Goal: Task Accomplishment & Management: Complete application form

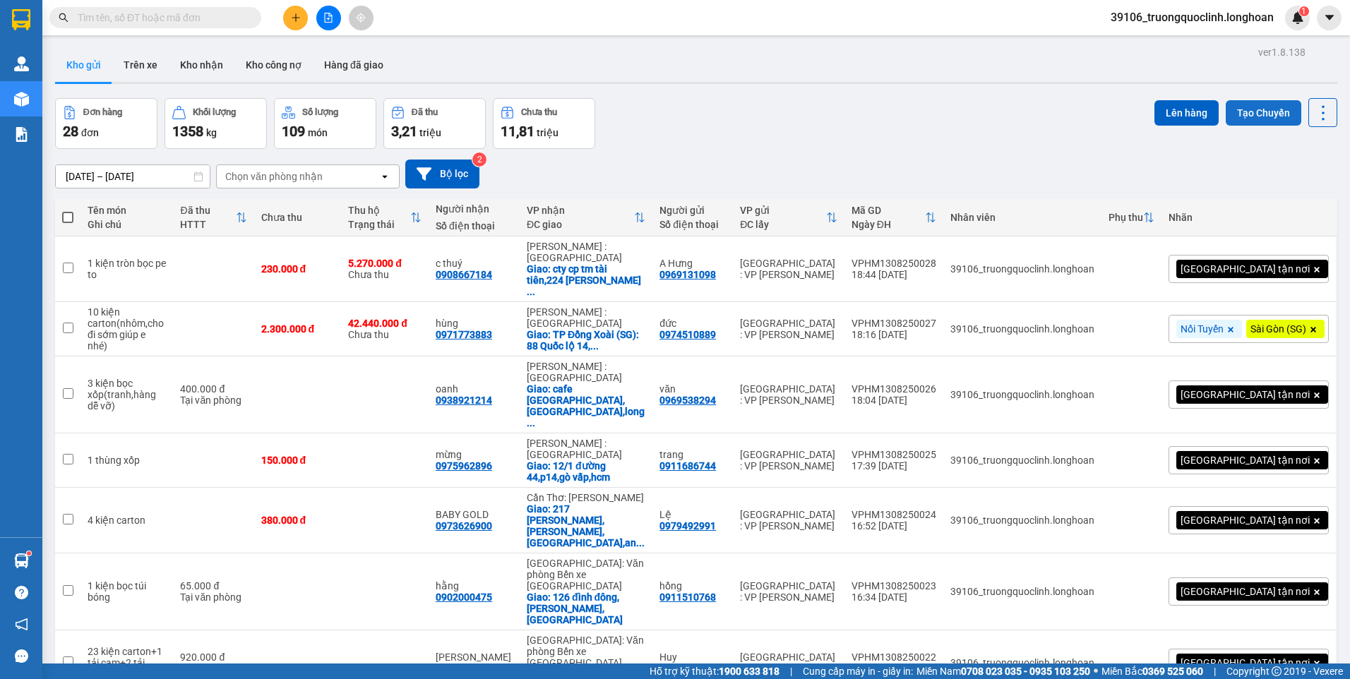
click at [1251, 109] on button "Tạo Chuyến" at bounding box center [1264, 112] width 76 height 25
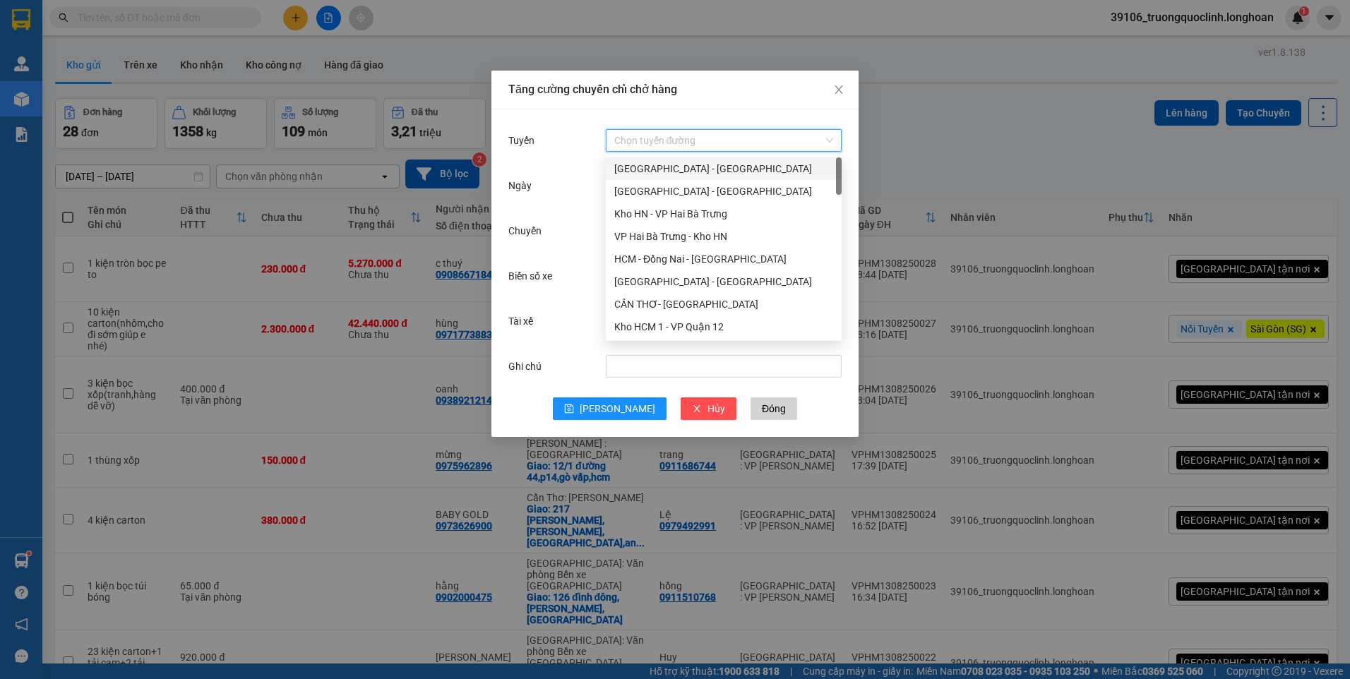
click at [669, 135] on input "Tuyến" at bounding box center [718, 140] width 209 height 21
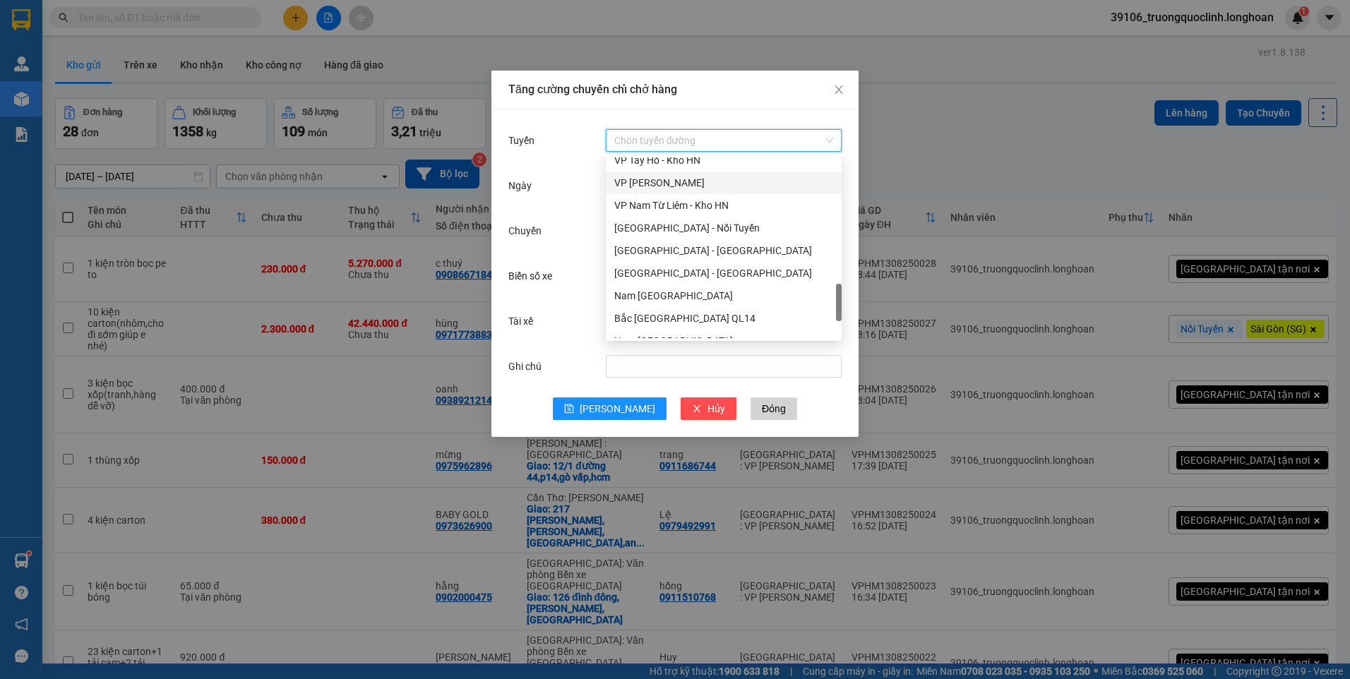
click at [676, 184] on div "VP Hoàng Mai - Kho HN" at bounding box center [723, 183] width 219 height 16
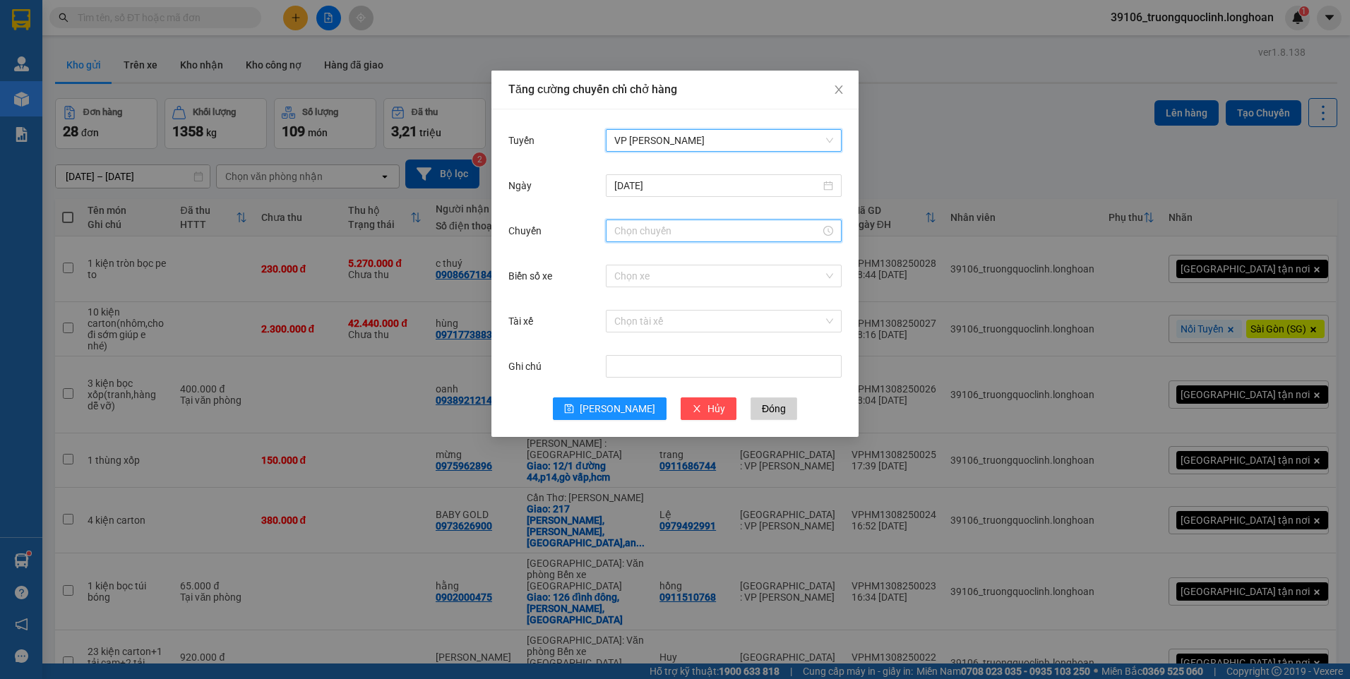
click at [675, 236] on input "Chuyến" at bounding box center [717, 231] width 206 height 16
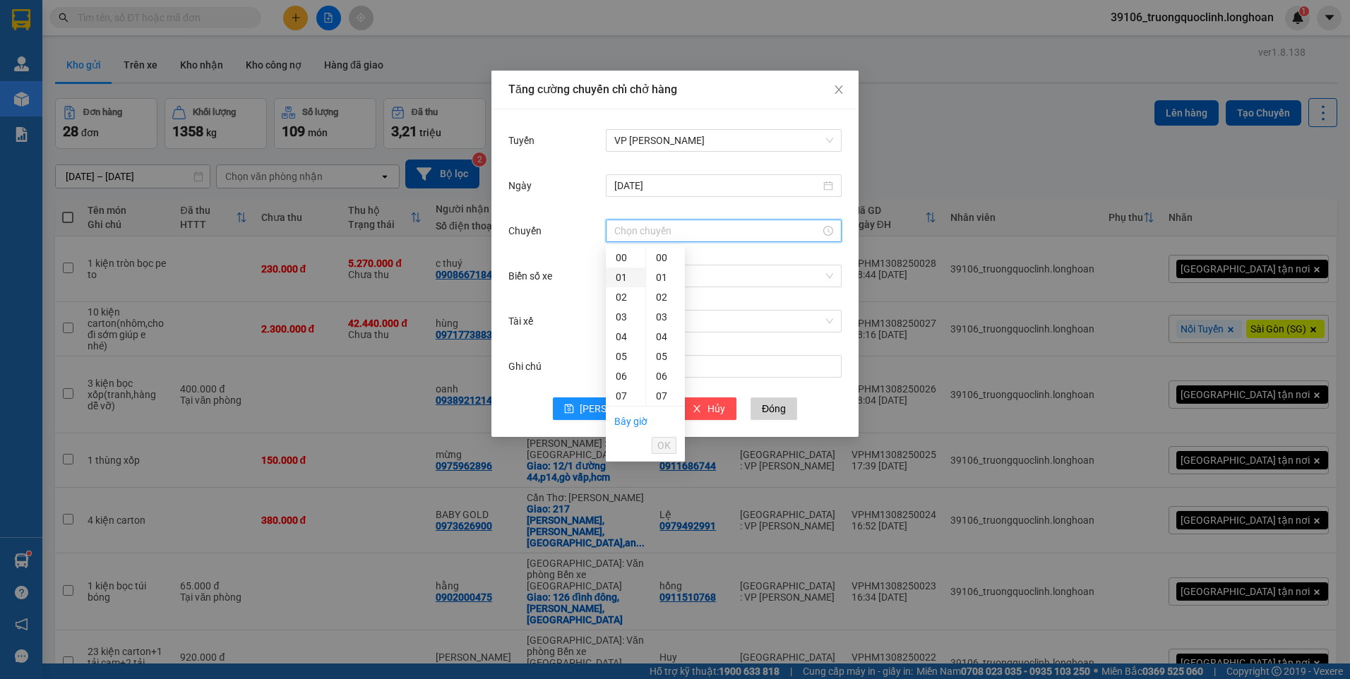
scroll to position [282, 0]
click at [617, 352] on div "19" at bounding box center [626, 351] width 40 height 20
click at [660, 357] on div "30" at bounding box center [665, 357] width 39 height 20
type input "19:30"
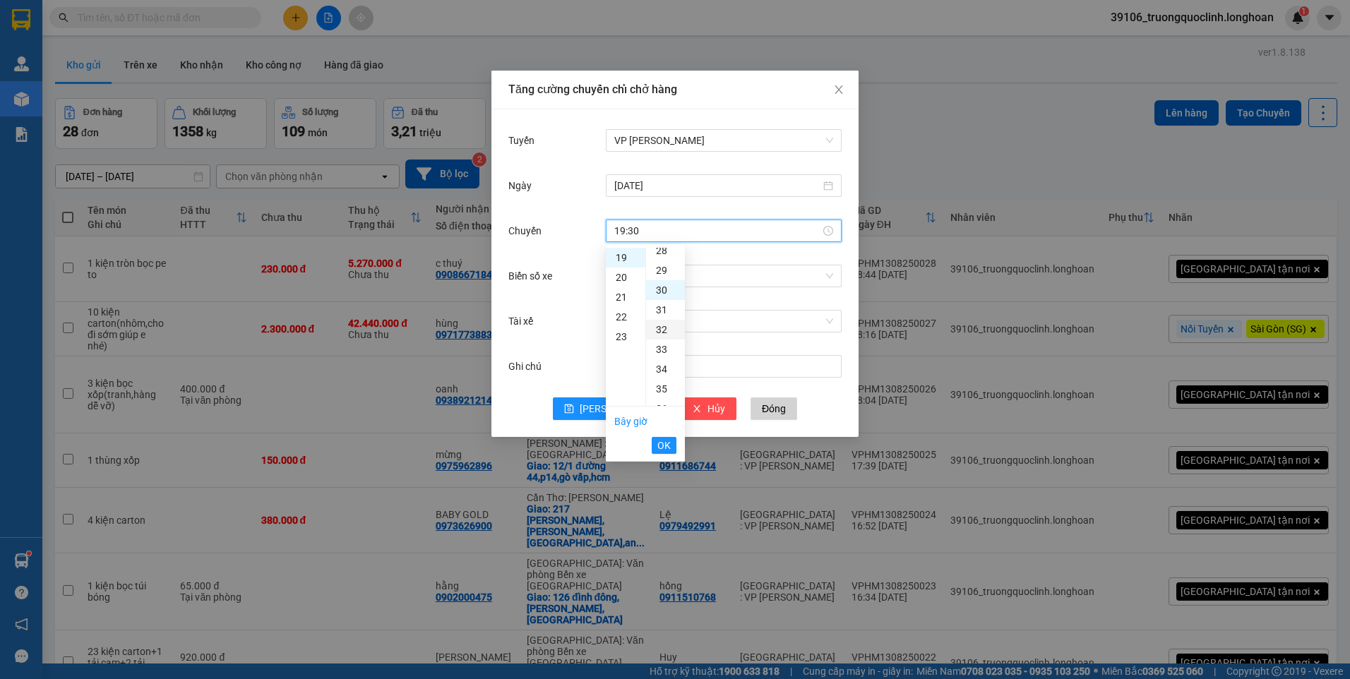
scroll to position [593, 0]
click at [667, 440] on span "OK" at bounding box center [664, 446] width 13 height 16
click at [679, 273] on input "Biển số xe" at bounding box center [718, 276] width 209 height 21
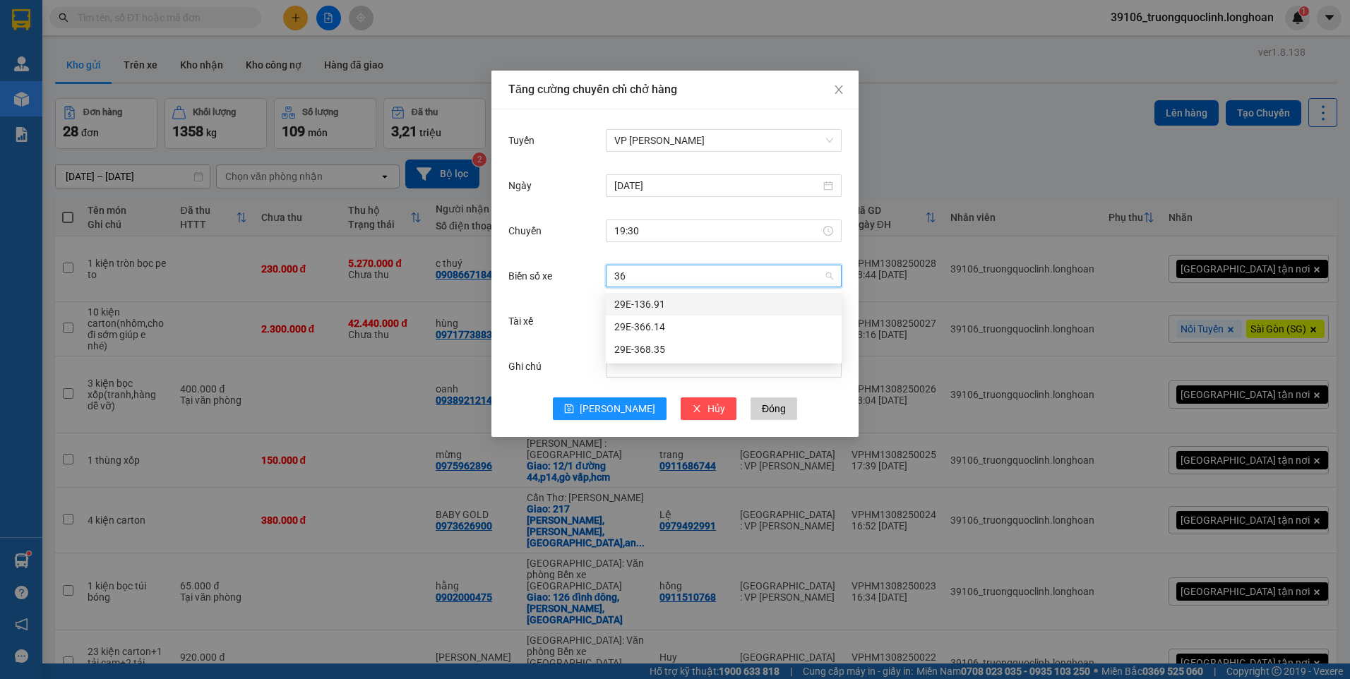
type input "366"
click at [653, 304] on div "29E-366.14" at bounding box center [723, 305] width 219 height 16
click at [655, 321] on input "Tài xế" at bounding box center [718, 321] width 209 height 21
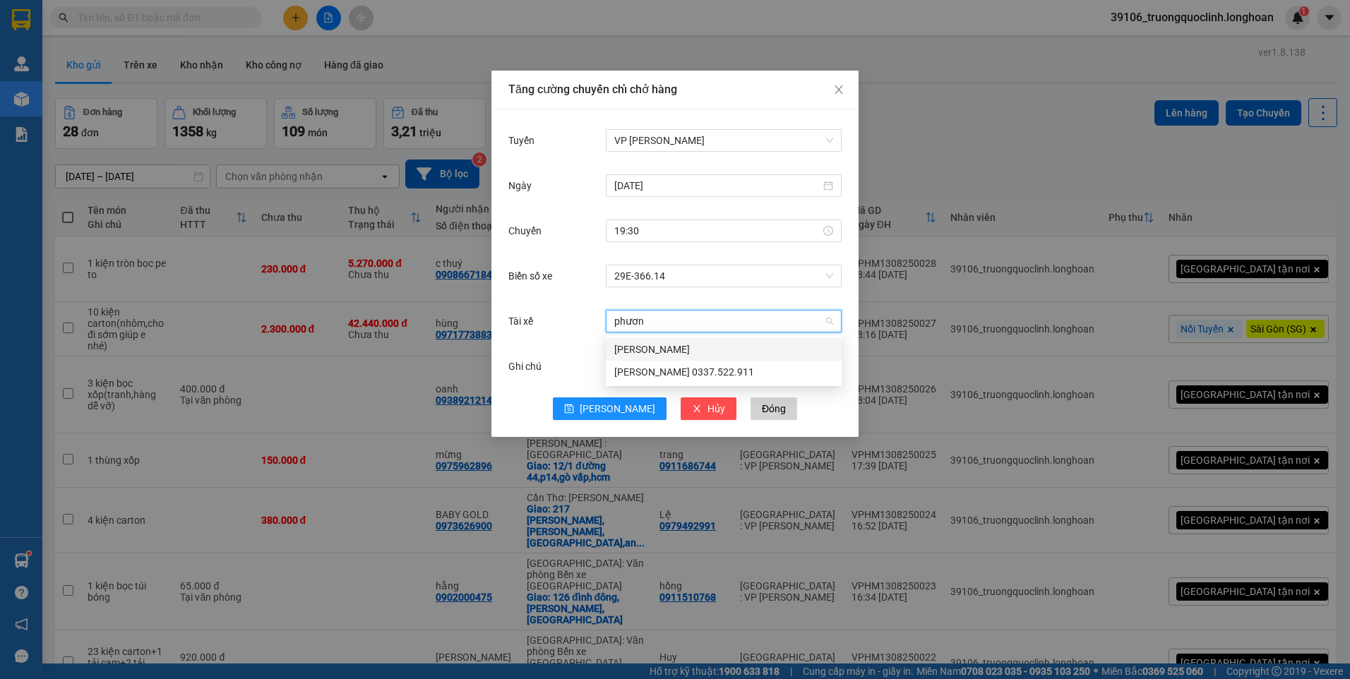
type input "phương"
drag, startPoint x: 642, startPoint y: 369, endPoint x: 636, endPoint y: 379, distance: 11.4
click at [641, 369] on div "Lê Thanh Phương 0337.522.911" at bounding box center [723, 372] width 219 height 16
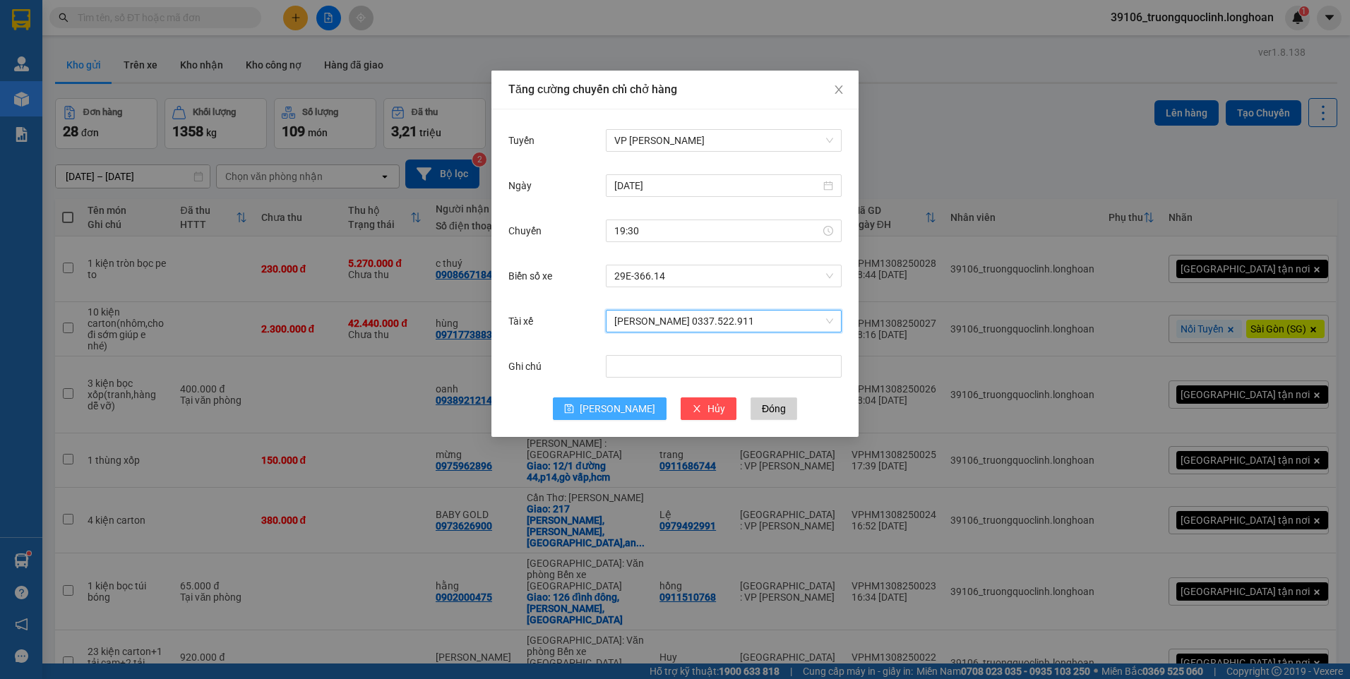
drag, startPoint x: 607, startPoint y: 400, endPoint x: 616, endPoint y: 398, distance: 8.9
click at [607, 400] on button "Lưu" at bounding box center [610, 409] width 114 height 23
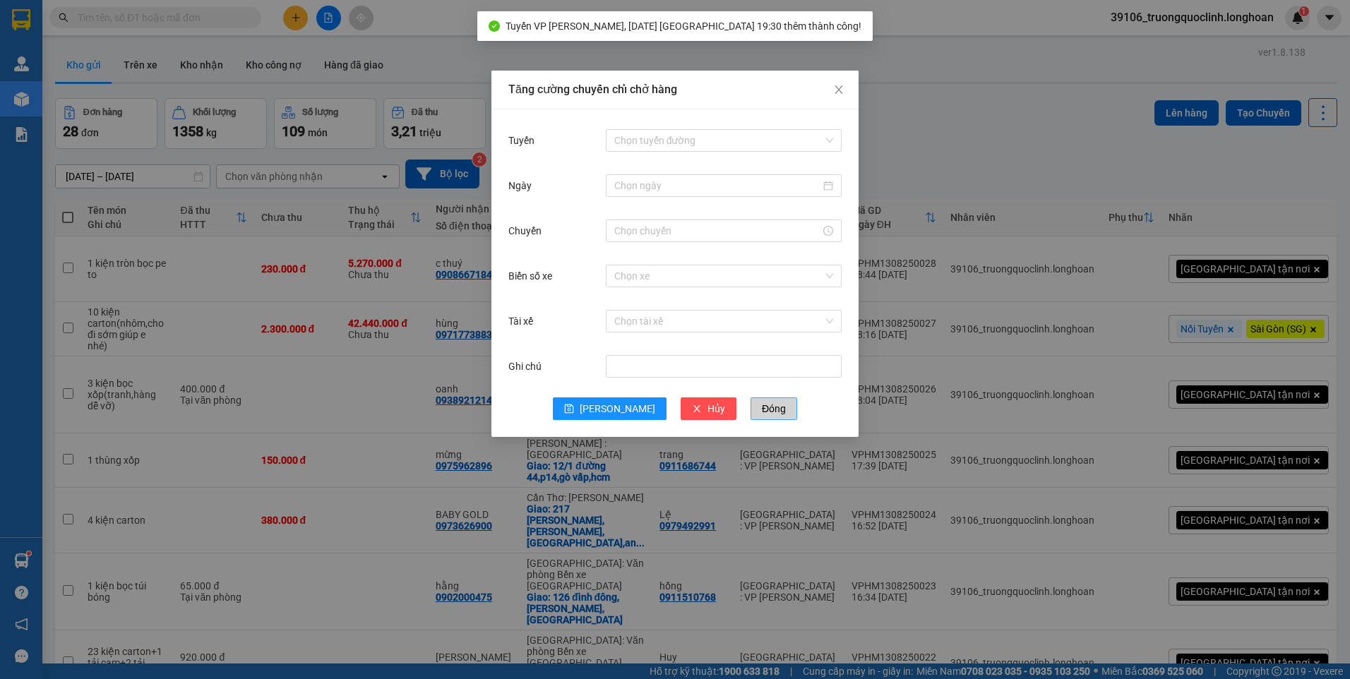
click at [762, 410] on span "Đóng" at bounding box center [774, 409] width 24 height 16
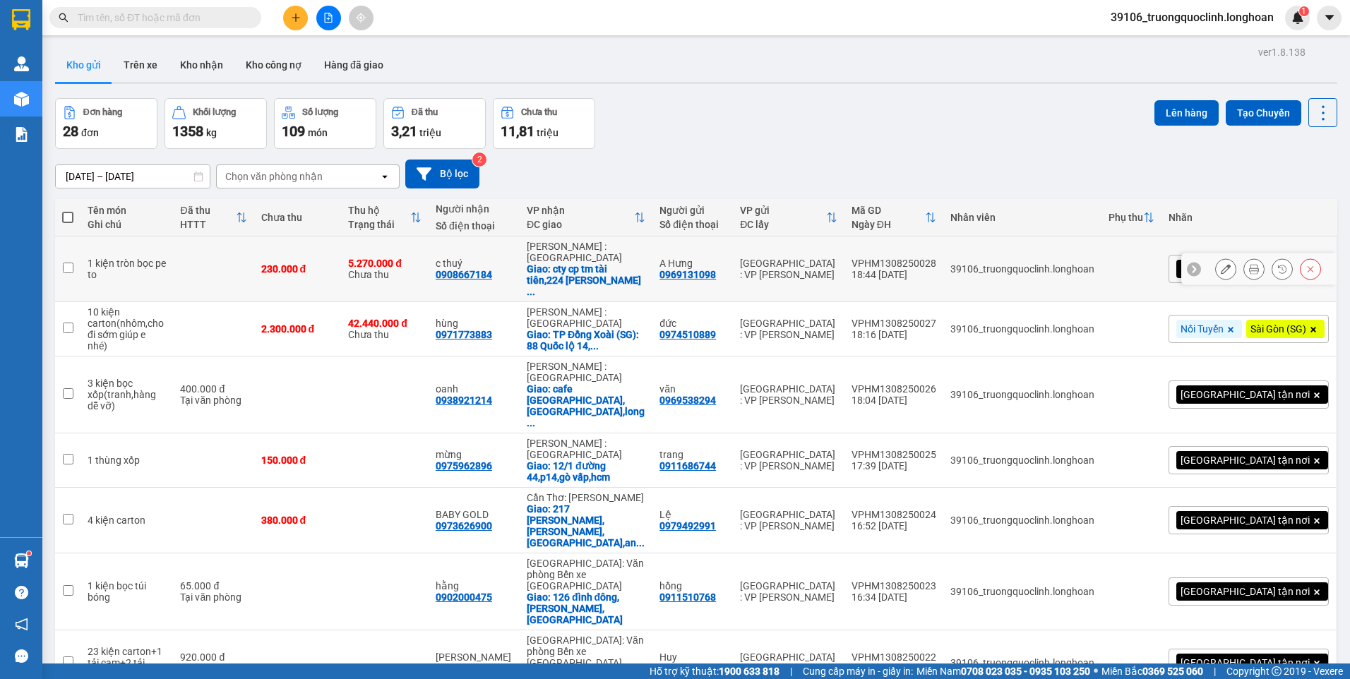
scroll to position [179, 0]
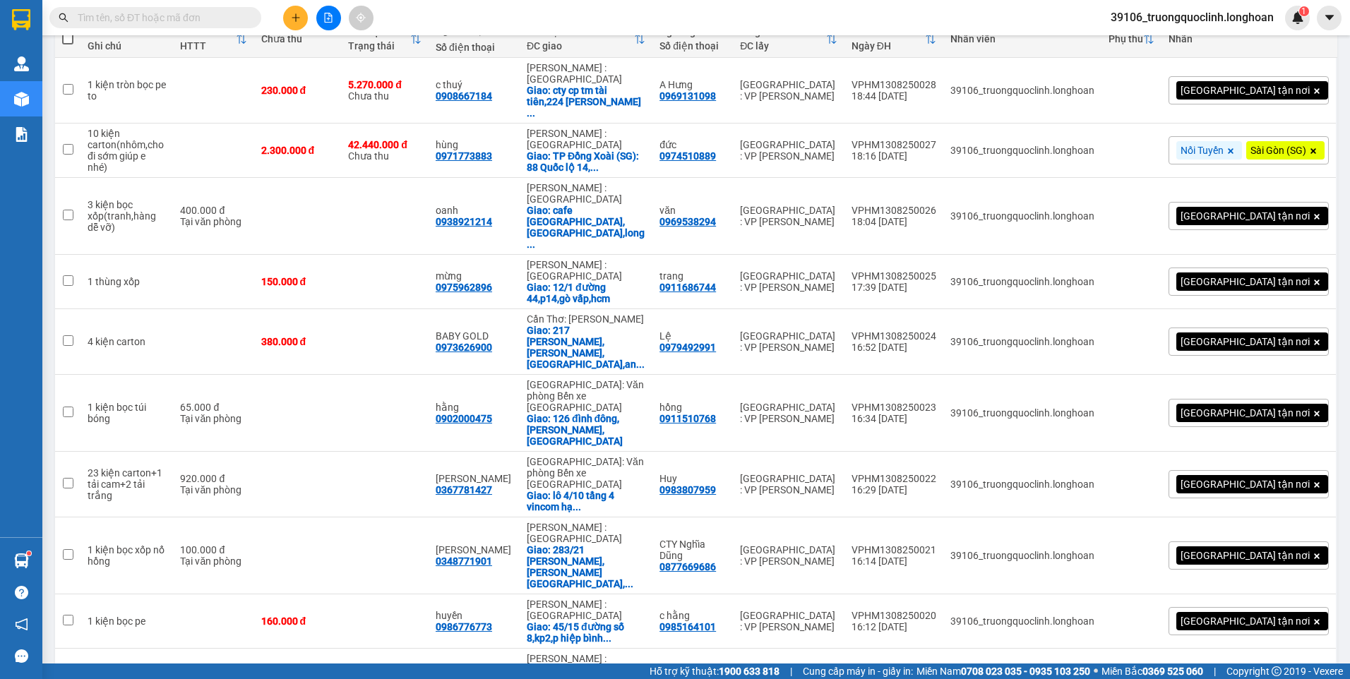
drag, startPoint x: 1263, startPoint y: 624, endPoint x: 1254, endPoint y: 619, distance: 10.8
click at [1256, 593] on span "100 / trang" at bounding box center [1273, 597] width 51 height 14
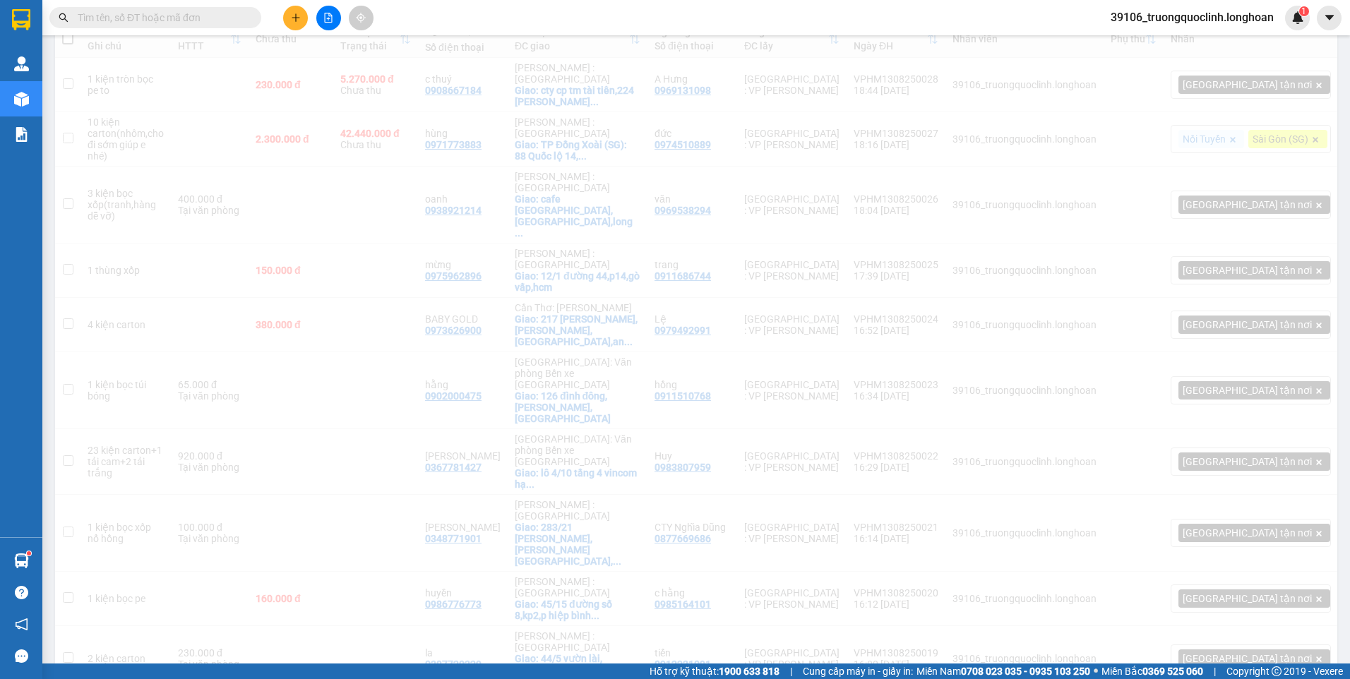
scroll to position [0, 0]
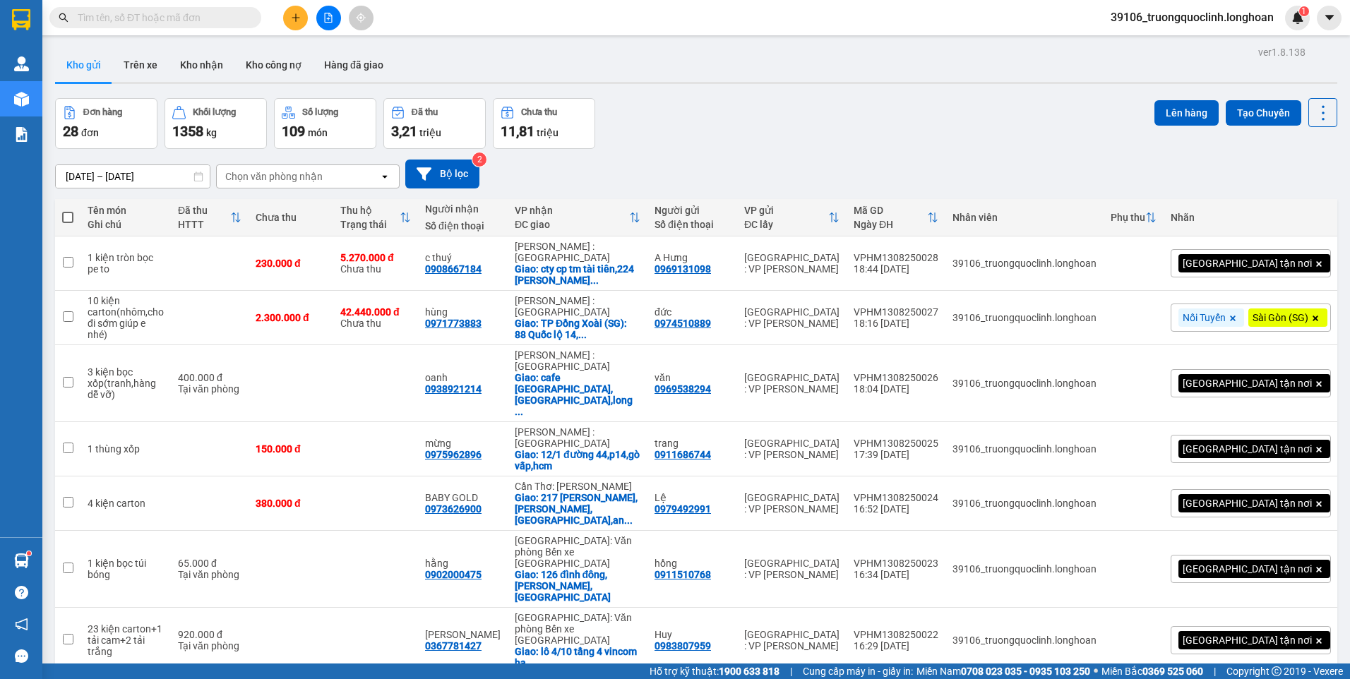
click at [76, 215] on th at bounding box center [67, 217] width 25 height 37
drag, startPoint x: 73, startPoint y: 218, endPoint x: 87, endPoint y: 245, distance: 30.3
click at [72, 219] on span at bounding box center [67, 217] width 11 height 11
click at [68, 210] on input "checkbox" at bounding box center [68, 210] width 0 height 0
checkbox input "true"
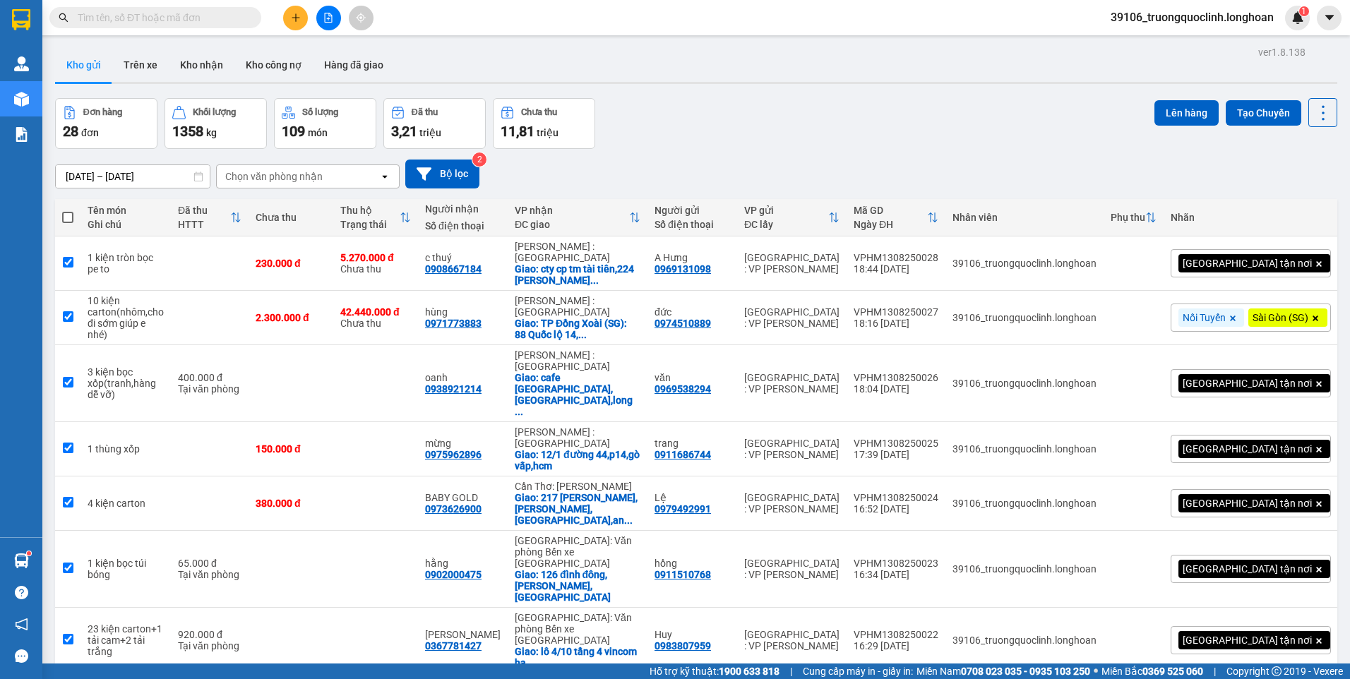
checkbox input "true"
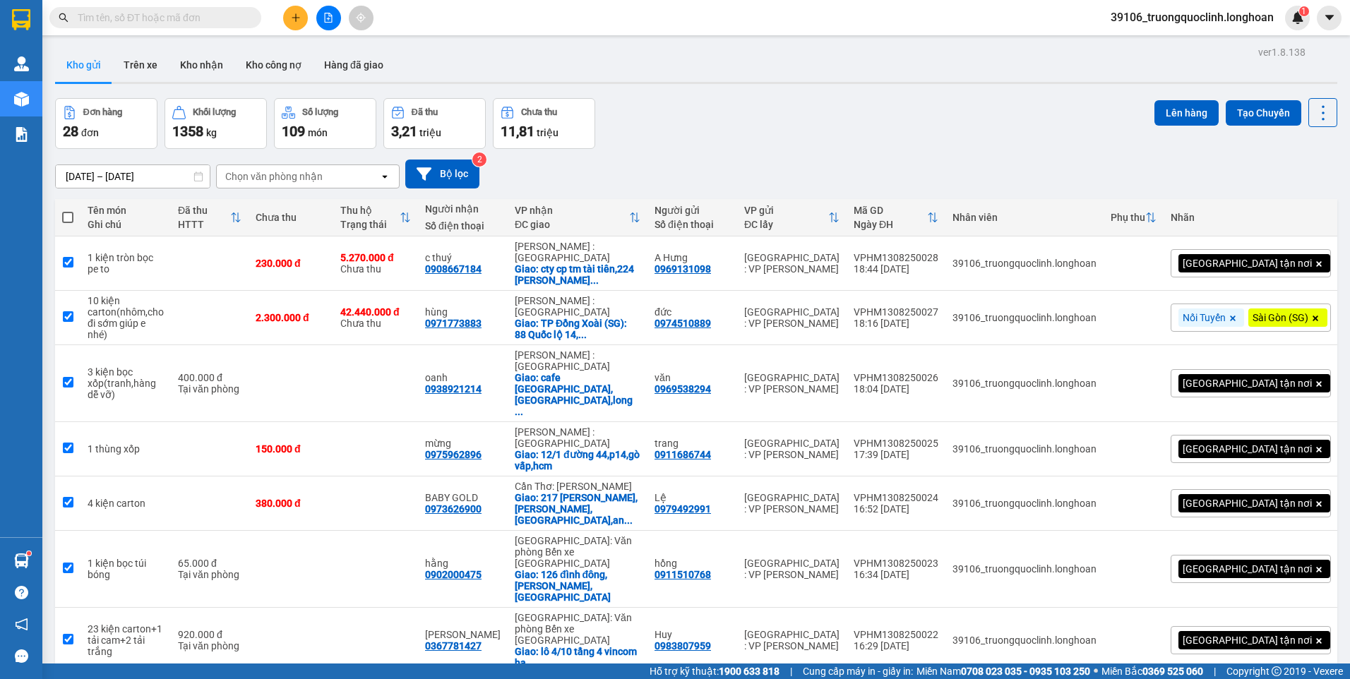
checkbox input "true"
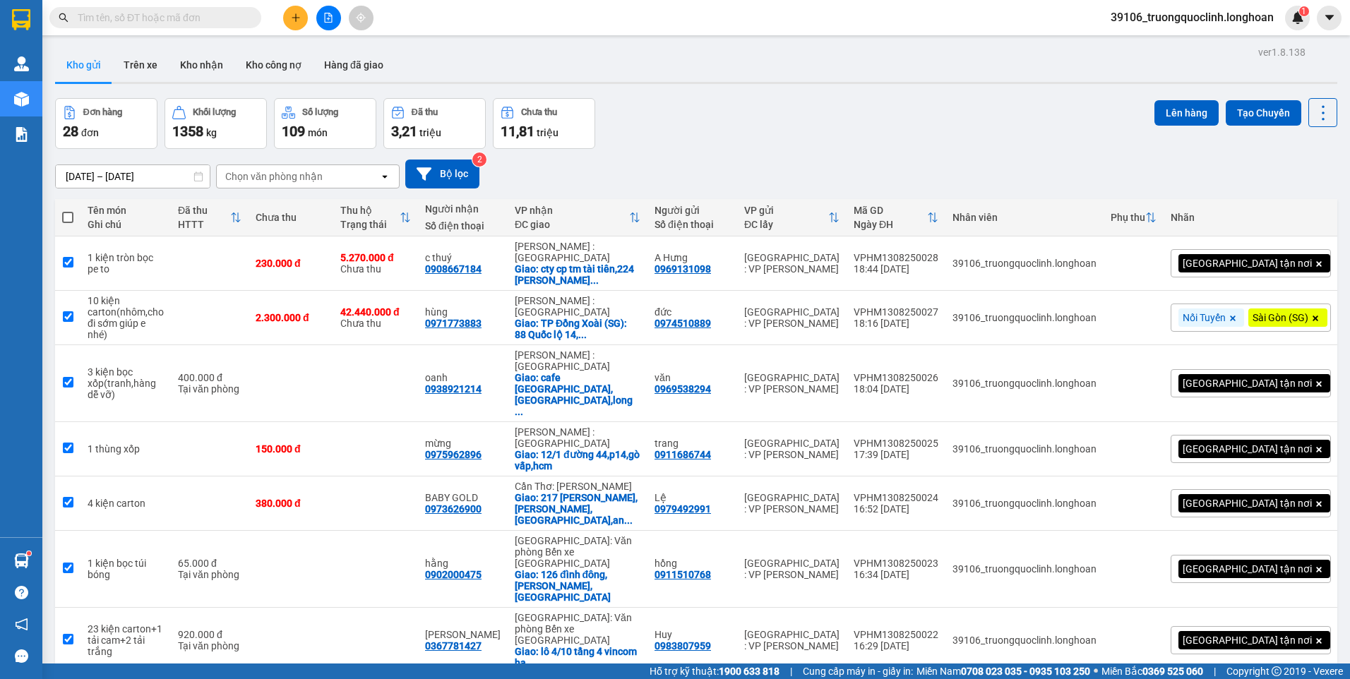
checkbox input "true"
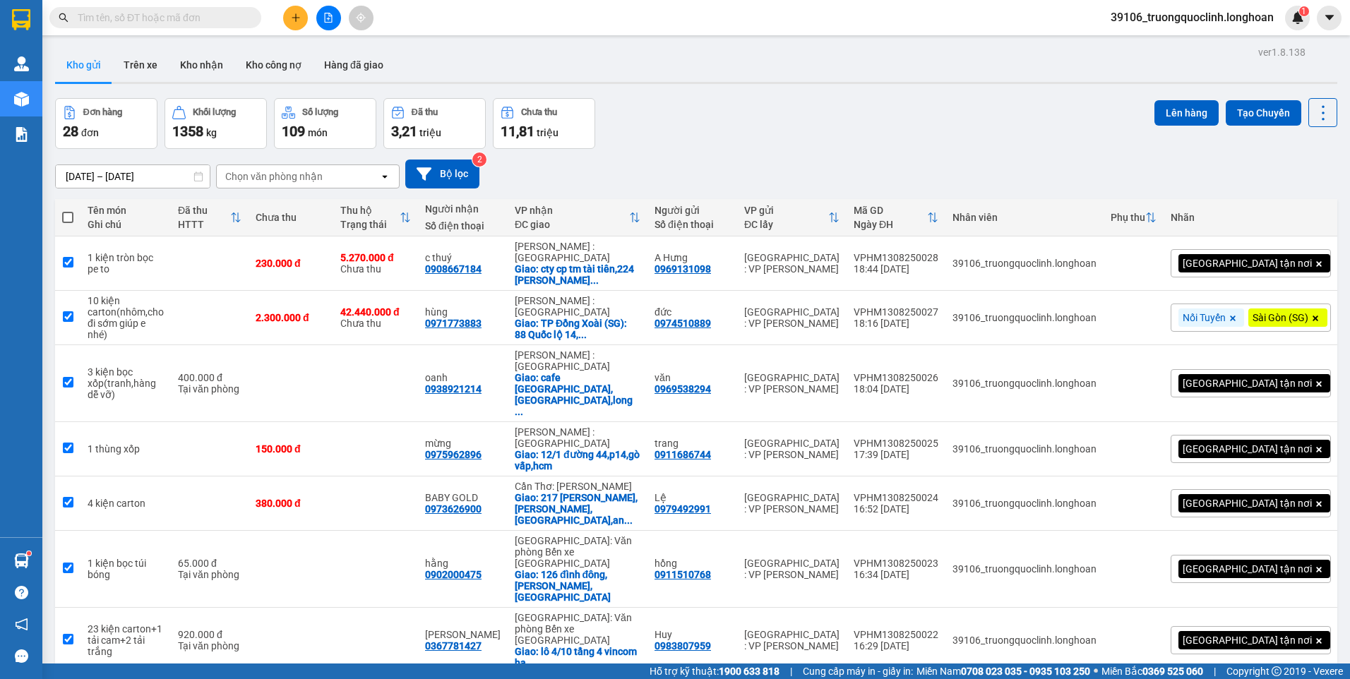
checkbox input "true"
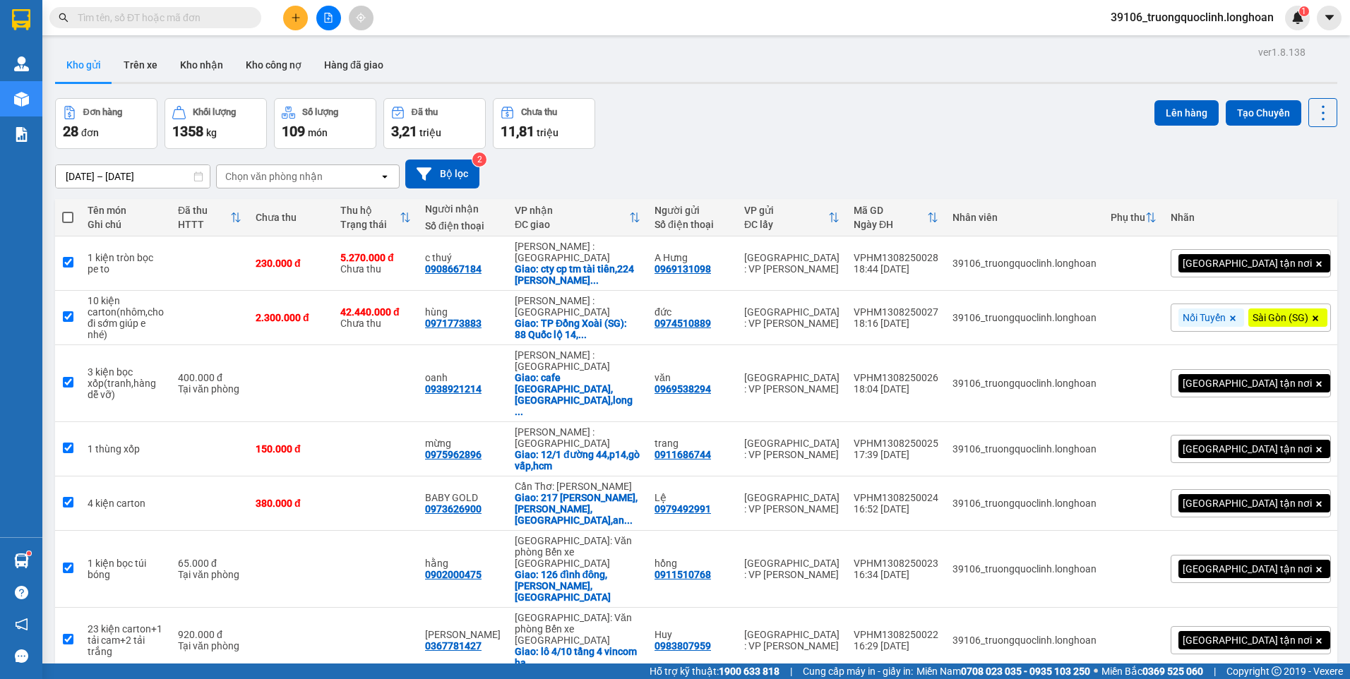
checkbox input "true"
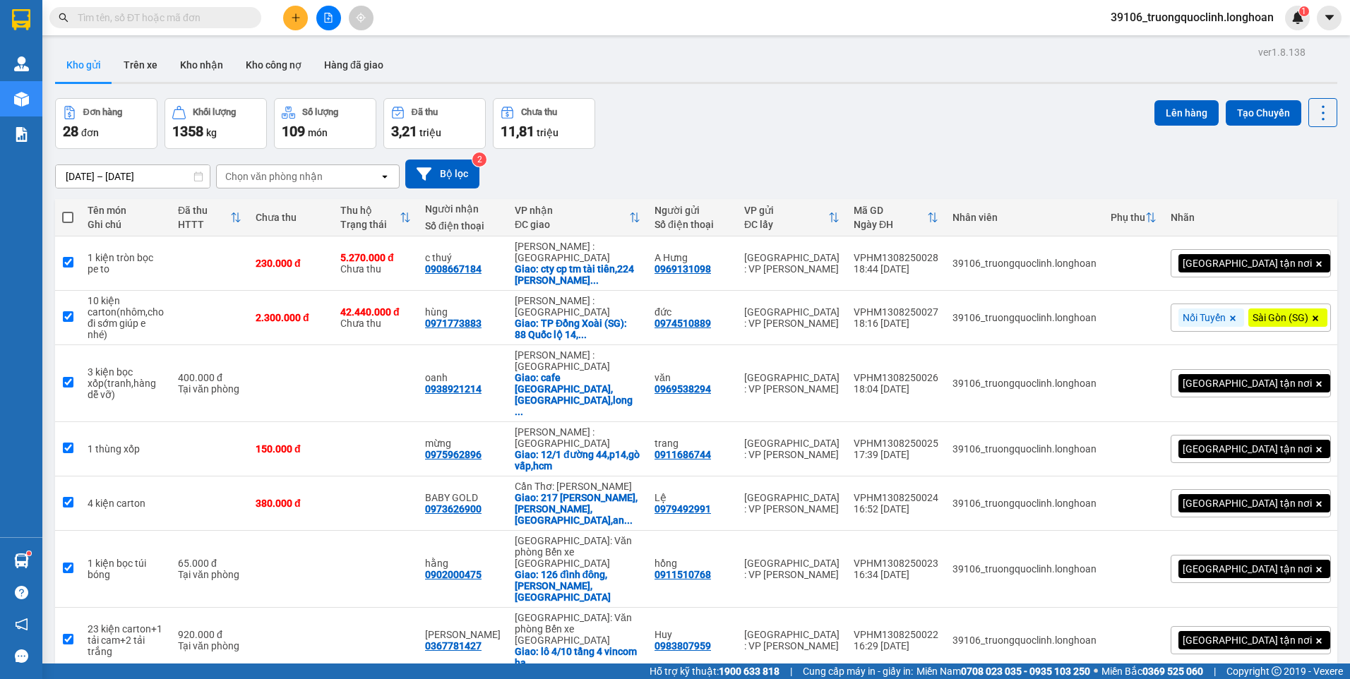
checkbox input "true"
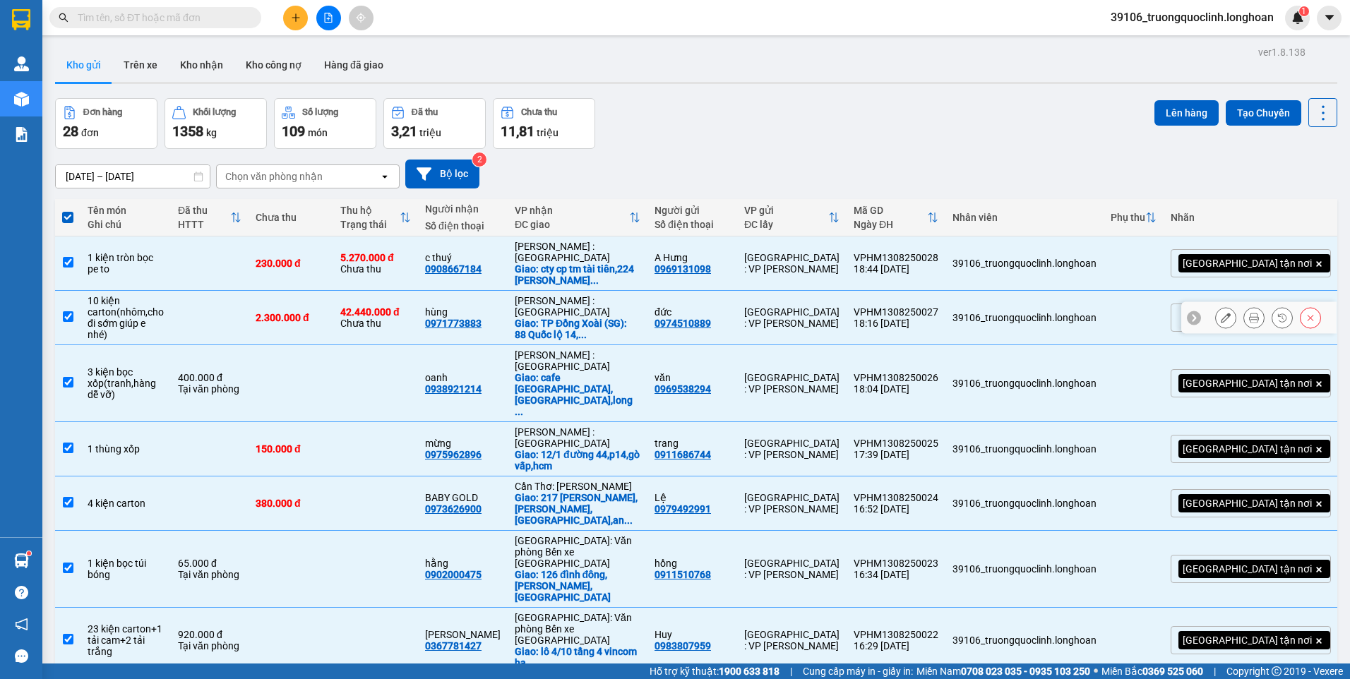
click at [71, 318] on input "checkbox" at bounding box center [68, 316] width 11 height 11
checkbox input "false"
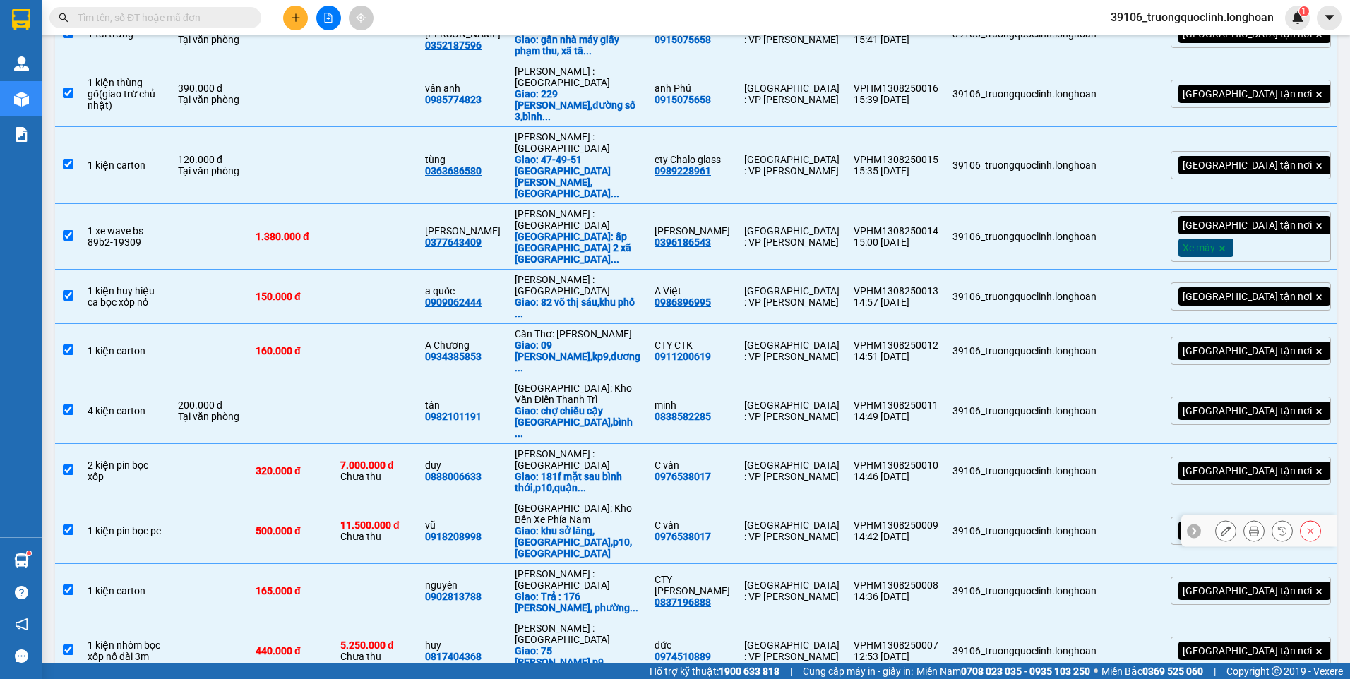
scroll to position [1148, 0]
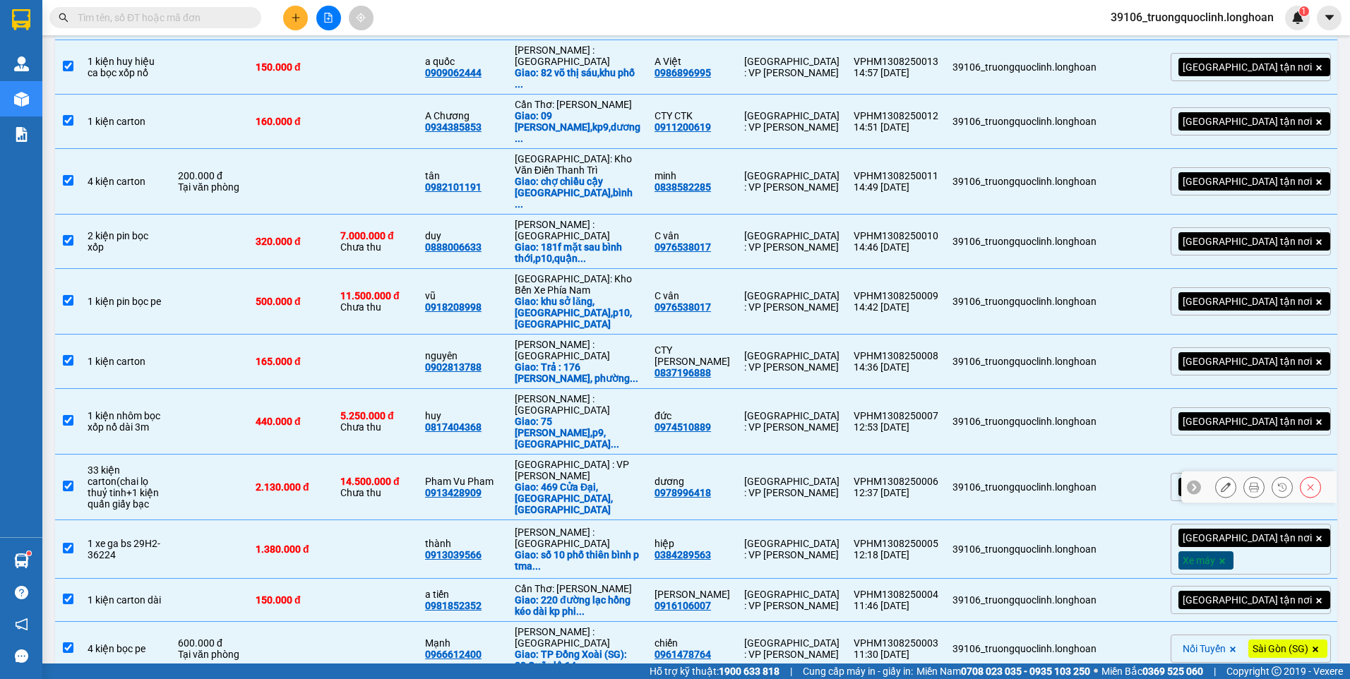
click at [67, 481] on input "checkbox" at bounding box center [68, 486] width 11 height 11
checkbox input "false"
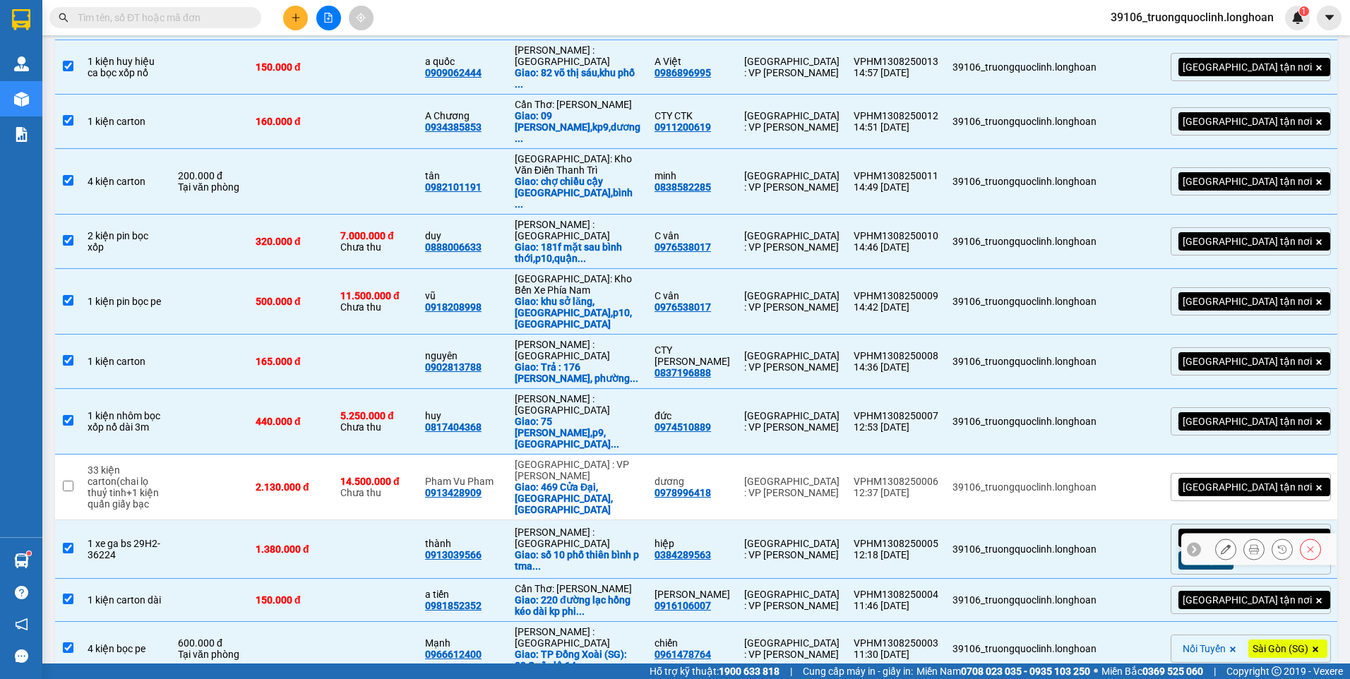
click at [64, 543] on input "checkbox" at bounding box center [68, 548] width 11 height 11
checkbox input "false"
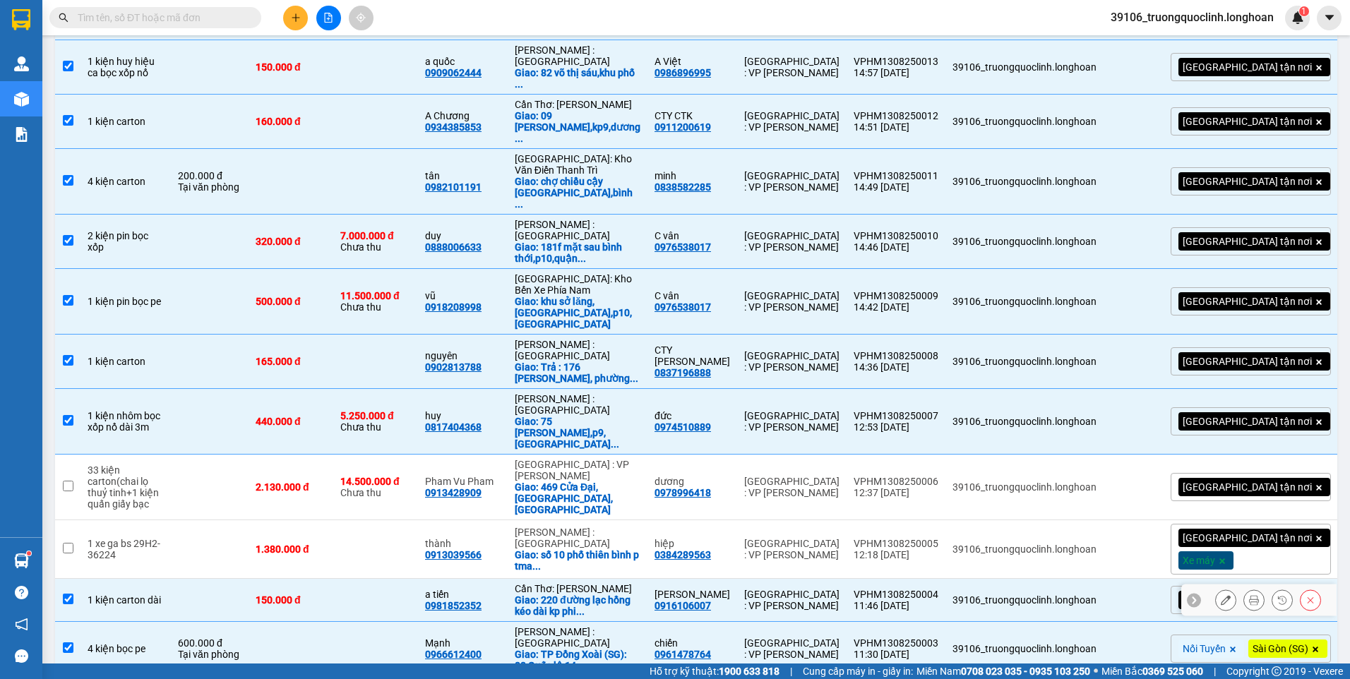
click at [70, 594] on input "checkbox" at bounding box center [68, 599] width 11 height 11
checkbox input "false"
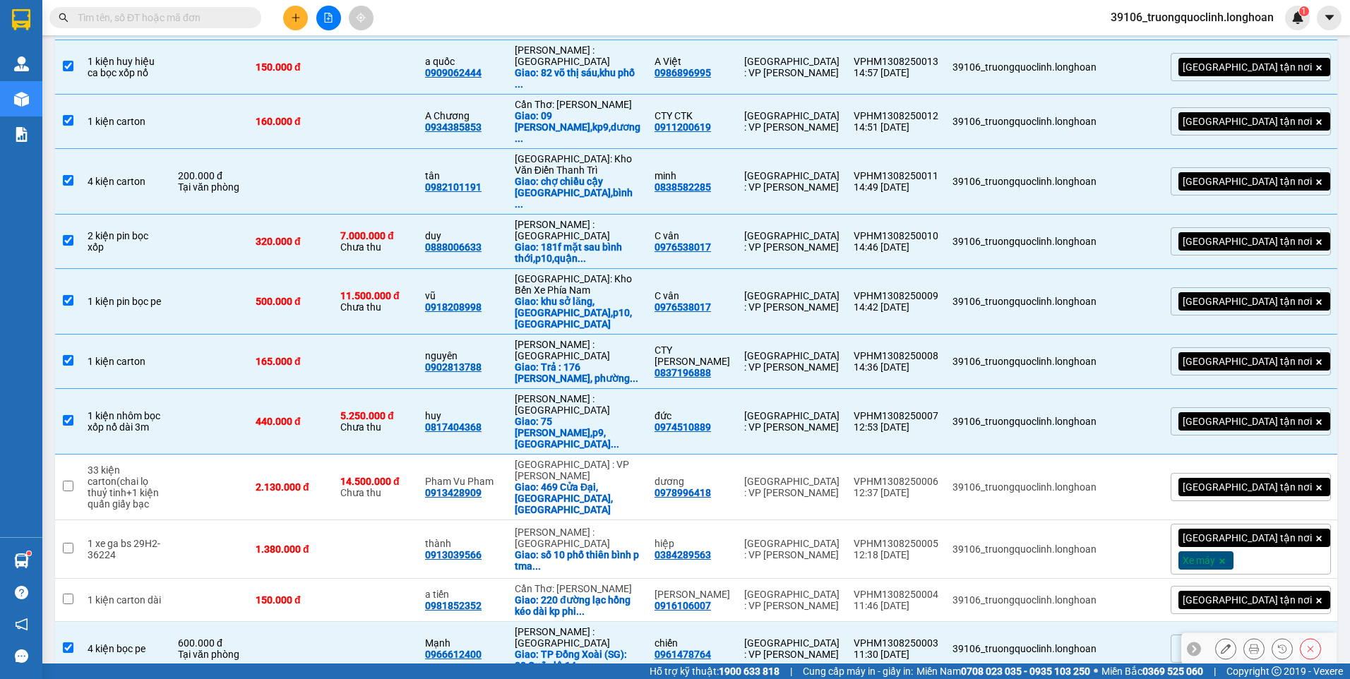
click at [67, 643] on input "checkbox" at bounding box center [68, 648] width 11 height 11
checkbox input "false"
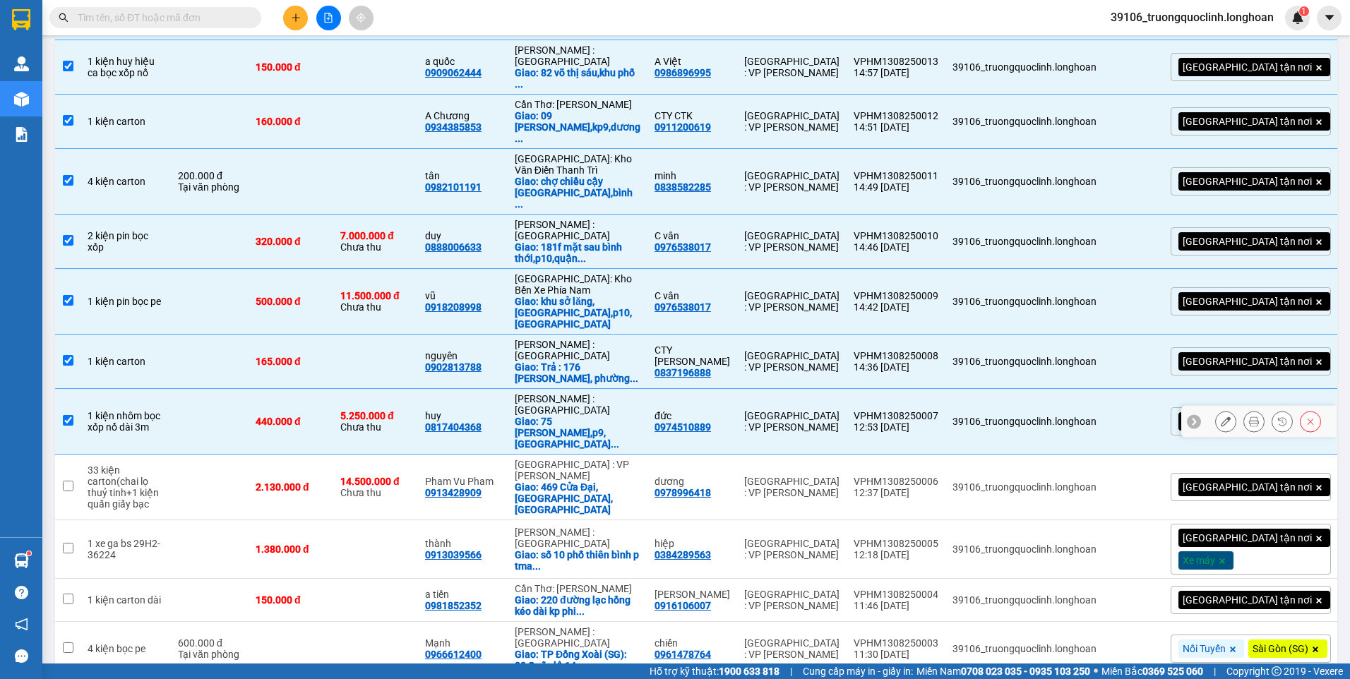
click at [73, 389] on td at bounding box center [67, 422] width 25 height 66
checkbox input "false"
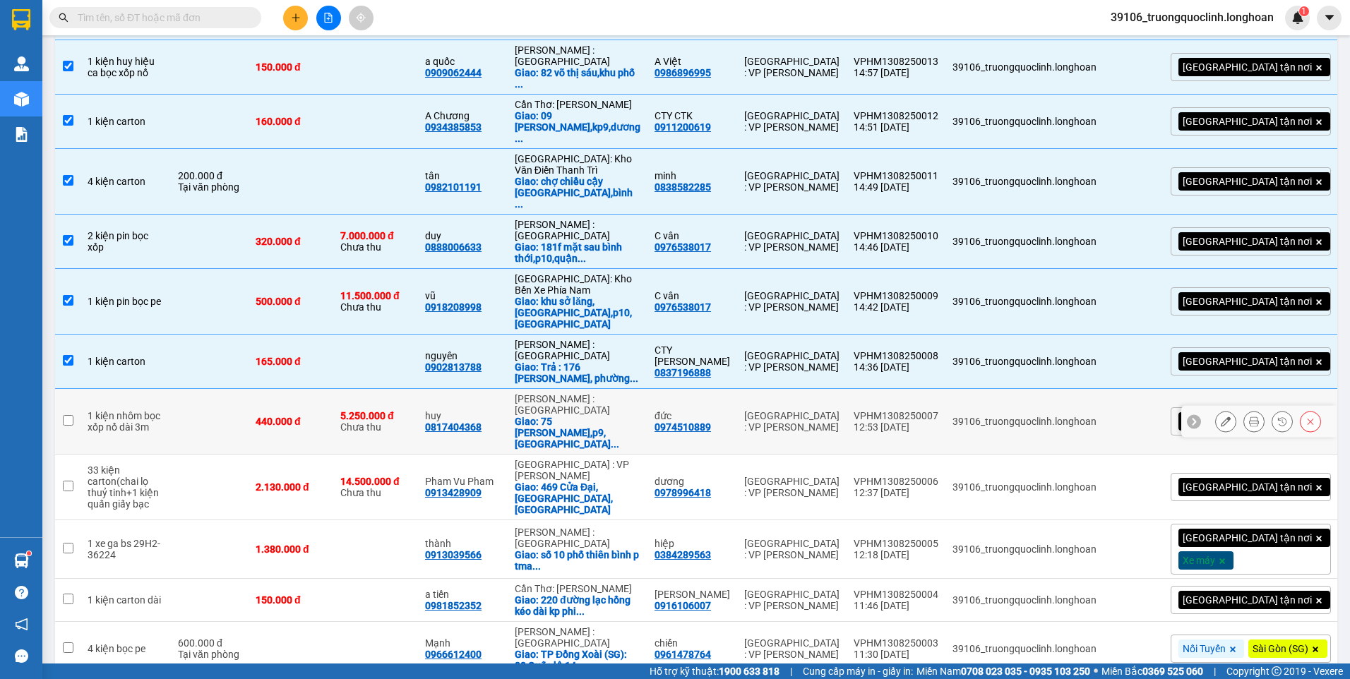
scroll to position [1077, 0]
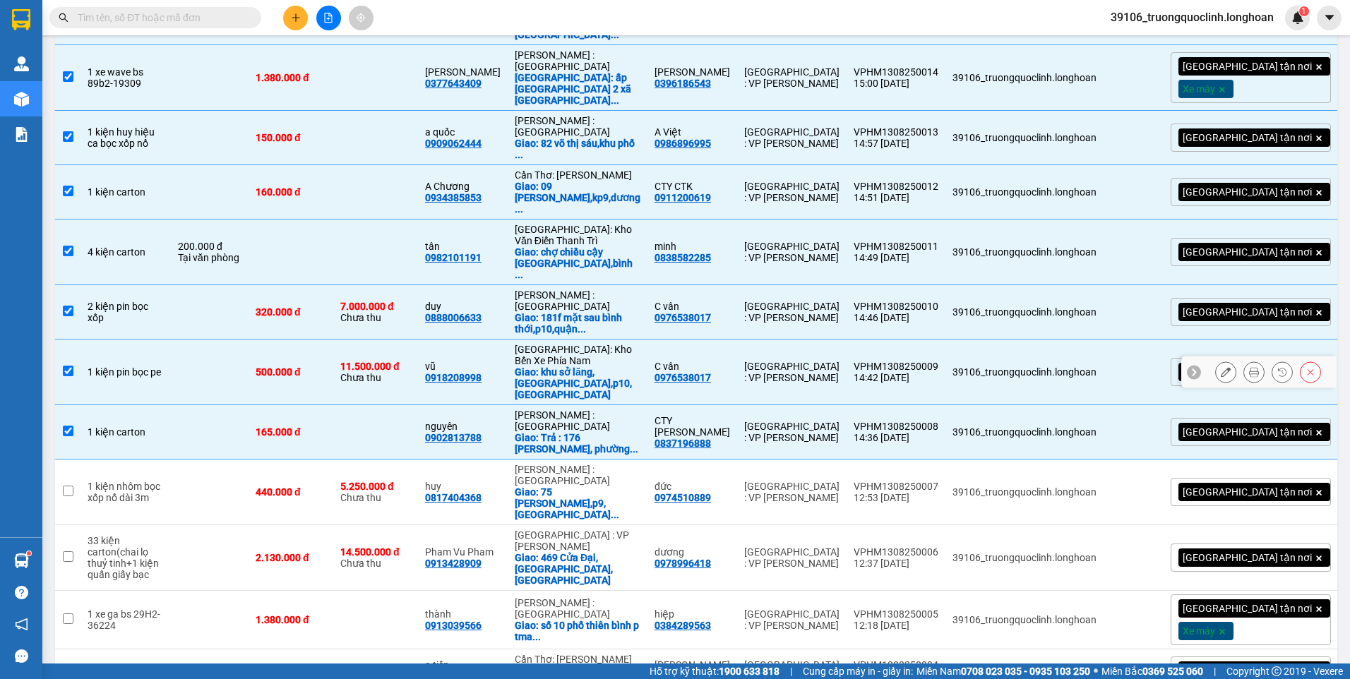
click at [68, 340] on td at bounding box center [67, 373] width 25 height 66
checkbox input "false"
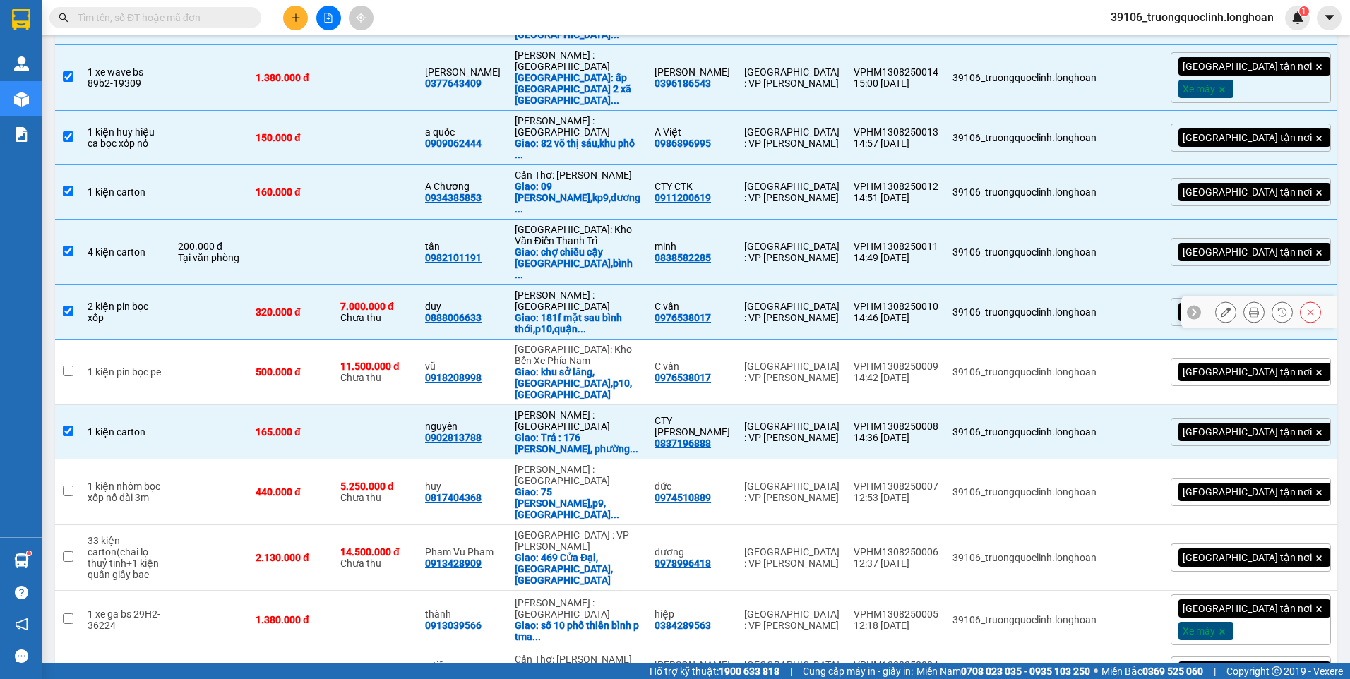
click at [70, 285] on td at bounding box center [67, 312] width 25 height 54
checkbox input "false"
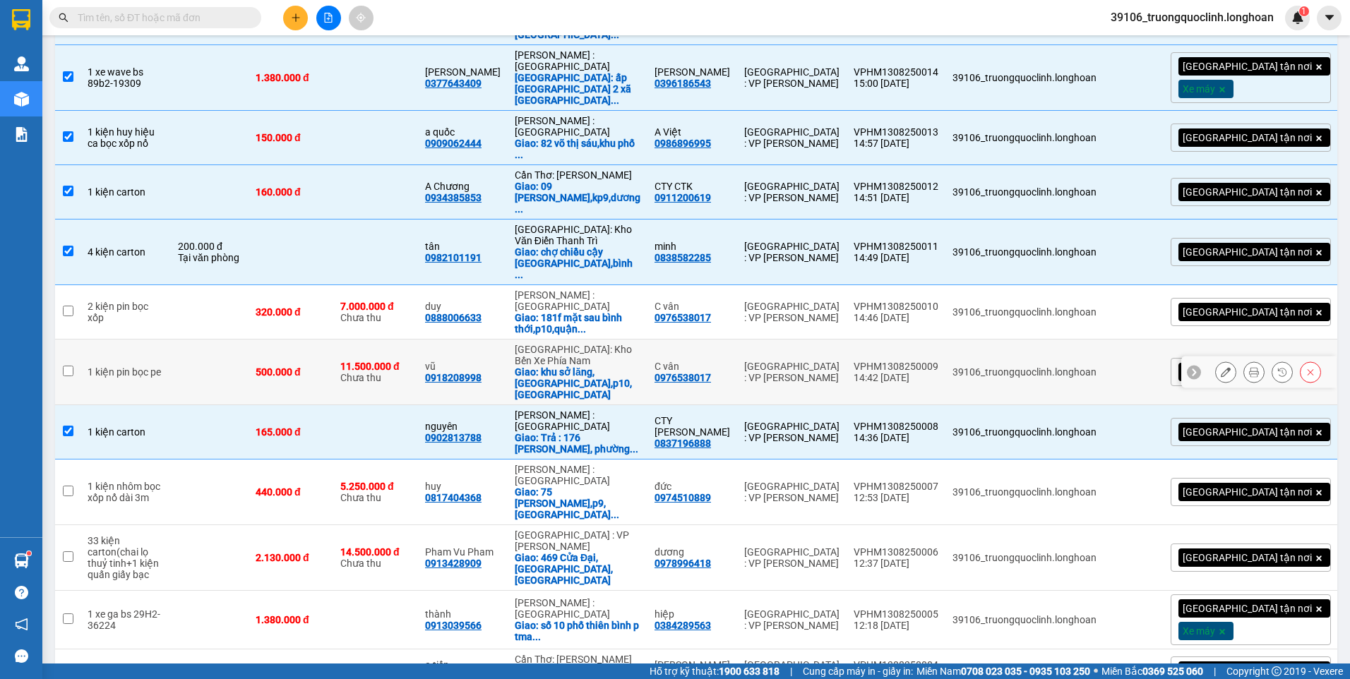
scroll to position [1006, 0]
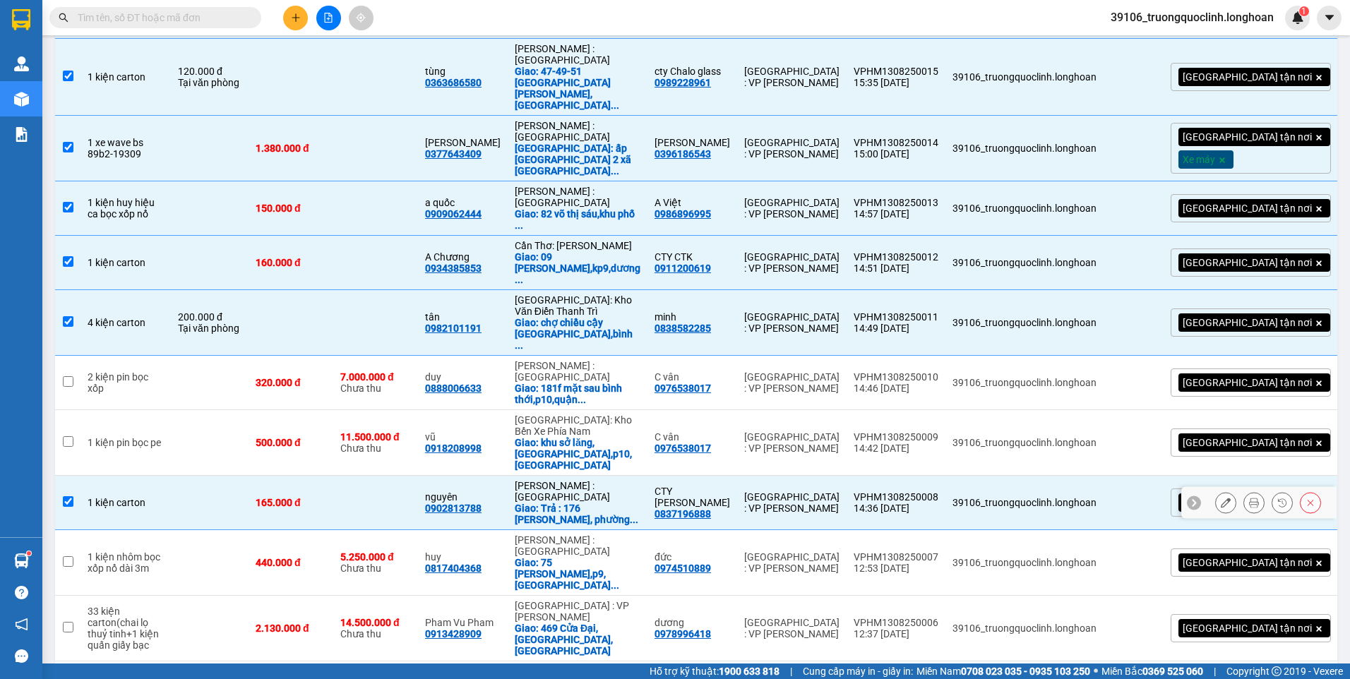
click at [66, 496] on input "checkbox" at bounding box center [68, 501] width 11 height 11
checkbox input "false"
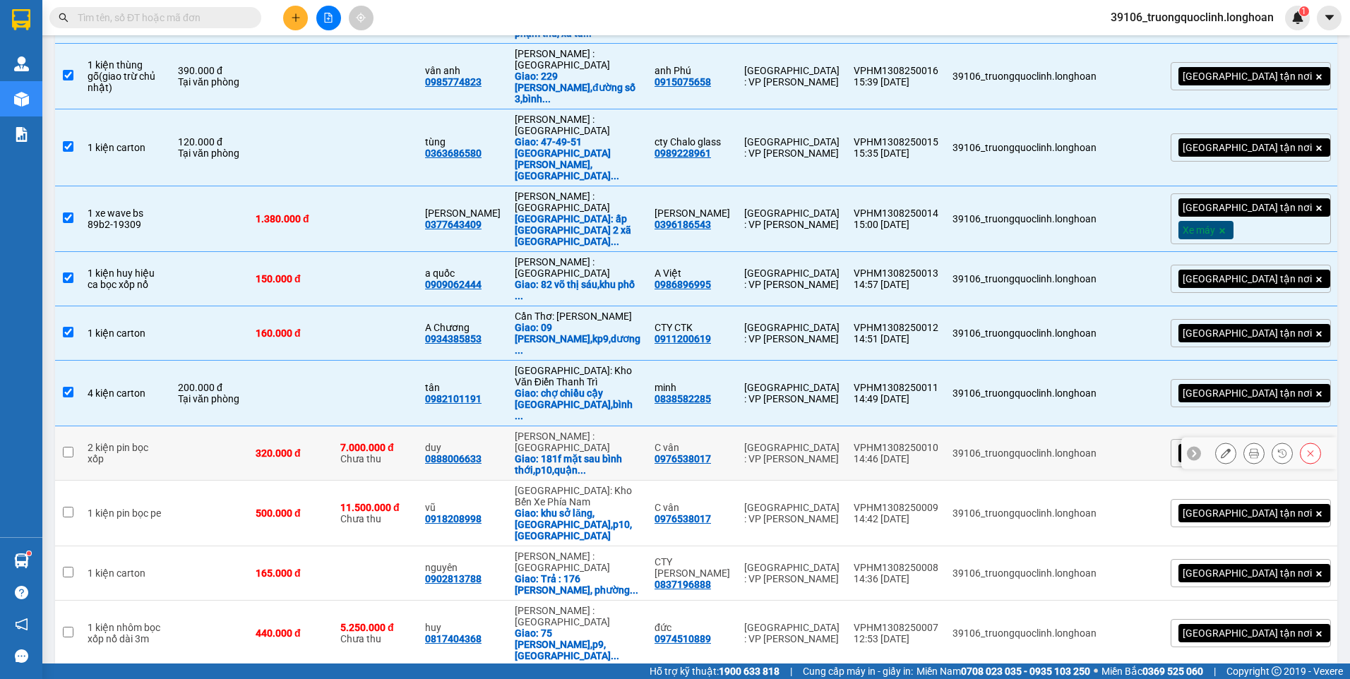
scroll to position [795, 0]
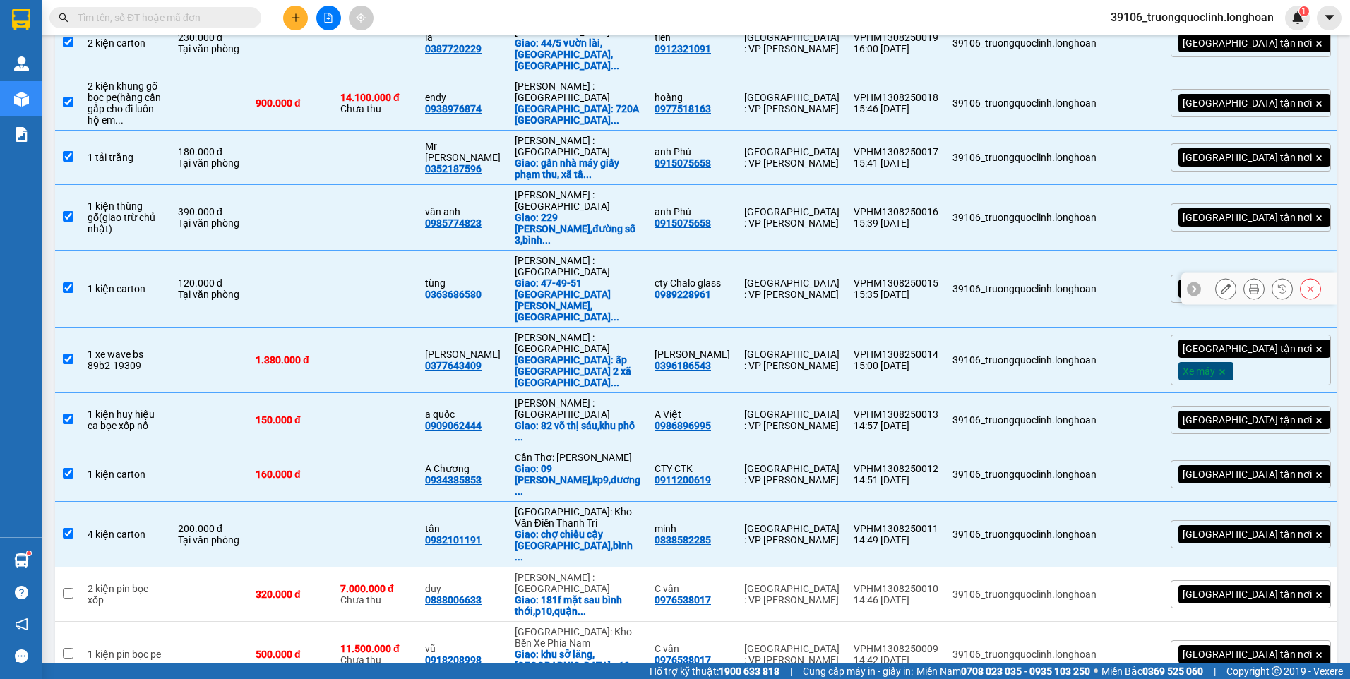
click at [70, 282] on input "checkbox" at bounding box center [68, 287] width 11 height 11
checkbox input "false"
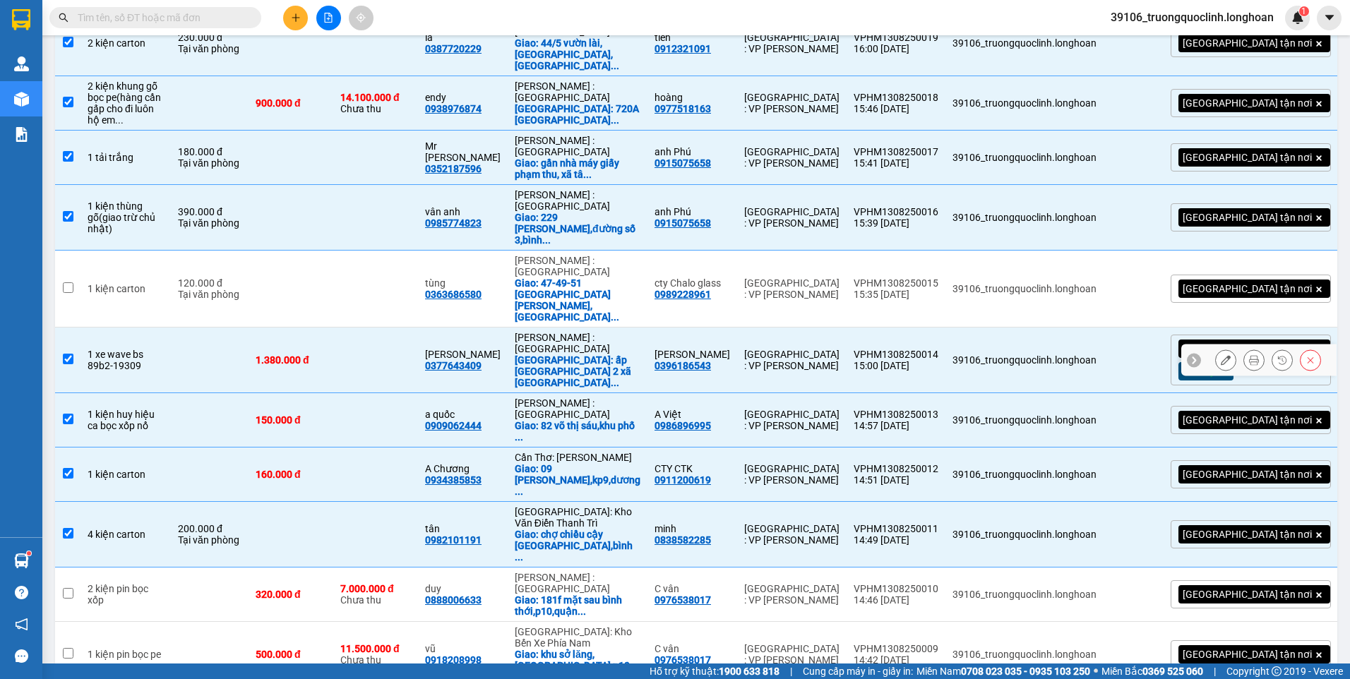
click at [64, 354] on input "checkbox" at bounding box center [68, 359] width 11 height 11
checkbox input "false"
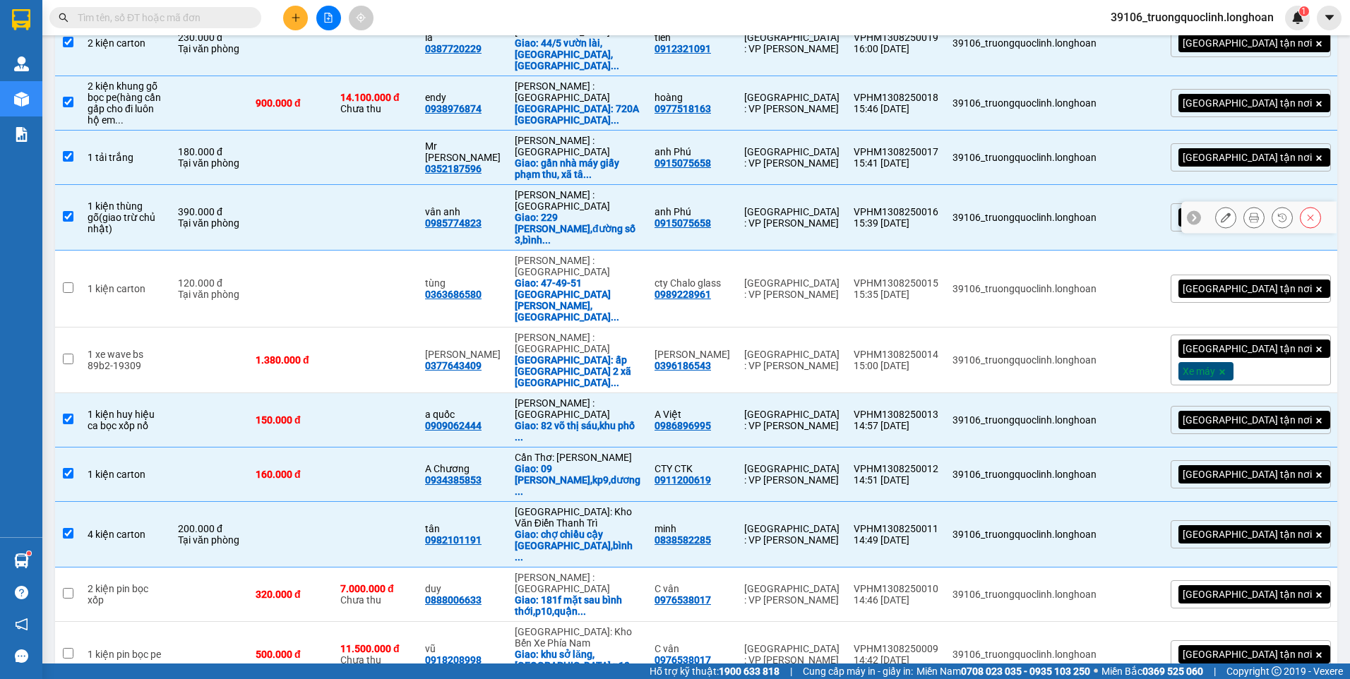
click at [71, 211] on input "checkbox" at bounding box center [68, 216] width 11 height 11
checkbox input "false"
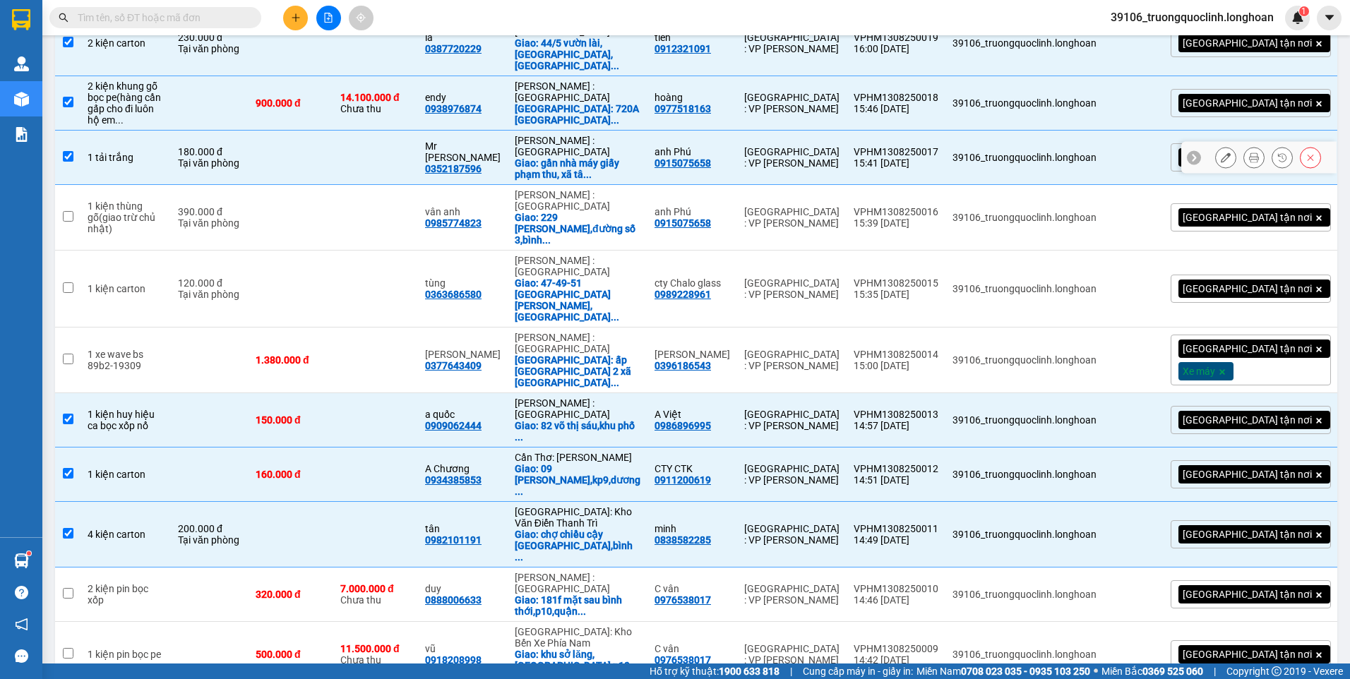
click at [65, 131] on td at bounding box center [67, 158] width 25 height 54
checkbox input "false"
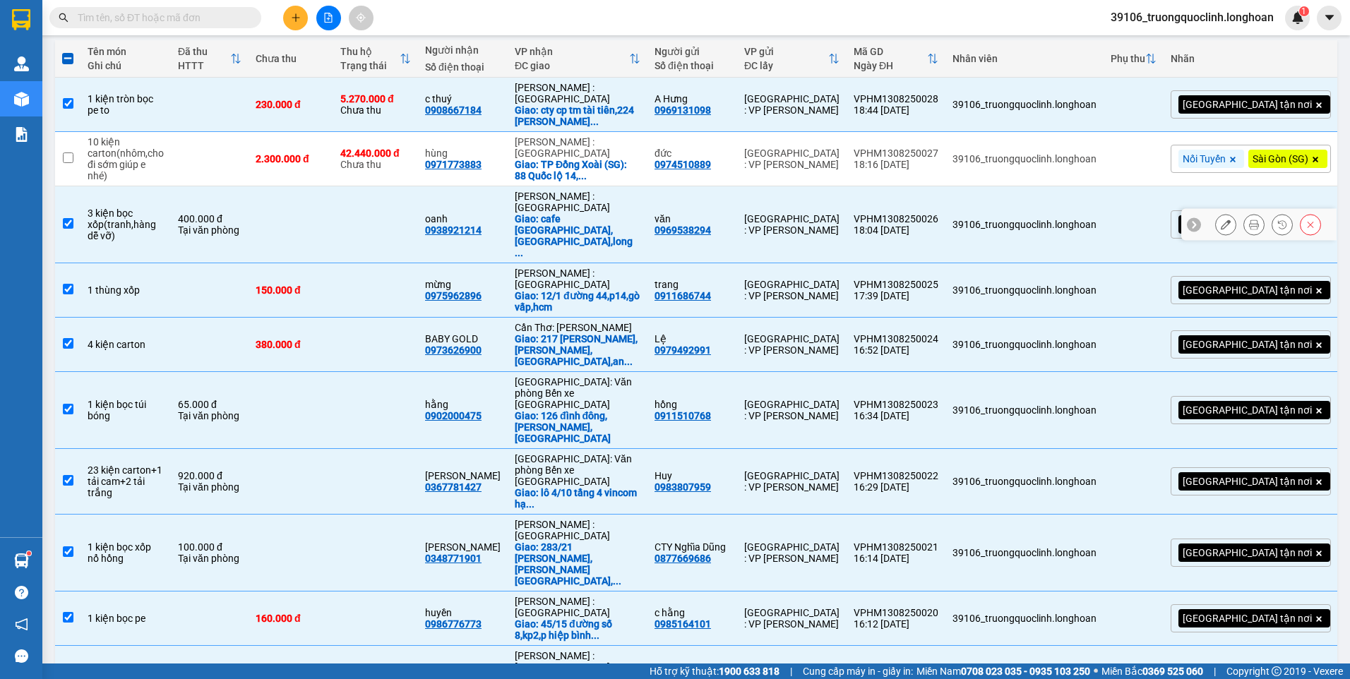
scroll to position [371, 0]
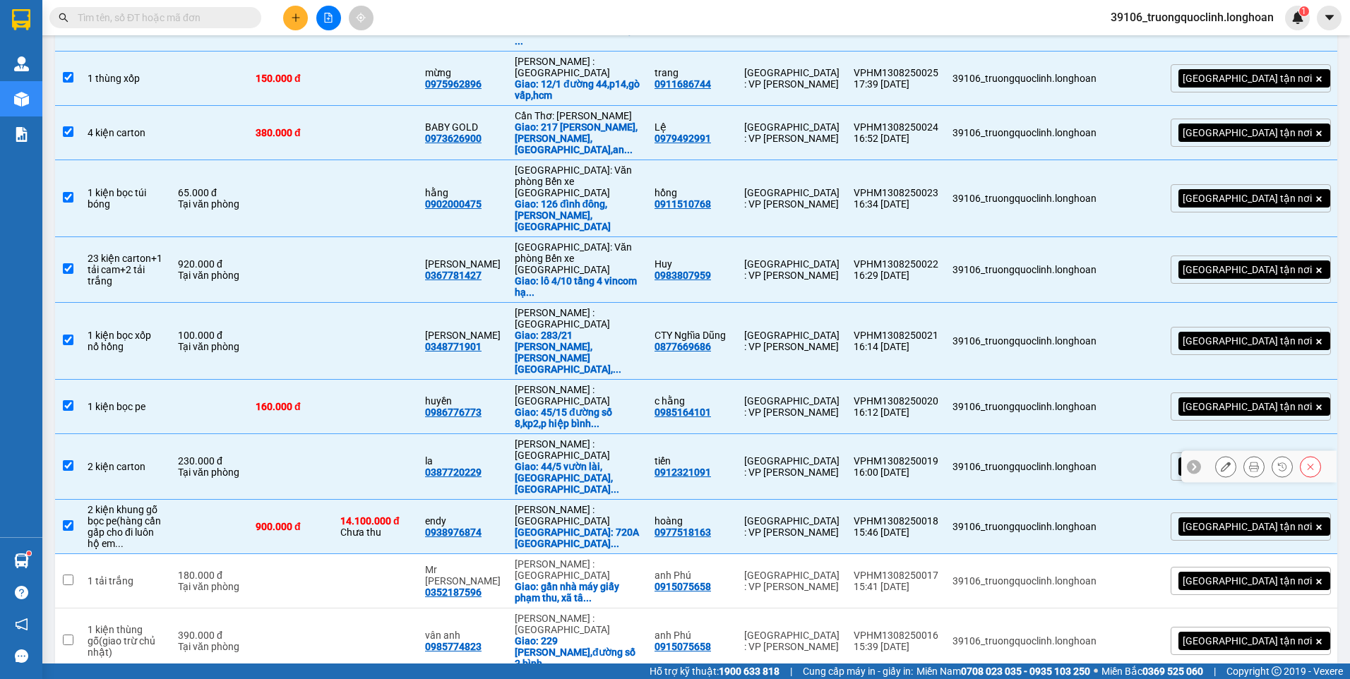
click at [64, 460] on input "checkbox" at bounding box center [68, 465] width 11 height 11
checkbox input "false"
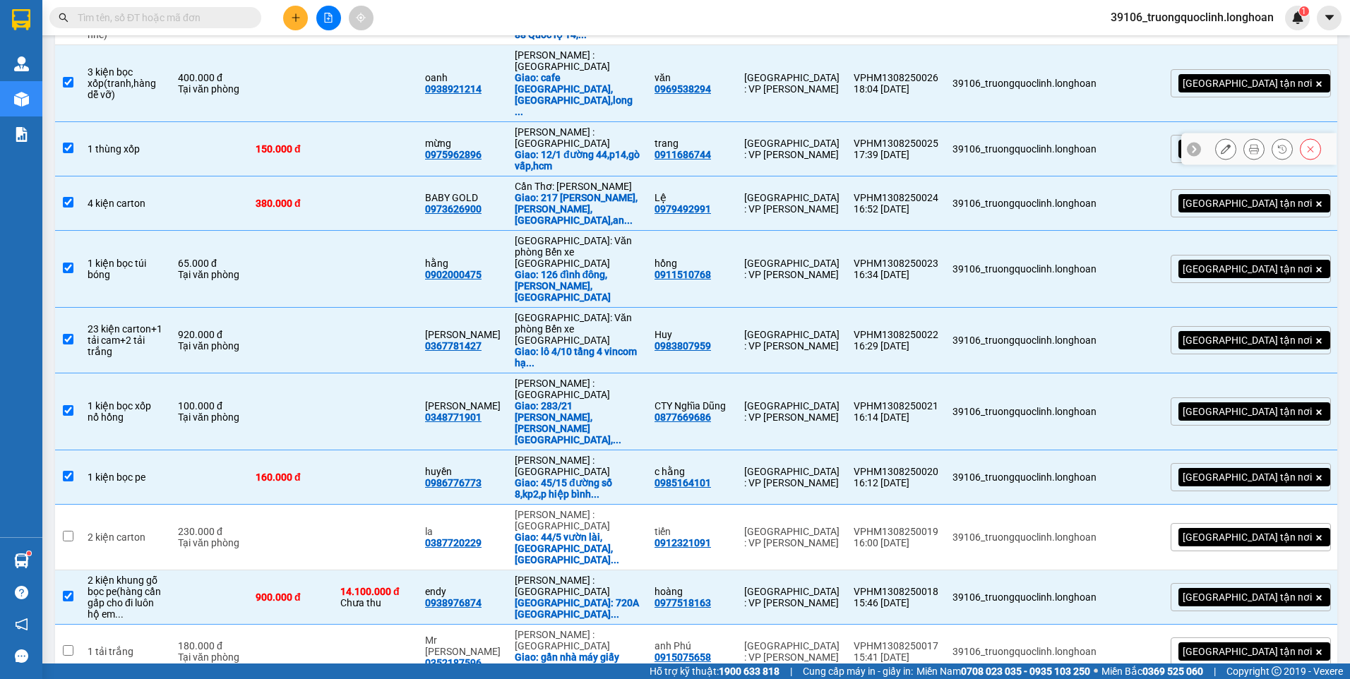
scroll to position [0, 0]
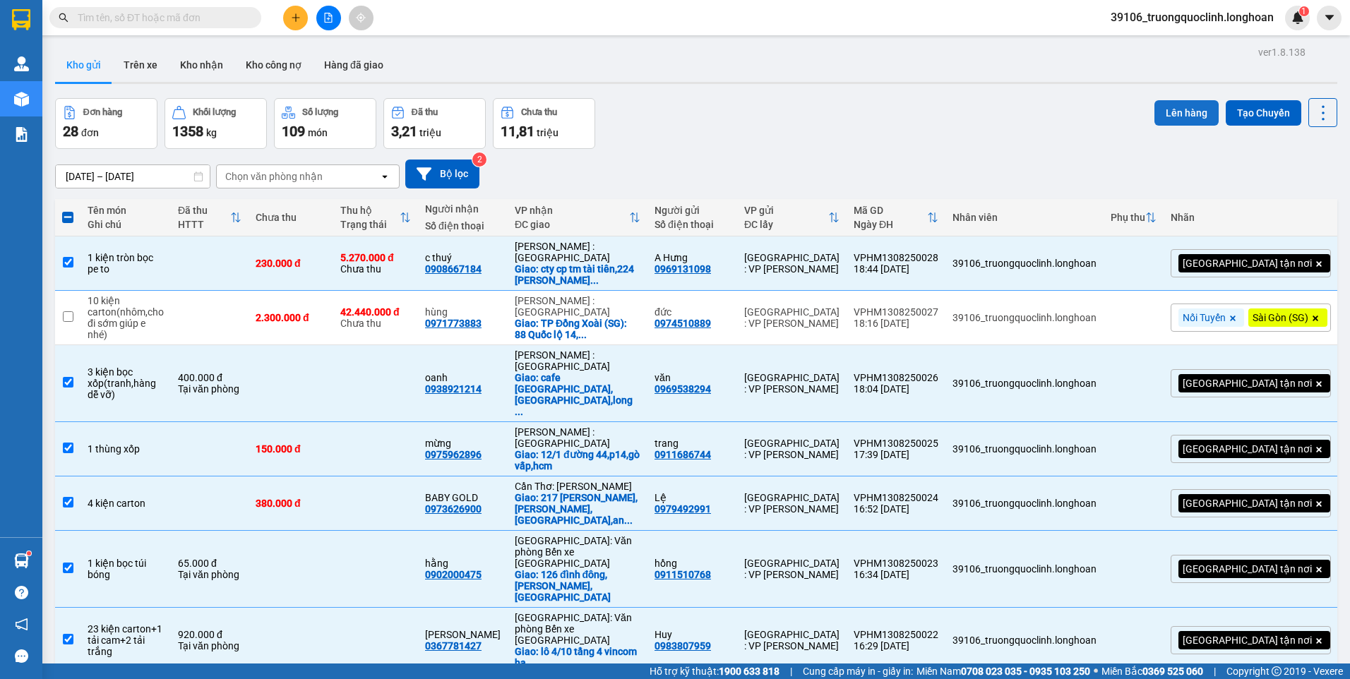
click at [1193, 112] on button "Lên hàng" at bounding box center [1187, 112] width 64 height 25
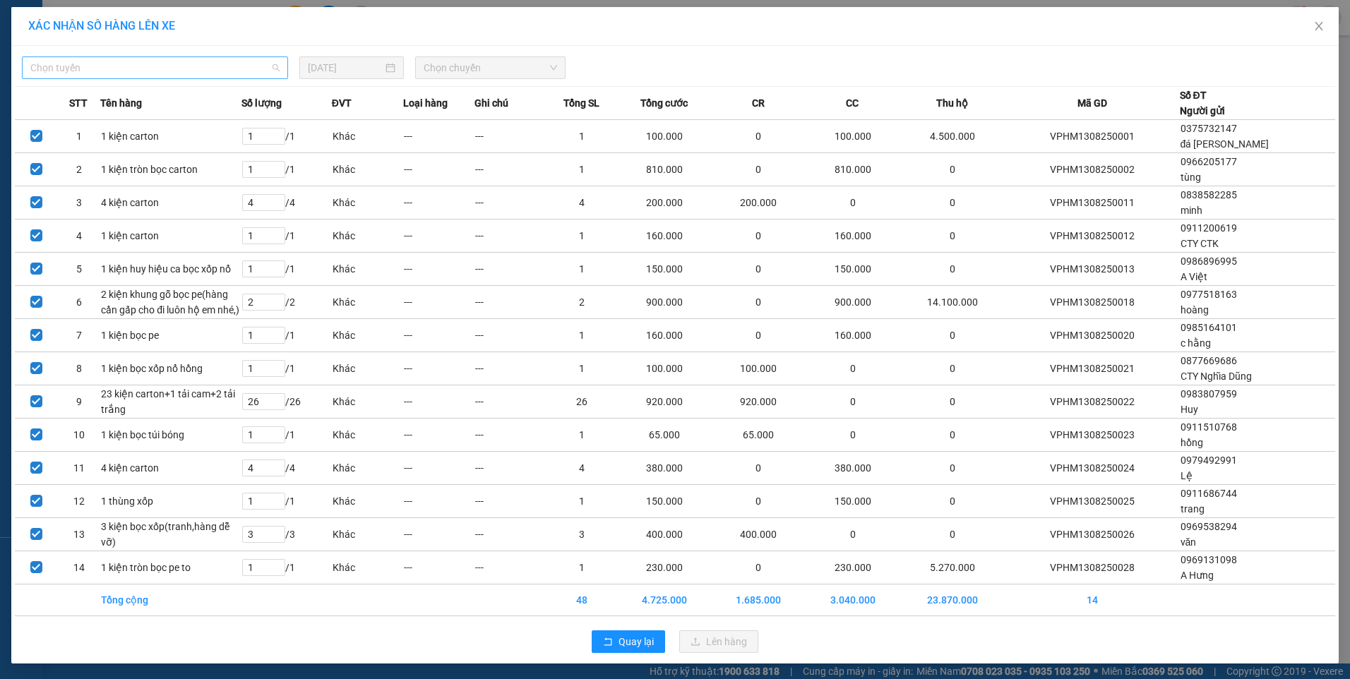
click at [244, 73] on span "Chọn tuyến" at bounding box center [154, 67] width 249 height 21
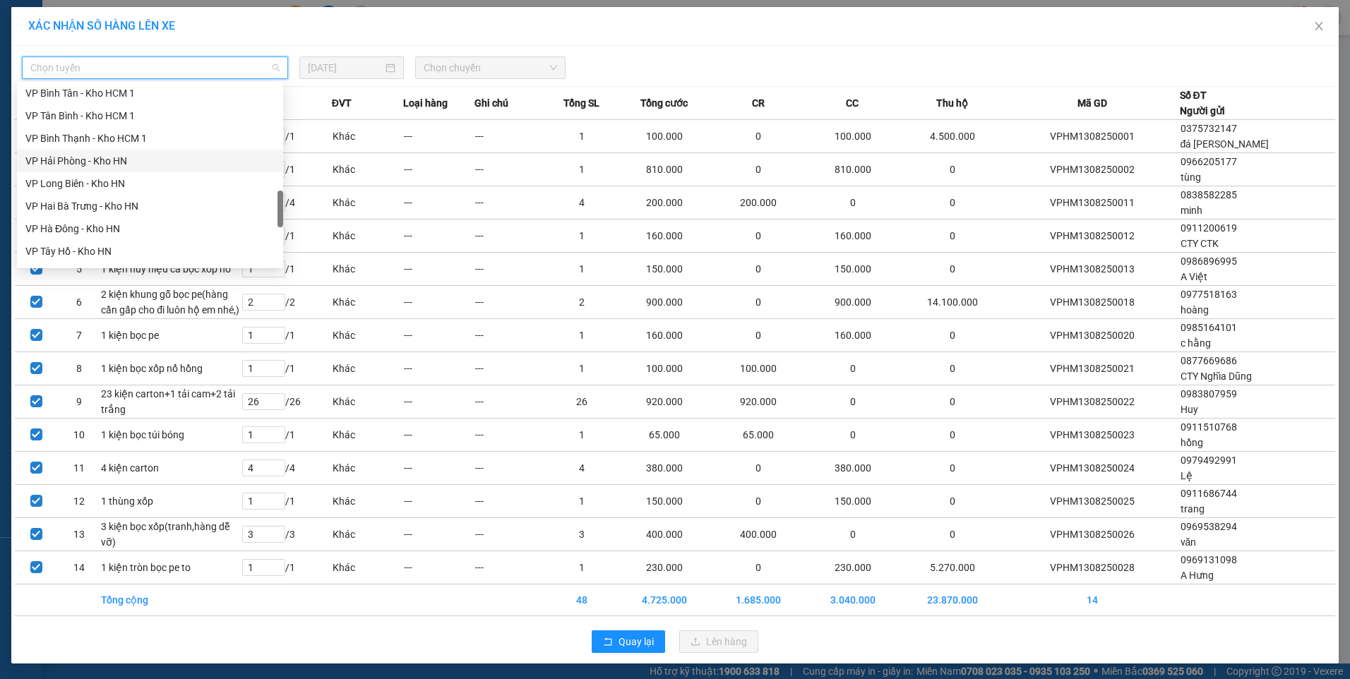
scroll to position [706, 0]
click at [83, 198] on div "VP Hoàng Mai - Kho HN" at bounding box center [149, 204] width 249 height 16
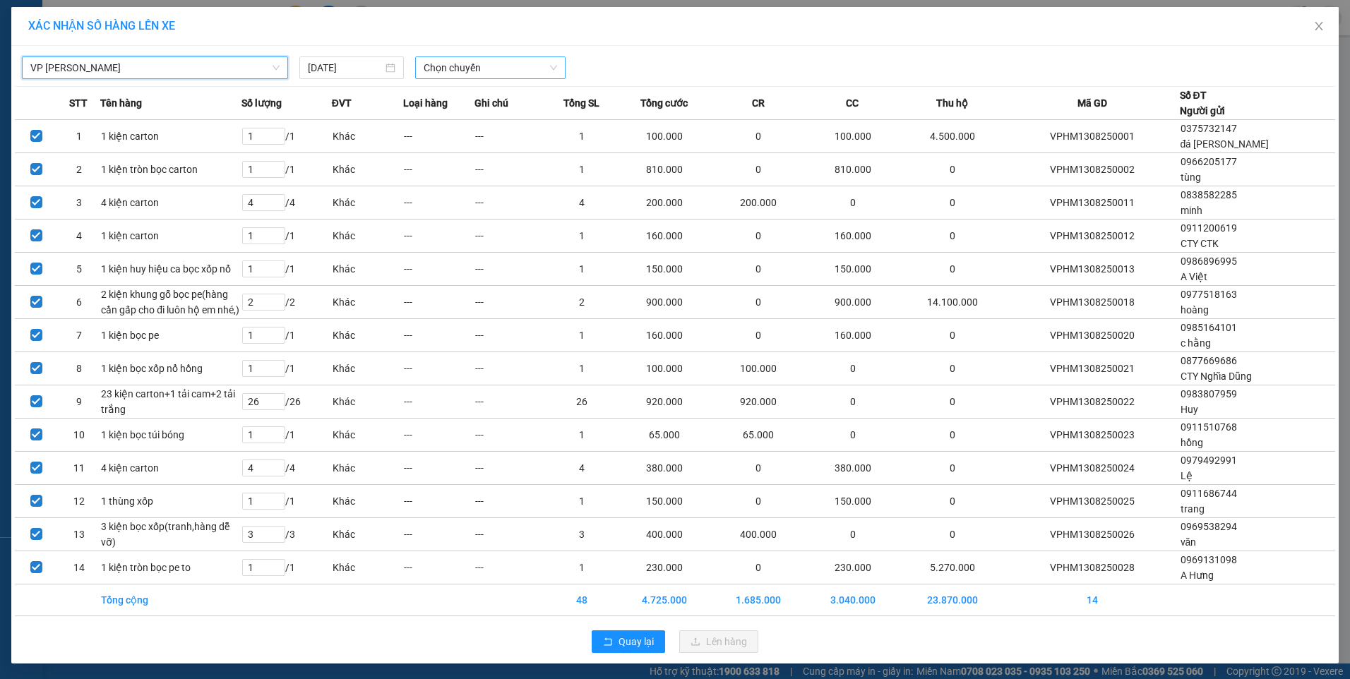
click at [458, 69] on span "Chọn chuyến" at bounding box center [490, 67] width 133 height 21
click at [472, 124] on div "19:30 (TC) - 29E-366.14" at bounding box center [474, 119] width 110 height 16
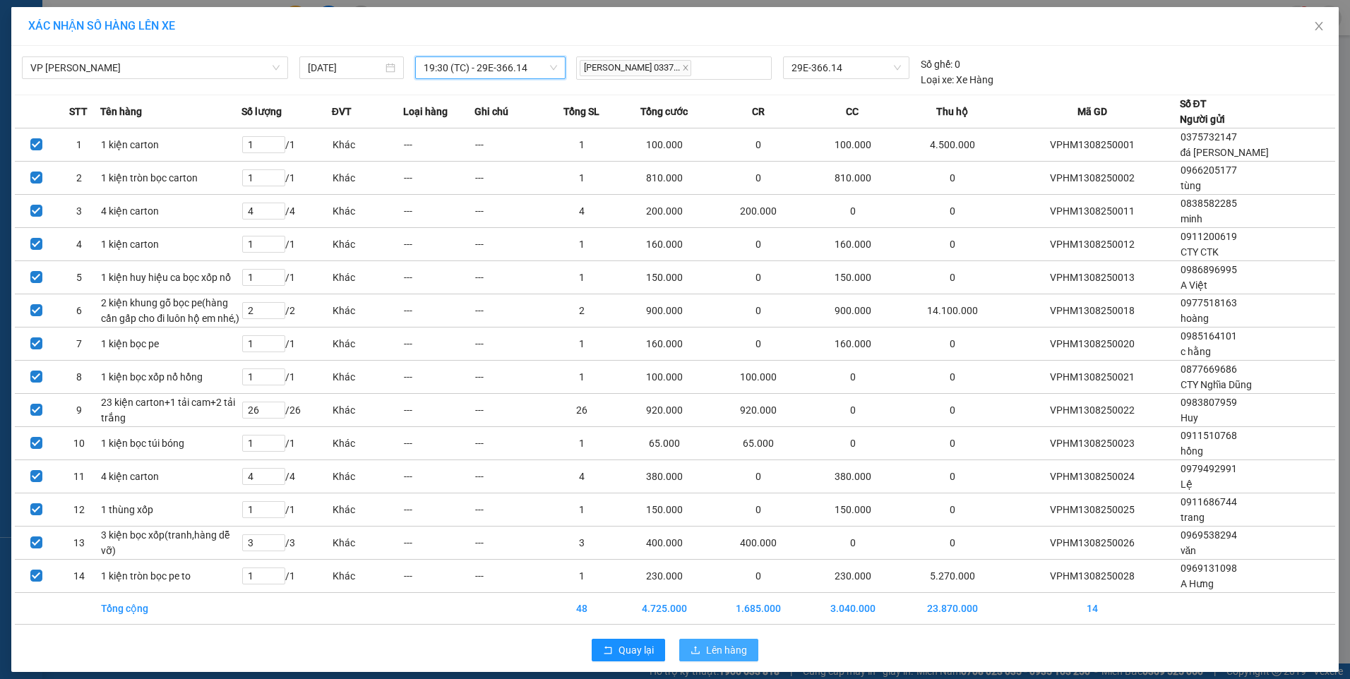
drag, startPoint x: 732, startPoint y: 653, endPoint x: 730, endPoint y: 643, distance: 10.7
click at [731, 653] on span "Lên hàng" at bounding box center [726, 651] width 41 height 16
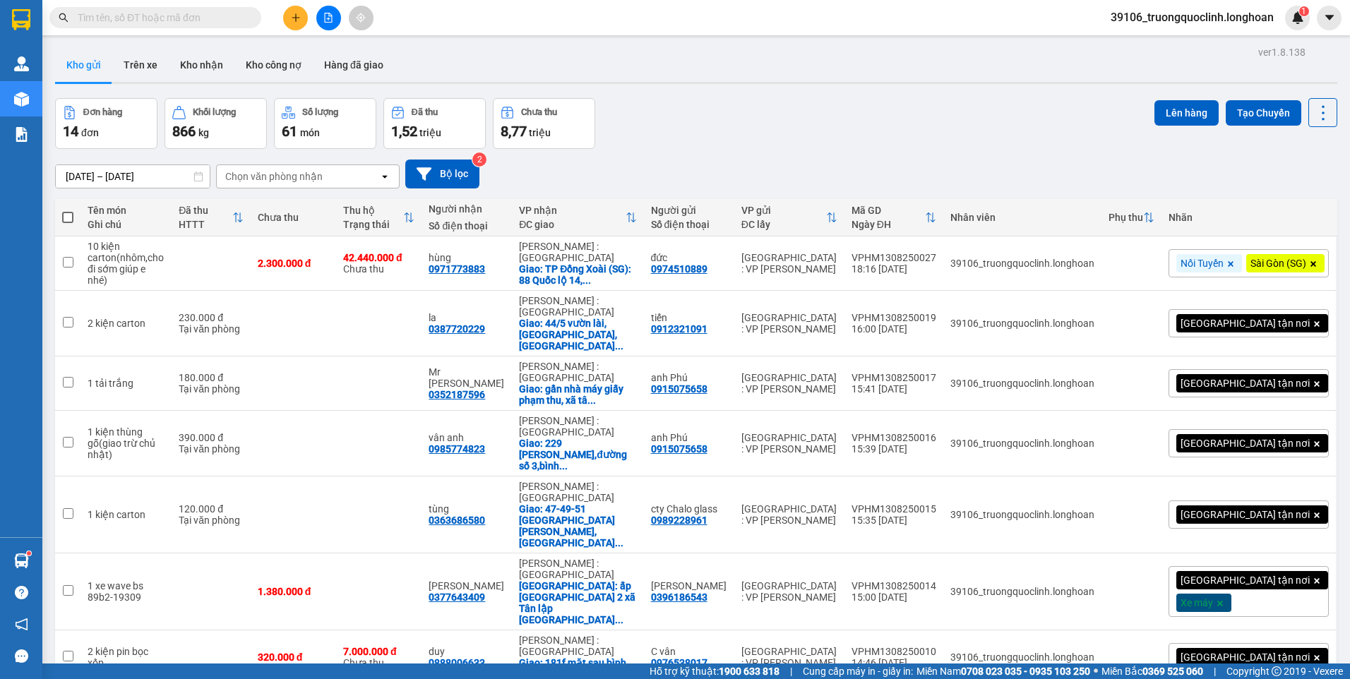
click at [328, 21] on icon "file-add" at bounding box center [328, 18] width 10 height 10
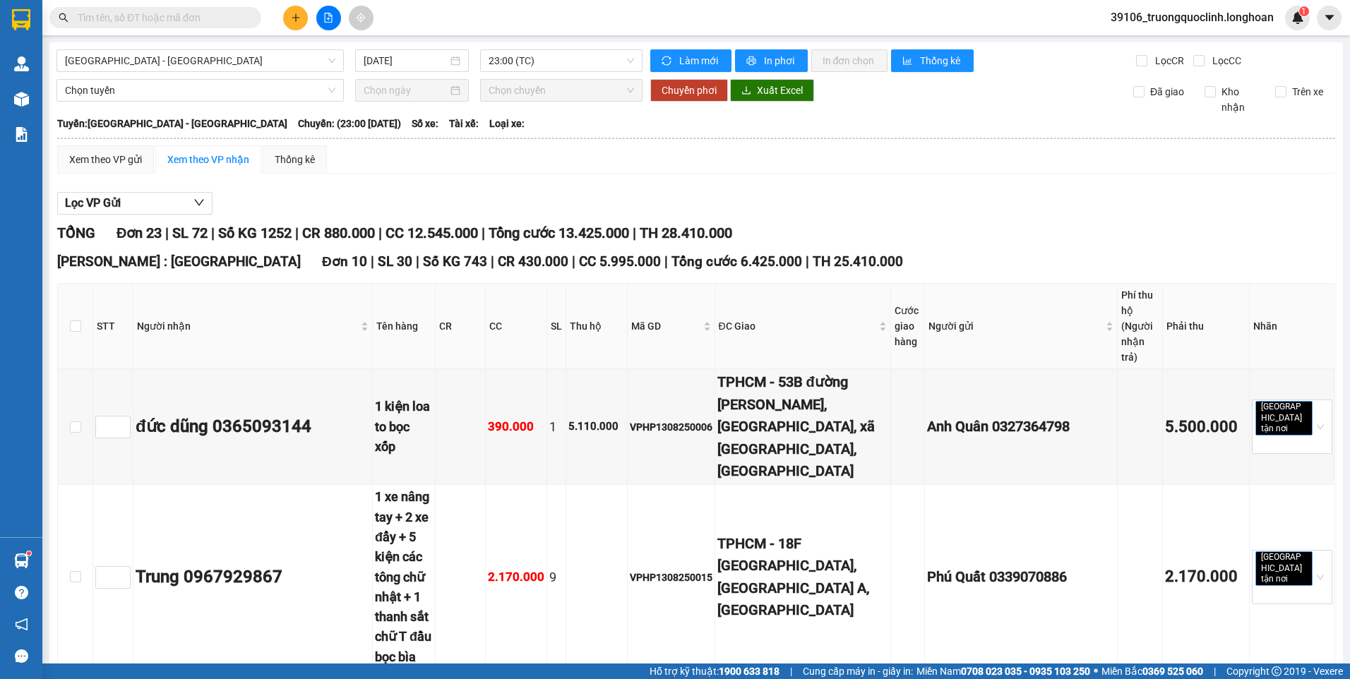
drag, startPoint x: 311, startPoint y: 55, endPoint x: 276, endPoint y: 73, distance: 39.2
click at [309, 56] on span "Hải Phòng - Hà Nội" at bounding box center [200, 60] width 270 height 21
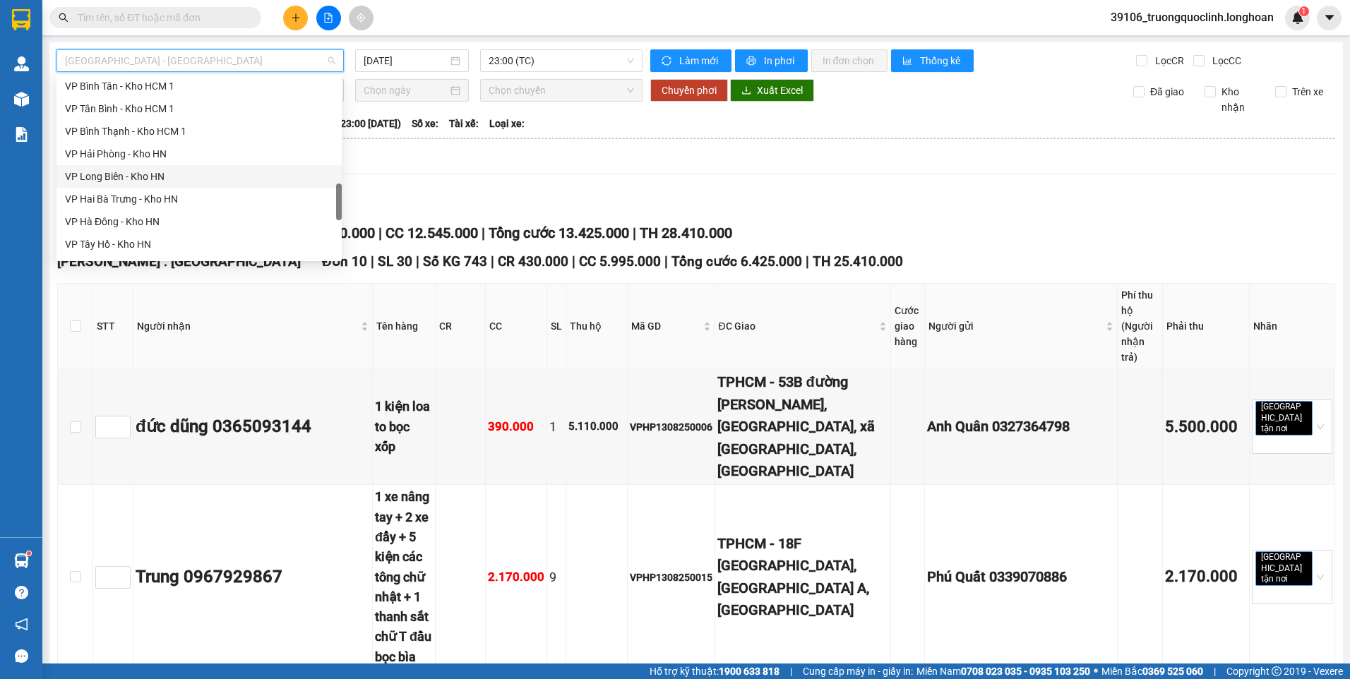
scroll to position [706, 0]
click at [134, 194] on div "VP Hoàng Mai - Kho HN" at bounding box center [199, 197] width 268 height 16
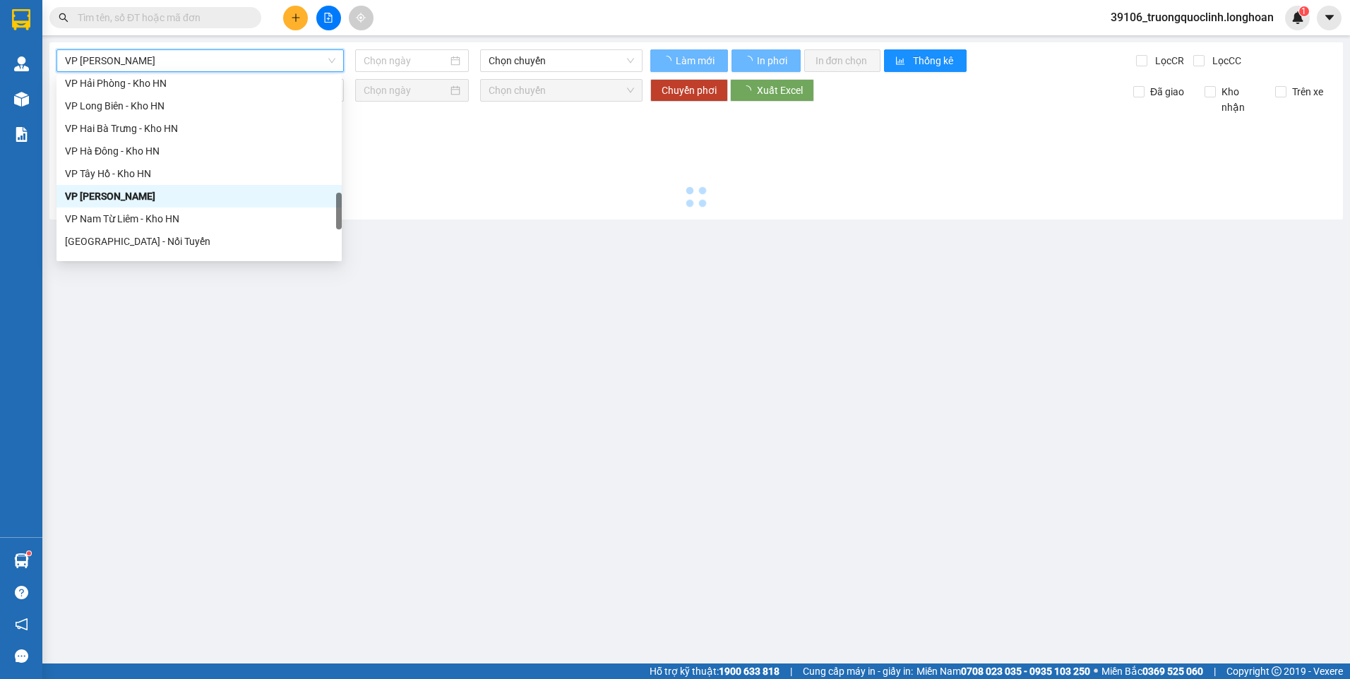
type input "13/08/2025"
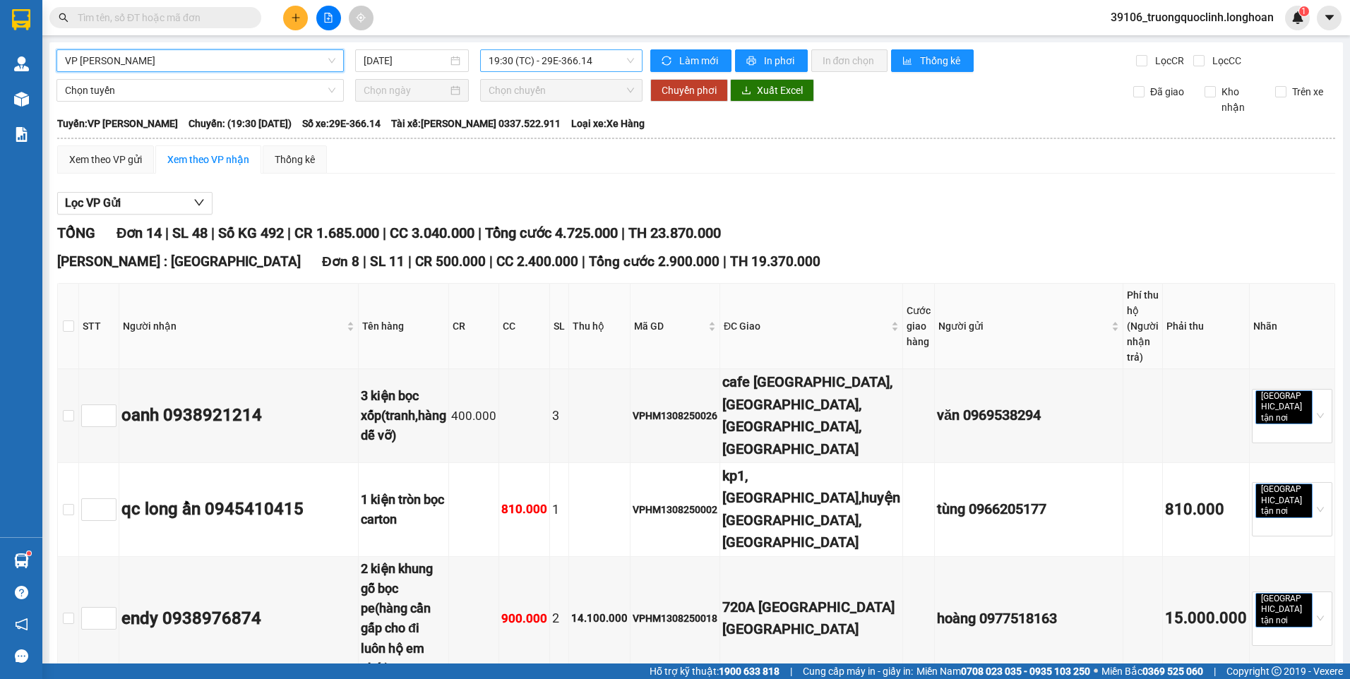
click at [527, 59] on span "19:30 (TC) - 29E-366.14" at bounding box center [562, 60] width 146 height 21
click at [521, 106] on div "19:30 (TC) - 29E-366.14" at bounding box center [540, 112] width 110 height 16
click at [777, 63] on span "In phơi" at bounding box center [780, 61] width 32 height 16
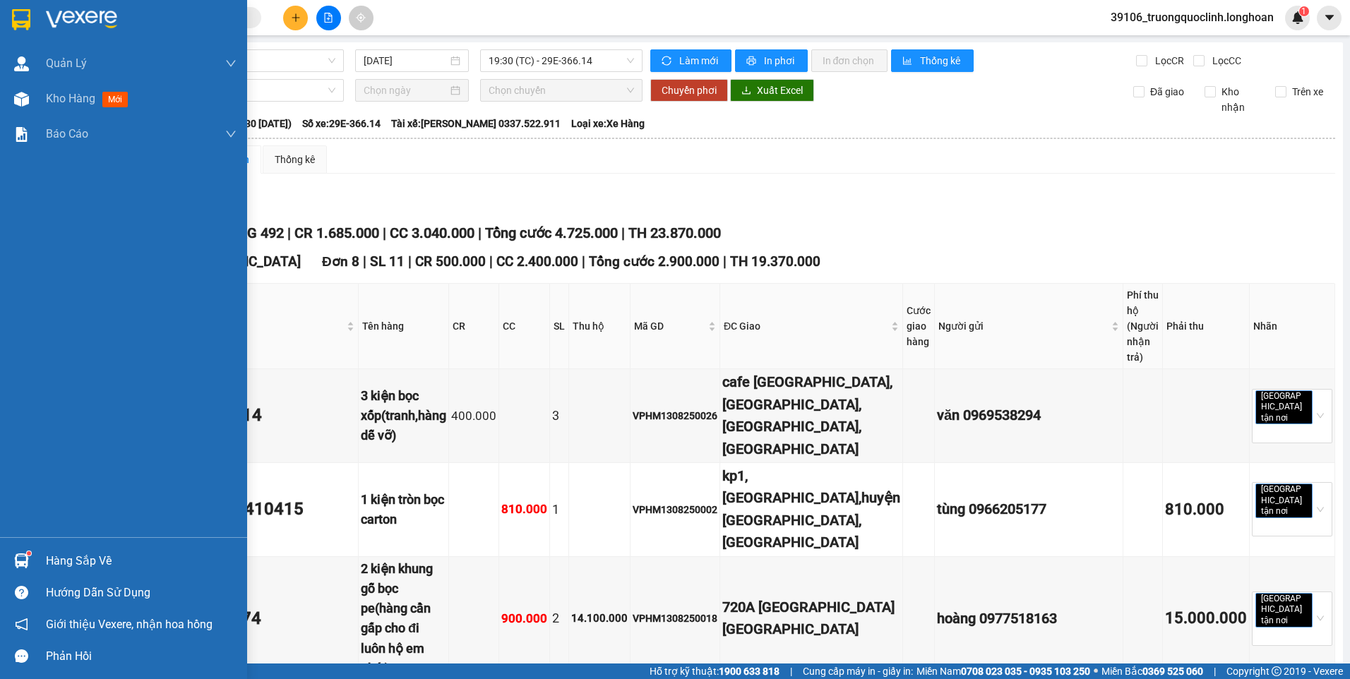
click at [17, 18] on img at bounding box center [21, 19] width 18 height 21
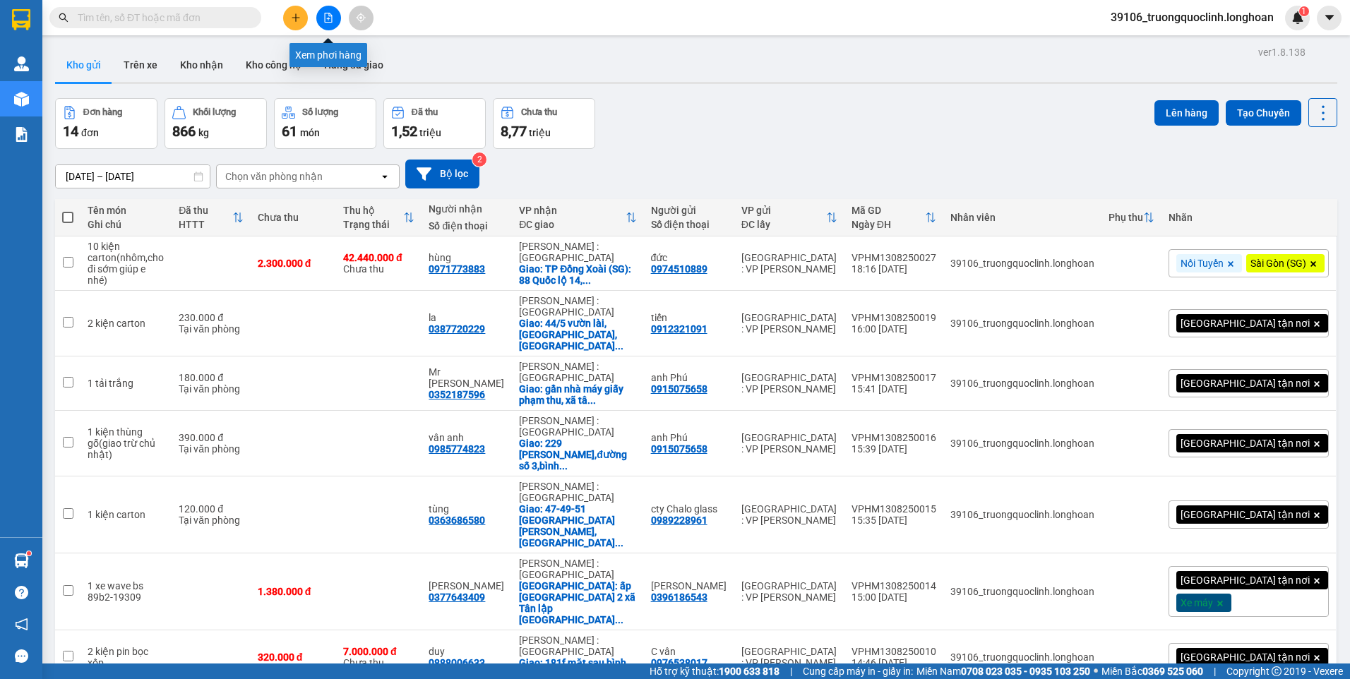
click at [330, 19] on icon "file-add" at bounding box center [328, 18] width 10 height 10
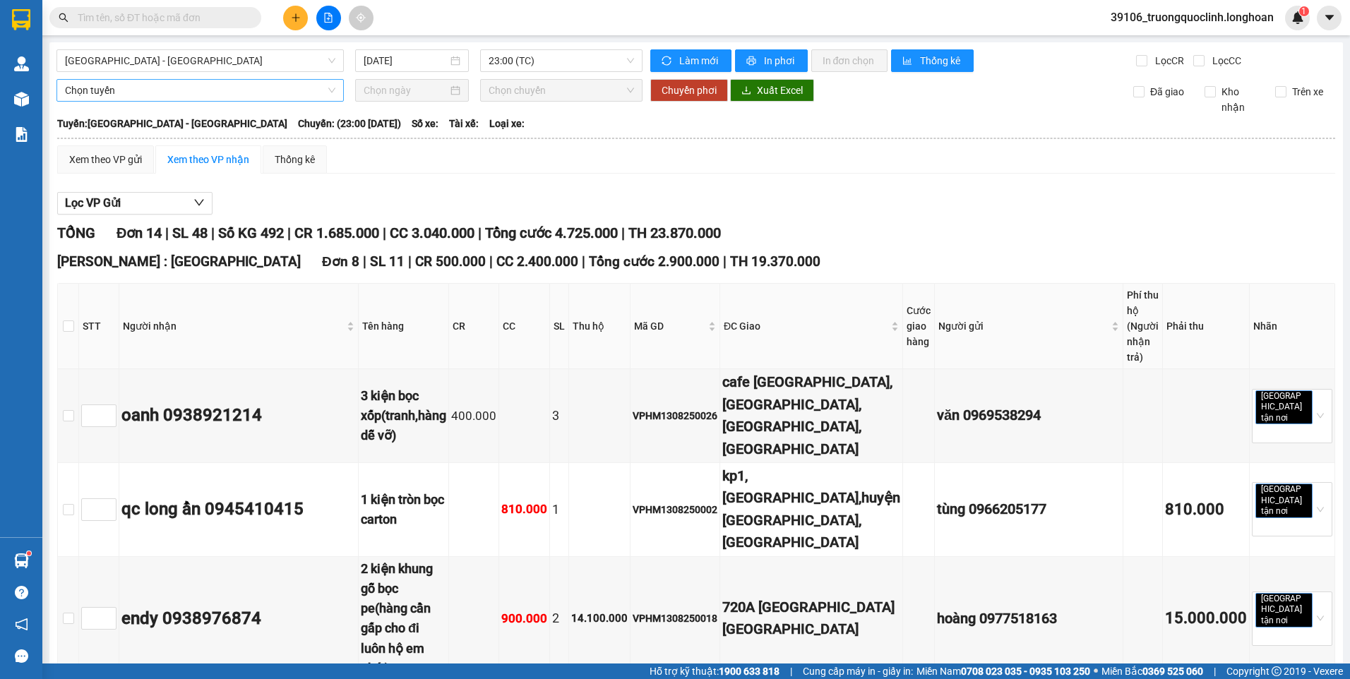
click at [245, 61] on span "Hải Phòng - Hà Nội" at bounding box center [200, 60] width 270 height 21
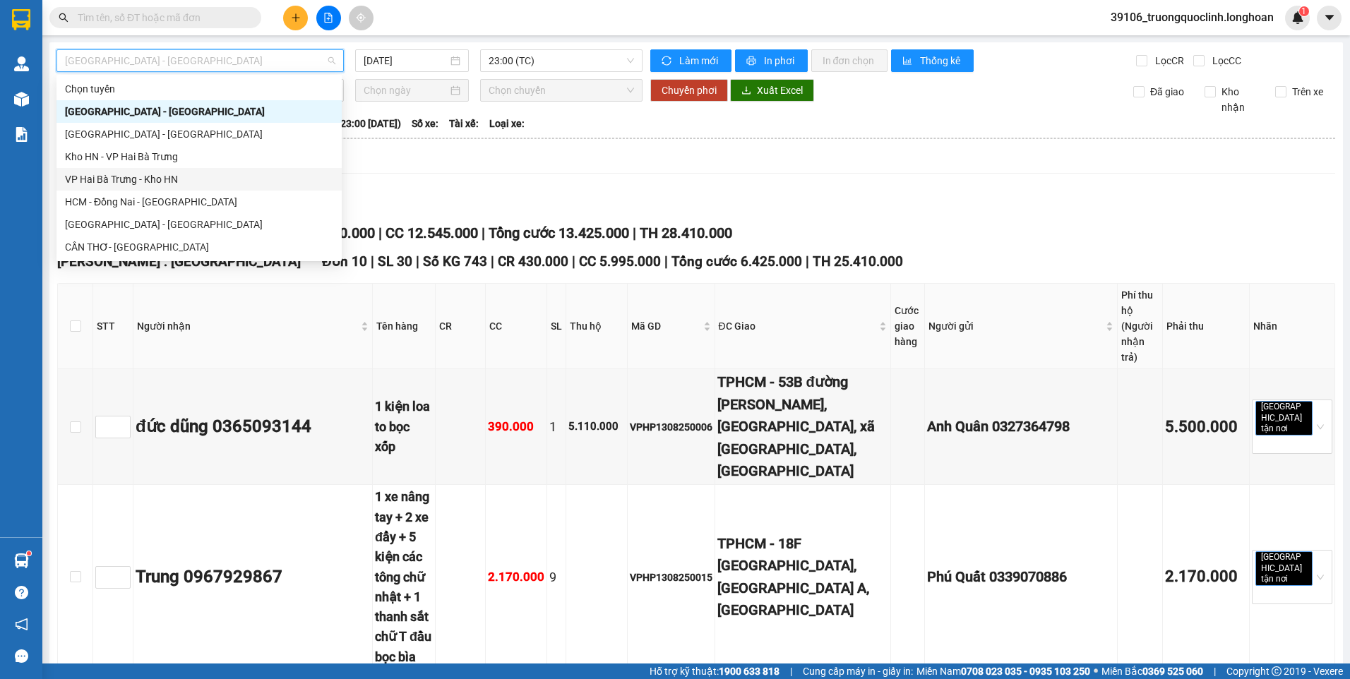
click at [153, 177] on div "VP Hai Bà Trưng - Kho HN" at bounding box center [199, 180] width 268 height 16
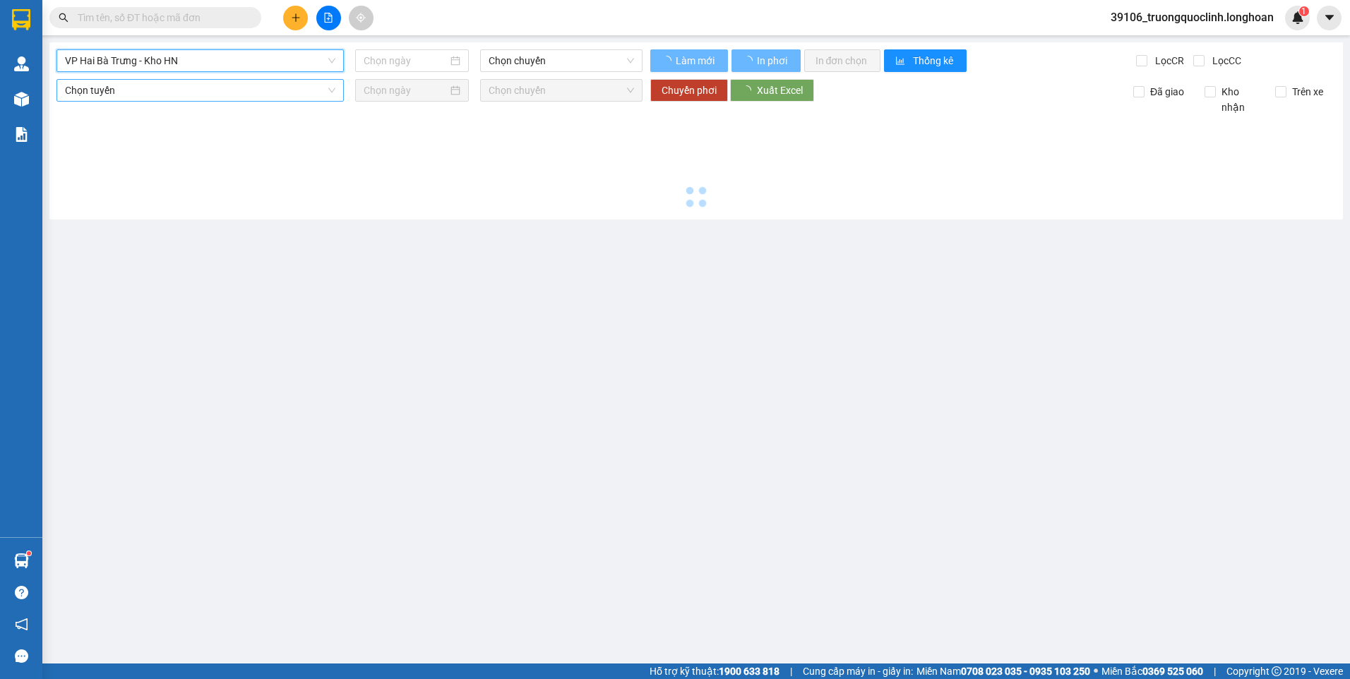
type input "13/08/2025"
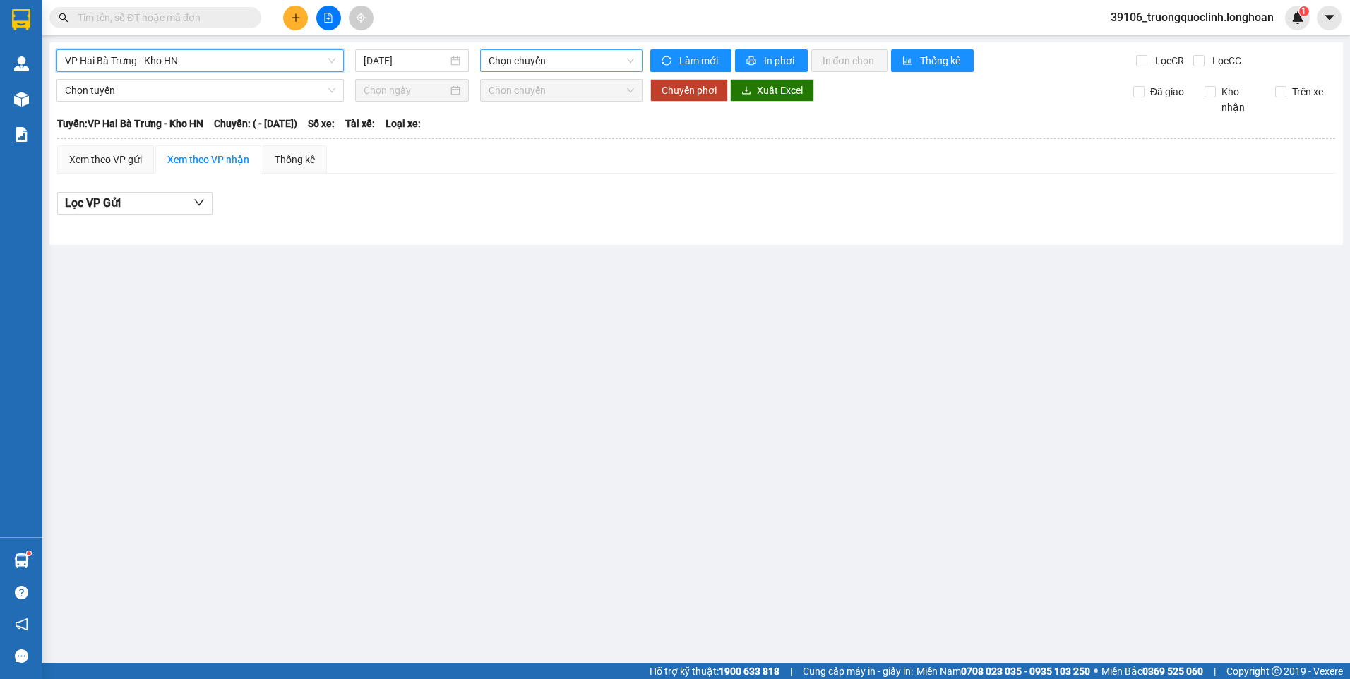
click at [545, 61] on span "Chọn chuyến" at bounding box center [562, 60] width 146 height 21
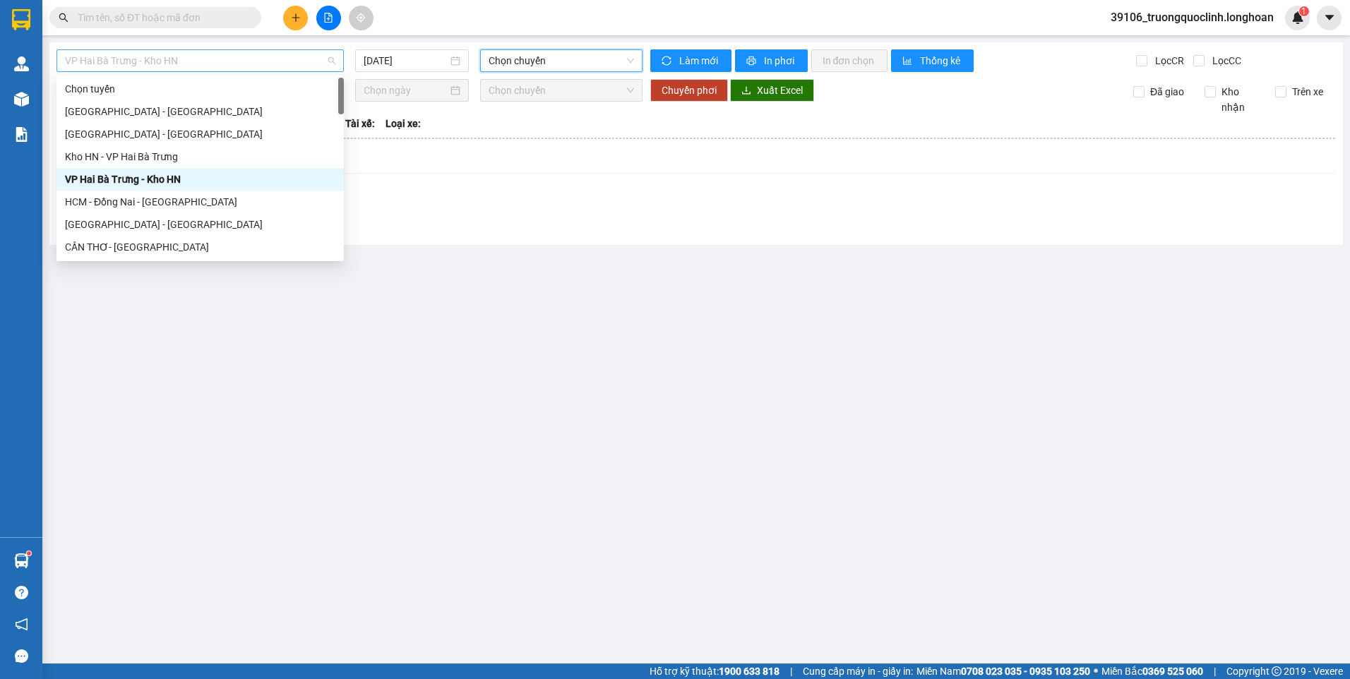
click at [198, 62] on span "VP Hai Bà Trưng - Kho HN" at bounding box center [200, 60] width 270 height 21
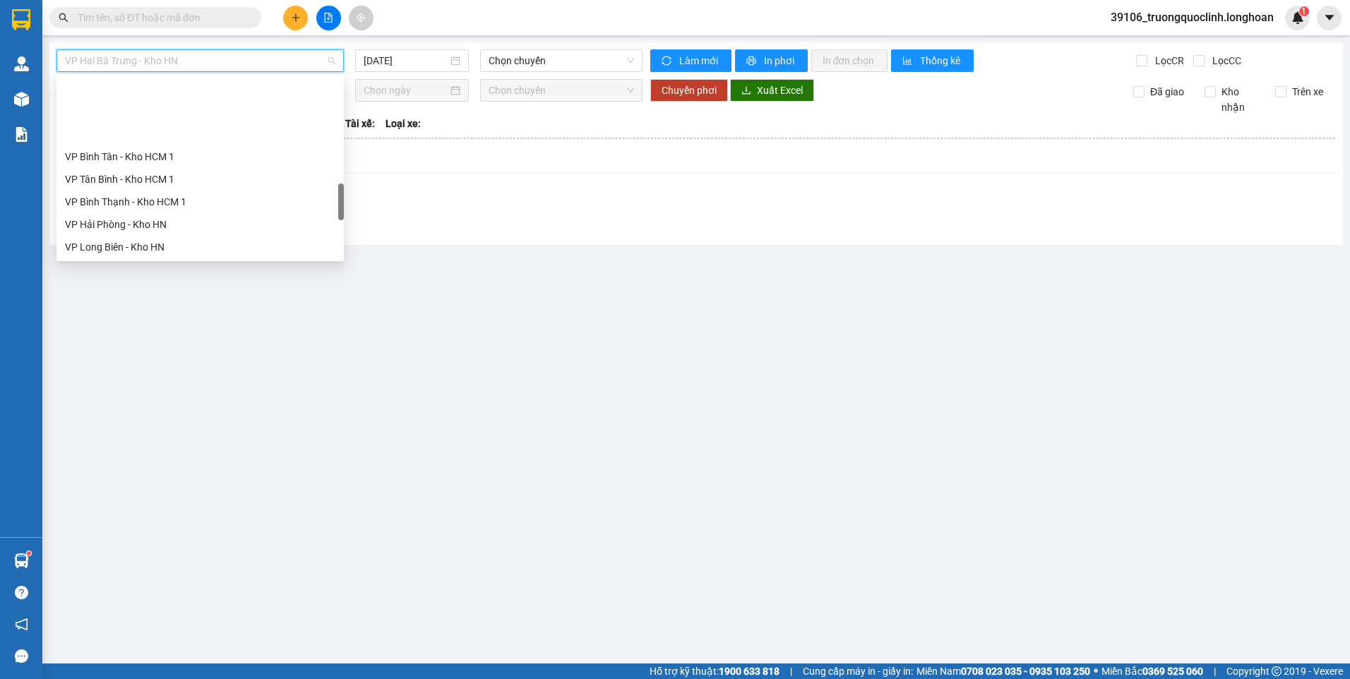
scroll to position [636, 0]
click at [142, 193] on div "VP Hai Bà Trưng - Kho HN" at bounding box center [200, 199] width 270 height 16
type input "13/08/2025"
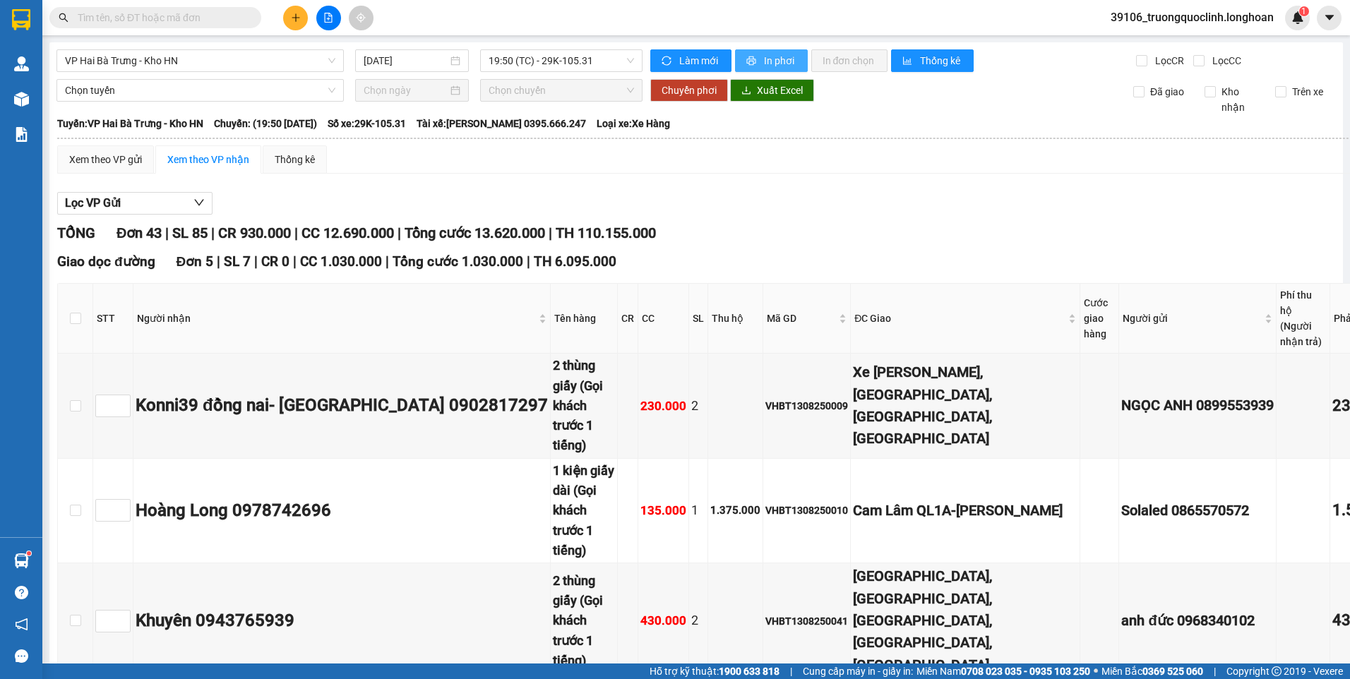
click at [764, 64] on span "In phơi" at bounding box center [780, 61] width 32 height 16
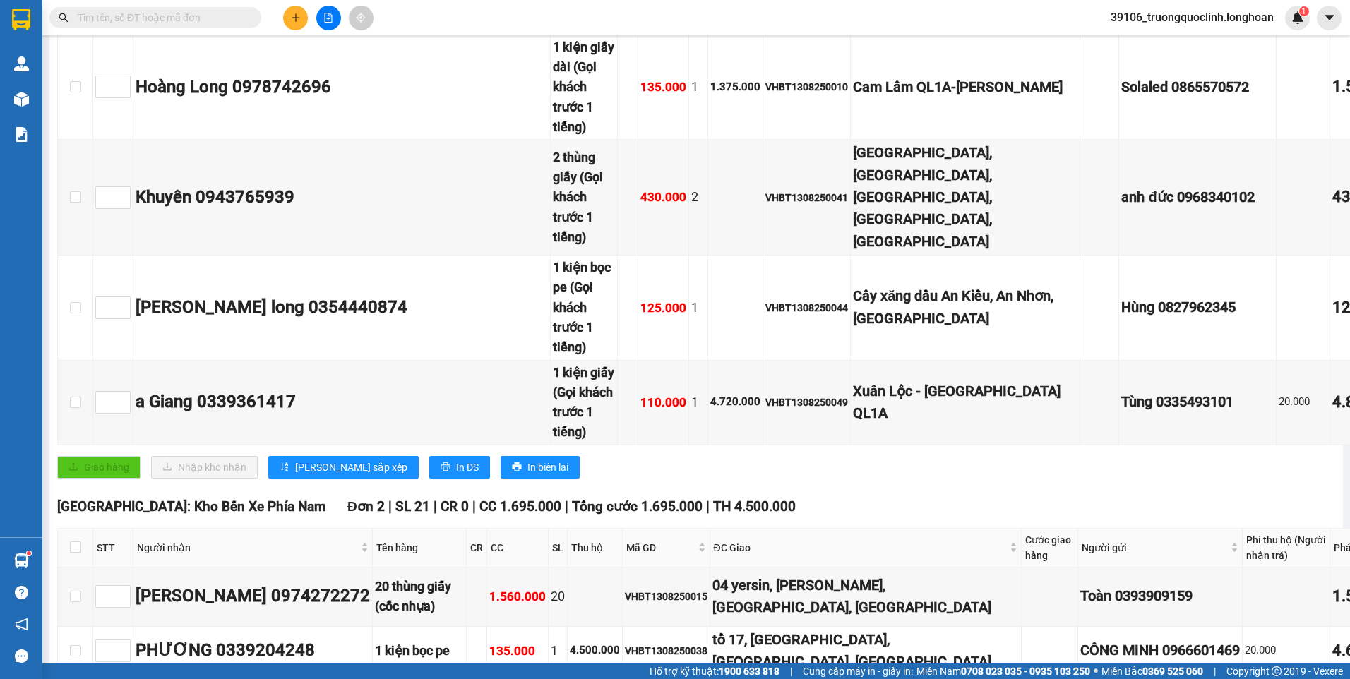
scroll to position [565, 0]
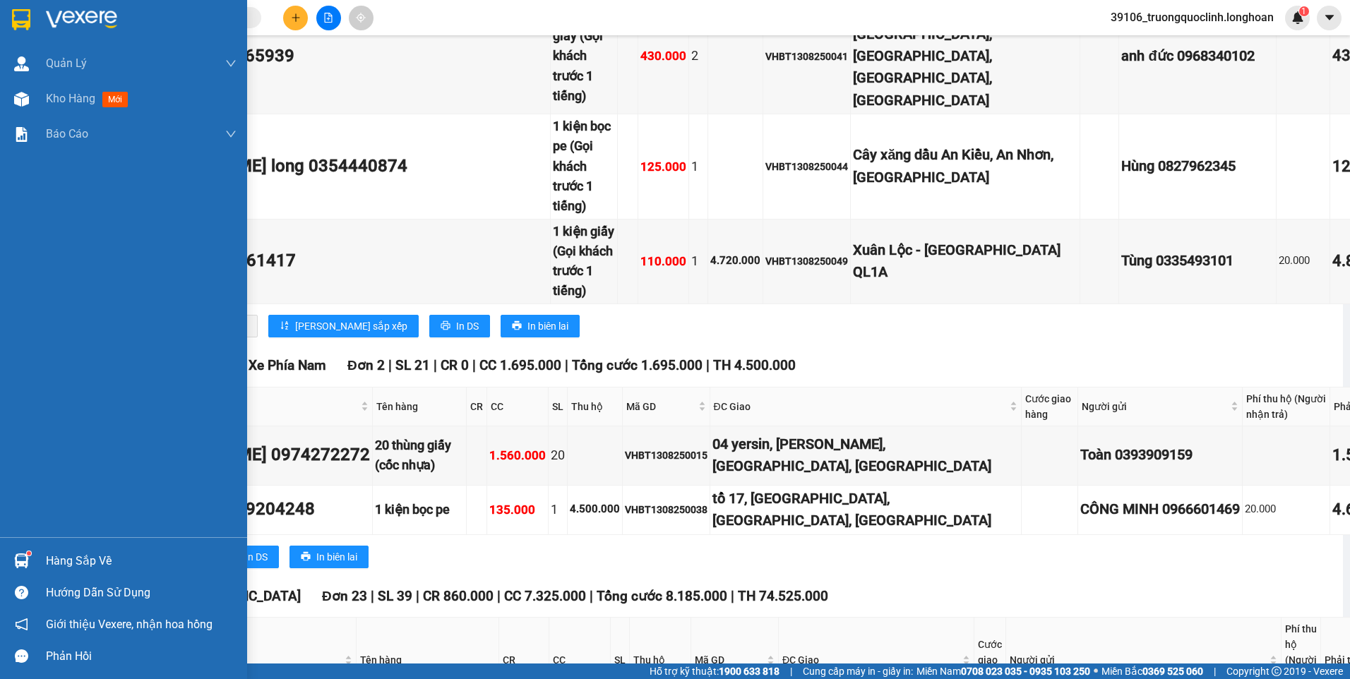
click at [19, 18] on img at bounding box center [21, 19] width 18 height 21
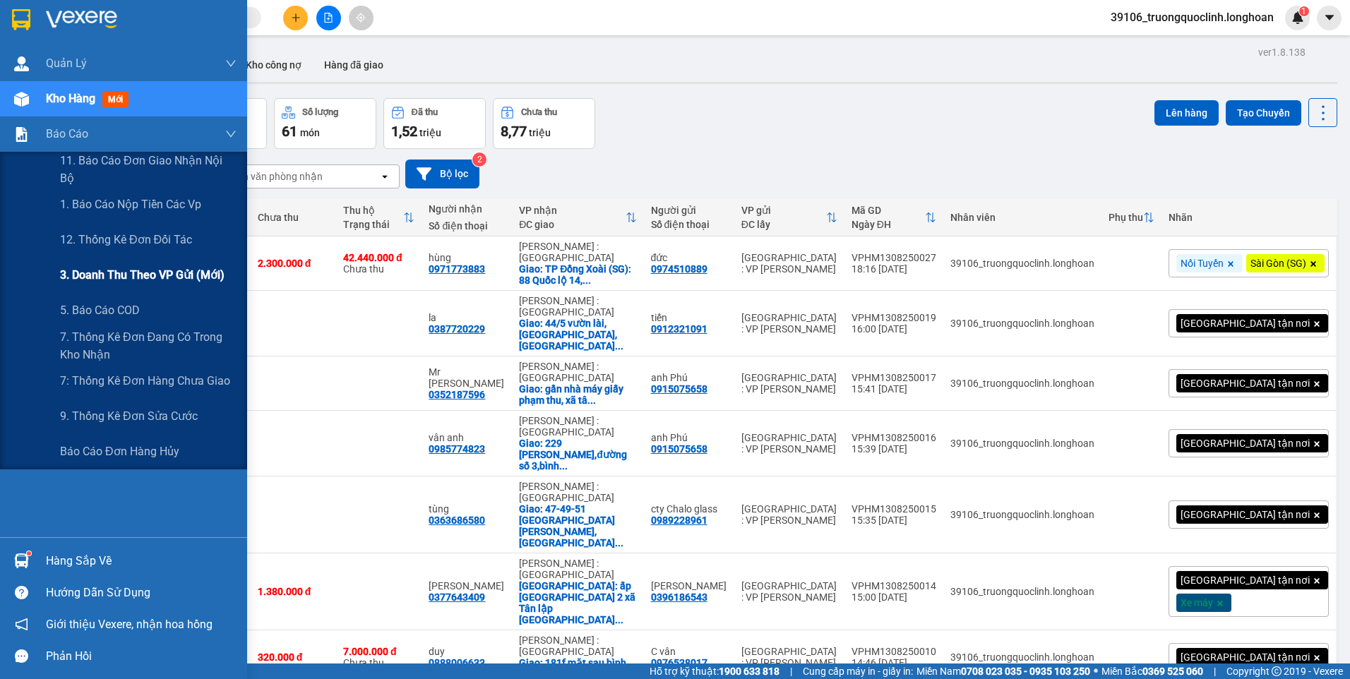
click at [121, 270] on span "3. Doanh Thu theo VP Gửi (mới)" at bounding box center [142, 275] width 165 height 18
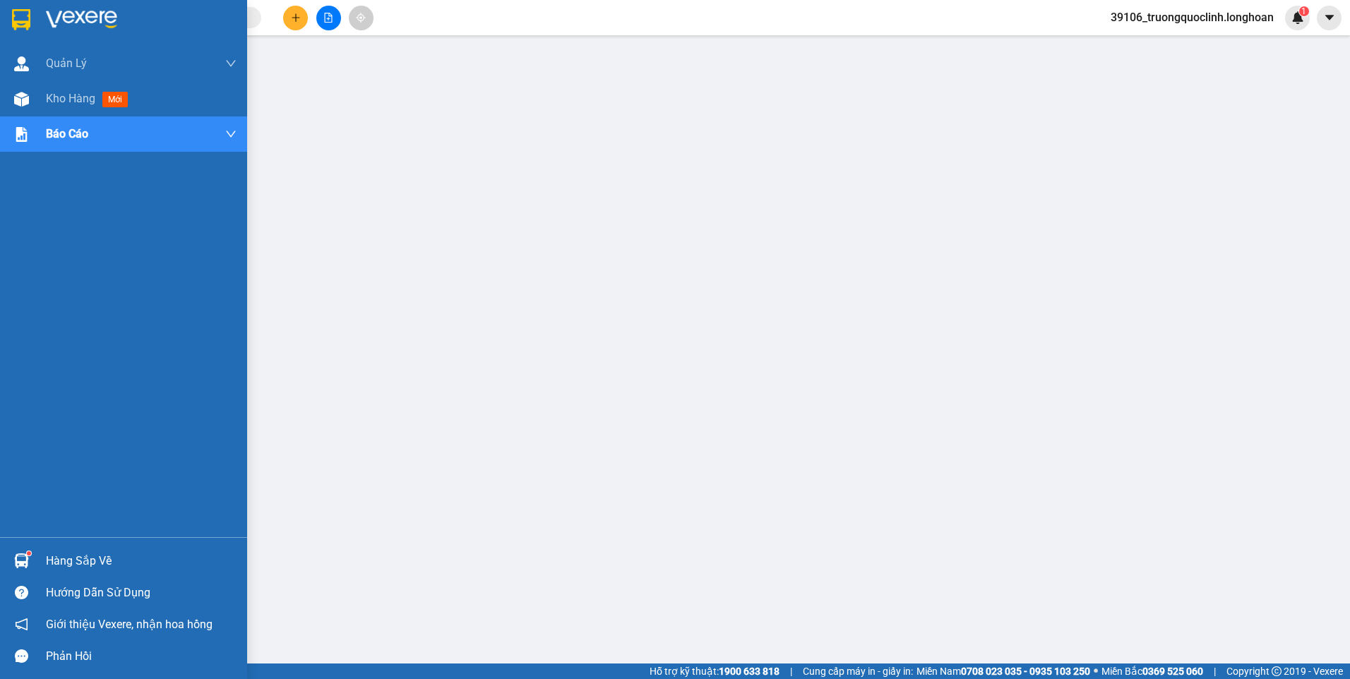
click at [16, 12] on img at bounding box center [21, 19] width 18 height 21
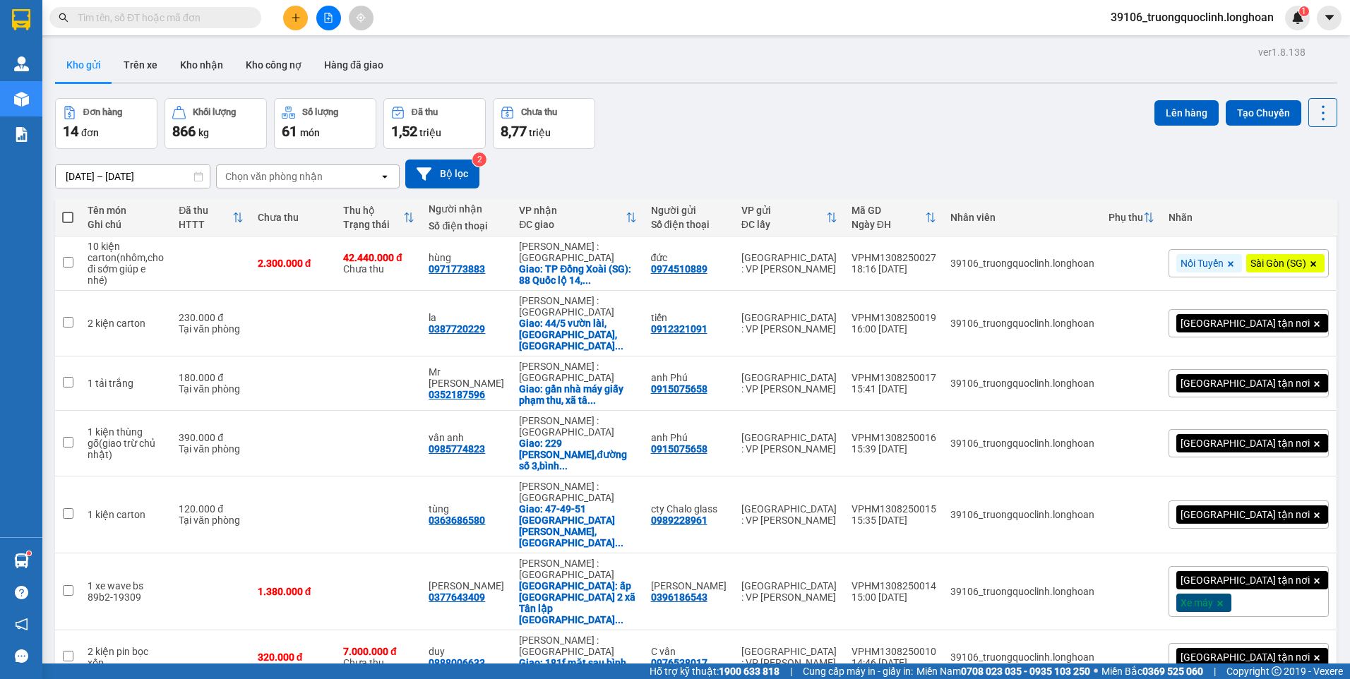
click at [203, 19] on input "text" at bounding box center [161, 18] width 167 height 16
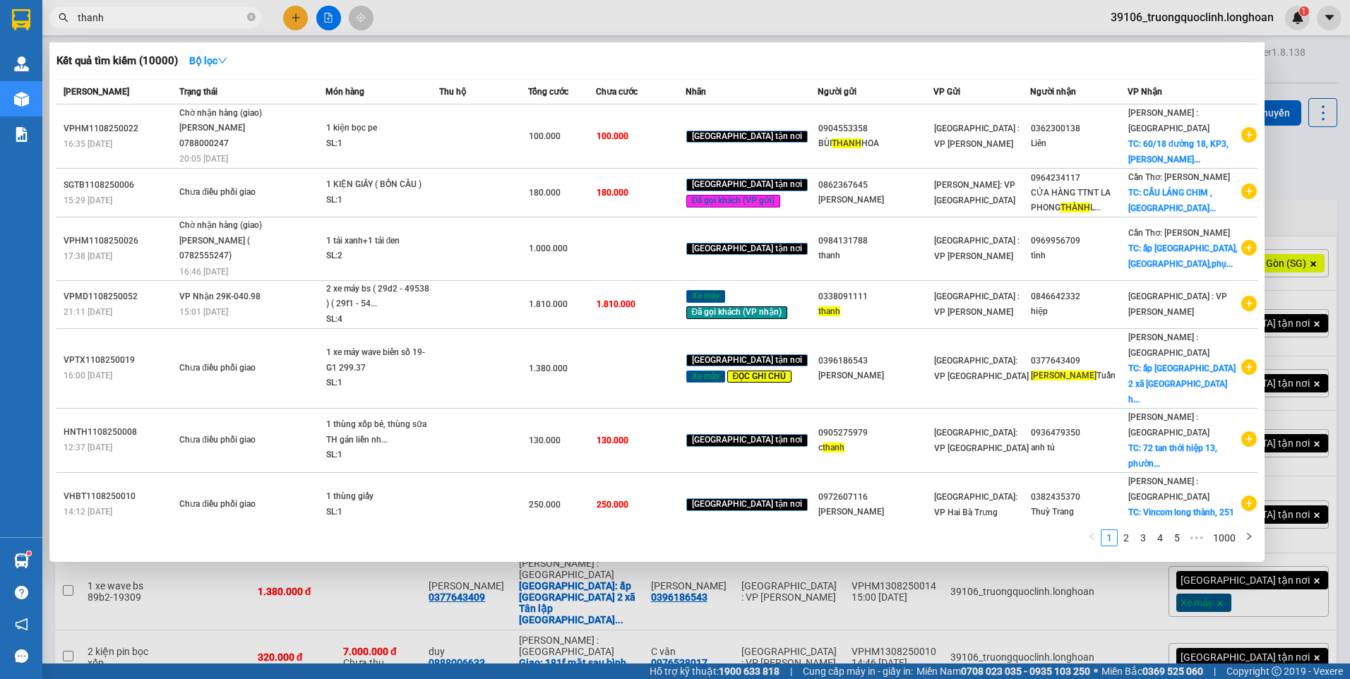
click at [169, 18] on input "thanh" at bounding box center [161, 18] width 167 height 16
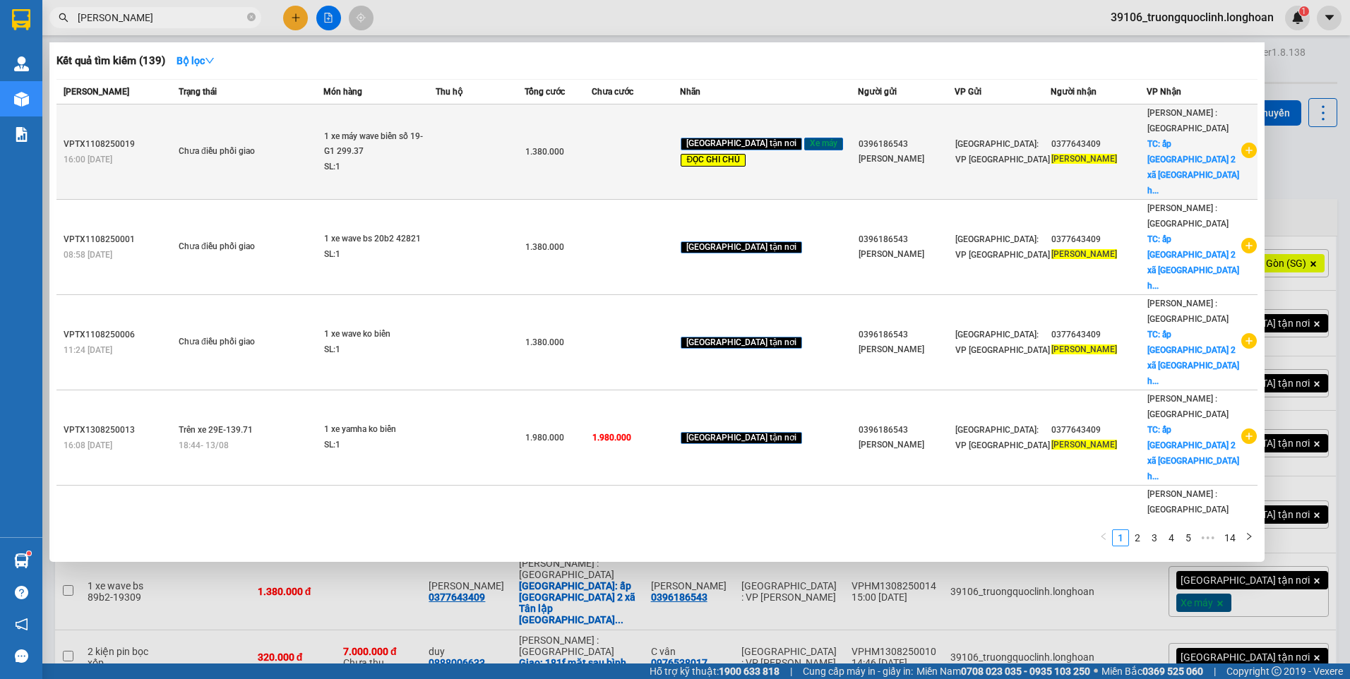
type input "[PERSON_NAME]"
click at [1242, 143] on icon "plus-circle" at bounding box center [1250, 151] width 16 height 16
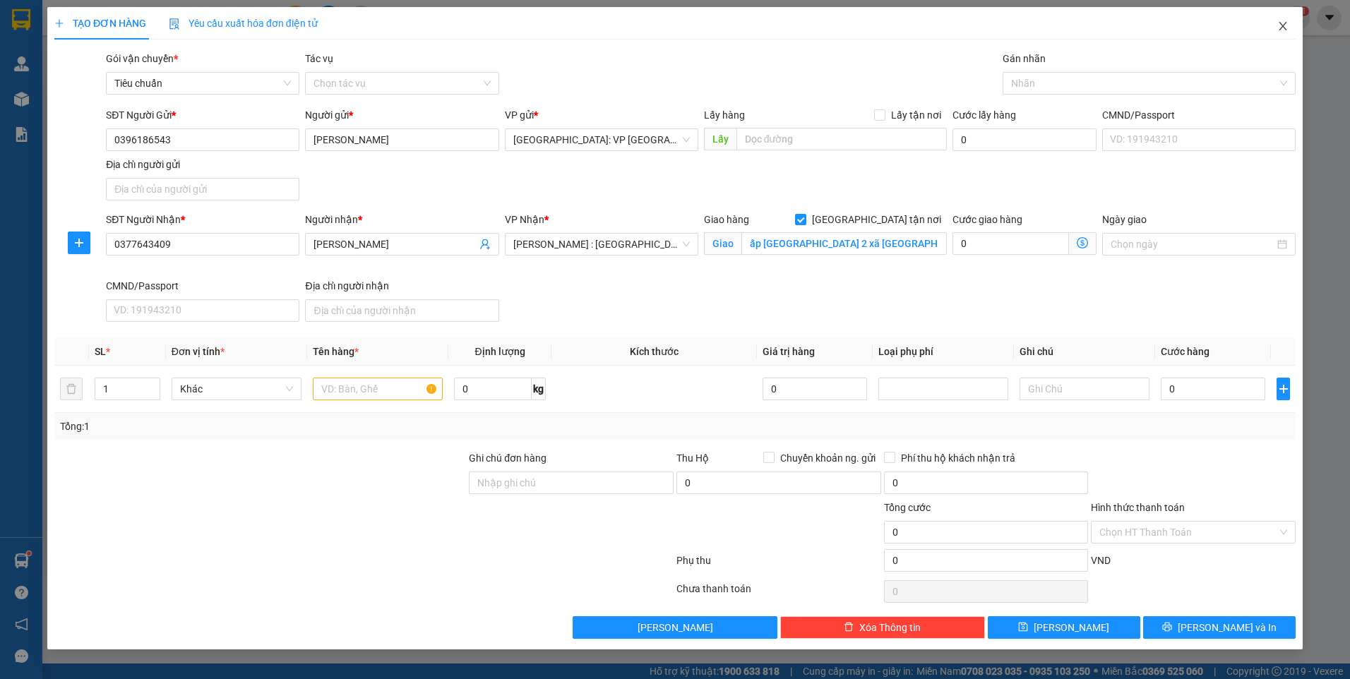
drag, startPoint x: 1287, startPoint y: 30, endPoint x: 815, endPoint y: 154, distance: 488.5
click at [1287, 30] on icon "close" at bounding box center [1283, 25] width 11 height 11
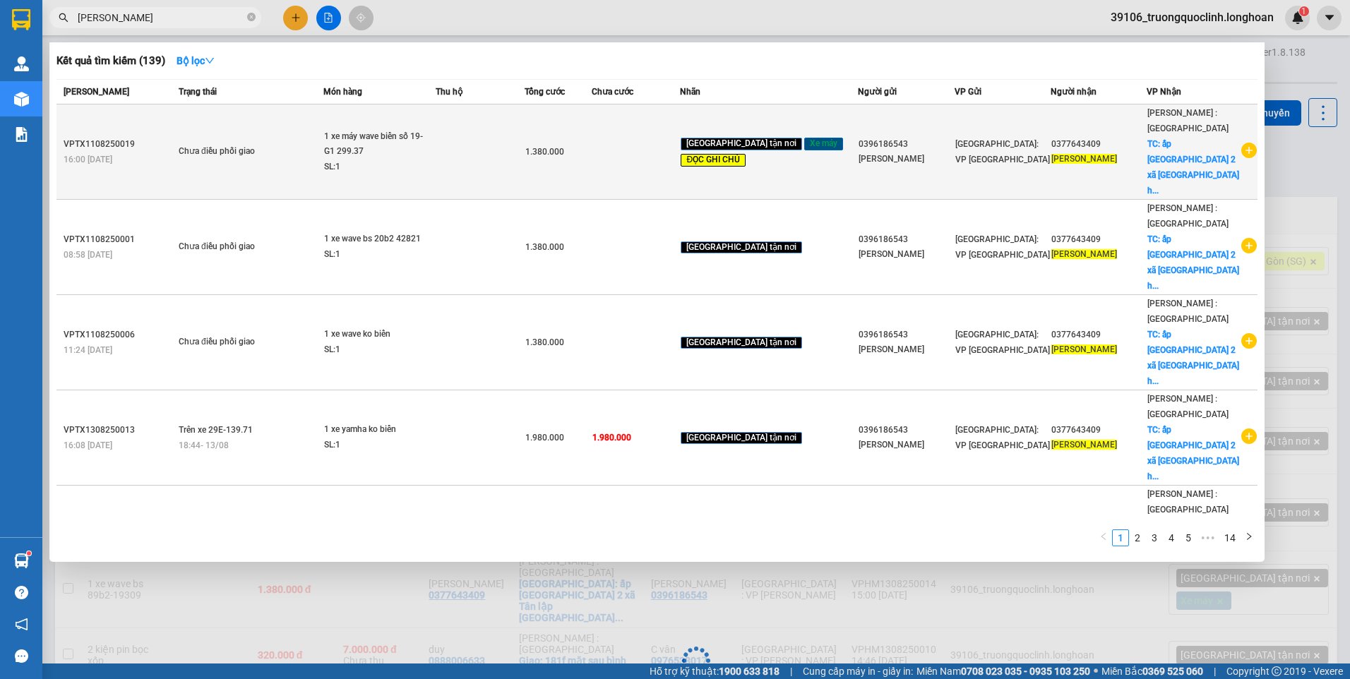
click at [859, 137] on div "0396186543" at bounding box center [906, 144] width 95 height 15
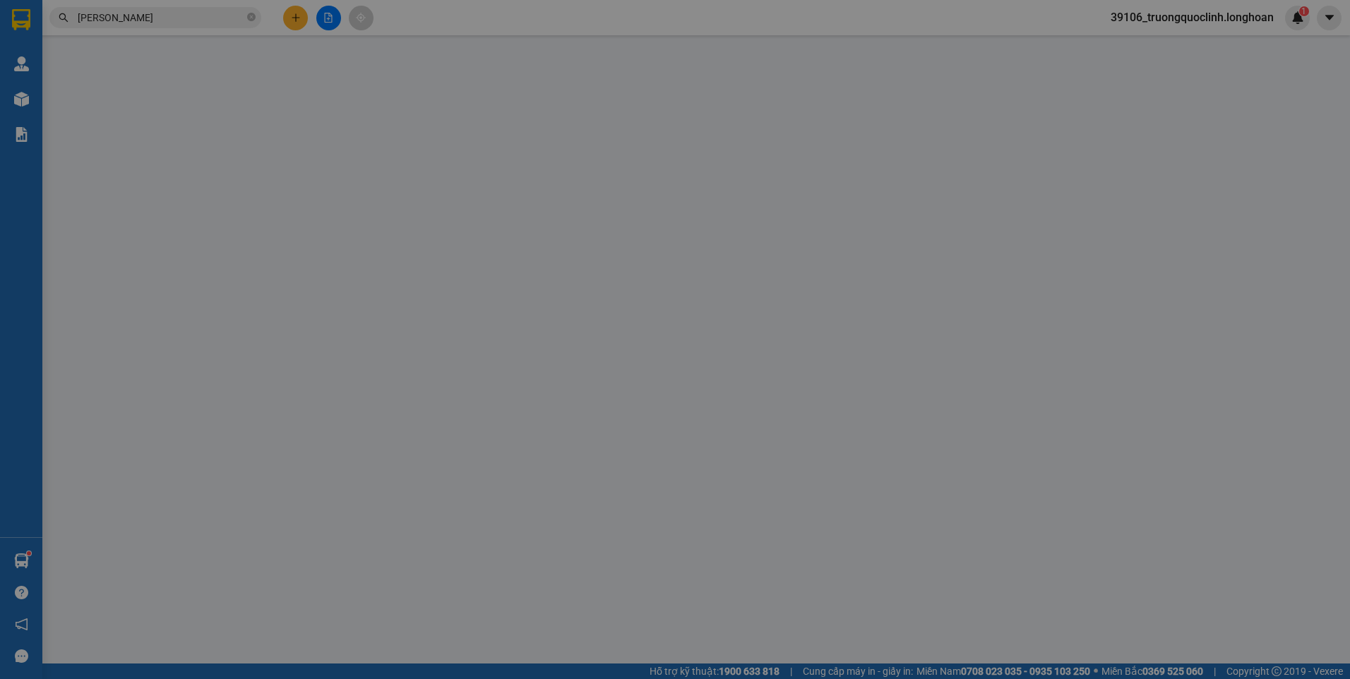
type input "0396186543"
type input "[PERSON_NAME]"
type input "0377643409"
type input "[PERSON_NAME]"
checkbox input "true"
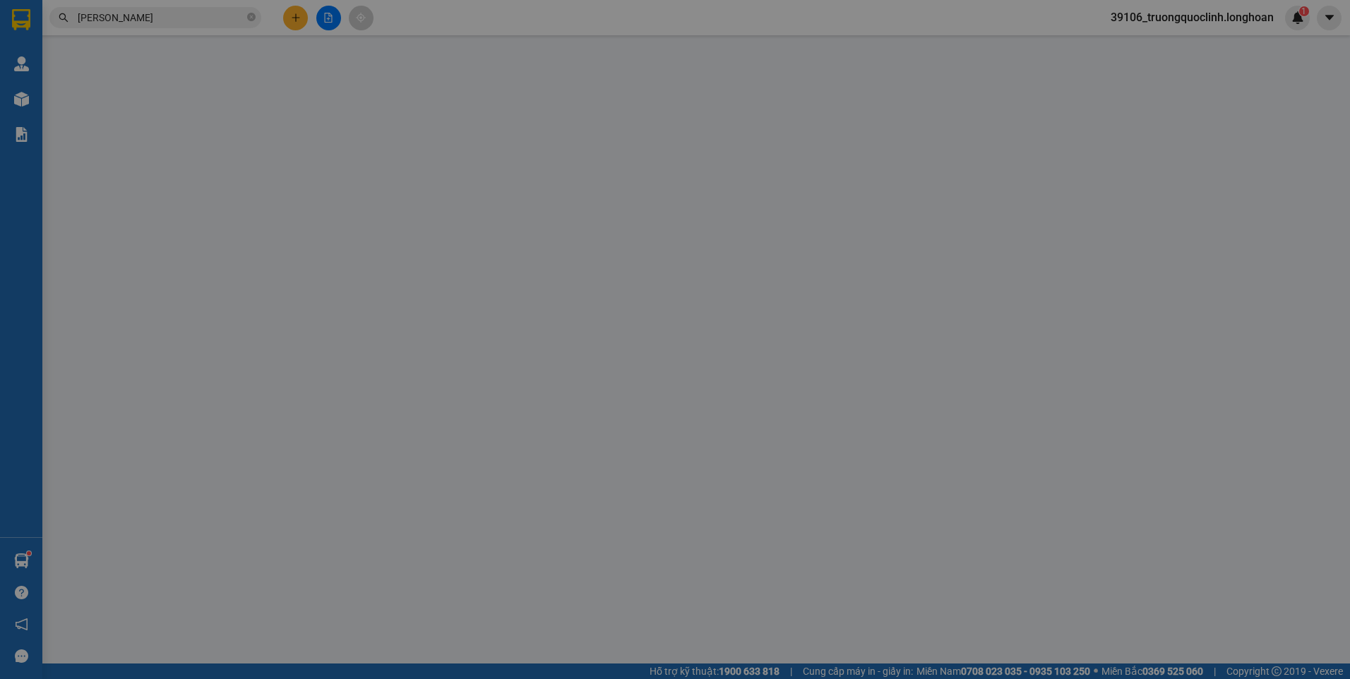
type input "ấp Tân Đông 2 xã Tân lập huyện Tân Biên Tây Ninh"
type input "có 1 chìa khoá, không giấy tờ, không gương"
type input "1.380.000"
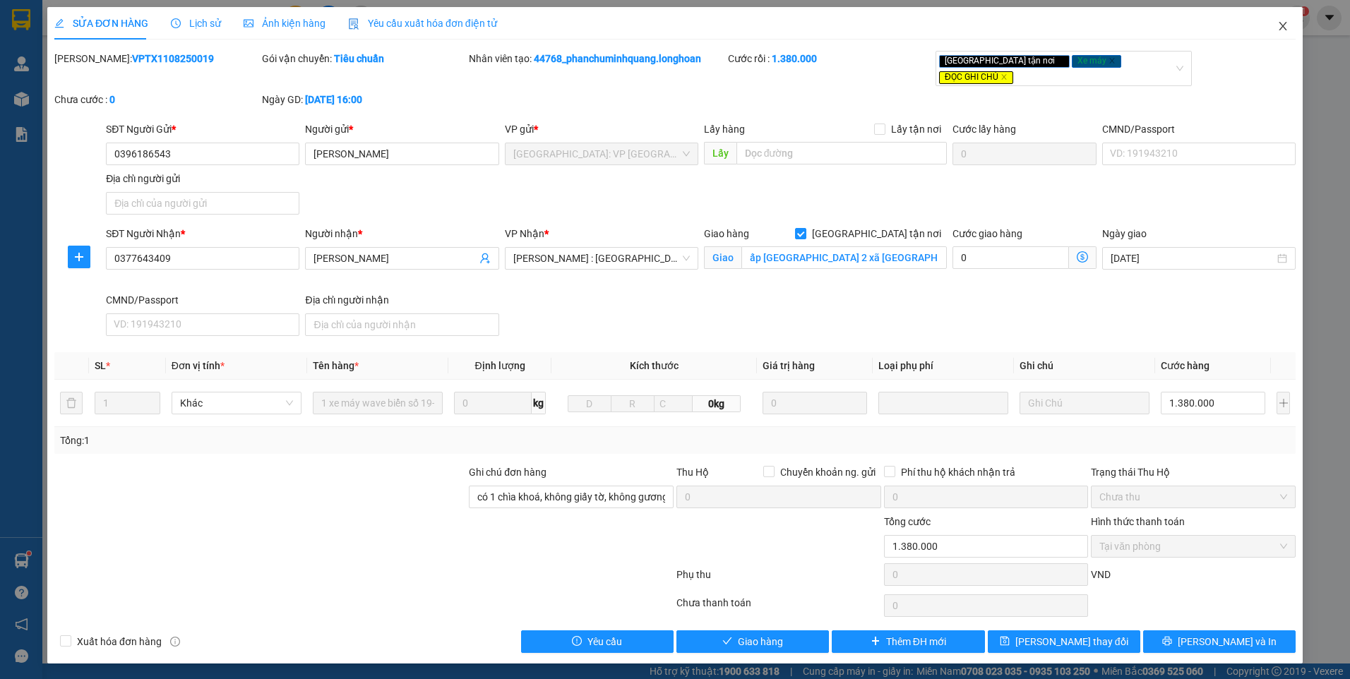
click at [1287, 24] on icon "close" at bounding box center [1283, 25] width 11 height 11
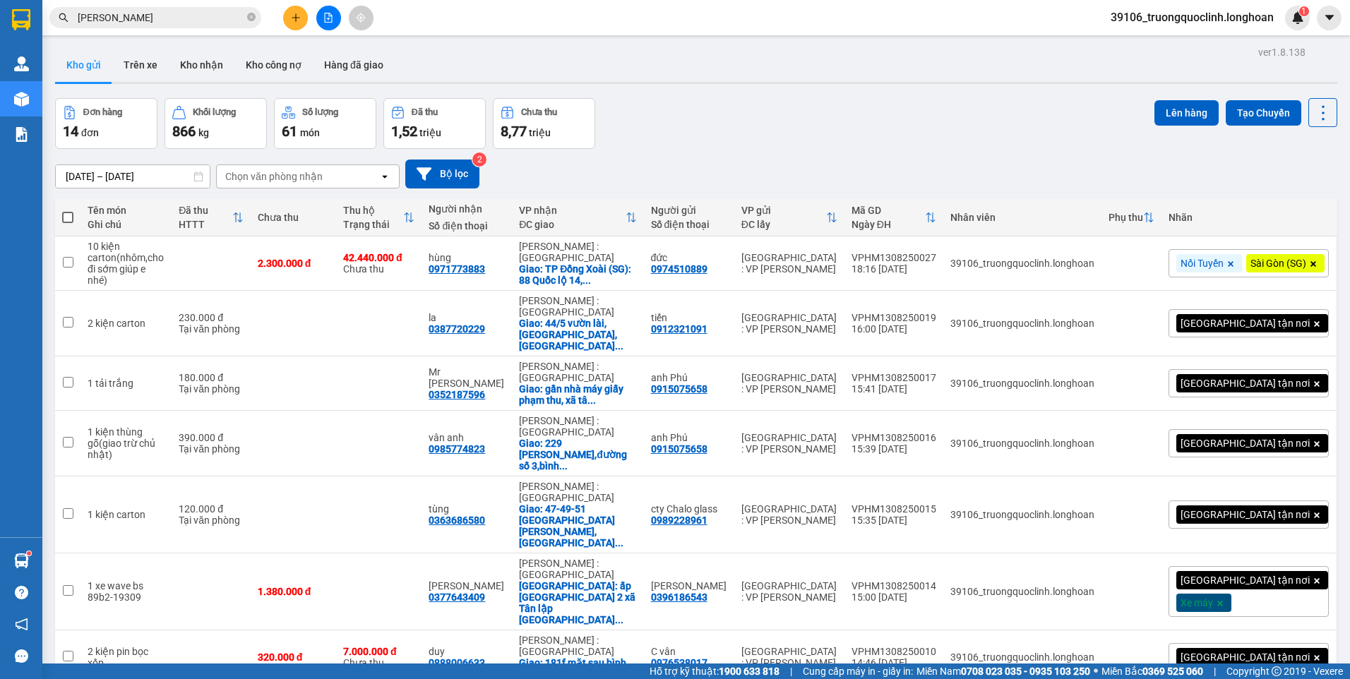
click at [197, 6] on div "Kết quả tìm kiếm ( 139 ) Bộ lọc Mã ĐH Trạng thái Món hàng Thu hộ Tổng cước Chưa…" at bounding box center [137, 18] width 275 height 25
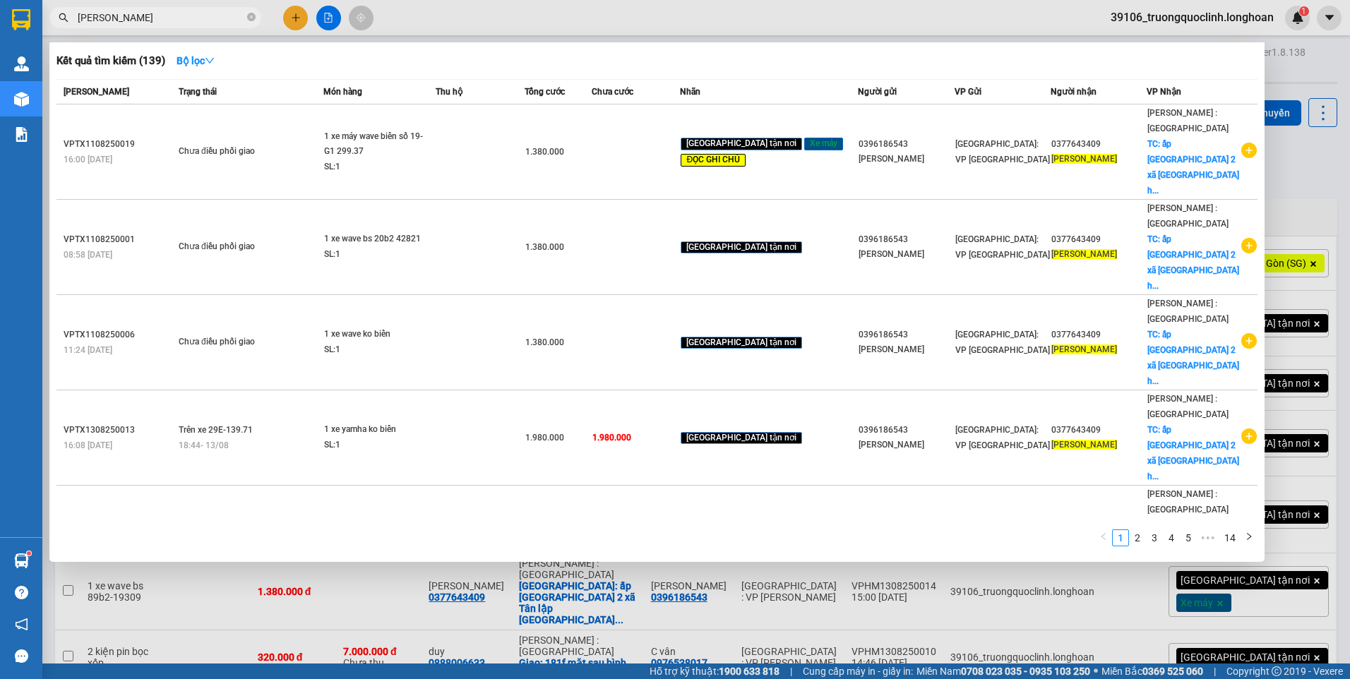
drag, startPoint x: 195, startPoint y: 11, endPoint x: 424, endPoint y: 81, distance: 239.7
click at [195, 12] on input "[PERSON_NAME]" at bounding box center [161, 18] width 167 height 16
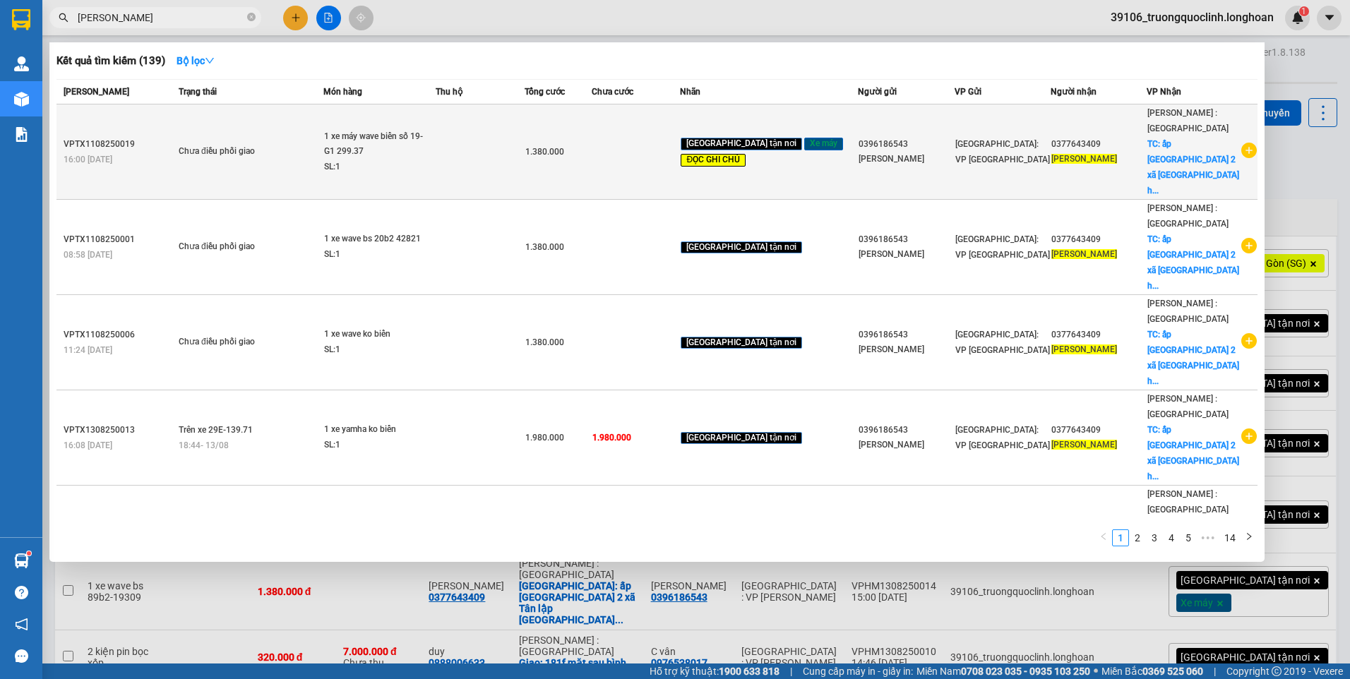
click at [1243, 143] on icon "plus-circle" at bounding box center [1250, 151] width 16 height 16
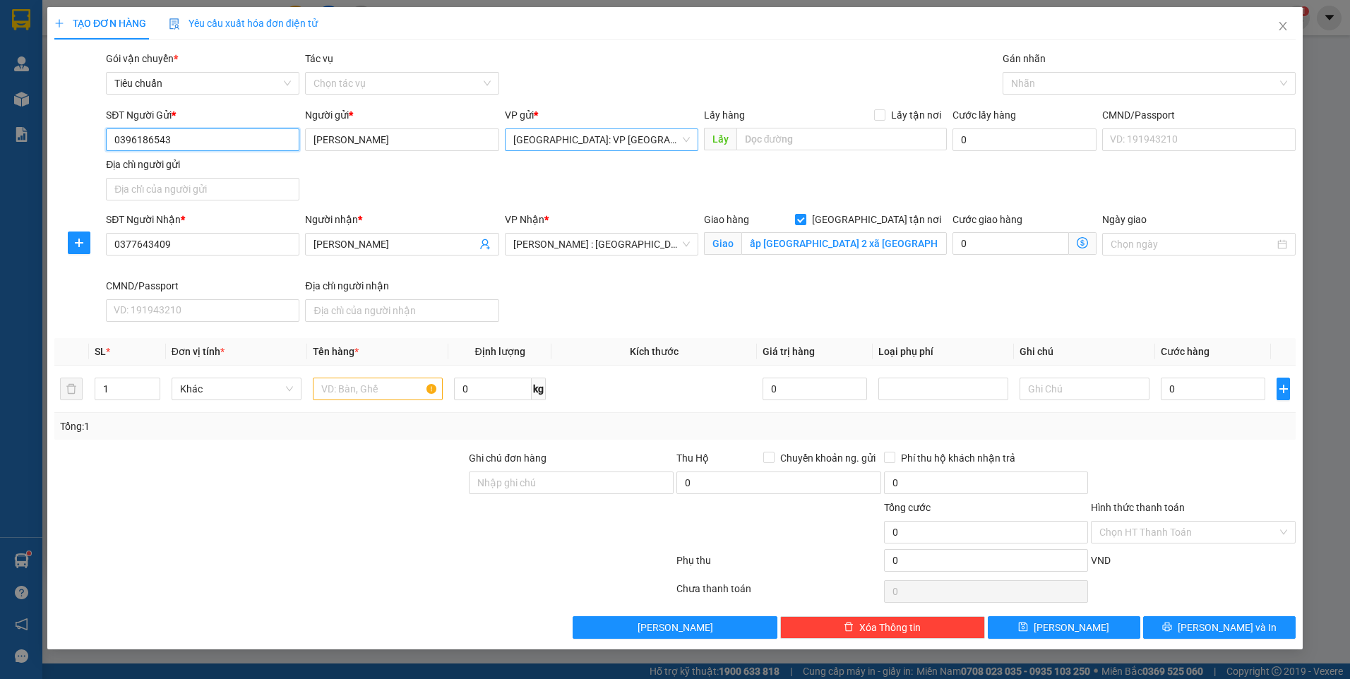
click at [571, 146] on span "[GEOGRAPHIC_DATA]: VP [GEOGRAPHIC_DATA]" at bounding box center [601, 139] width 177 height 21
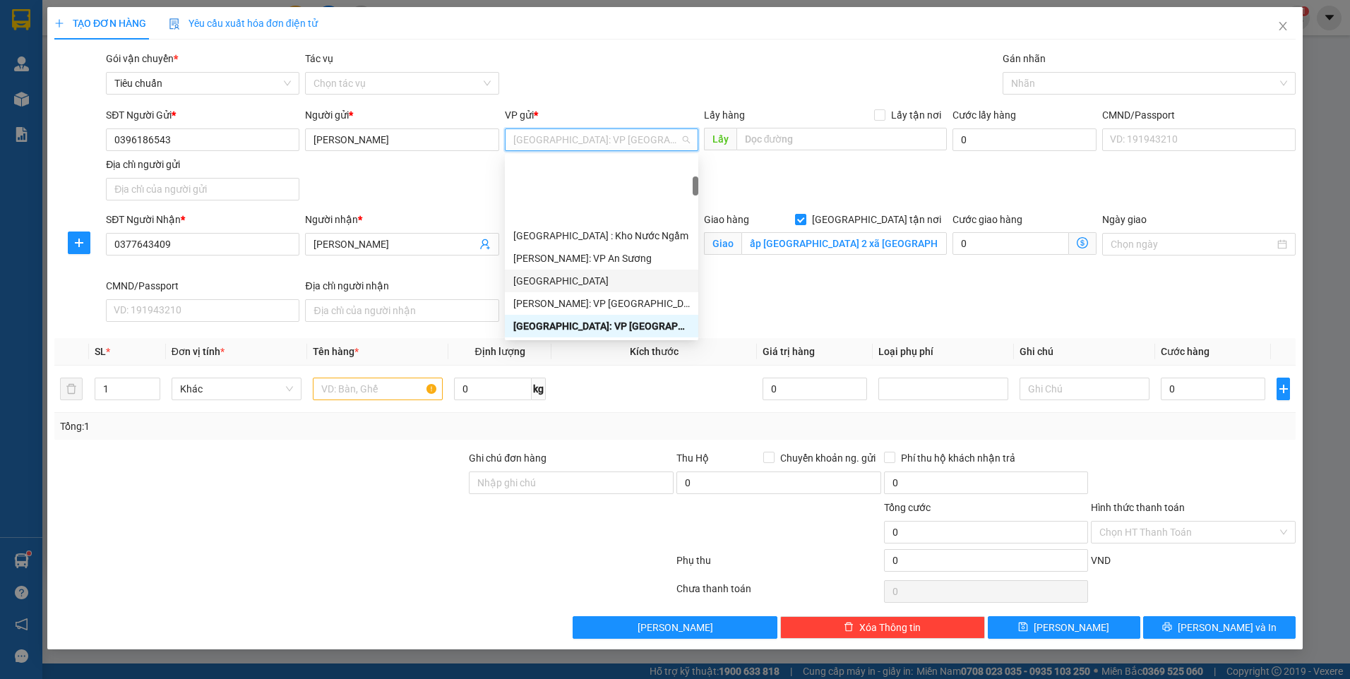
scroll to position [254, 0]
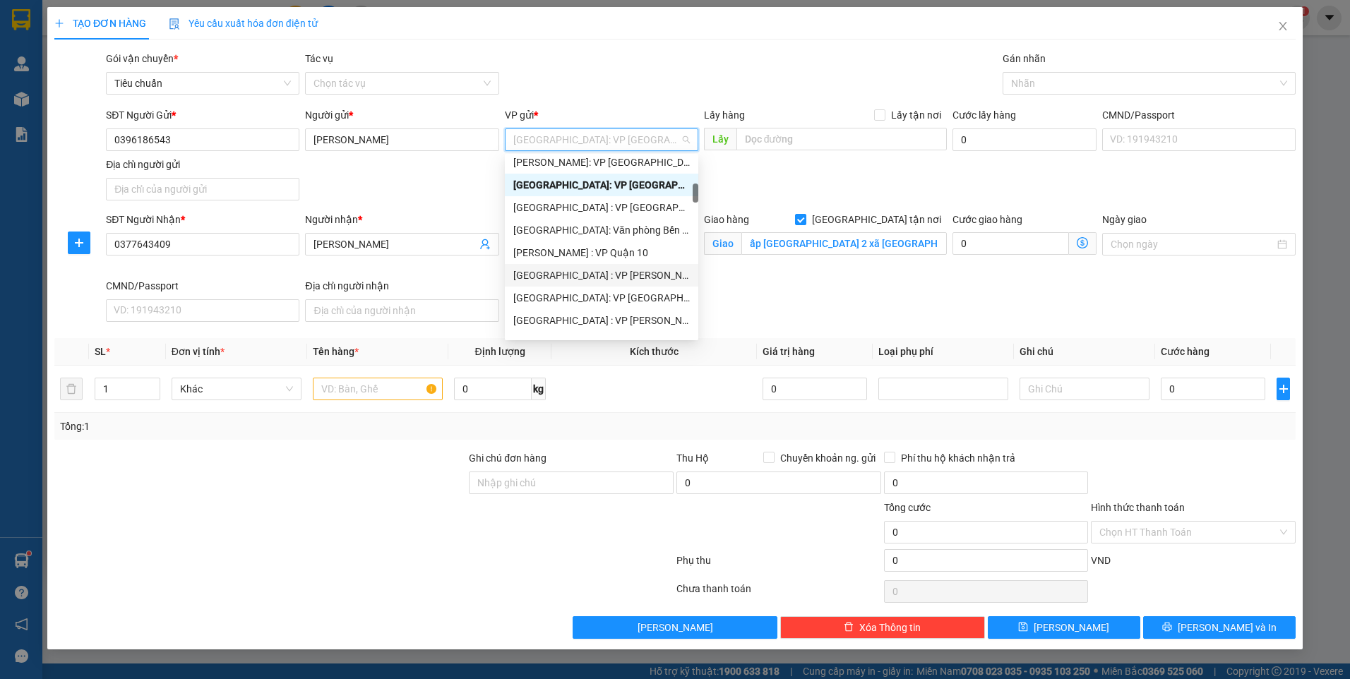
click at [596, 274] on div "[GEOGRAPHIC_DATA] : VP [PERSON_NAME]" at bounding box center [601, 276] width 177 height 16
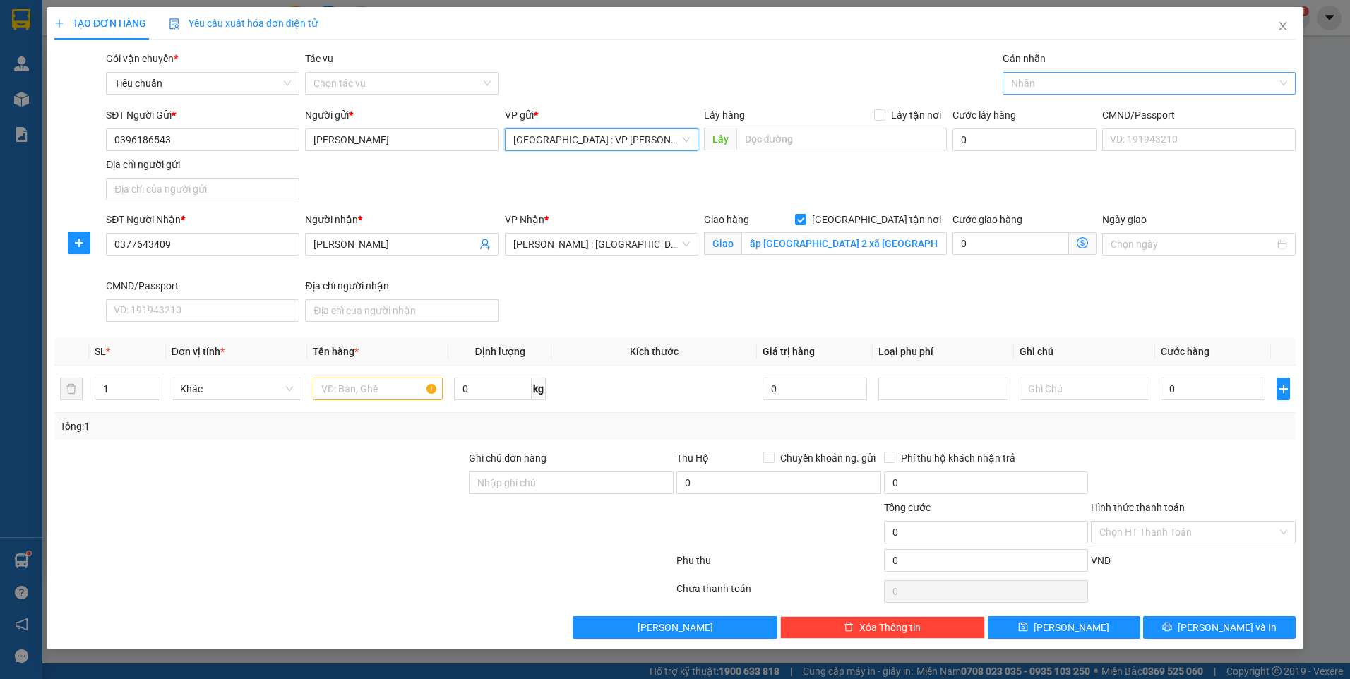
click at [1095, 88] on div at bounding box center [1142, 83] width 272 height 17
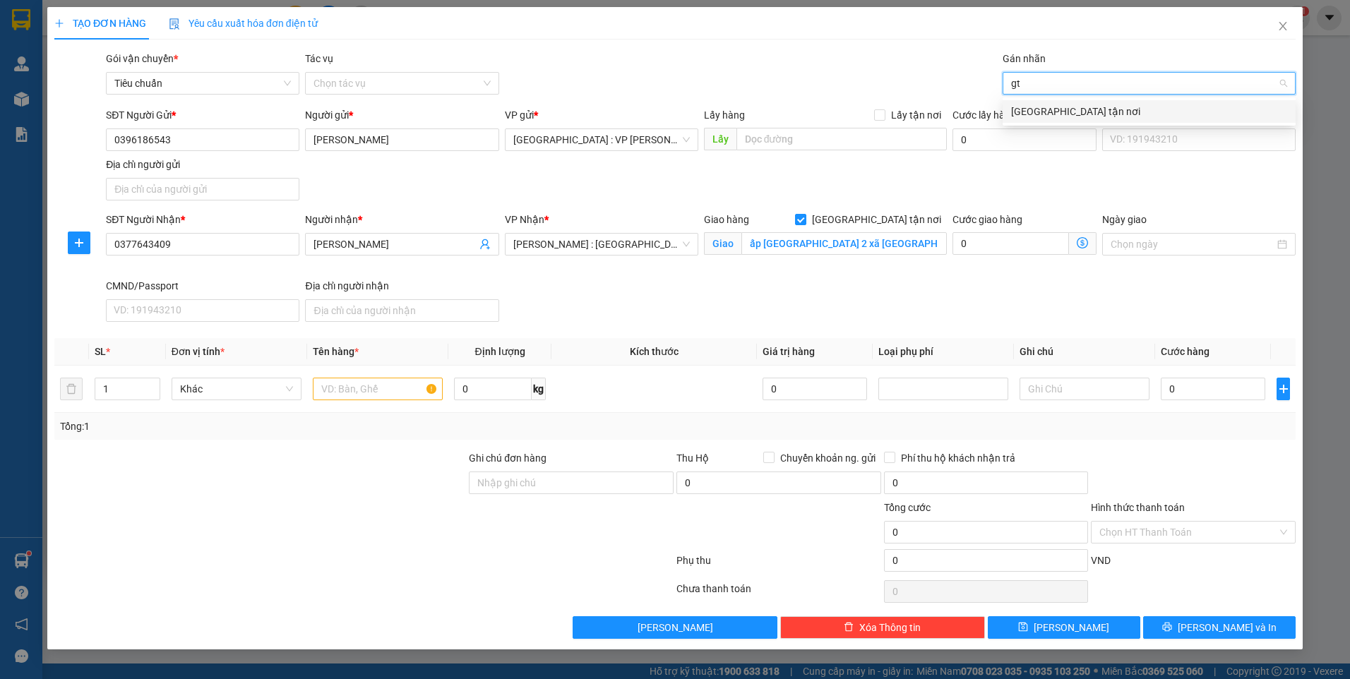
type input "gtn"
click at [1065, 107] on div "[GEOGRAPHIC_DATA] tận nơi" at bounding box center [1149, 112] width 276 height 16
type input "xe"
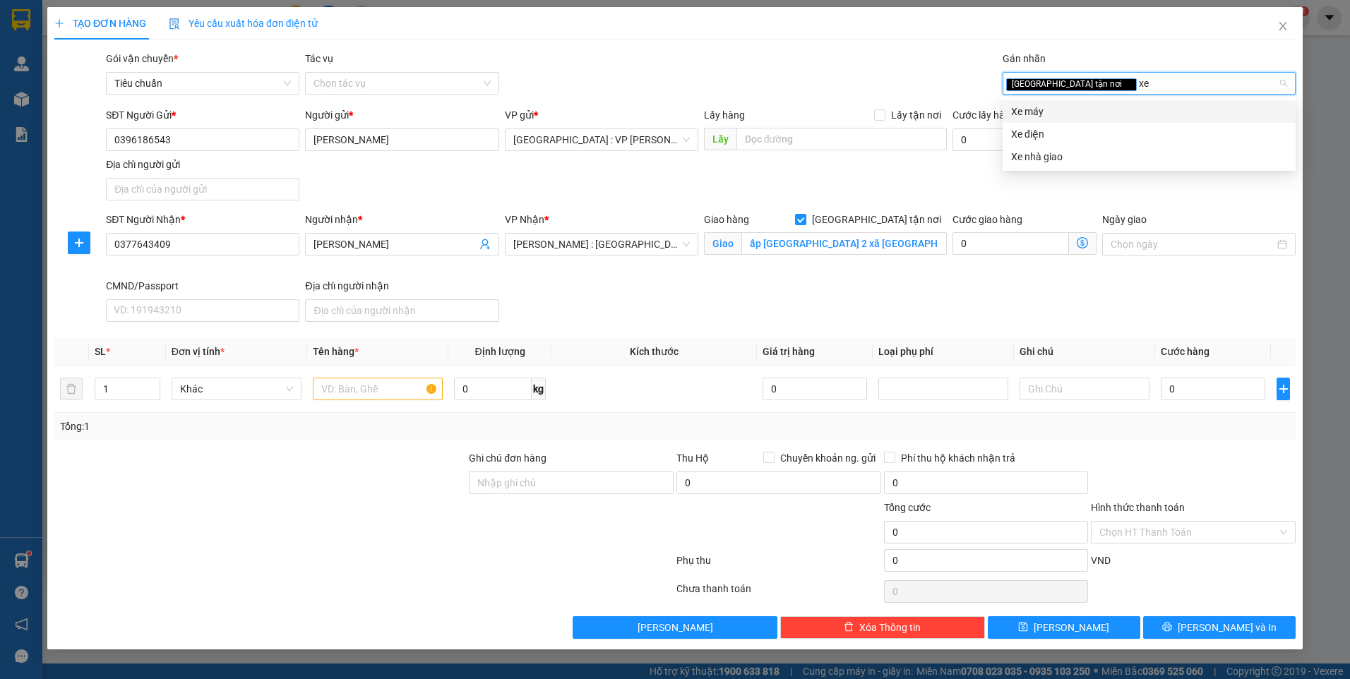
click at [1063, 107] on div "Xe máy" at bounding box center [1149, 112] width 276 height 16
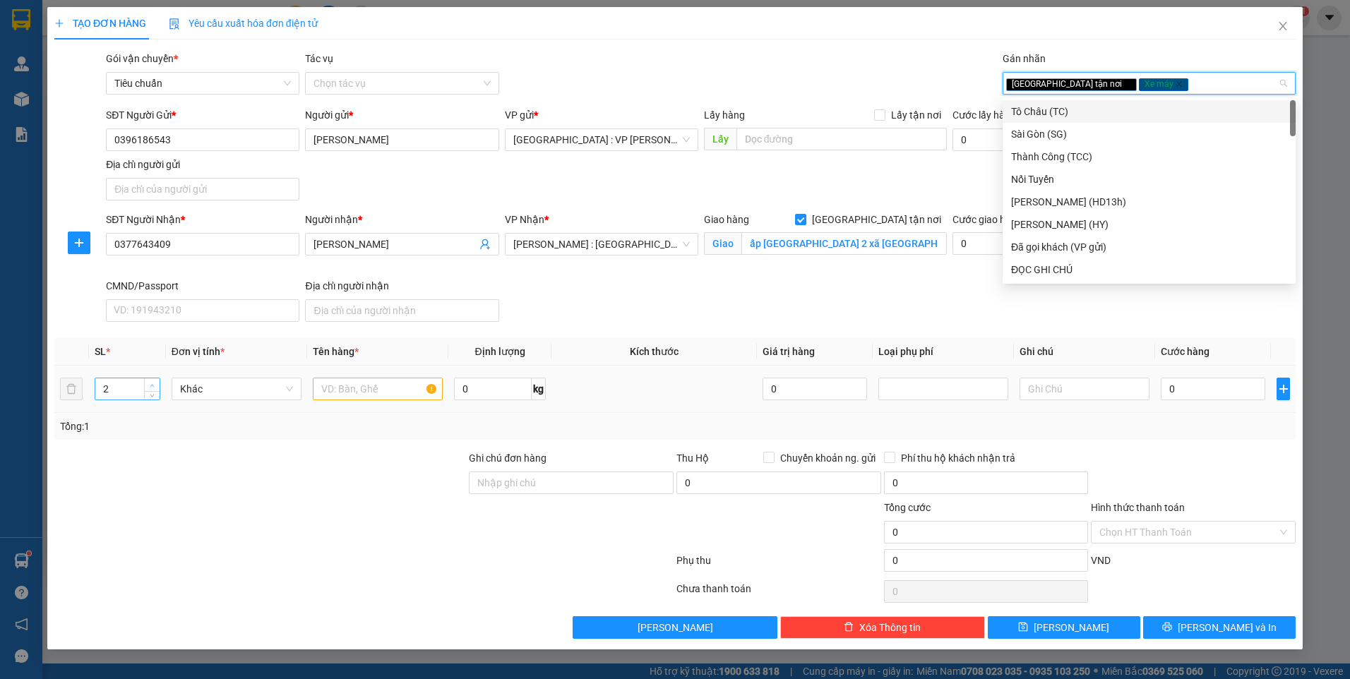
click at [155, 380] on span "Increase Value" at bounding box center [152, 385] width 16 height 13
type input "3"
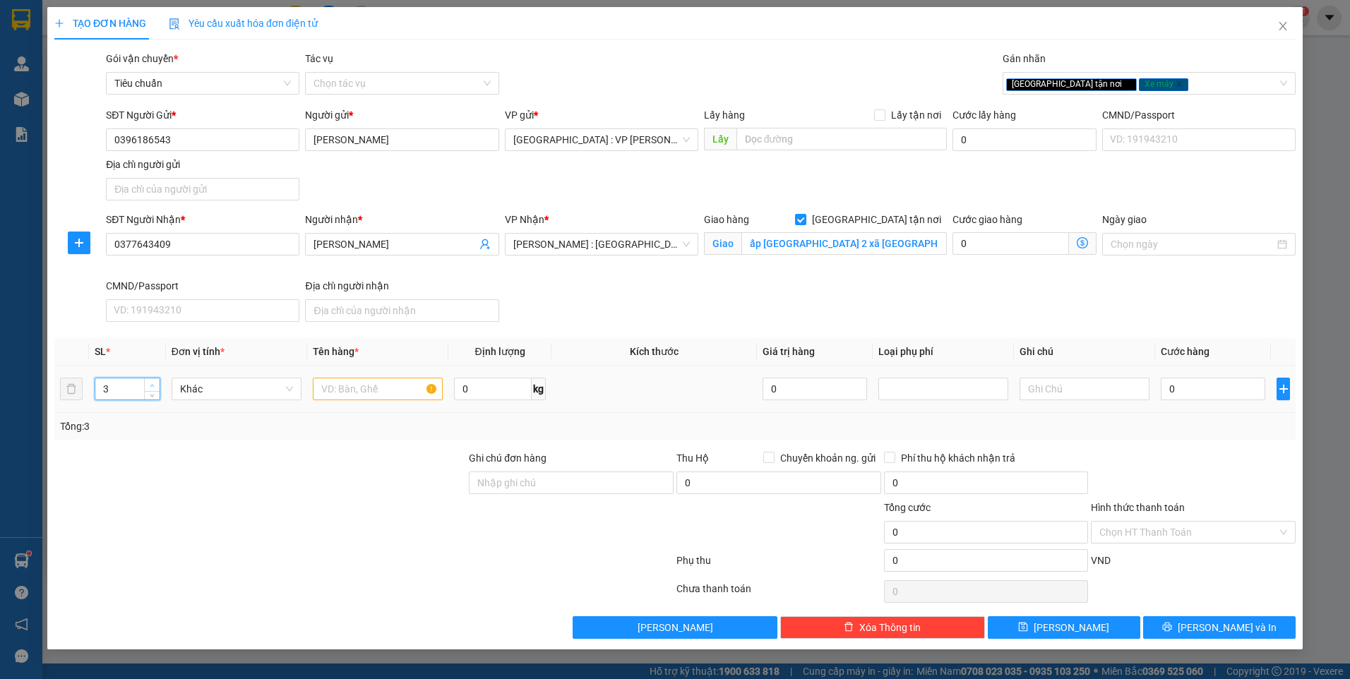
click at [154, 381] on span "up" at bounding box center [152, 385] width 8 height 8
click at [362, 391] on input "text" at bounding box center [378, 389] width 130 height 23
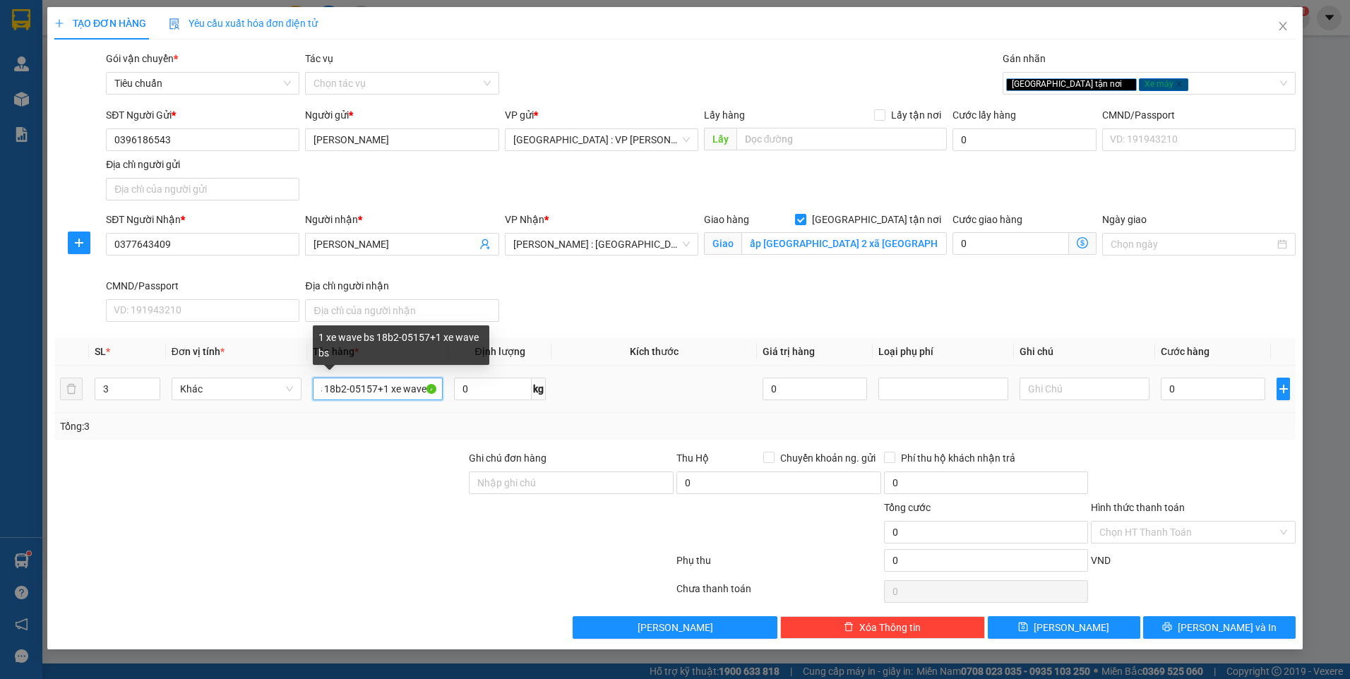
scroll to position [0, 61]
drag, startPoint x: 390, startPoint y: 388, endPoint x: 395, endPoint y: 412, distance: 25.2
click at [394, 403] on div "1 xe wave bs 18b2-05157+1 xe wave bs" at bounding box center [378, 389] width 130 height 28
click at [413, 389] on input "1 xe wave bs 18b2-05157+1 xe wave bs" at bounding box center [378, 389] width 130 height 23
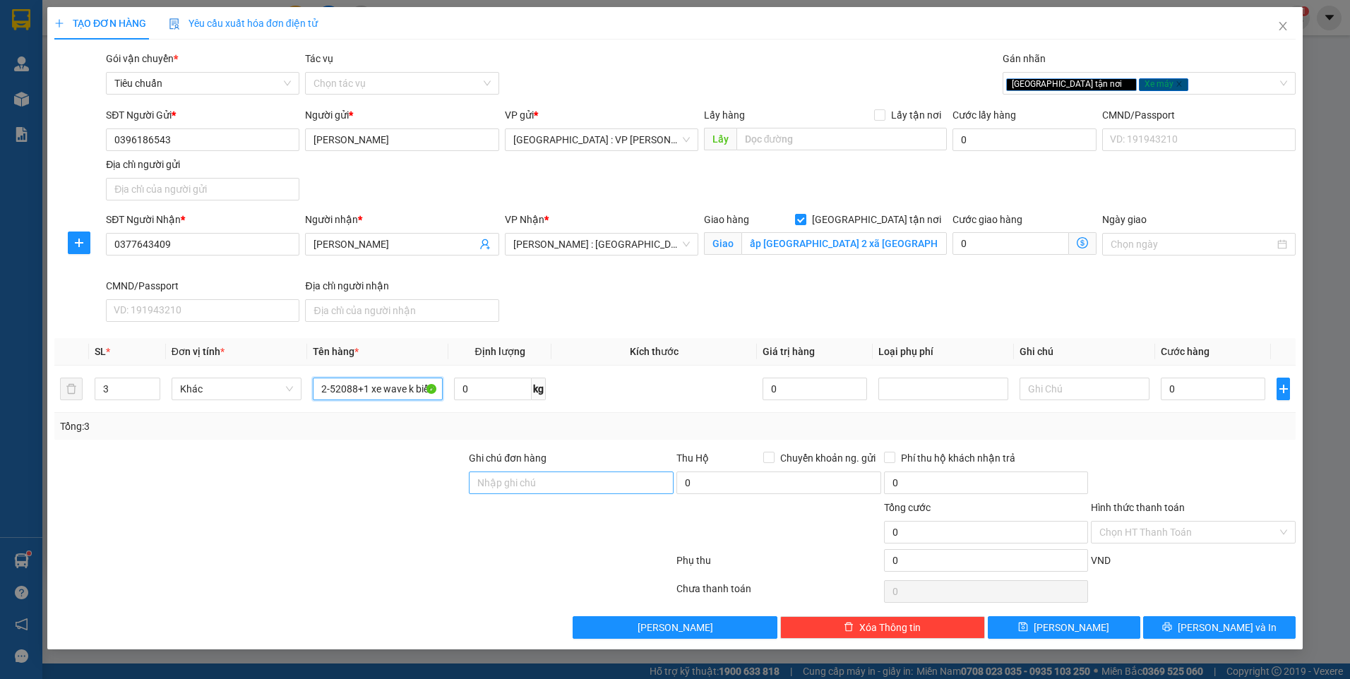
type input "1 xe wave bs 18b2-05157+1 xe wave bs 36b2-52088+1 xe wave k biển"
click at [501, 482] on input "Ghi chú đơn hàng" at bounding box center [571, 483] width 205 height 23
type input "CHÌA KHOÁ QUẤN TAY LÁI,K CÓ CÀ VẸT XE"
click at [1217, 391] on input "0" at bounding box center [1213, 389] width 105 height 23
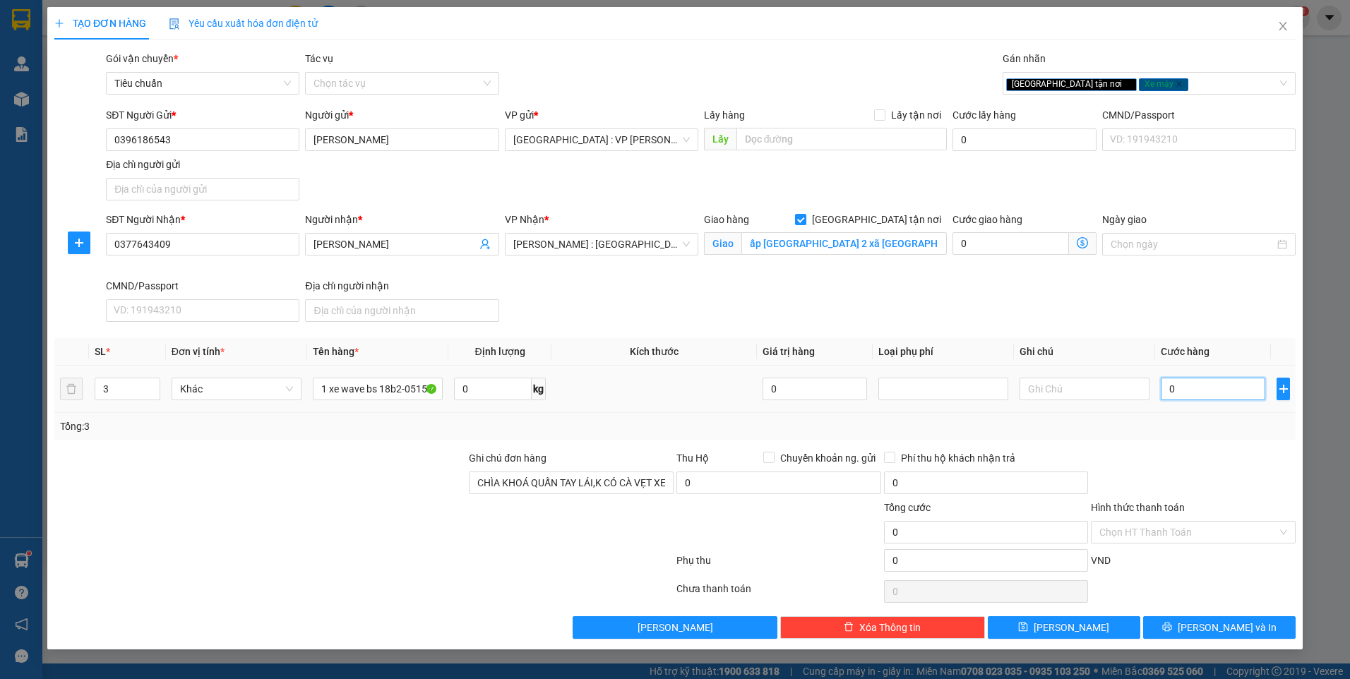
type input "4"
type input "41"
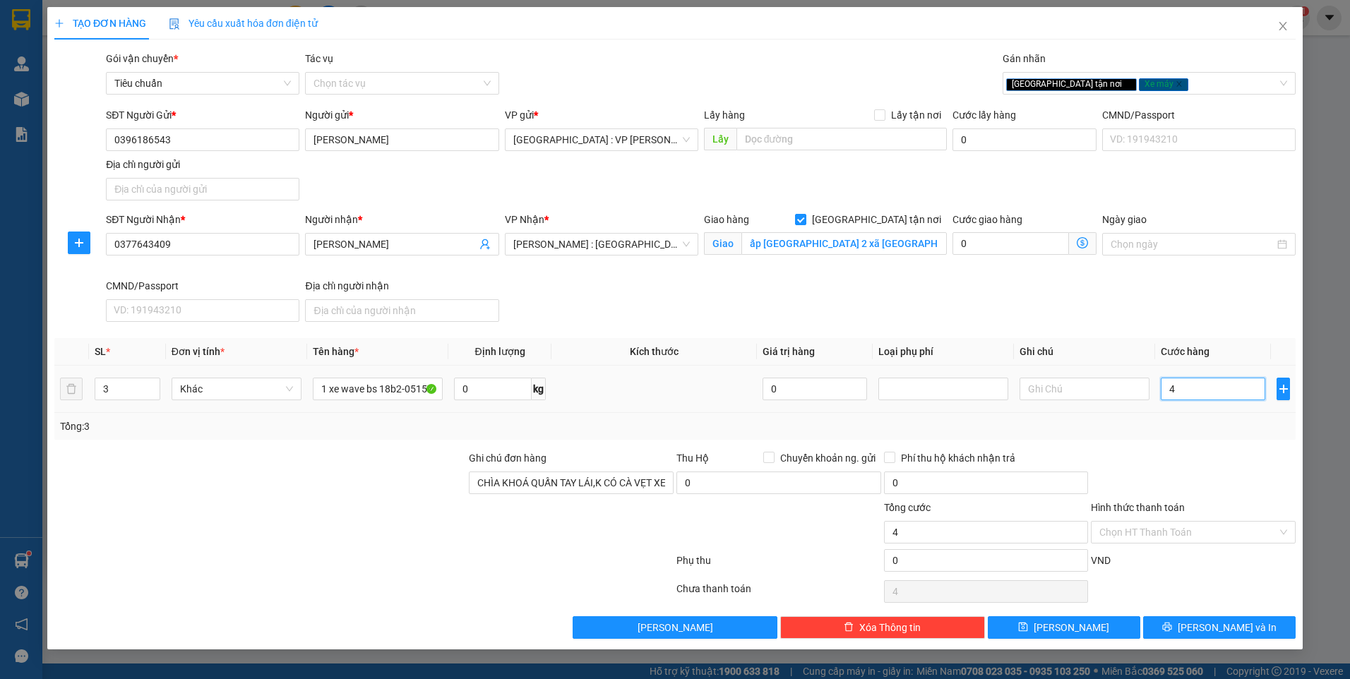
type input "41"
type input "414"
type input "4.140"
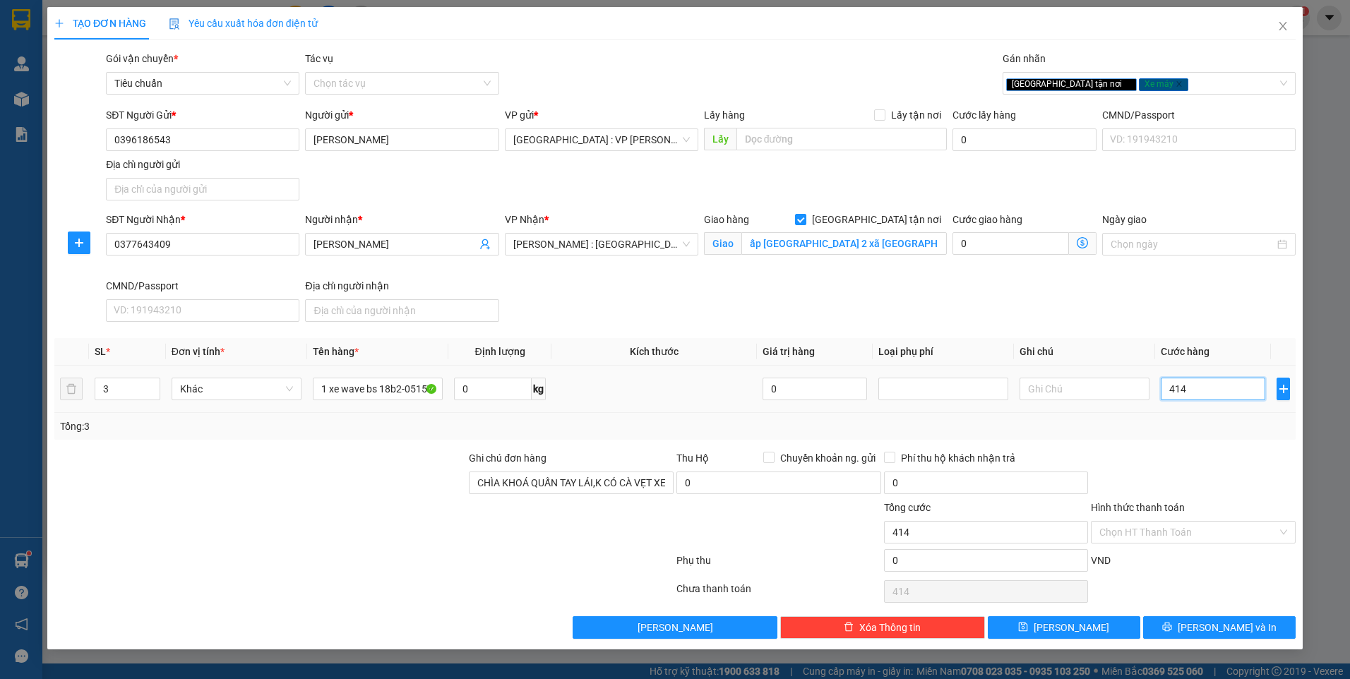
type input "4.140"
type input "41.400"
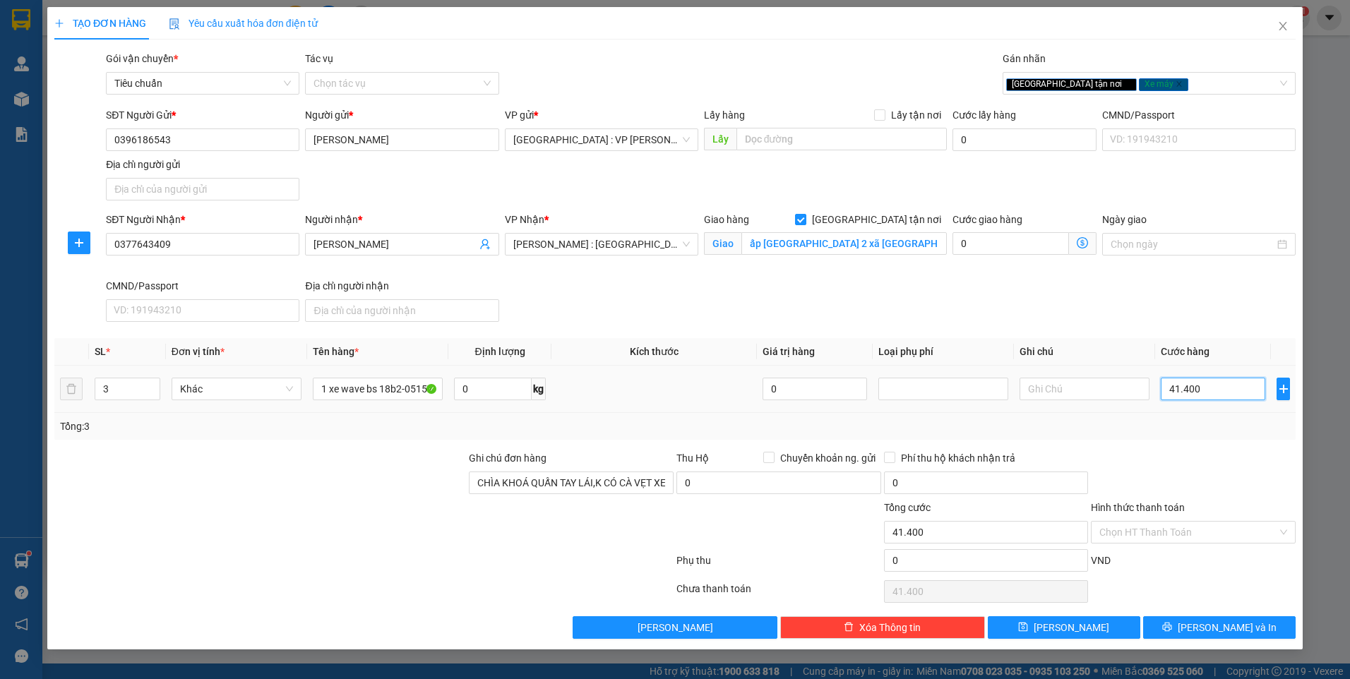
type input "414.000"
type input "4.140.000"
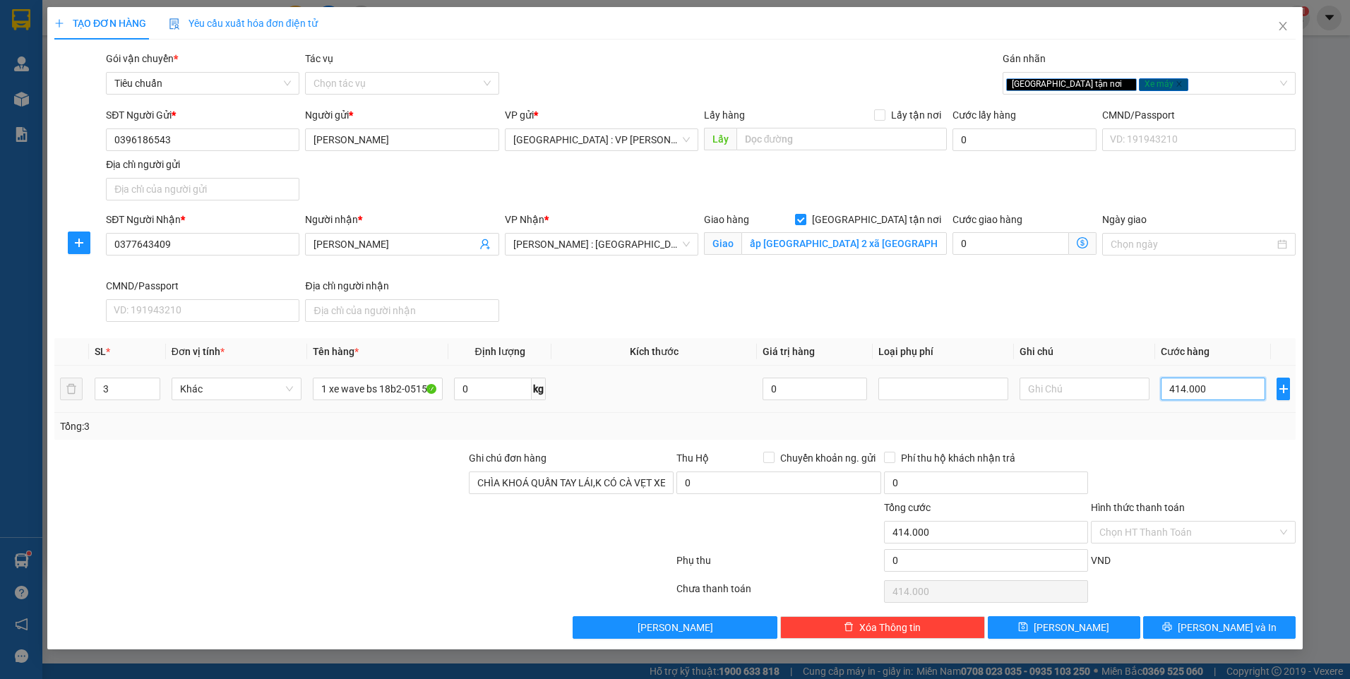
type input "4.140.000"
click at [1227, 629] on span "Lưu và In" at bounding box center [1227, 628] width 99 height 16
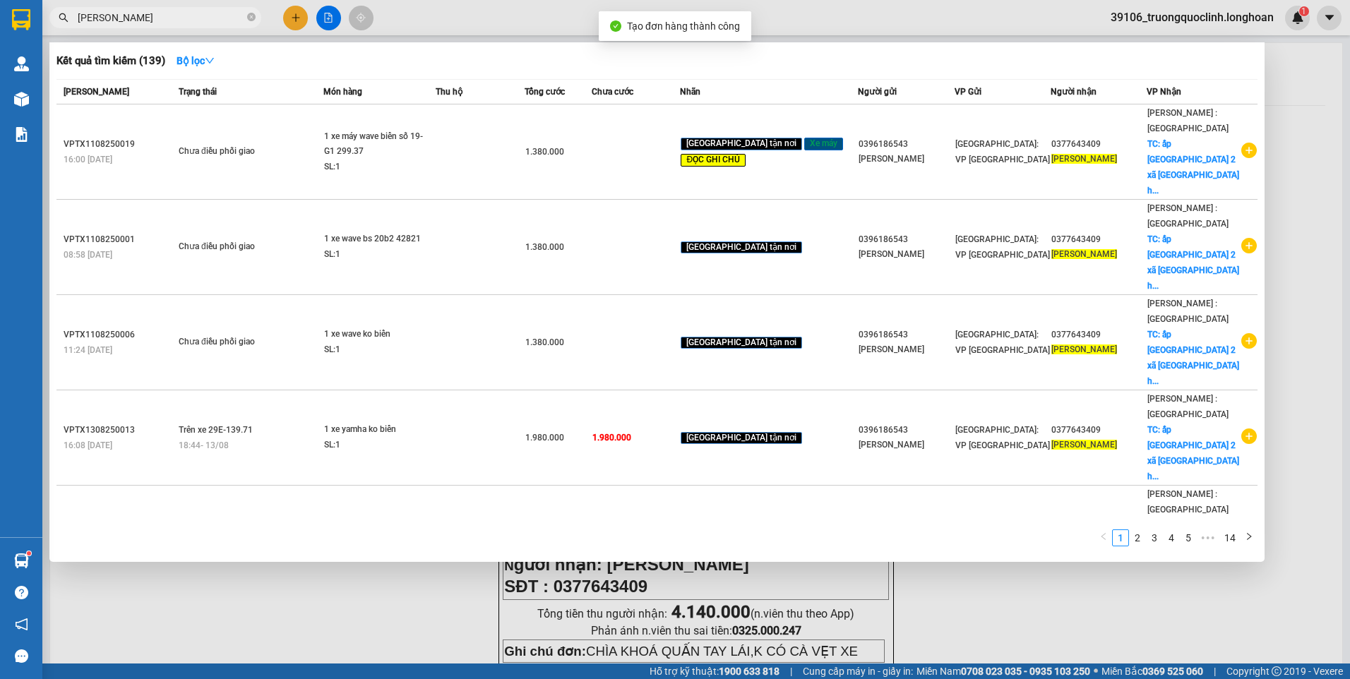
drag, startPoint x: 960, startPoint y: 605, endPoint x: 953, endPoint y: 591, distance: 15.8
click at [959, 605] on div at bounding box center [675, 339] width 1350 height 679
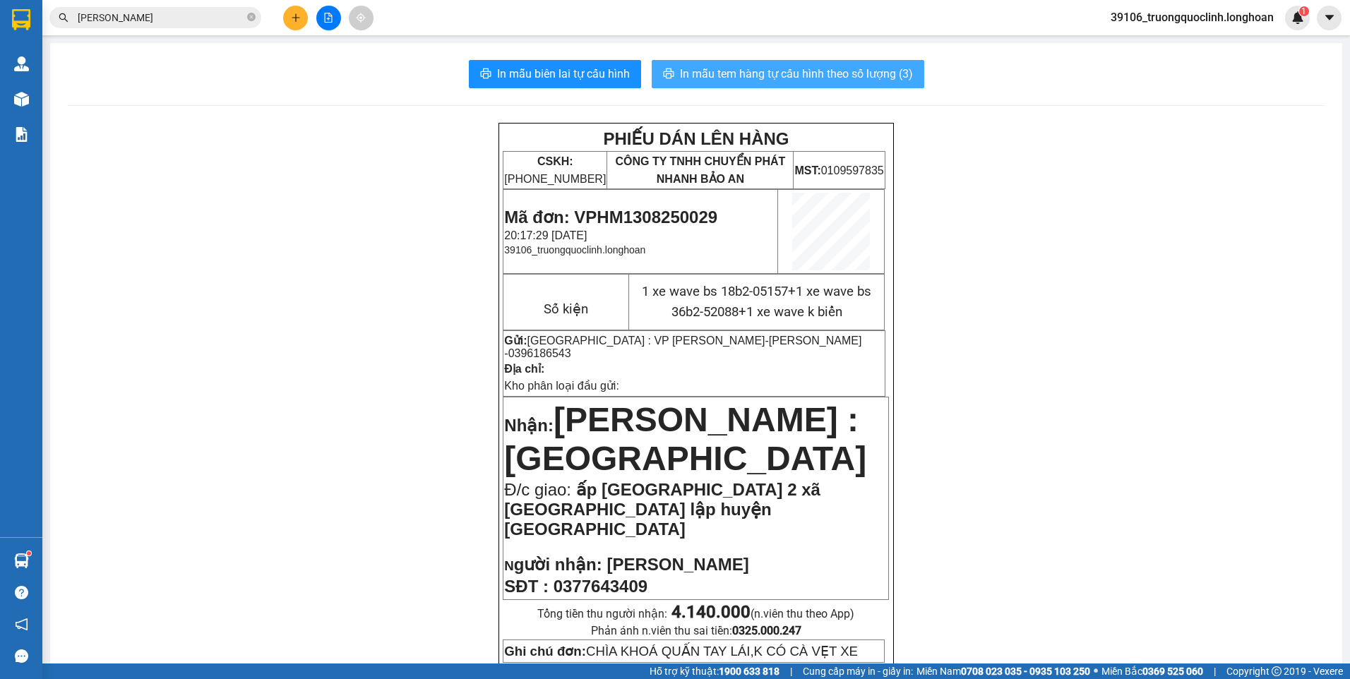
click at [732, 78] on span "In mẫu tem hàng tự cấu hình theo số lượng (3)" at bounding box center [796, 74] width 233 height 18
click at [612, 213] on span "Mã đơn: VPHM1308250029" at bounding box center [610, 217] width 213 height 19
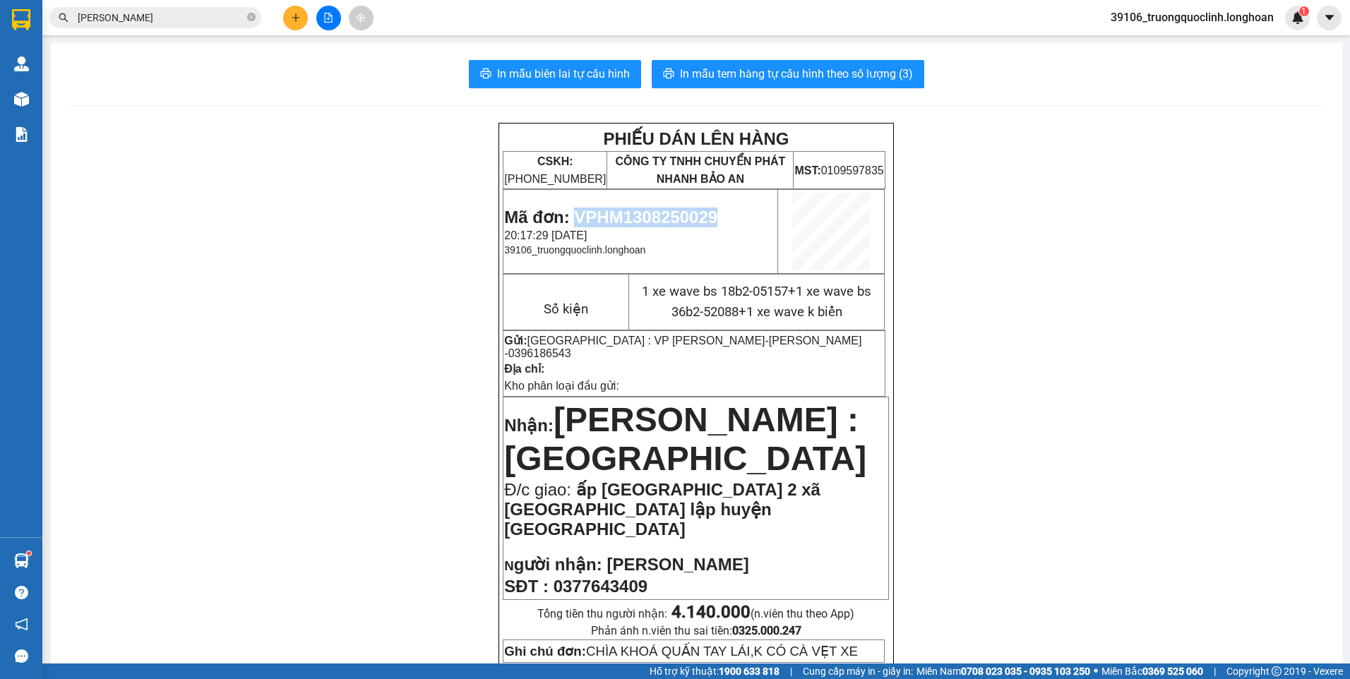
click at [612, 213] on span "Mã đơn: VPHM1308250029" at bounding box center [610, 217] width 213 height 19
copy span "VPHM1308250029"
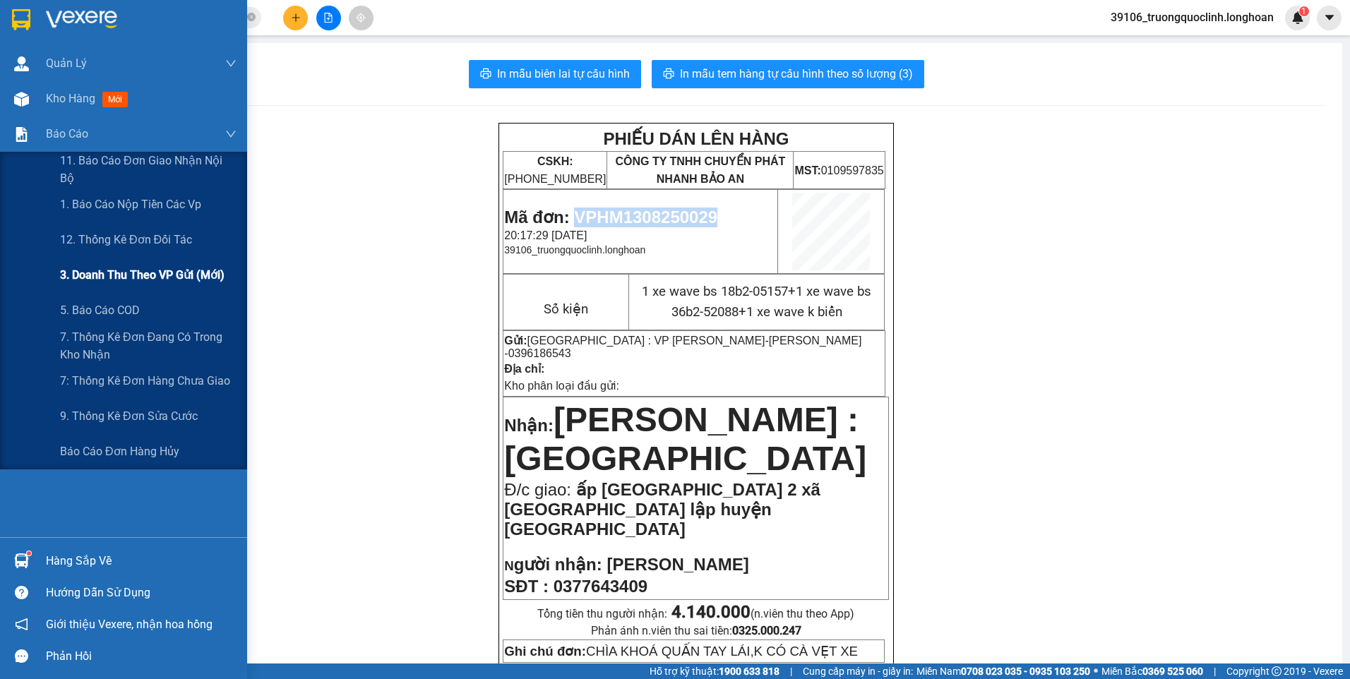
click at [102, 276] on span "3. Doanh Thu theo VP Gửi (mới)" at bounding box center [142, 275] width 165 height 18
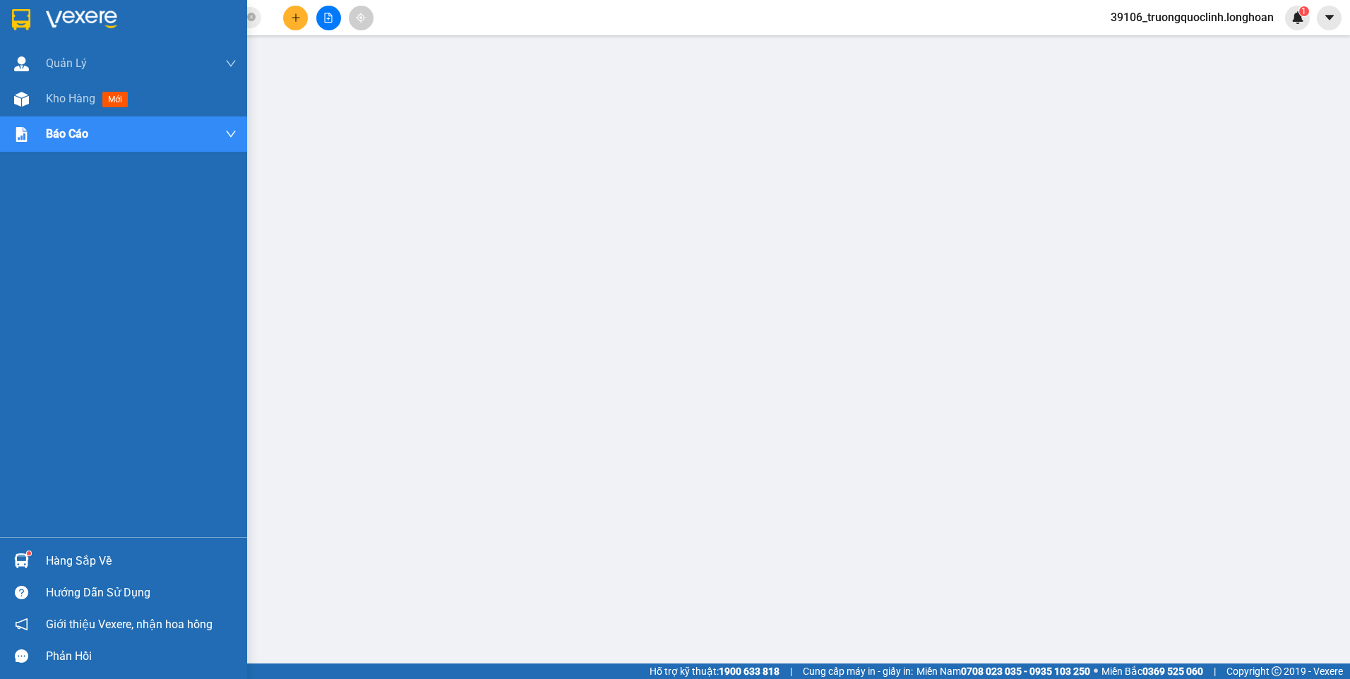
click at [26, 11] on img at bounding box center [21, 19] width 18 height 21
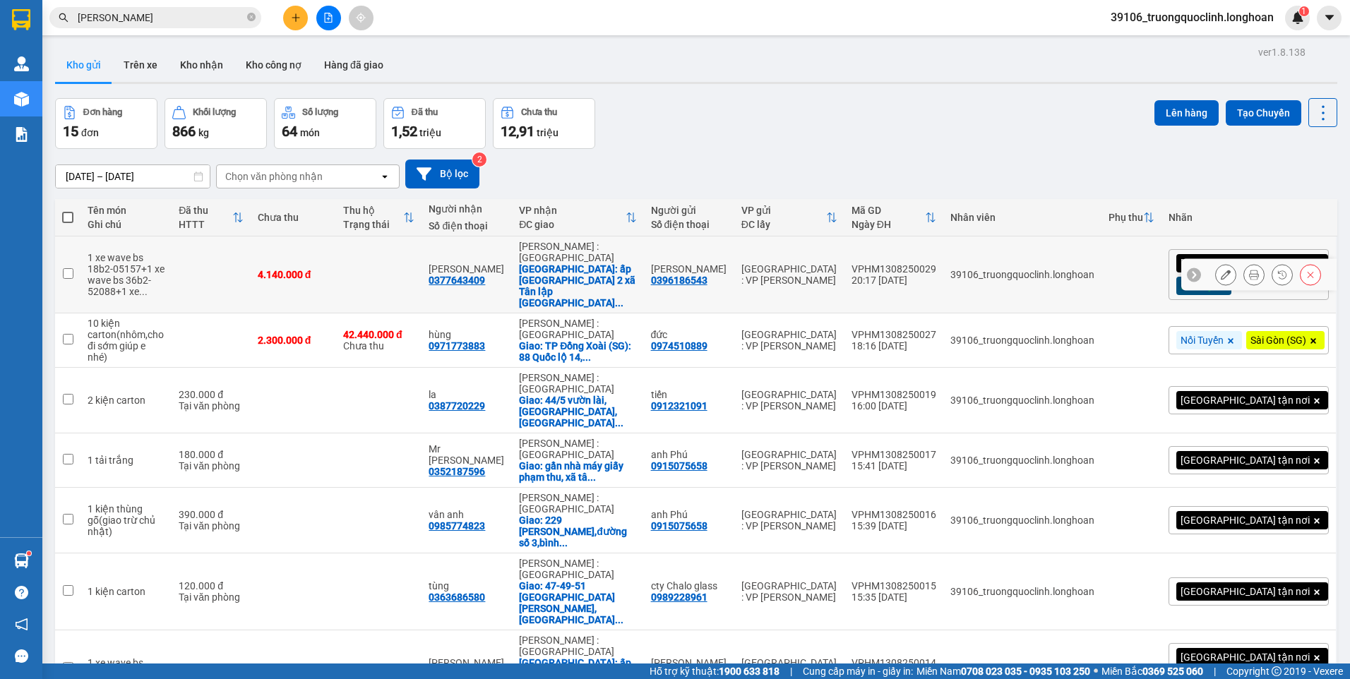
click at [936, 263] on div "VPHM1308250029" at bounding box center [894, 268] width 85 height 11
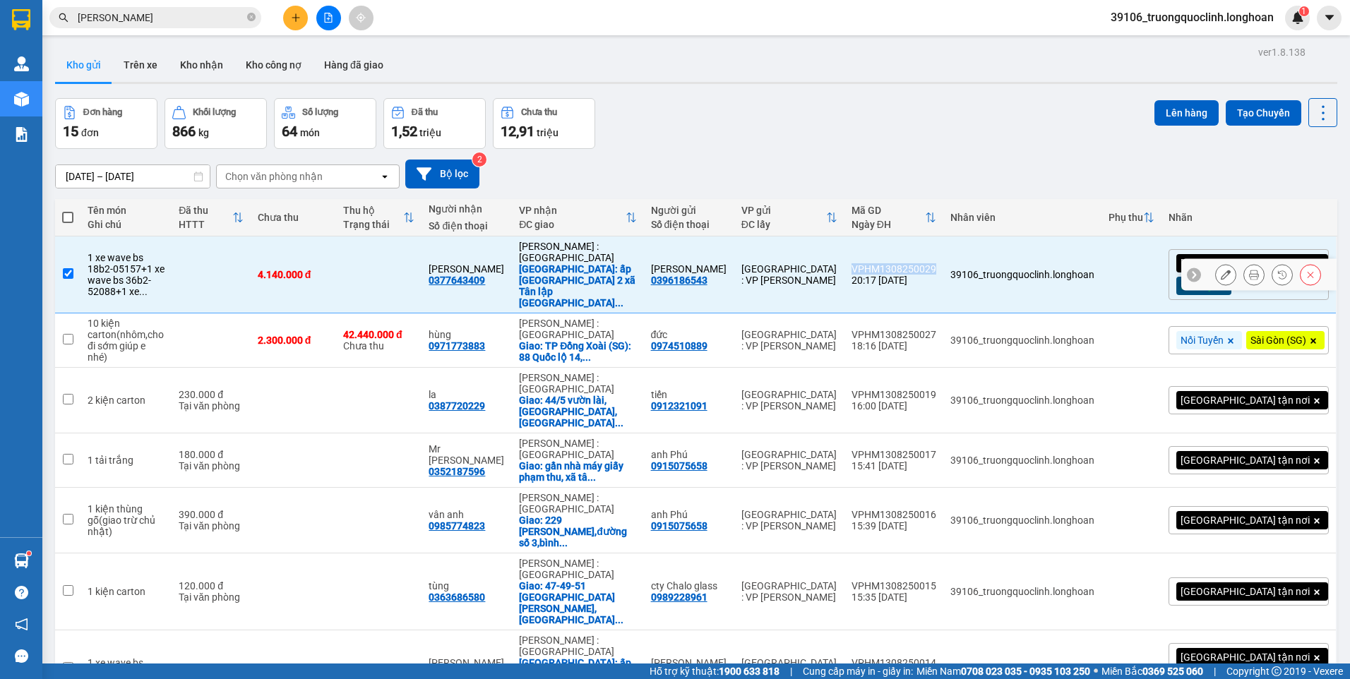
click at [936, 263] on div "VPHM1308250029" at bounding box center [894, 268] width 85 height 11
checkbox input "false"
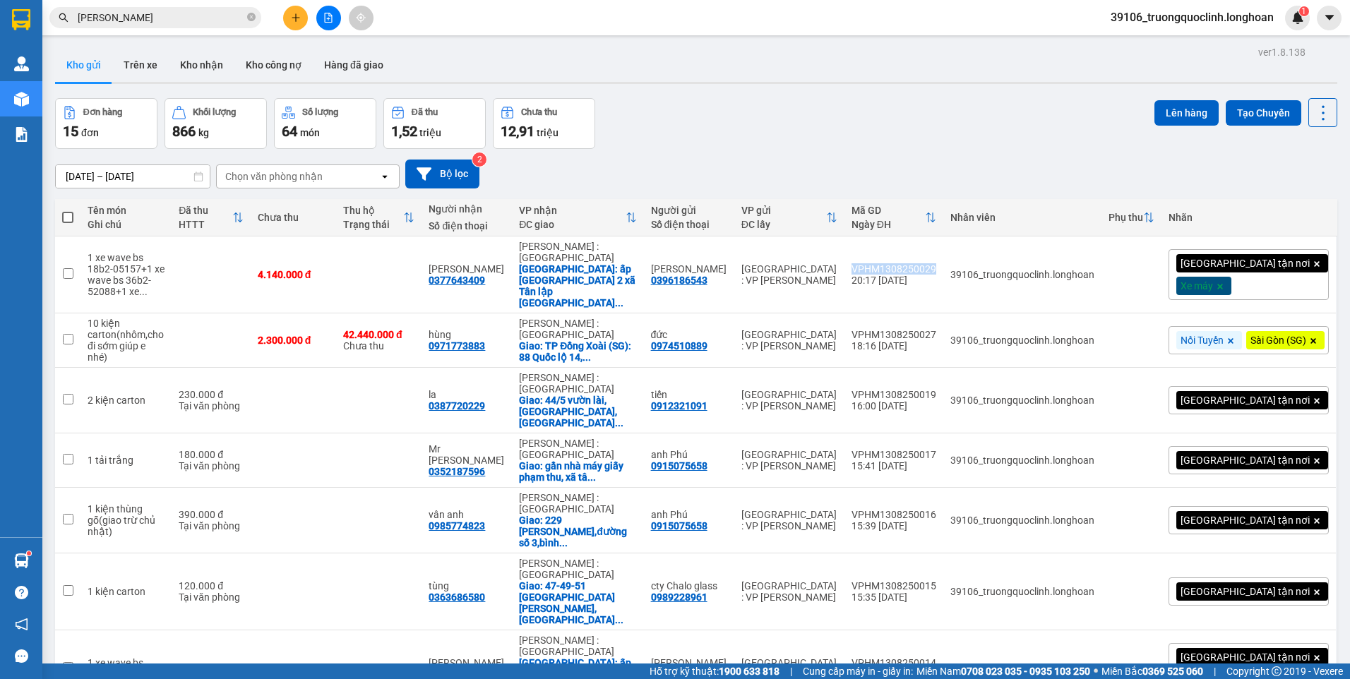
copy div "VPHM1308250029"
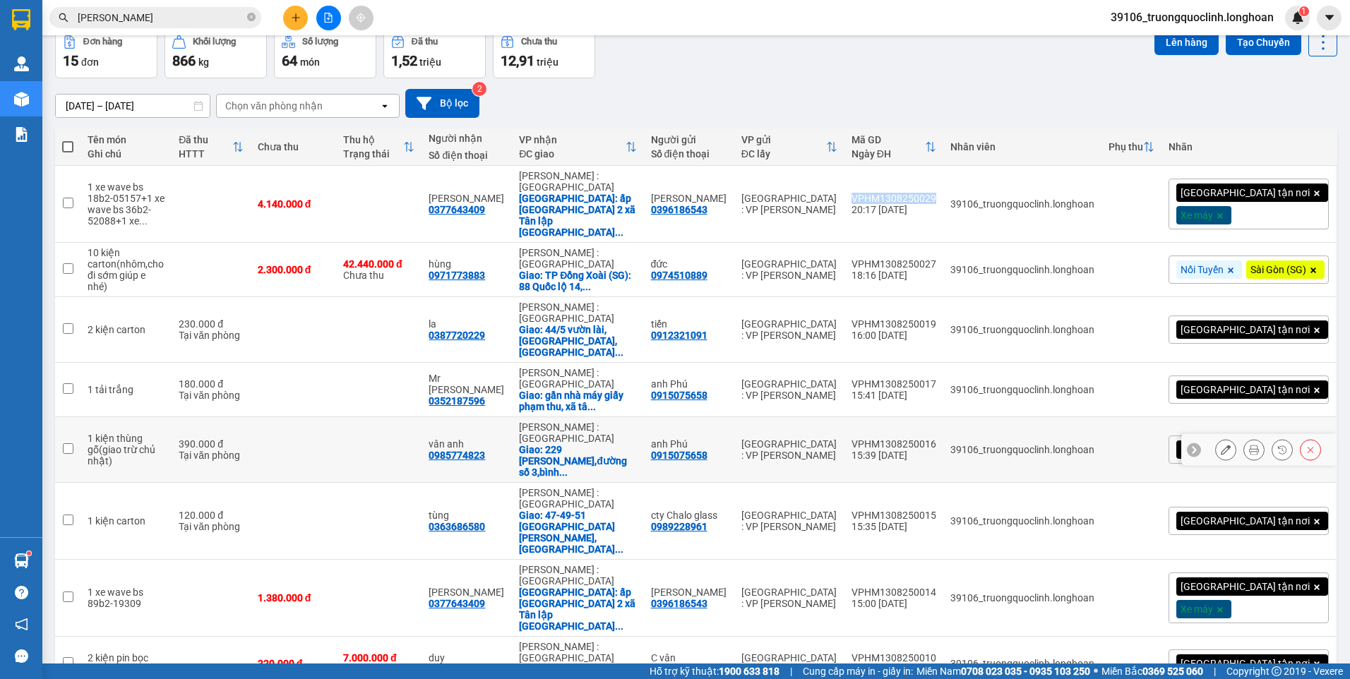
scroll to position [141, 0]
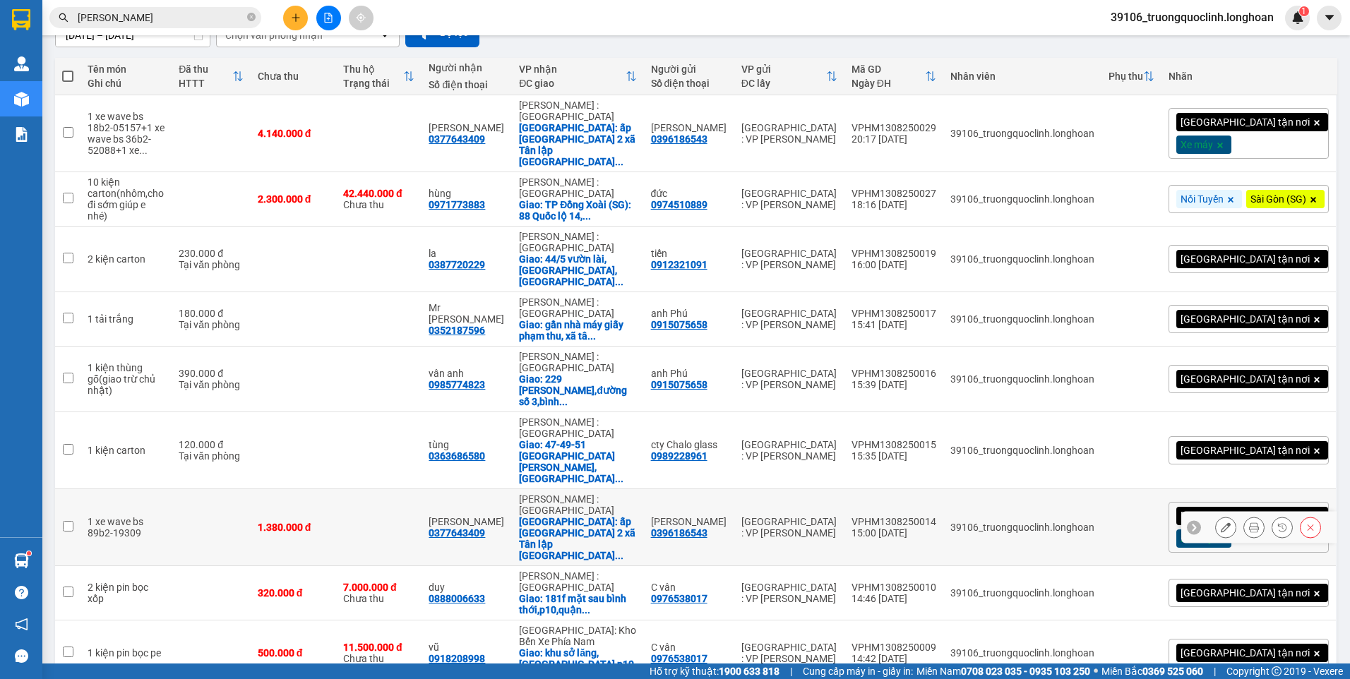
click at [936, 516] on div "VPHM1308250014" at bounding box center [894, 521] width 85 height 11
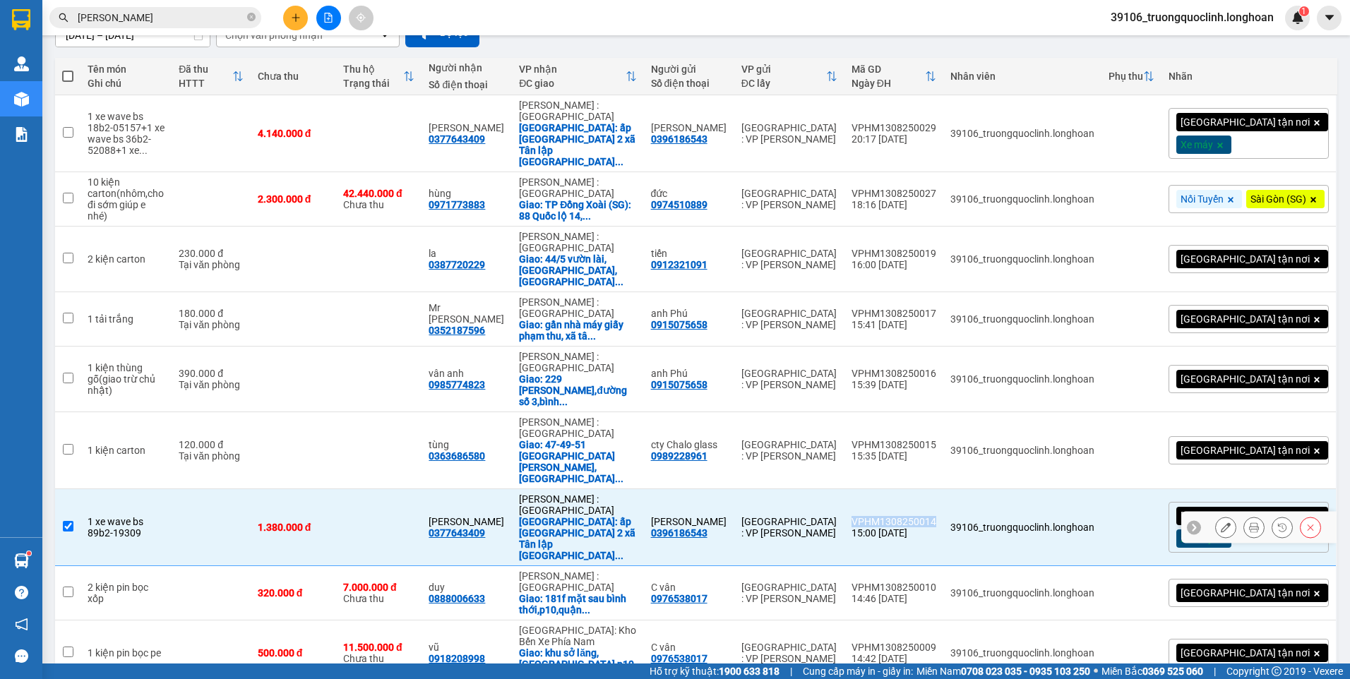
click at [936, 516] on div "VPHM1308250014" at bounding box center [894, 521] width 85 height 11
checkbox input "false"
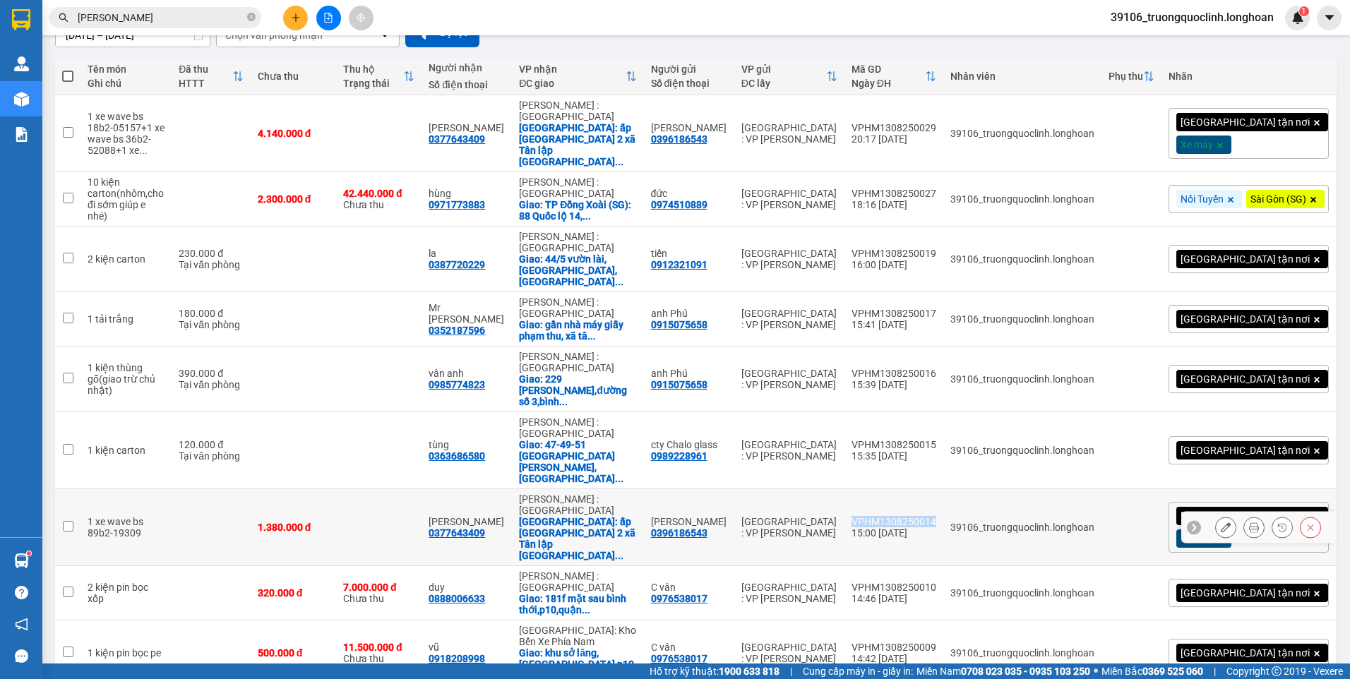
copy div "VPHM1308250014"
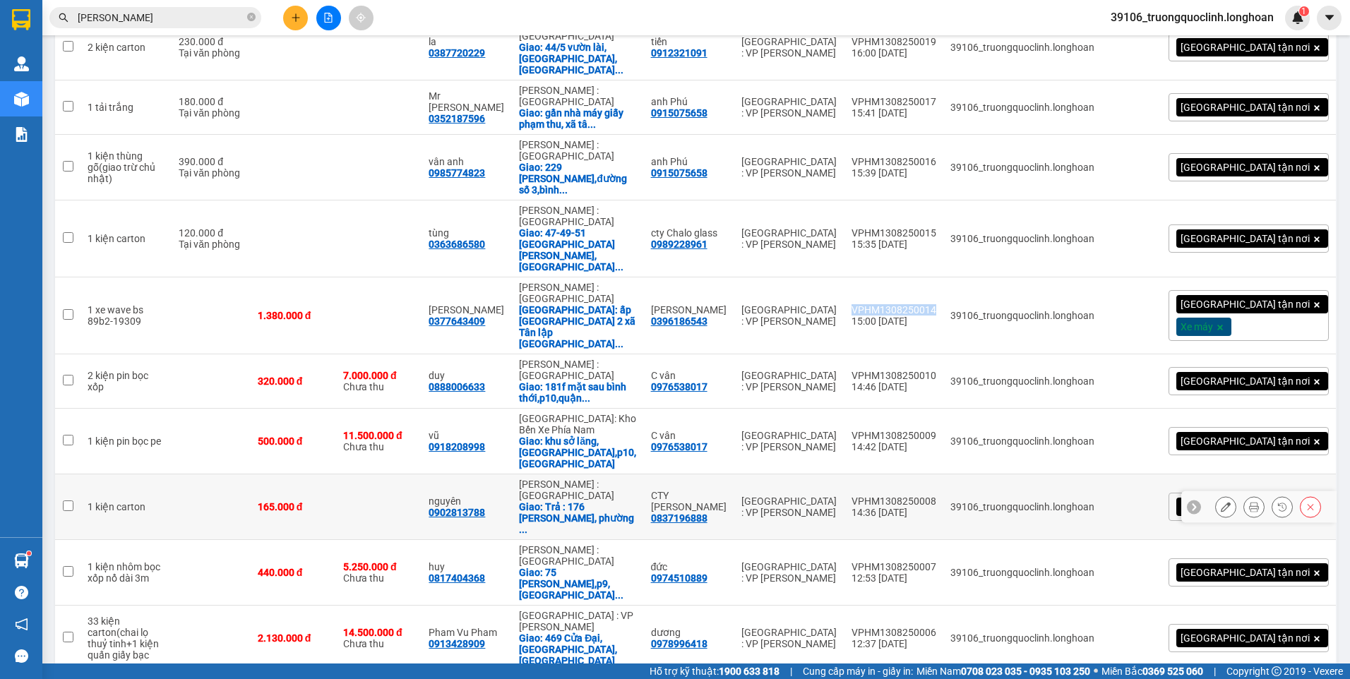
scroll to position [424, 0]
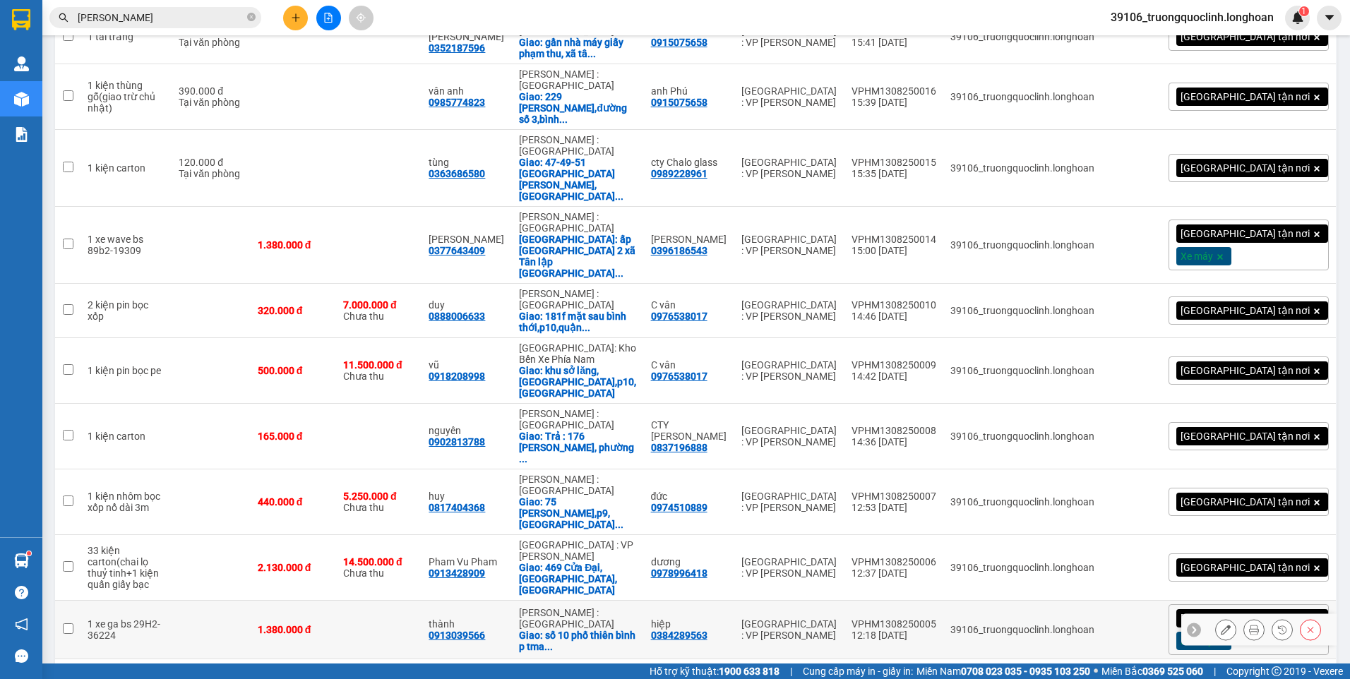
click at [936, 619] on div "VPHM1308250005" at bounding box center [894, 624] width 85 height 11
checkbox input "false"
copy div "VPHM1308250005"
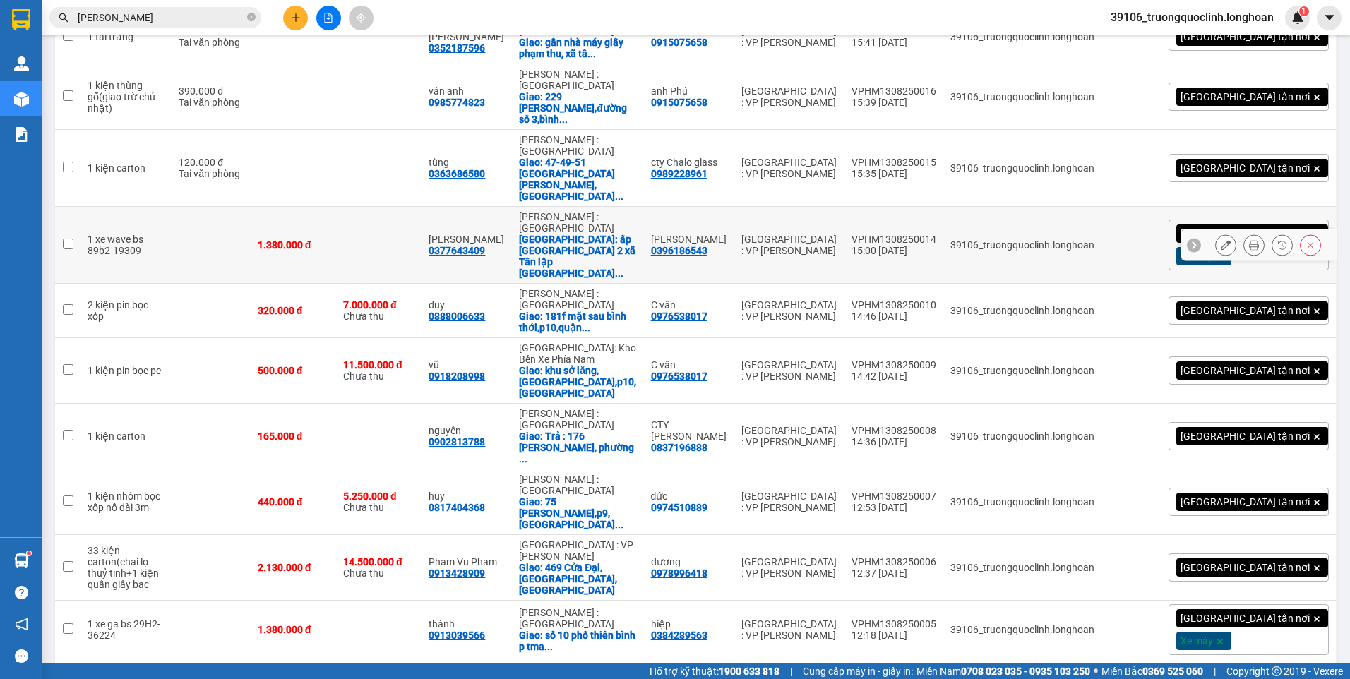
click at [936, 234] on div "VPHM1308250014" at bounding box center [894, 239] width 85 height 11
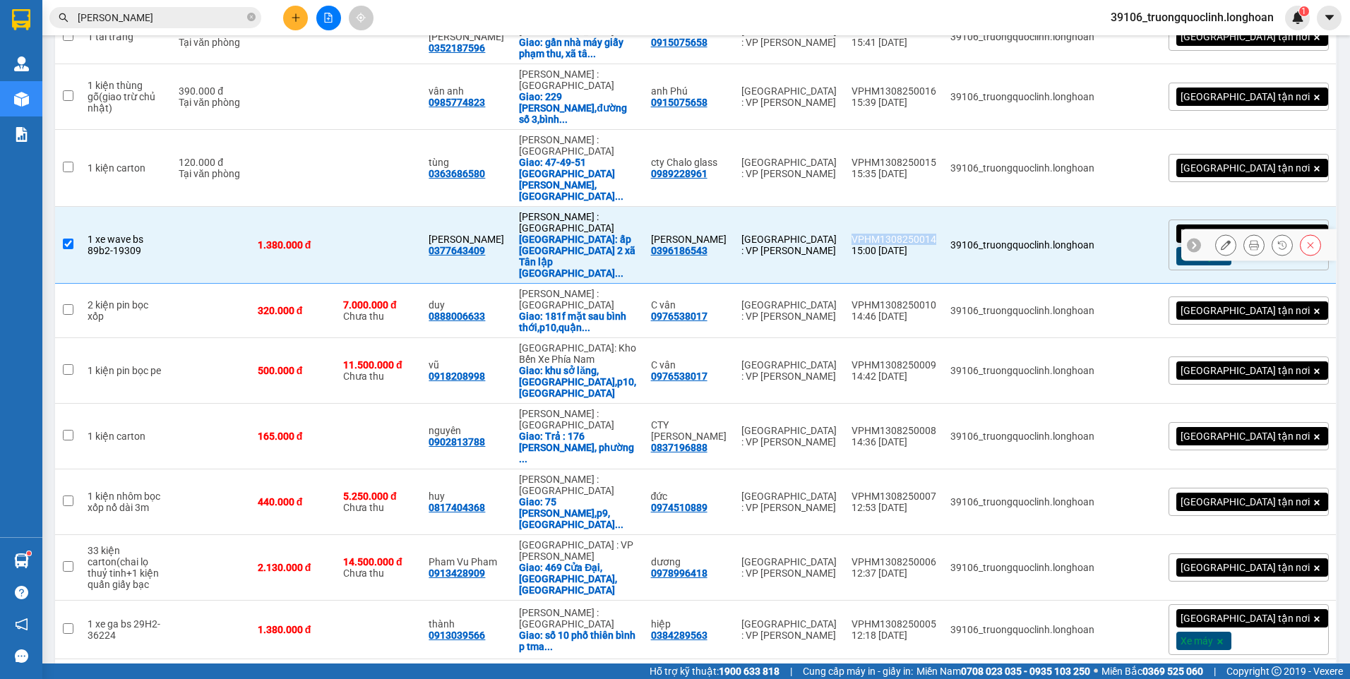
click at [936, 234] on div "VPHM1308250014" at bounding box center [894, 239] width 85 height 11
checkbox input "false"
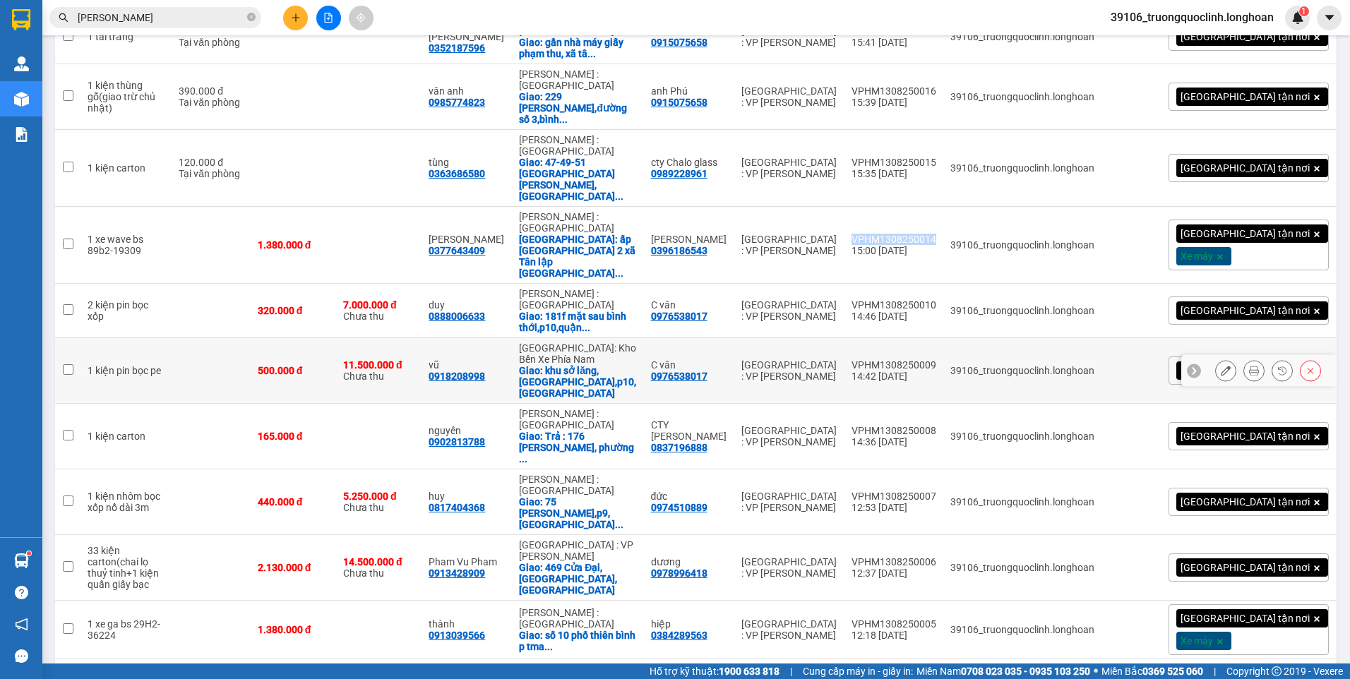
copy div "VPHM1308250014"
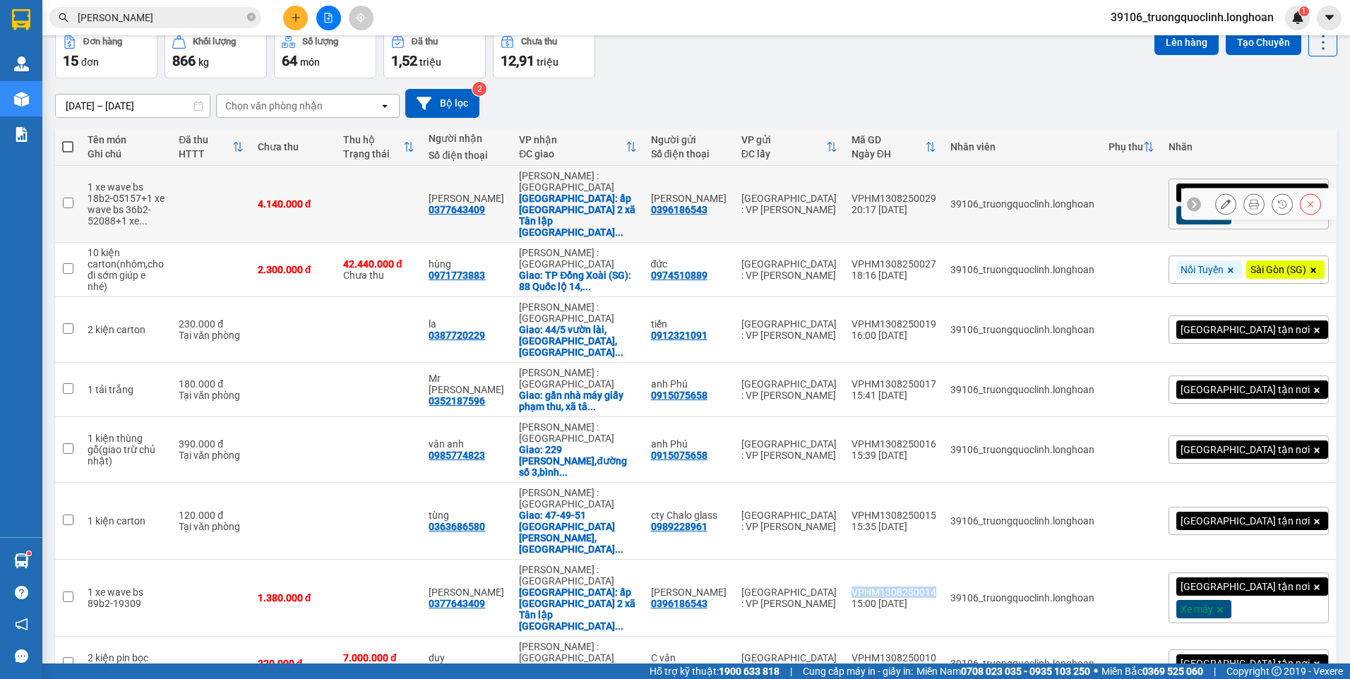
scroll to position [0, 0]
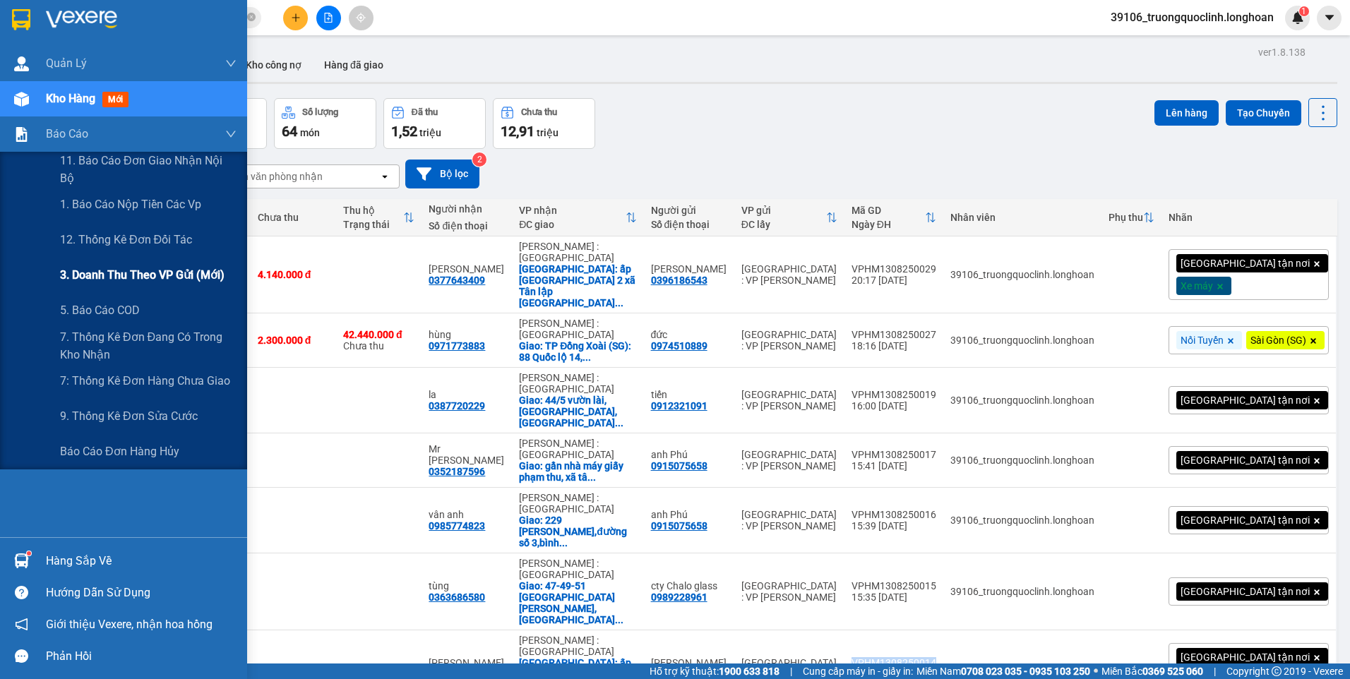
click at [106, 268] on span "3. Doanh Thu theo VP Gửi (mới)" at bounding box center [142, 275] width 165 height 18
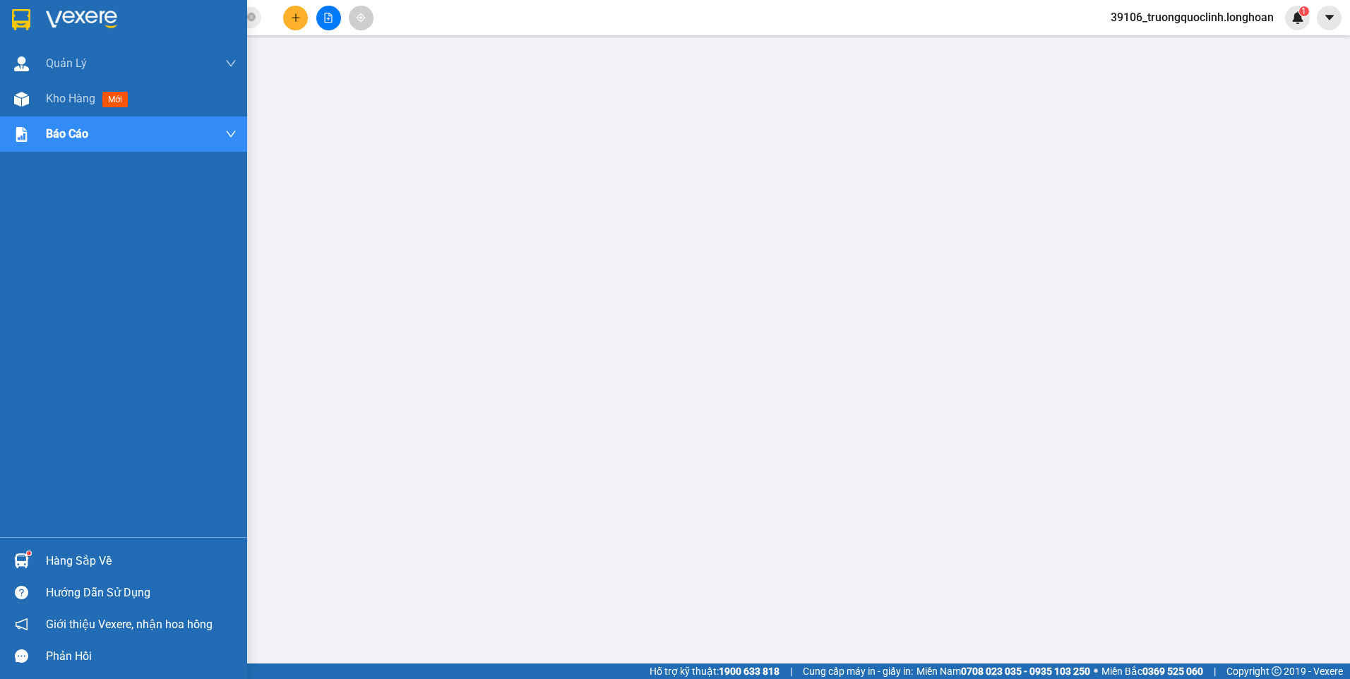
click at [21, 561] on img at bounding box center [21, 561] width 15 height 15
click at [34, 19] on div at bounding box center [123, 23] width 247 height 46
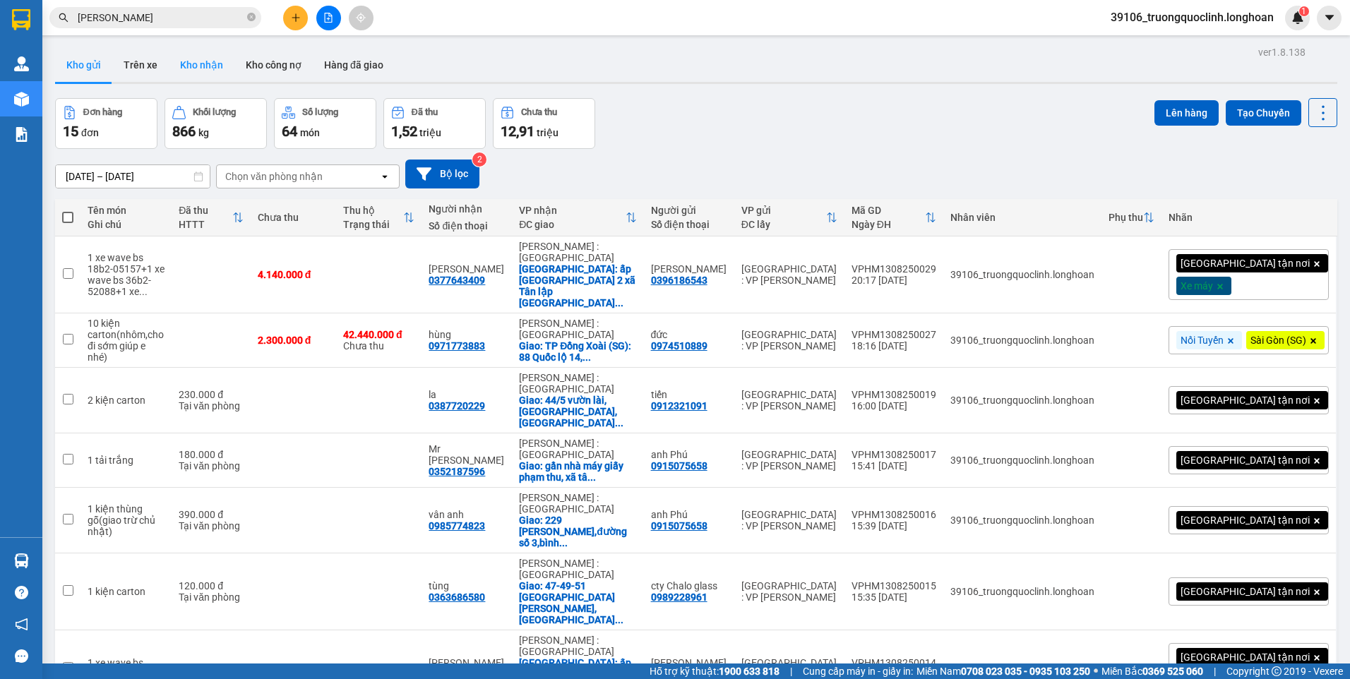
drag, startPoint x: 206, startPoint y: 46, endPoint x: 196, endPoint y: 63, distance: 19.3
click at [204, 50] on div "ver 1.8.138 Kho gửi Trên xe Kho nhận Kho công nợ Hàng đã giao Đơn hàng 15 đơn K…" at bounding box center [696, 636] width 1294 height 1189
click at [196, 63] on button "Kho nhận" at bounding box center [202, 65] width 66 height 34
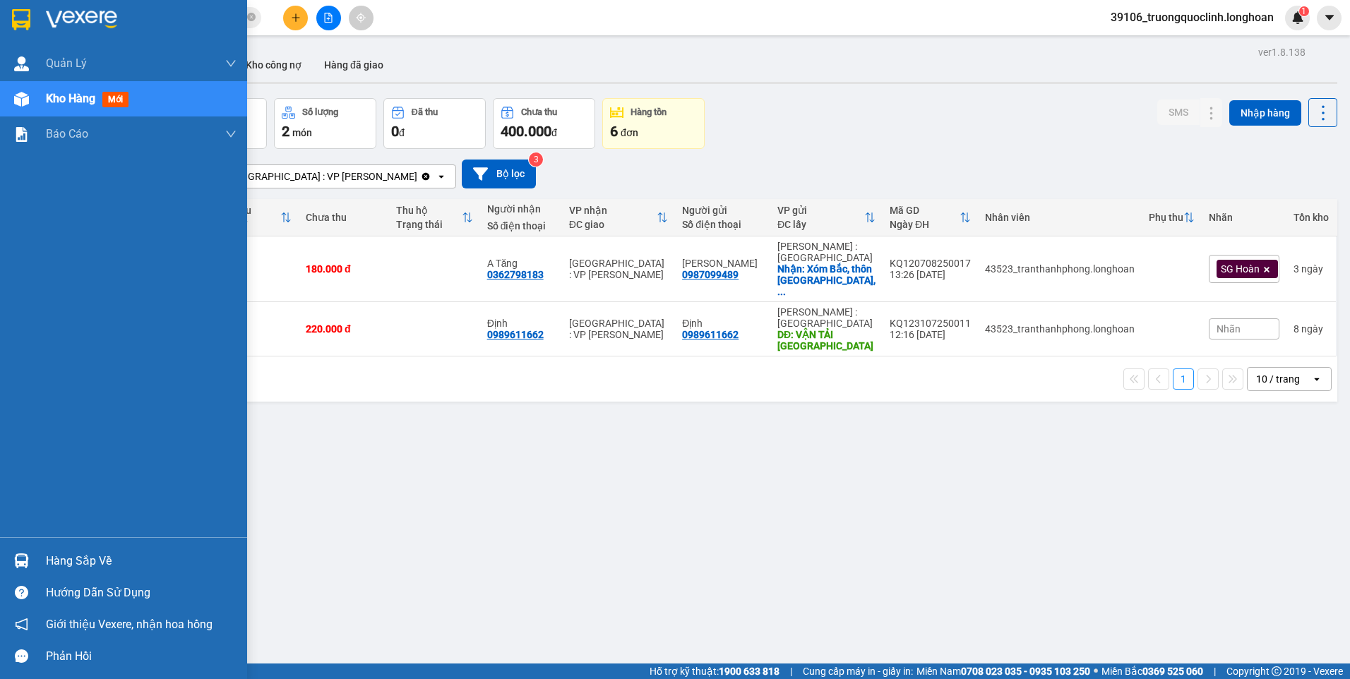
click at [14, 23] on img at bounding box center [21, 19] width 18 height 21
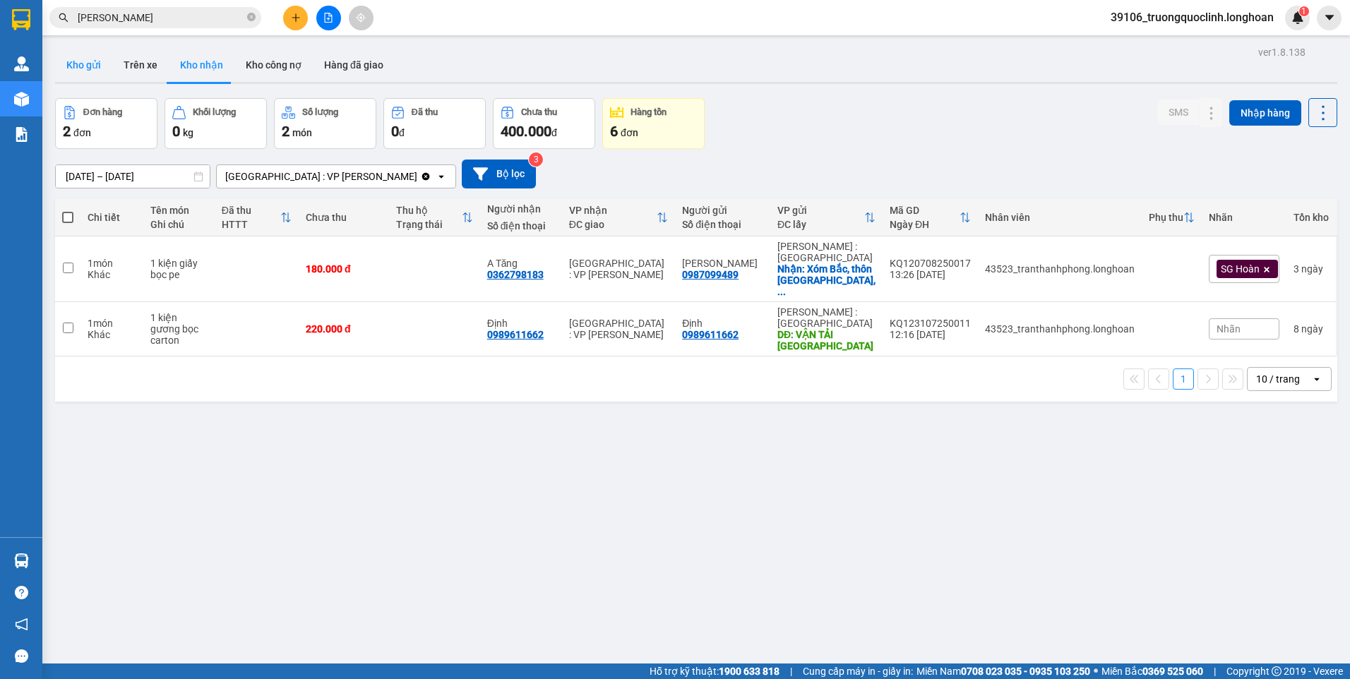
click at [81, 70] on button "Kho gửi" at bounding box center [83, 65] width 57 height 34
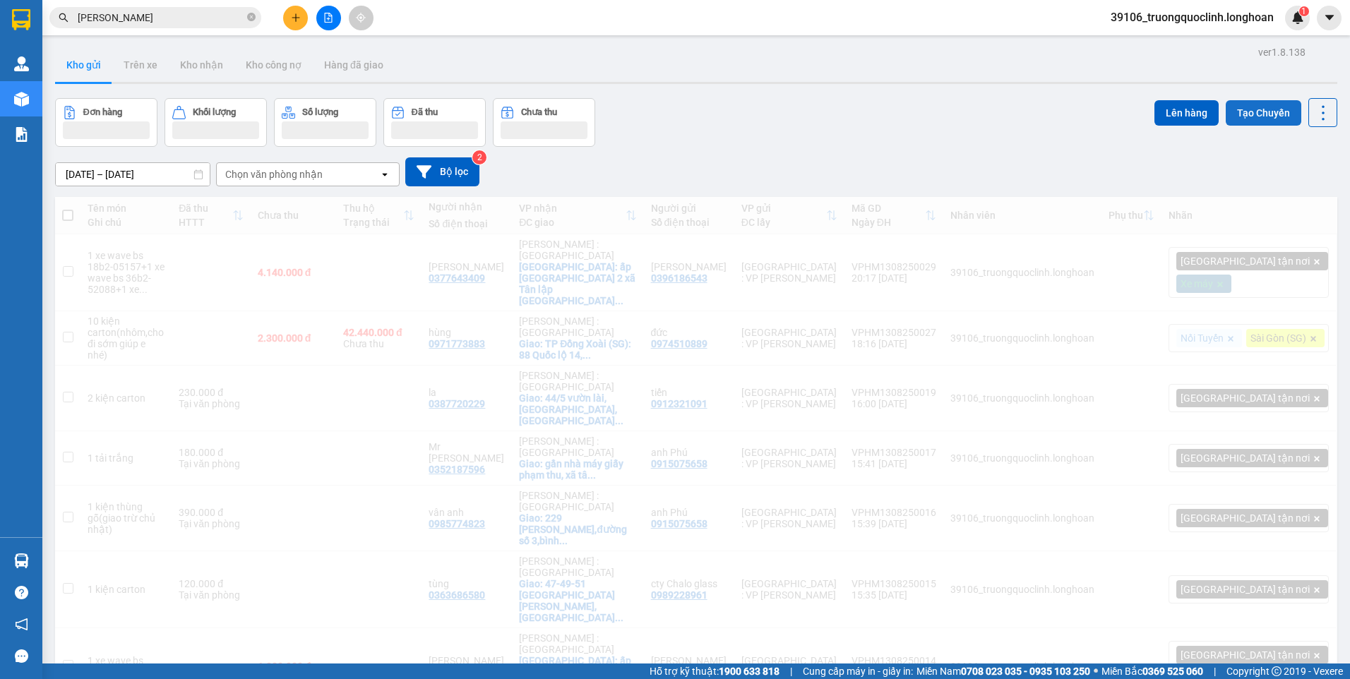
click at [1271, 107] on button "Tạo Chuyến" at bounding box center [1264, 112] width 76 height 25
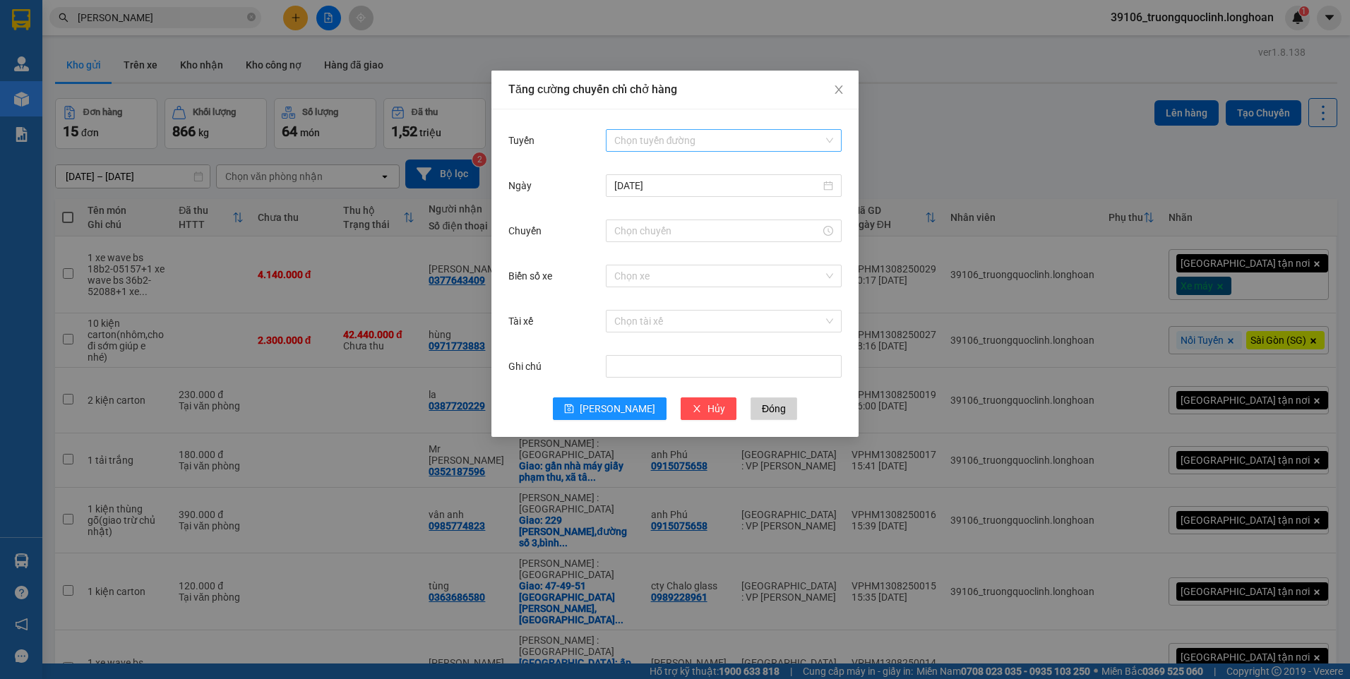
click at [691, 140] on input "Tuyến" at bounding box center [718, 140] width 209 height 21
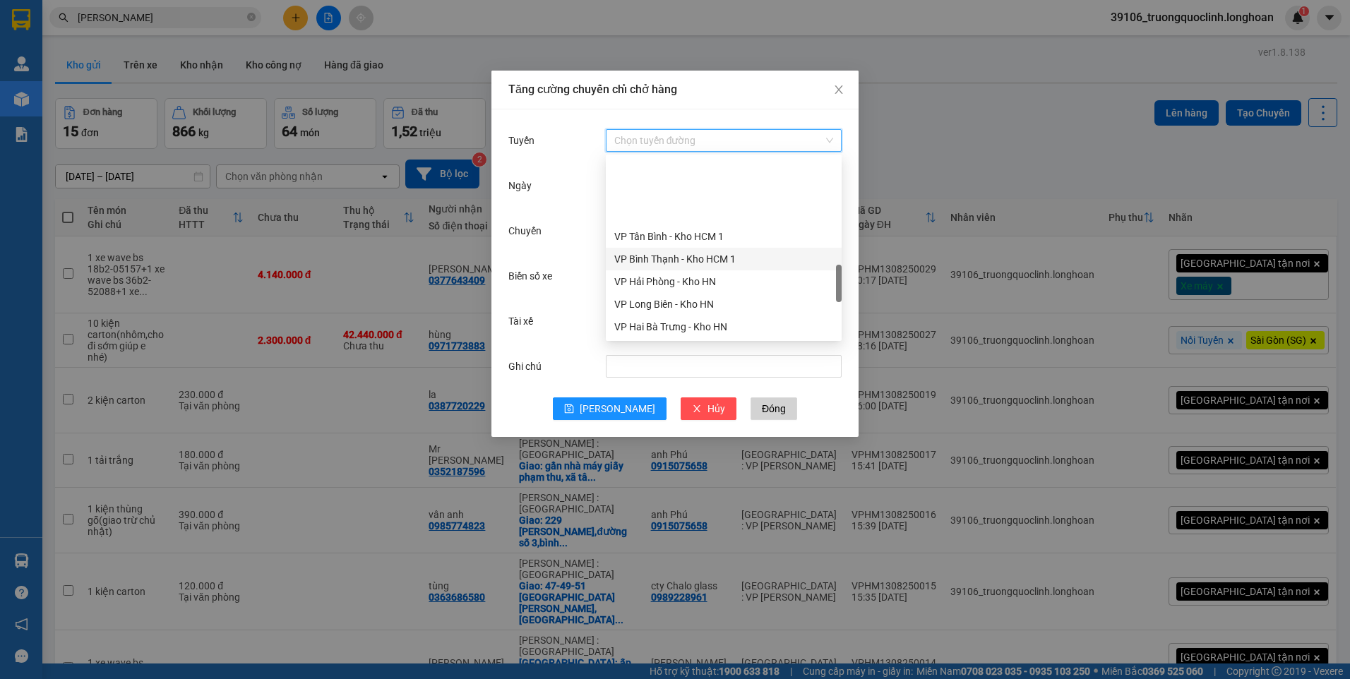
scroll to position [636, 0]
click at [679, 320] on div "VP Hoàng Mai - Kho HN" at bounding box center [723, 324] width 219 height 16
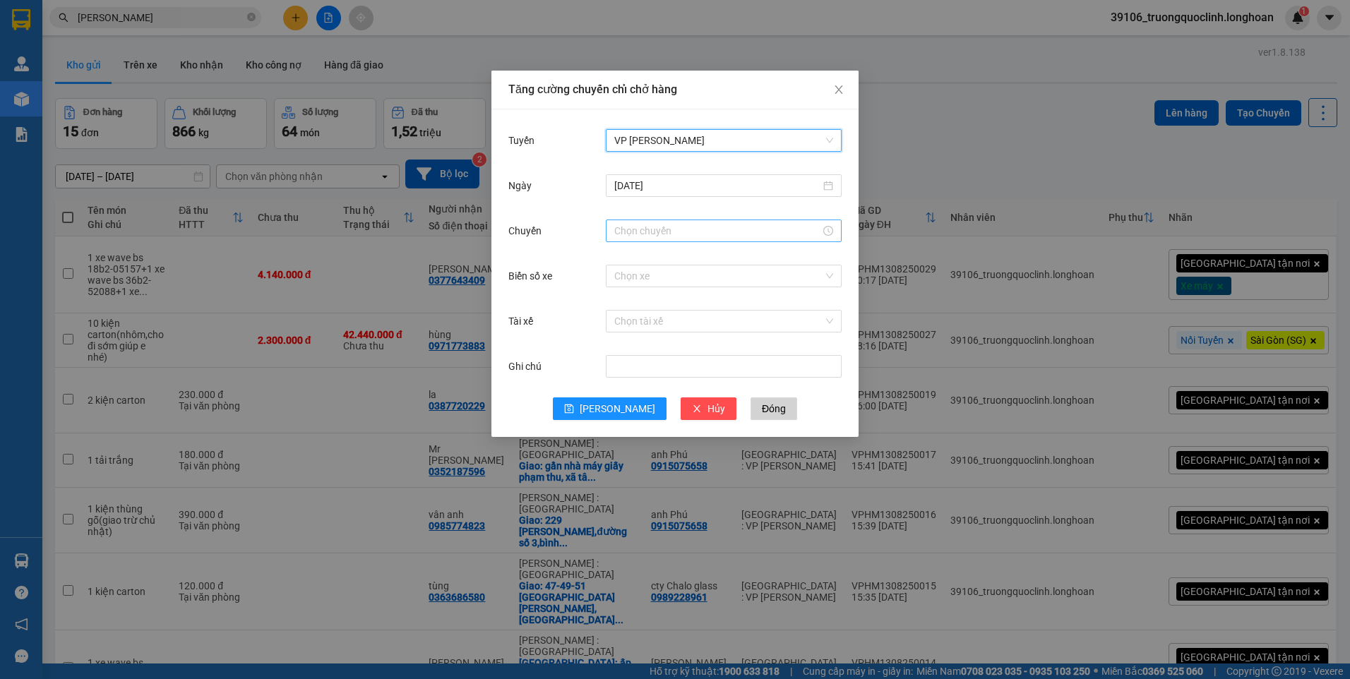
click at [673, 232] on input "Chuyến" at bounding box center [717, 231] width 206 height 16
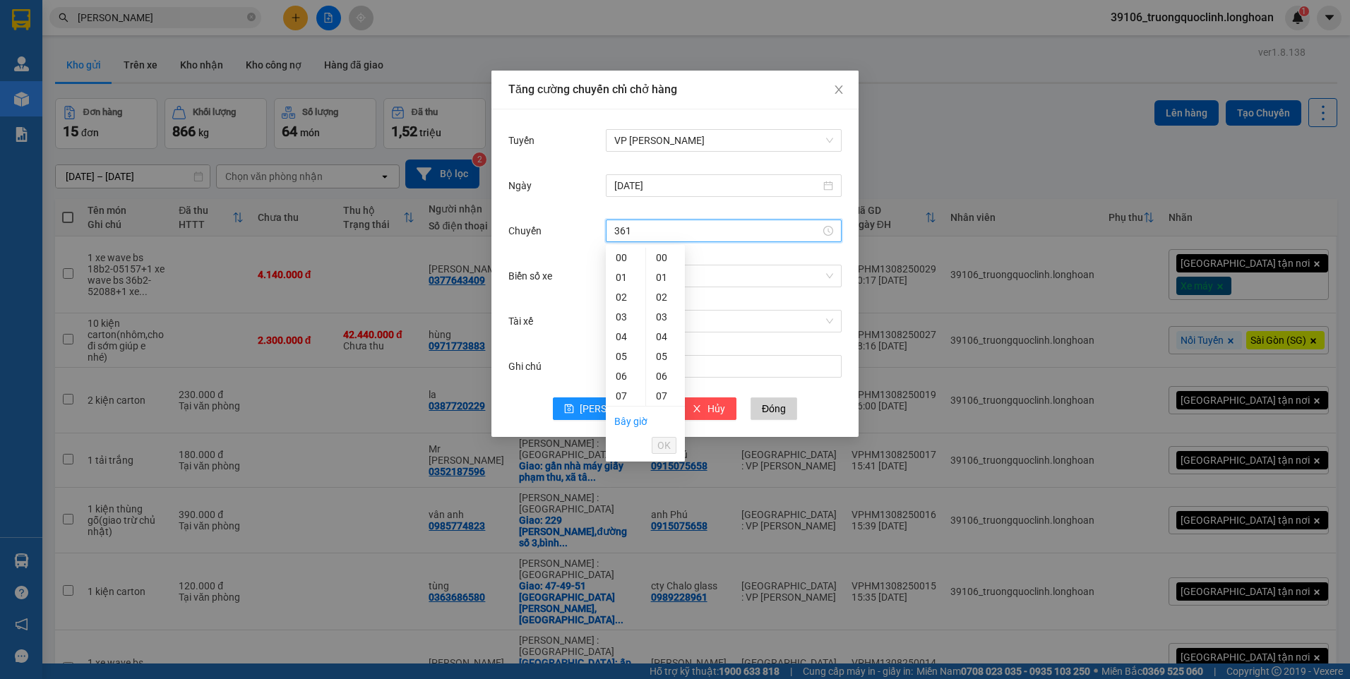
click at [658, 225] on input "361" at bounding box center [717, 231] width 206 height 16
type input "3"
click at [619, 388] on div "21" at bounding box center [626, 391] width 40 height 20
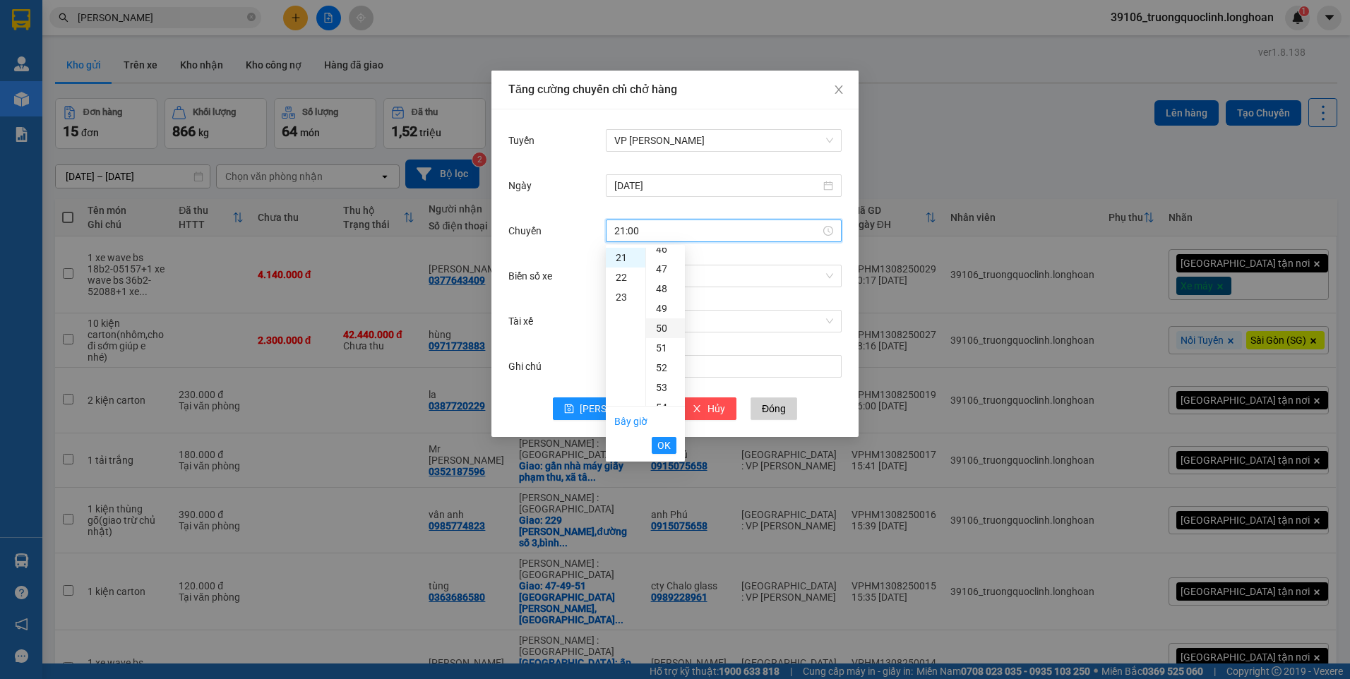
click at [665, 327] on div "50" at bounding box center [665, 329] width 39 height 20
type input "21:50"
click at [669, 438] on span "OK" at bounding box center [664, 446] width 13 height 16
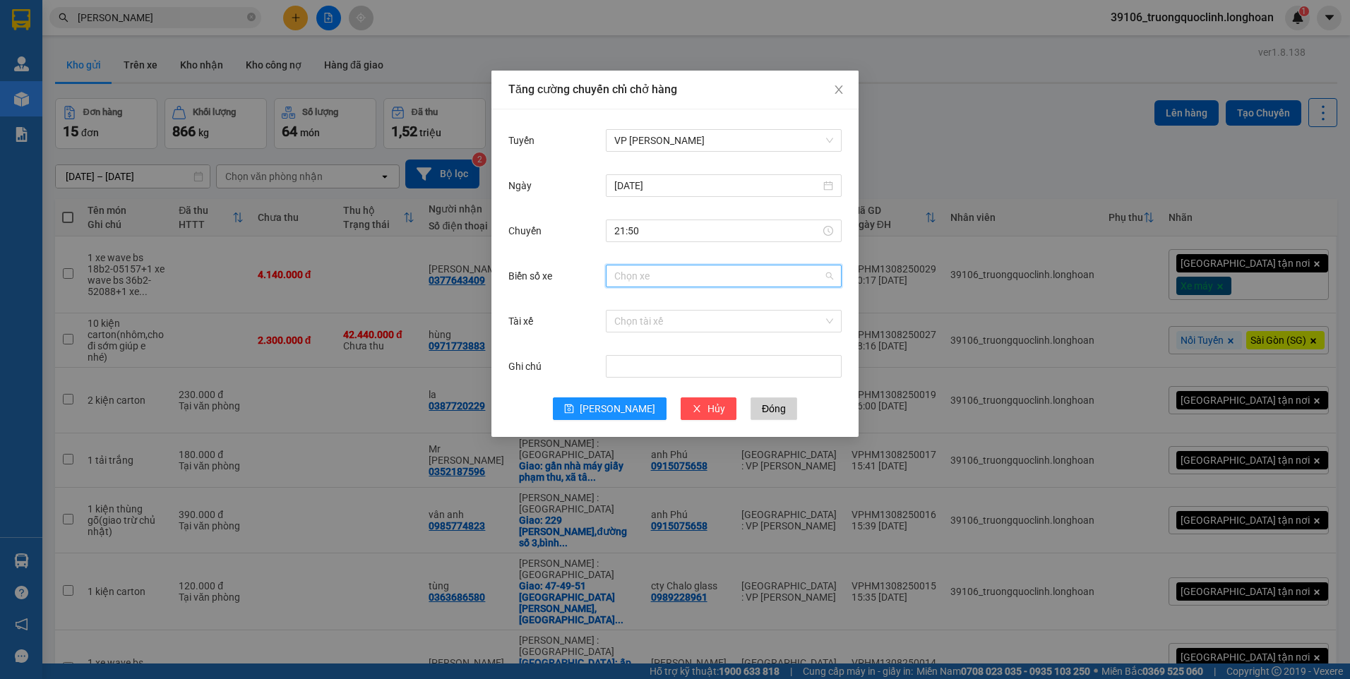
click at [699, 275] on input "Biển số xe" at bounding box center [718, 276] width 209 height 21
type input "39"
click at [658, 325] on div "29E-139.61" at bounding box center [723, 327] width 219 height 16
click at [675, 325] on input "Tài xế" at bounding box center [718, 321] width 209 height 21
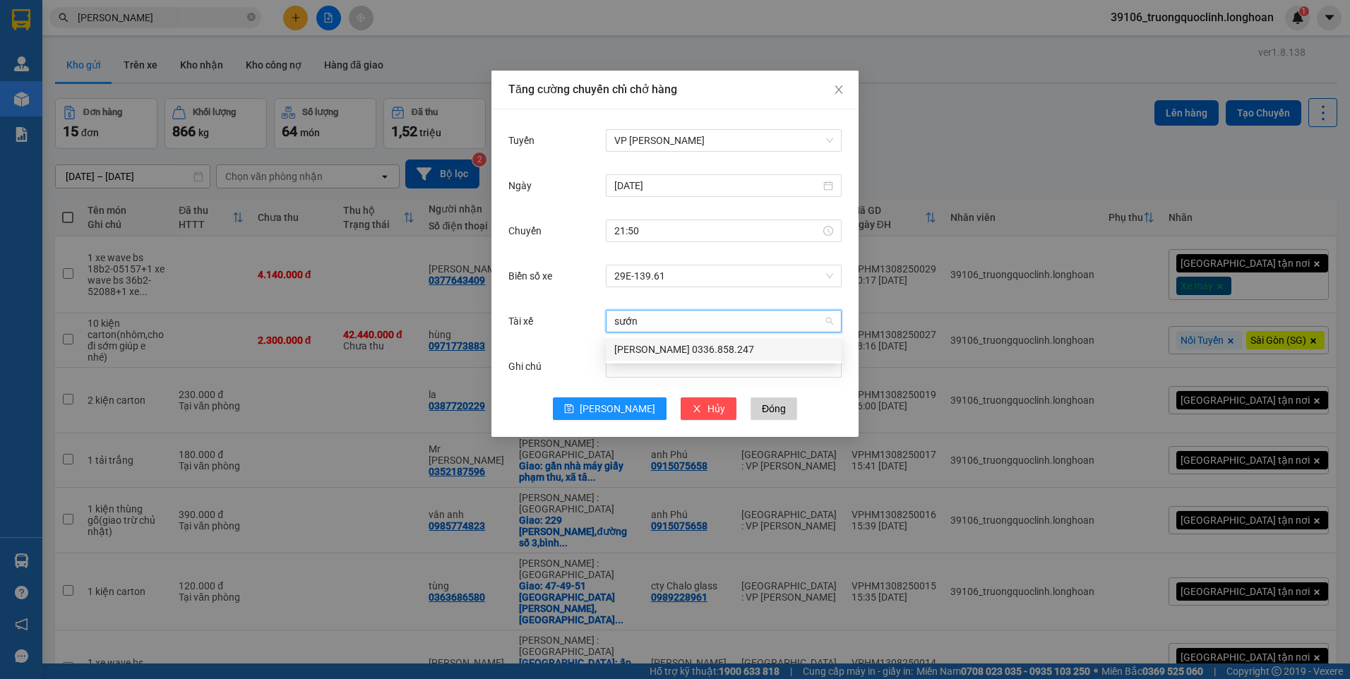
type input "sướng"
click at [682, 346] on div "Bùi Mạnh Sướng 0336.858.247" at bounding box center [723, 350] width 219 height 16
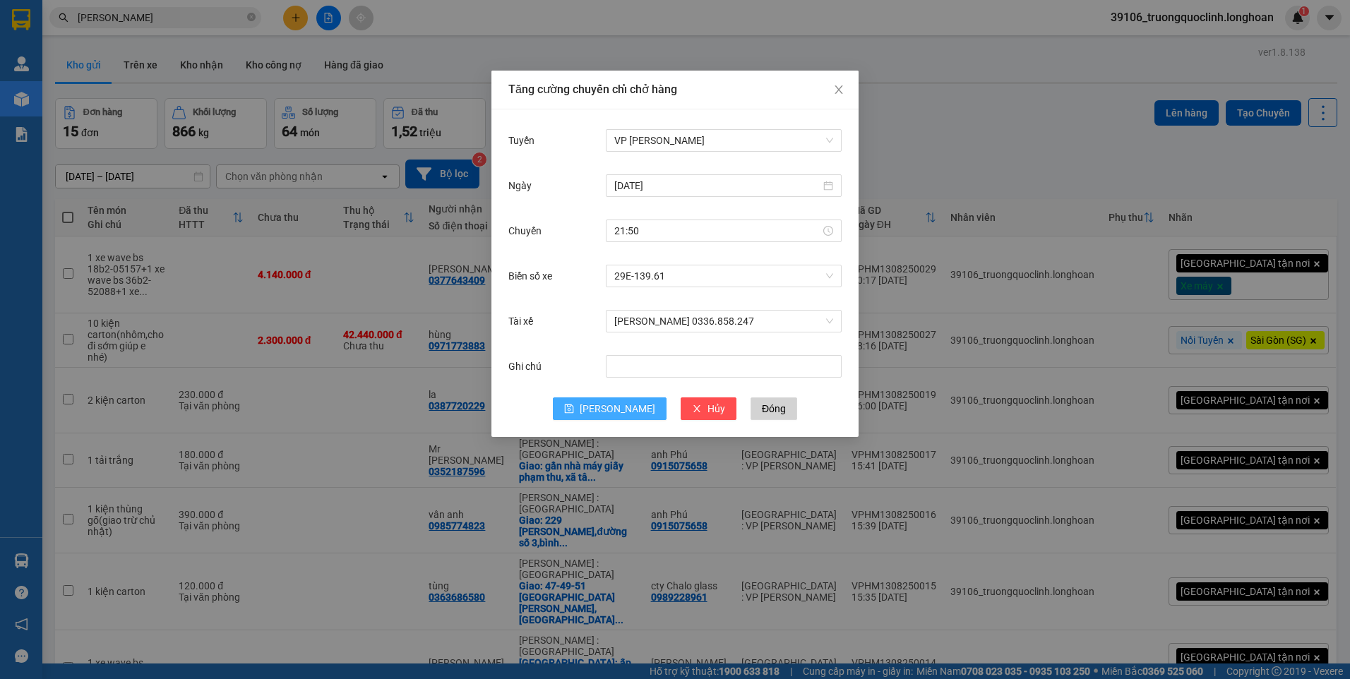
click at [605, 413] on button "Lưu" at bounding box center [610, 409] width 114 height 23
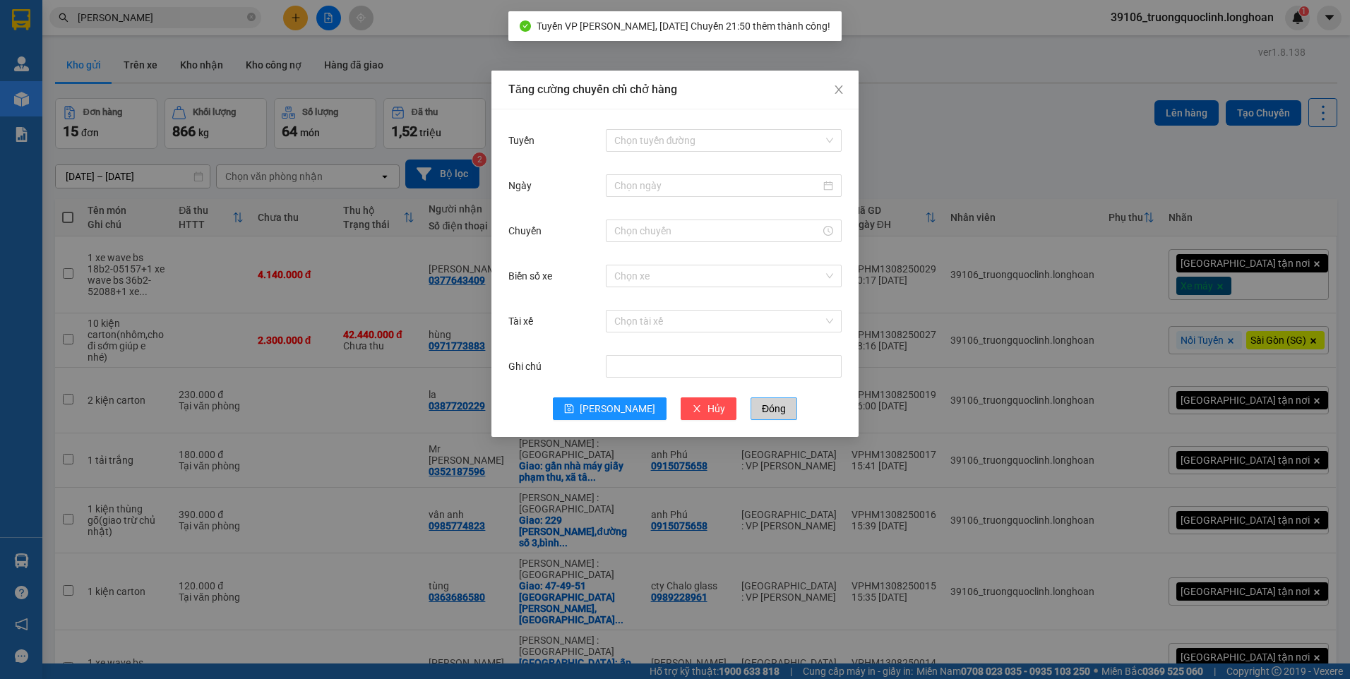
click at [762, 405] on span "Đóng" at bounding box center [774, 409] width 24 height 16
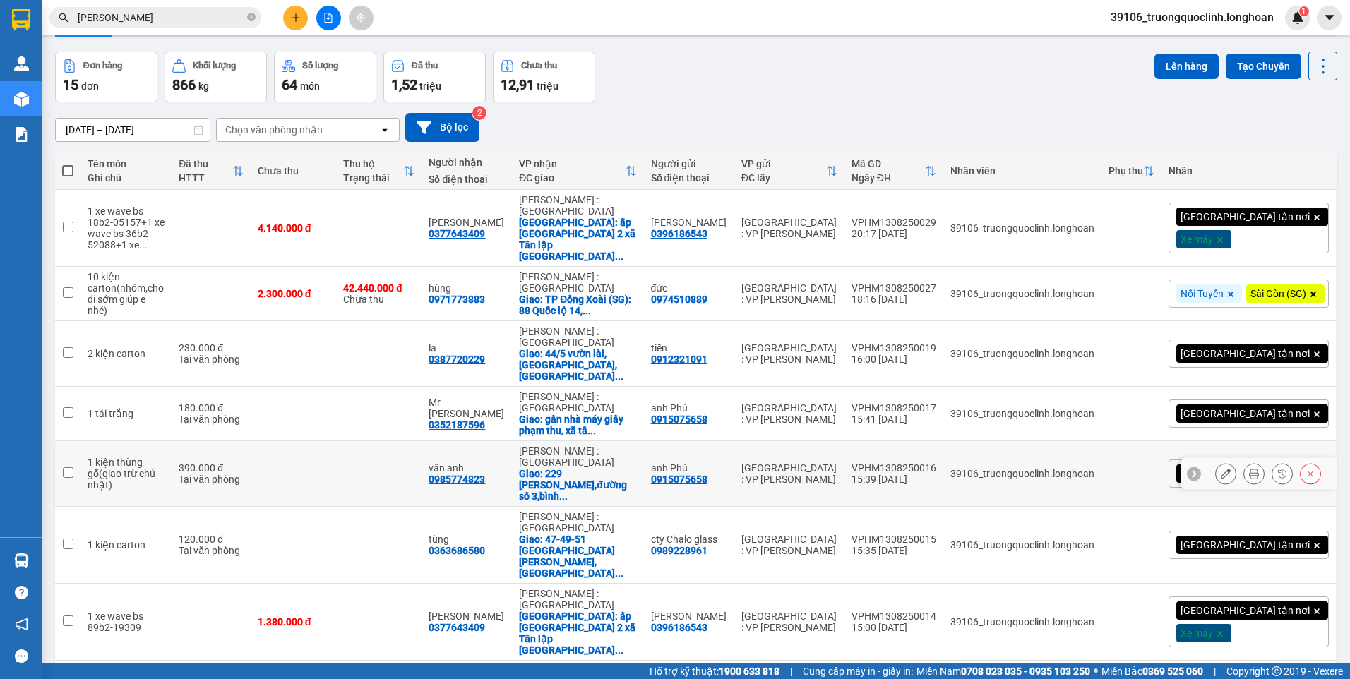
scroll to position [0, 0]
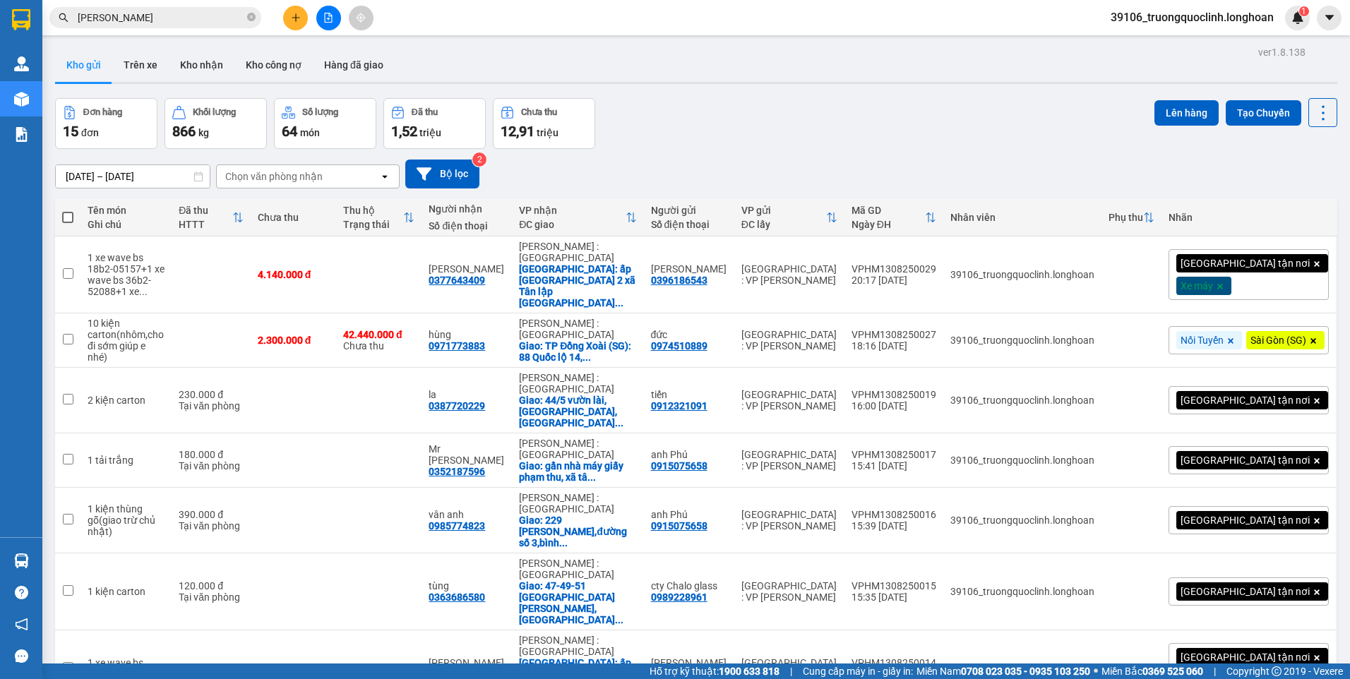
click at [66, 218] on span at bounding box center [67, 217] width 11 height 11
click at [68, 210] on input "checkbox" at bounding box center [68, 210] width 0 height 0
checkbox input "true"
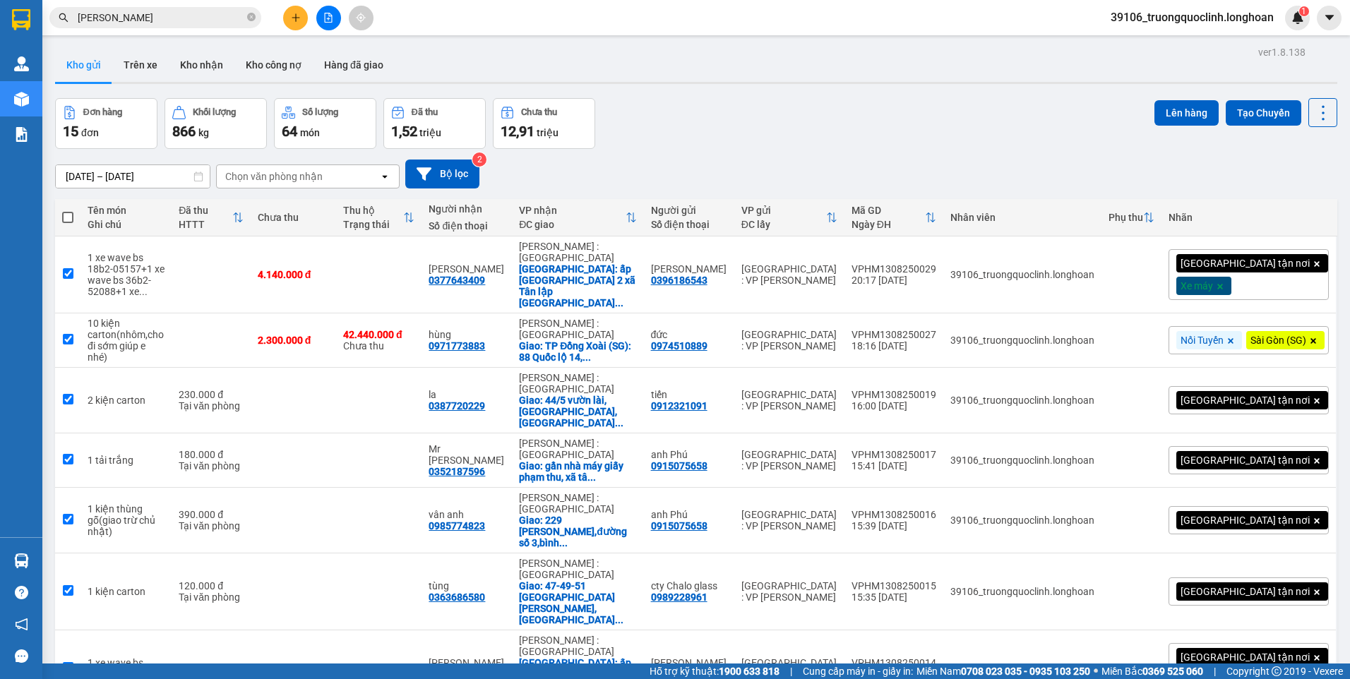
checkbox input "true"
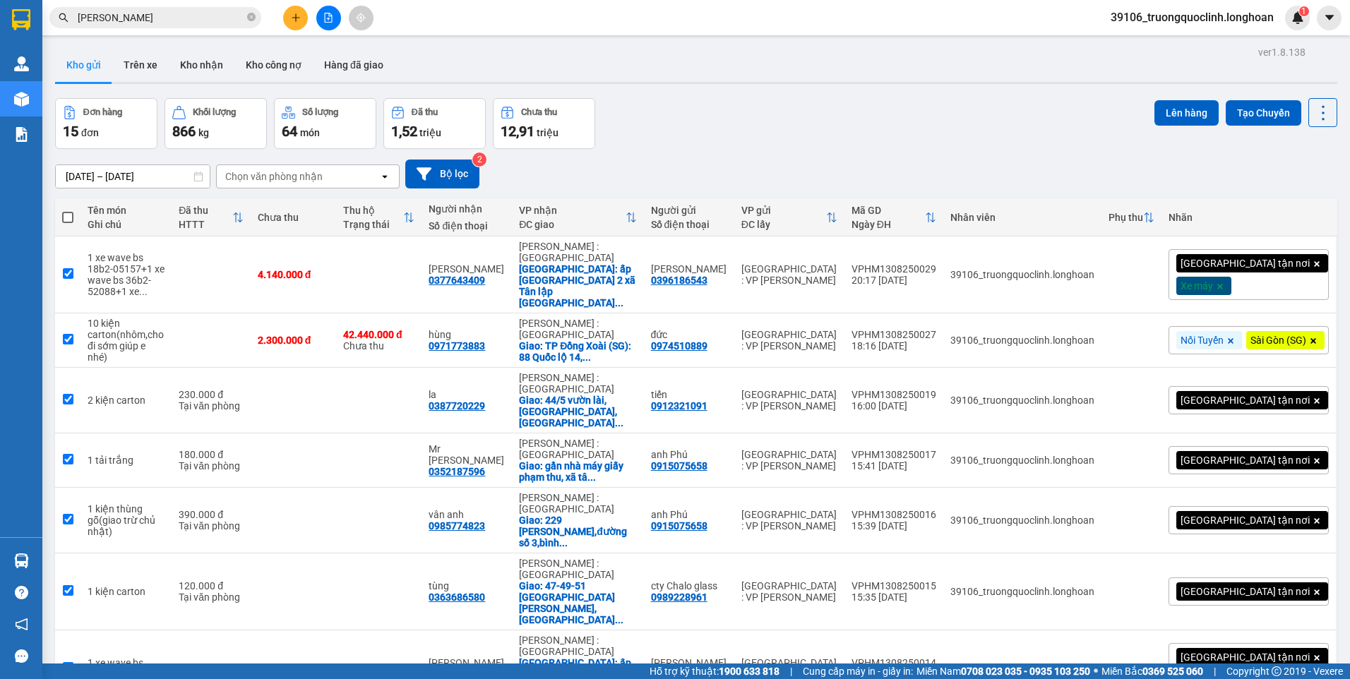
checkbox input "true"
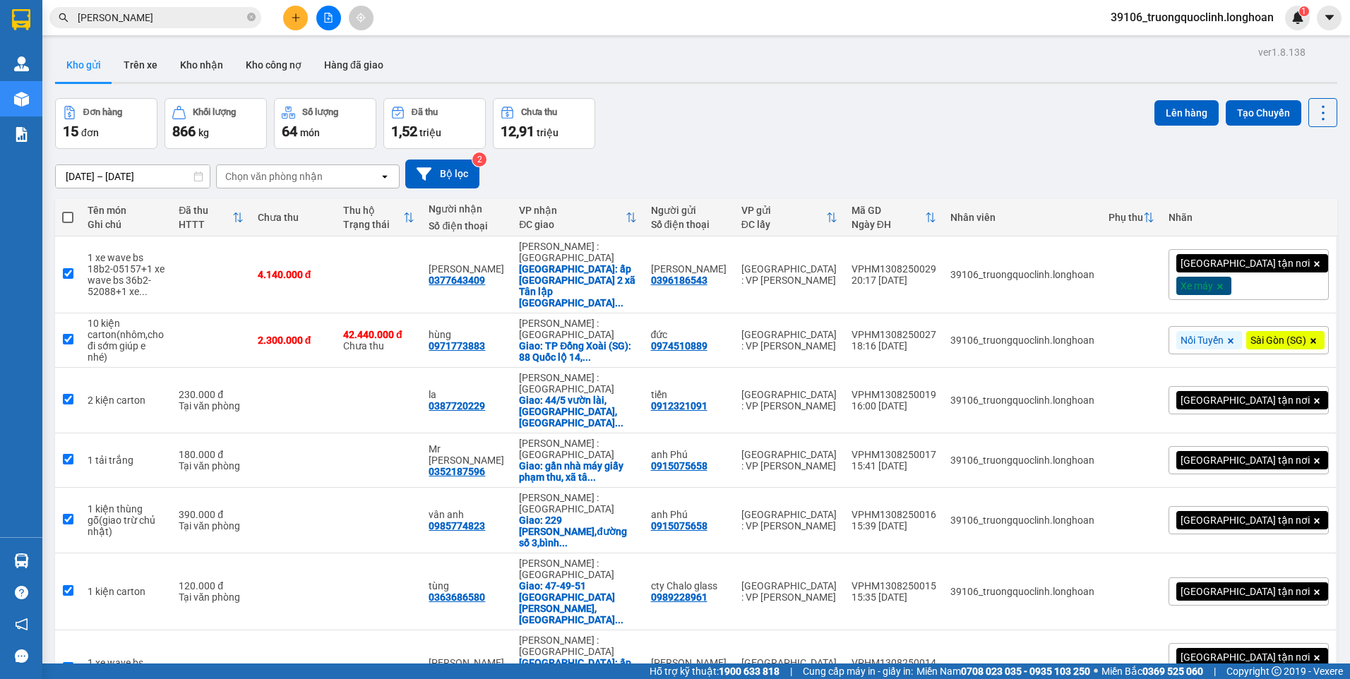
checkbox input "true"
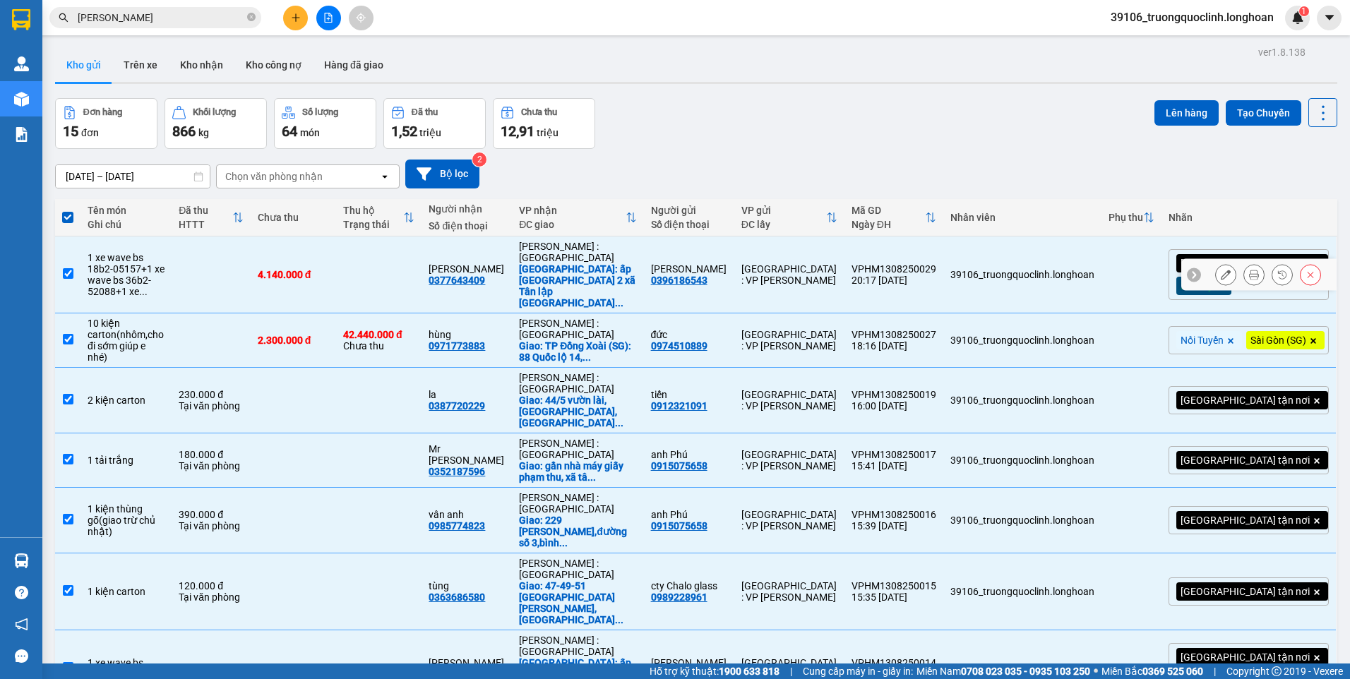
click at [67, 269] on input "checkbox" at bounding box center [68, 273] width 11 height 11
checkbox input "false"
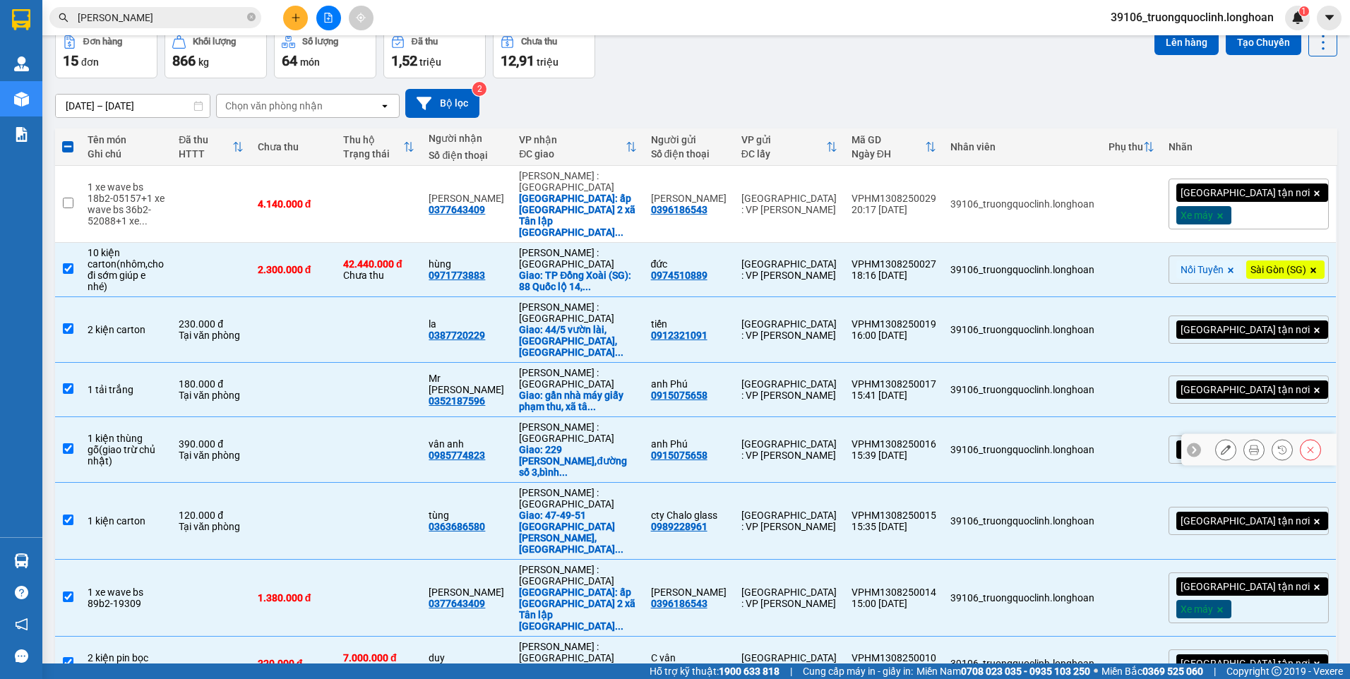
scroll to position [141, 0]
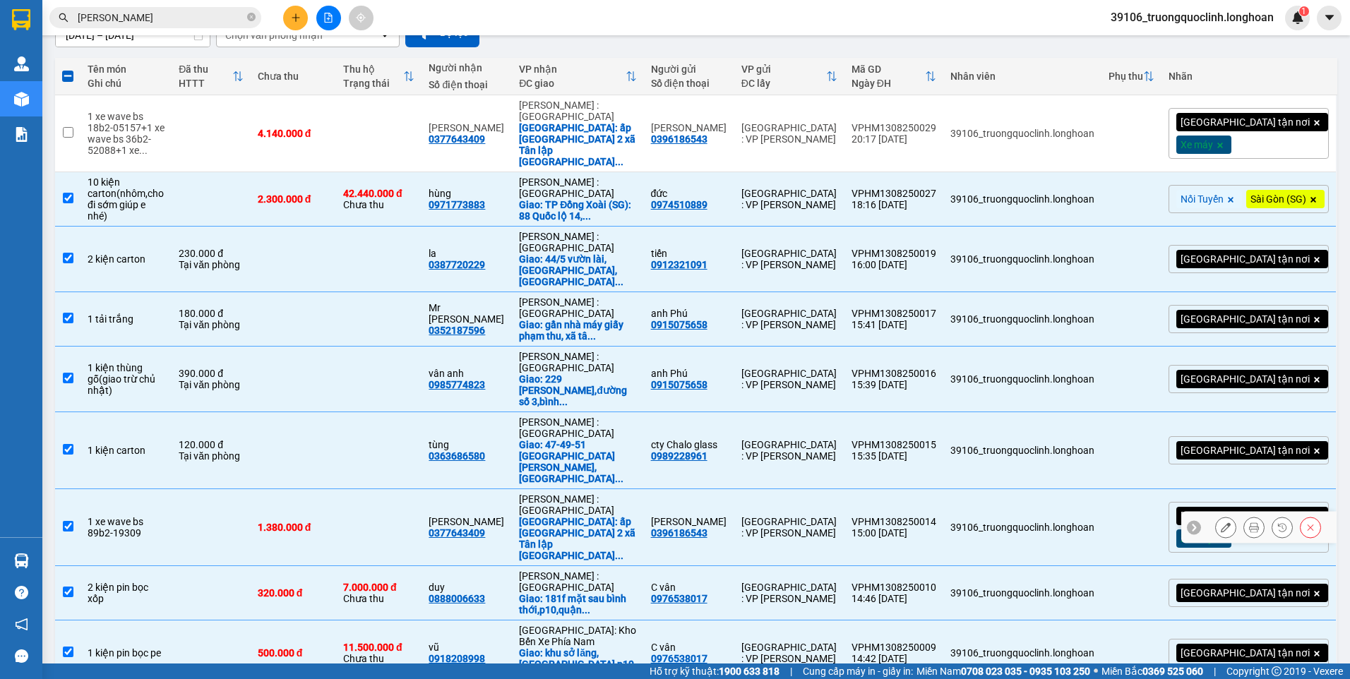
click at [71, 521] on input "checkbox" at bounding box center [68, 526] width 11 height 11
checkbox input "false"
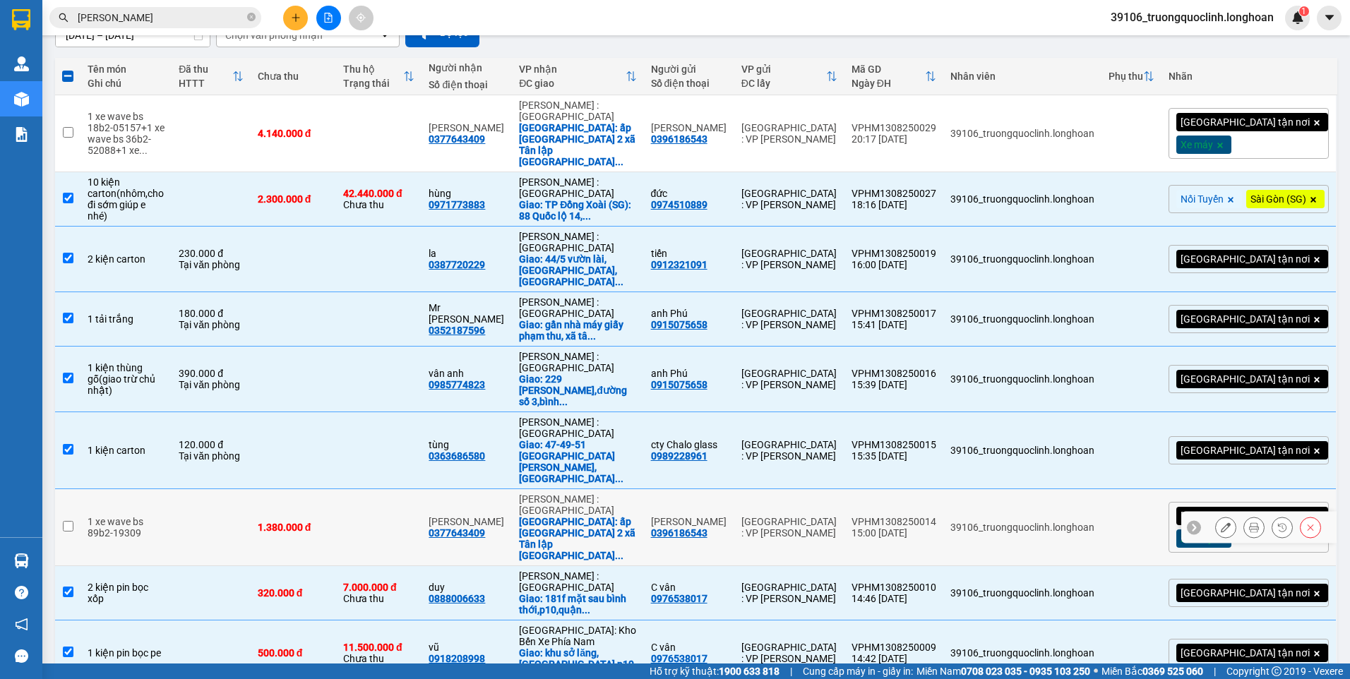
scroll to position [282, 0]
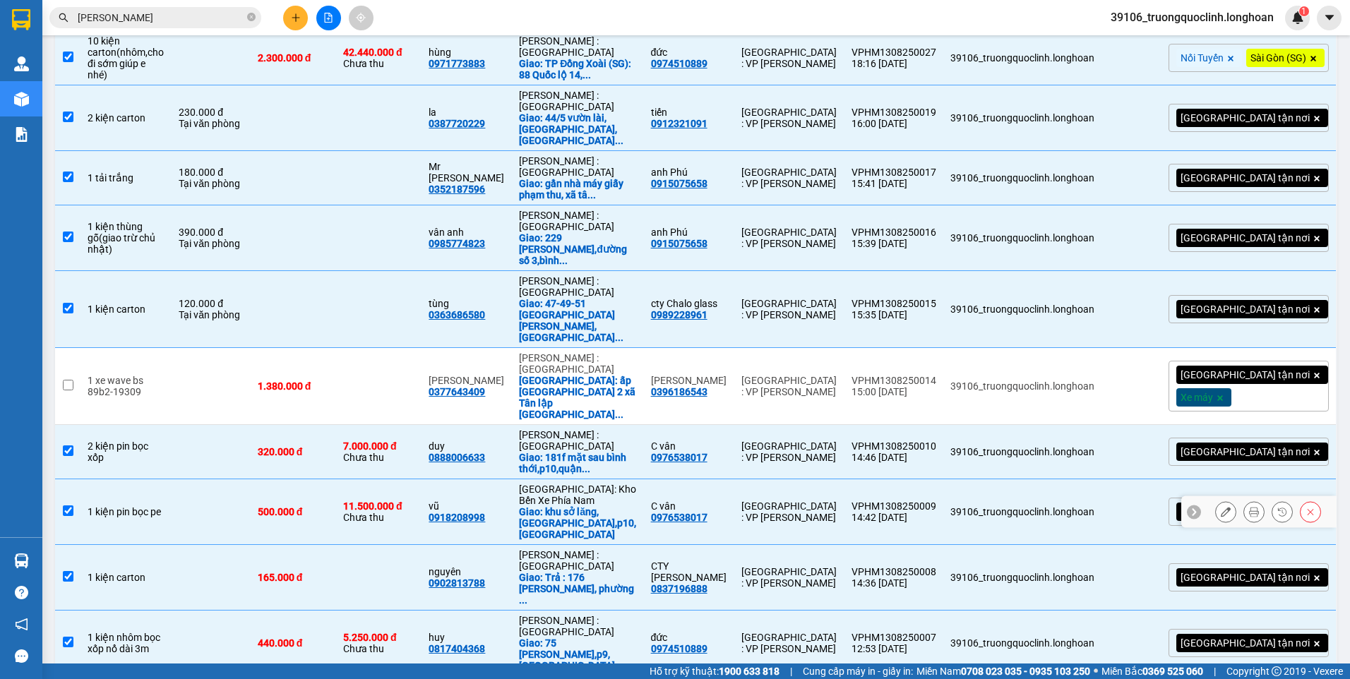
click at [73, 506] on input "checkbox" at bounding box center [68, 511] width 11 height 11
checkbox input "false"
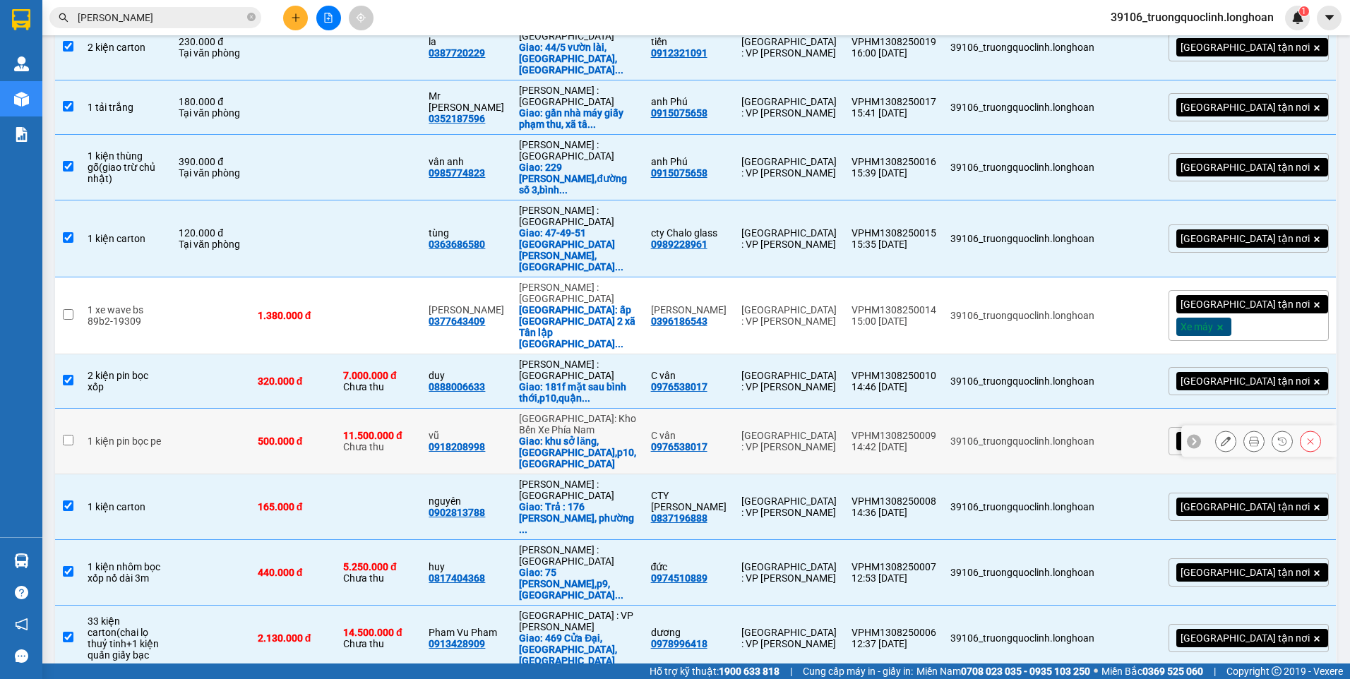
scroll to position [424, 0]
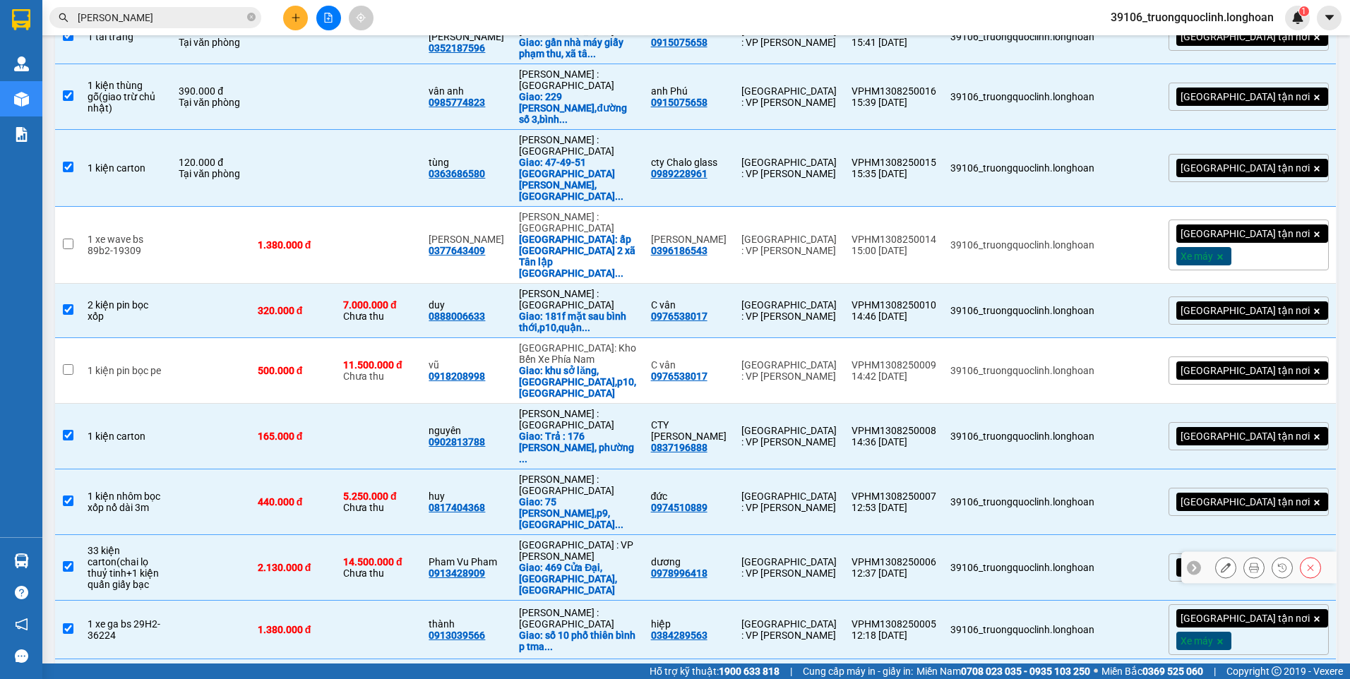
click at [69, 561] on input "checkbox" at bounding box center [68, 566] width 11 height 11
checkbox input "false"
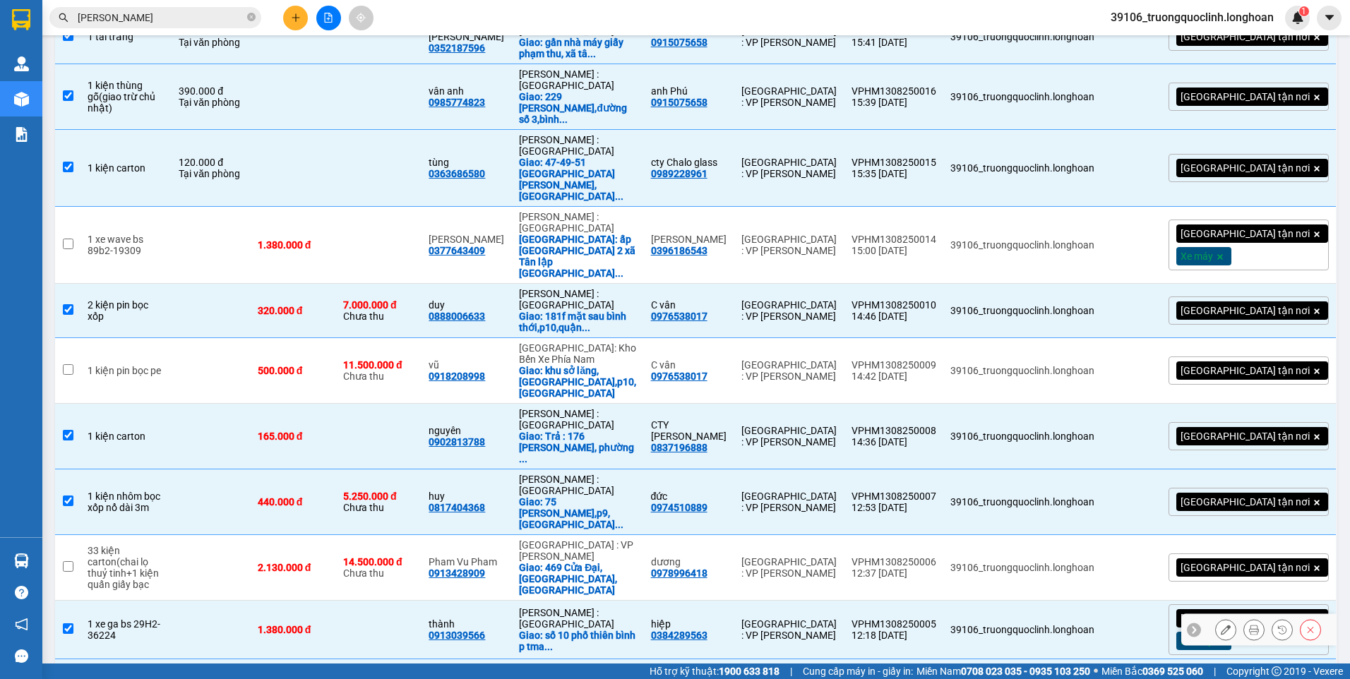
click at [67, 624] on input "checkbox" at bounding box center [68, 629] width 11 height 11
checkbox input "false"
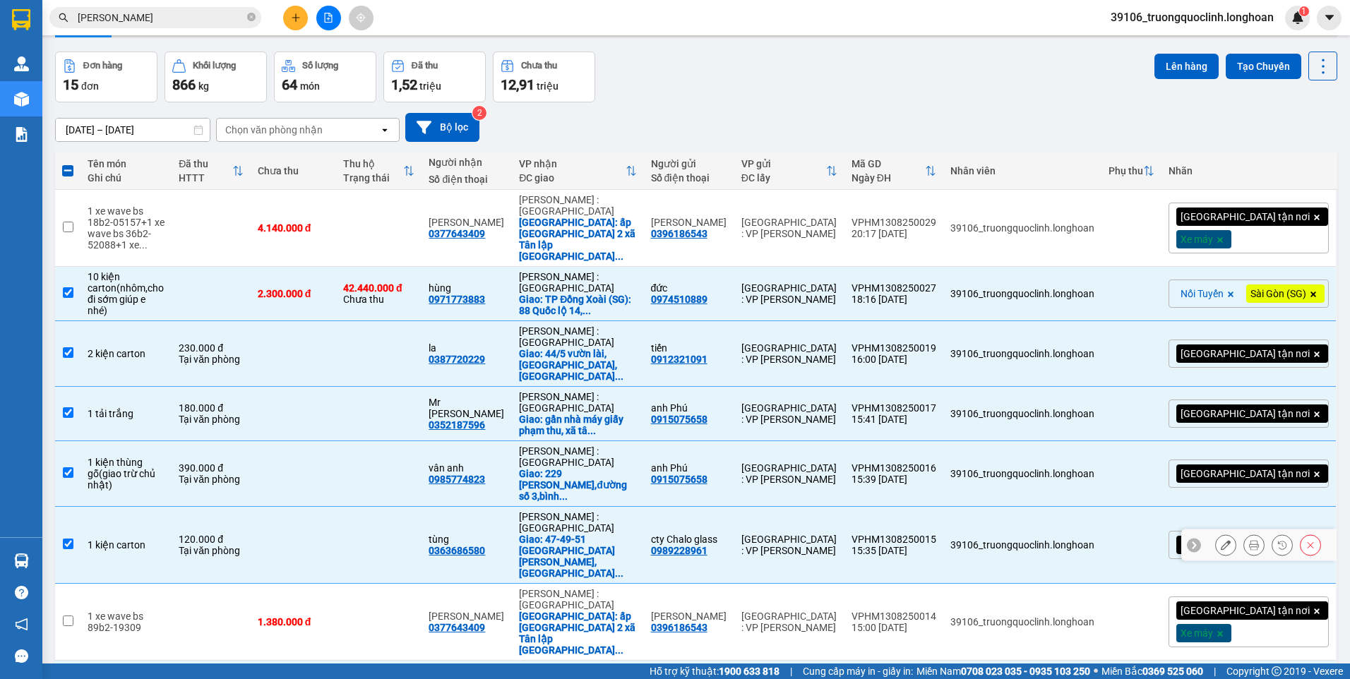
scroll to position [0, 0]
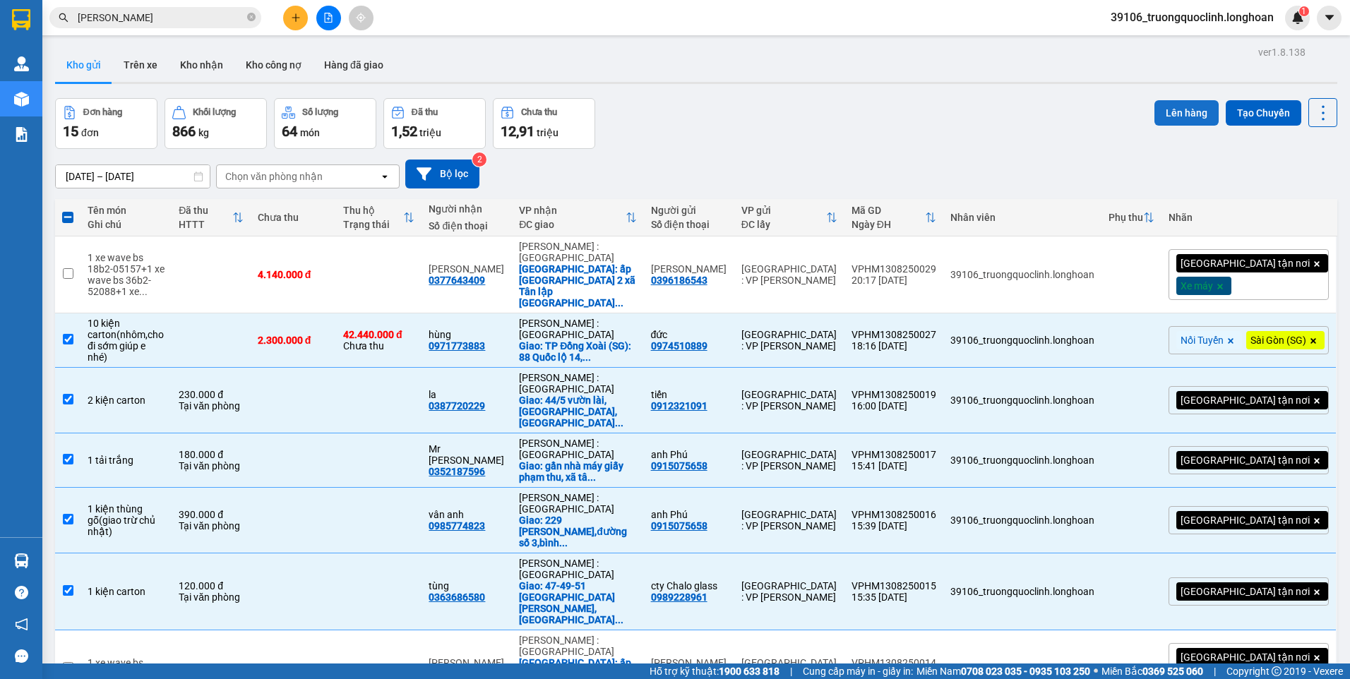
click at [1177, 117] on button "Lên hàng" at bounding box center [1187, 112] width 64 height 25
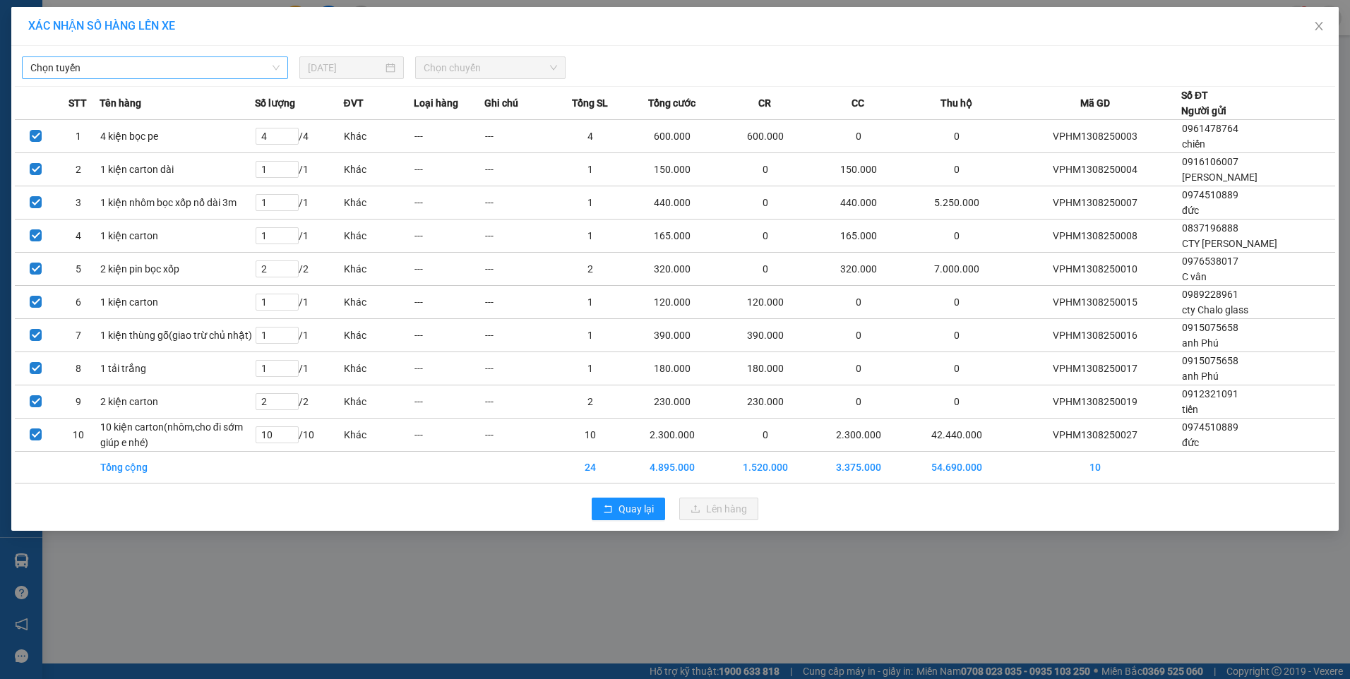
click at [219, 71] on span "Chọn tuyến" at bounding box center [154, 67] width 249 height 21
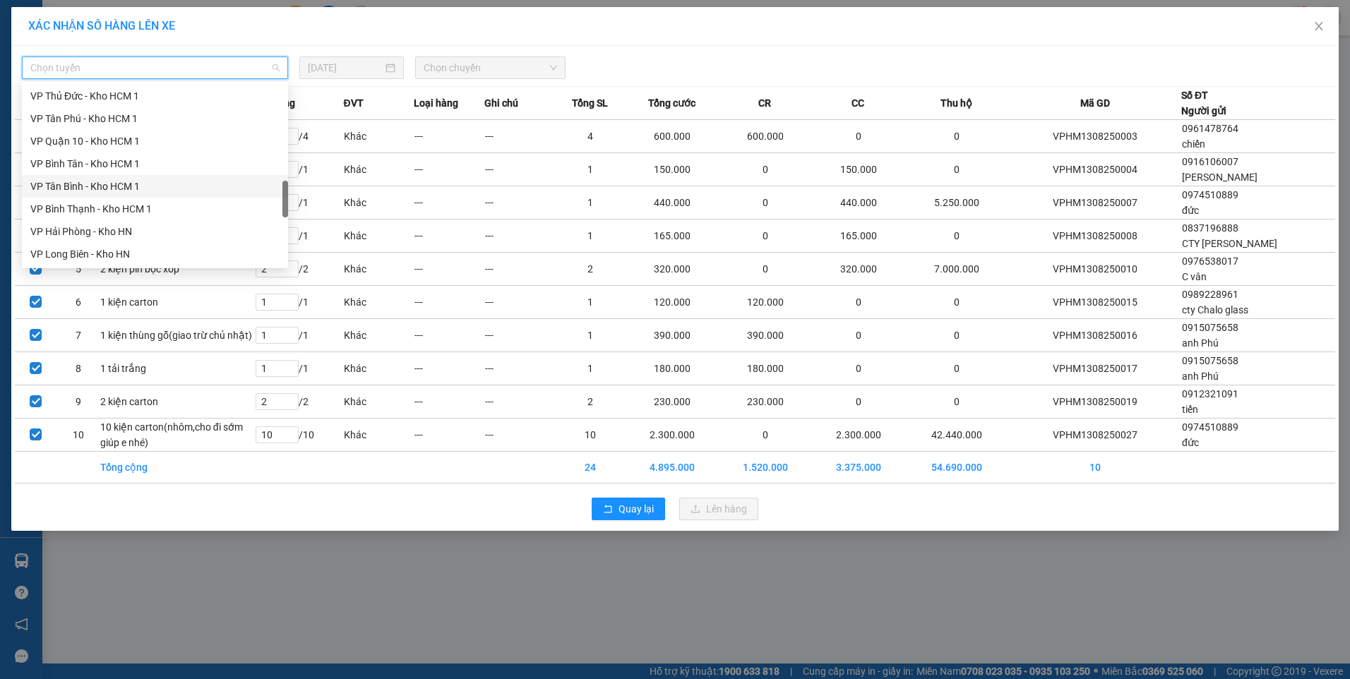
scroll to position [706, 0]
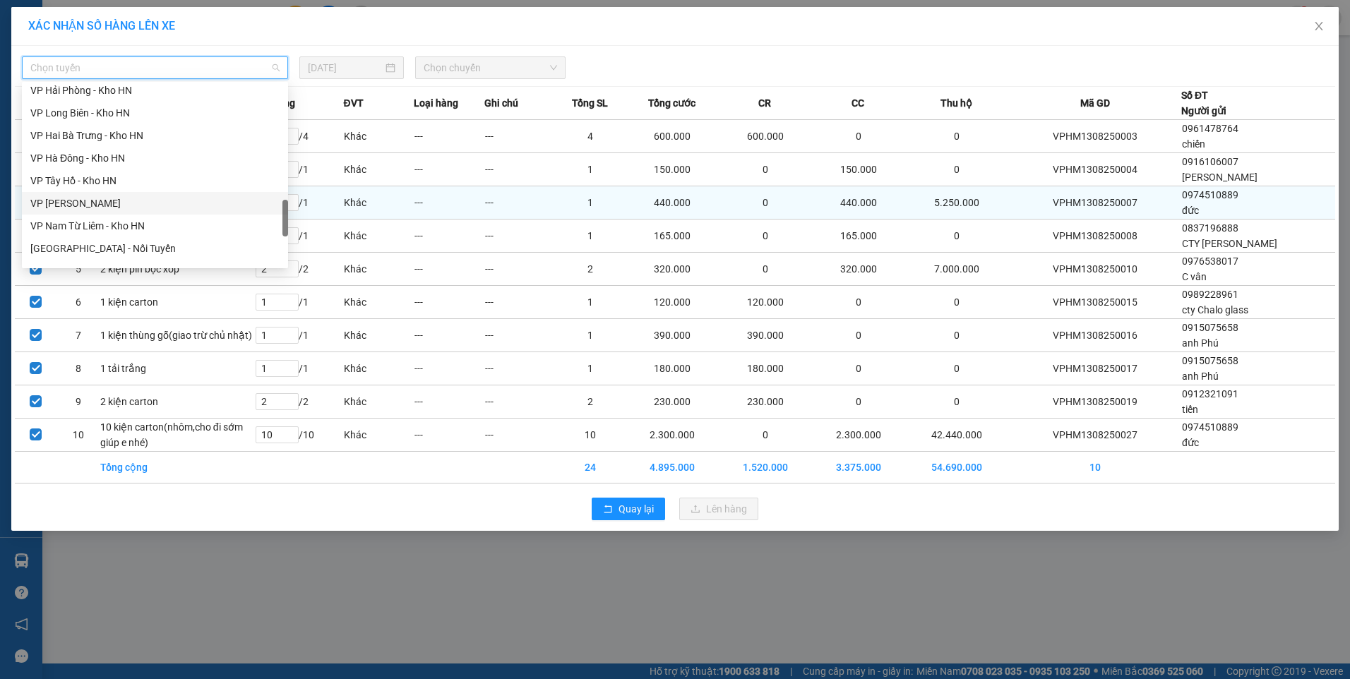
drag, startPoint x: 95, startPoint y: 203, endPoint x: 100, endPoint y: 194, distance: 10.4
click at [93, 203] on div "VP Hoàng Mai - Kho HN" at bounding box center [154, 204] width 249 height 16
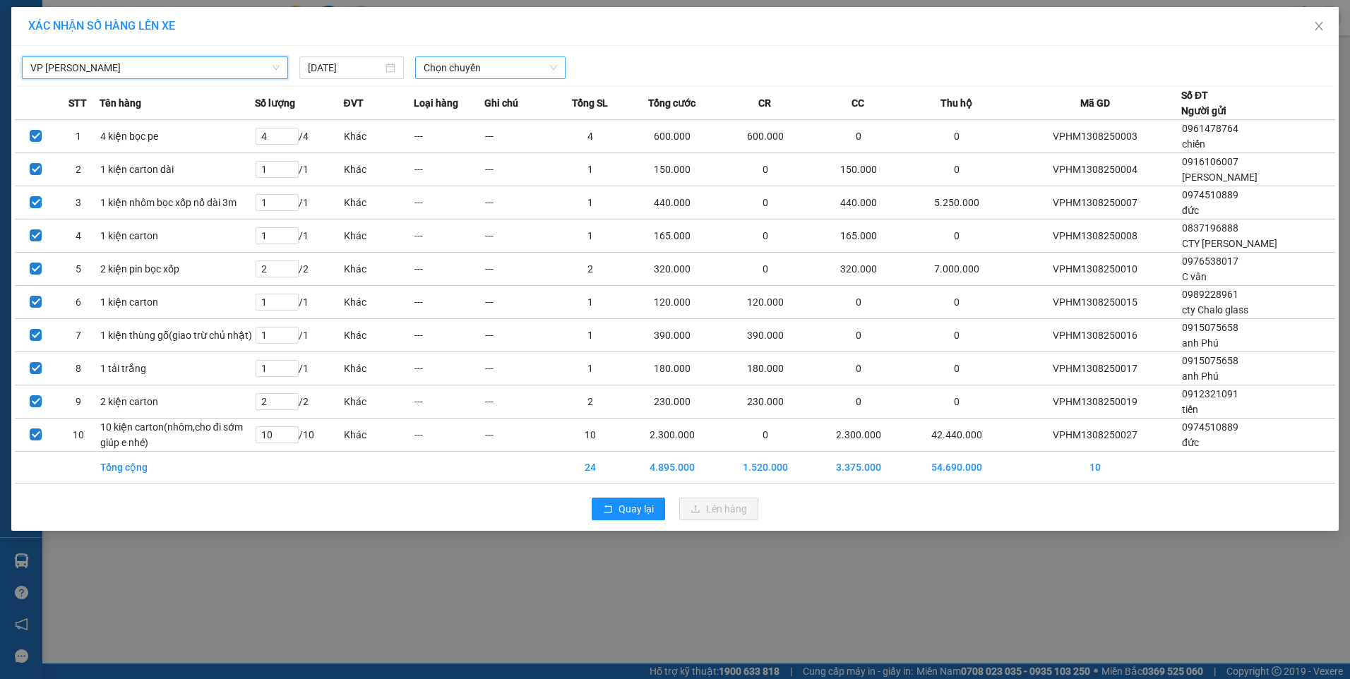
click at [492, 70] on span "Chọn chuyến" at bounding box center [490, 67] width 133 height 21
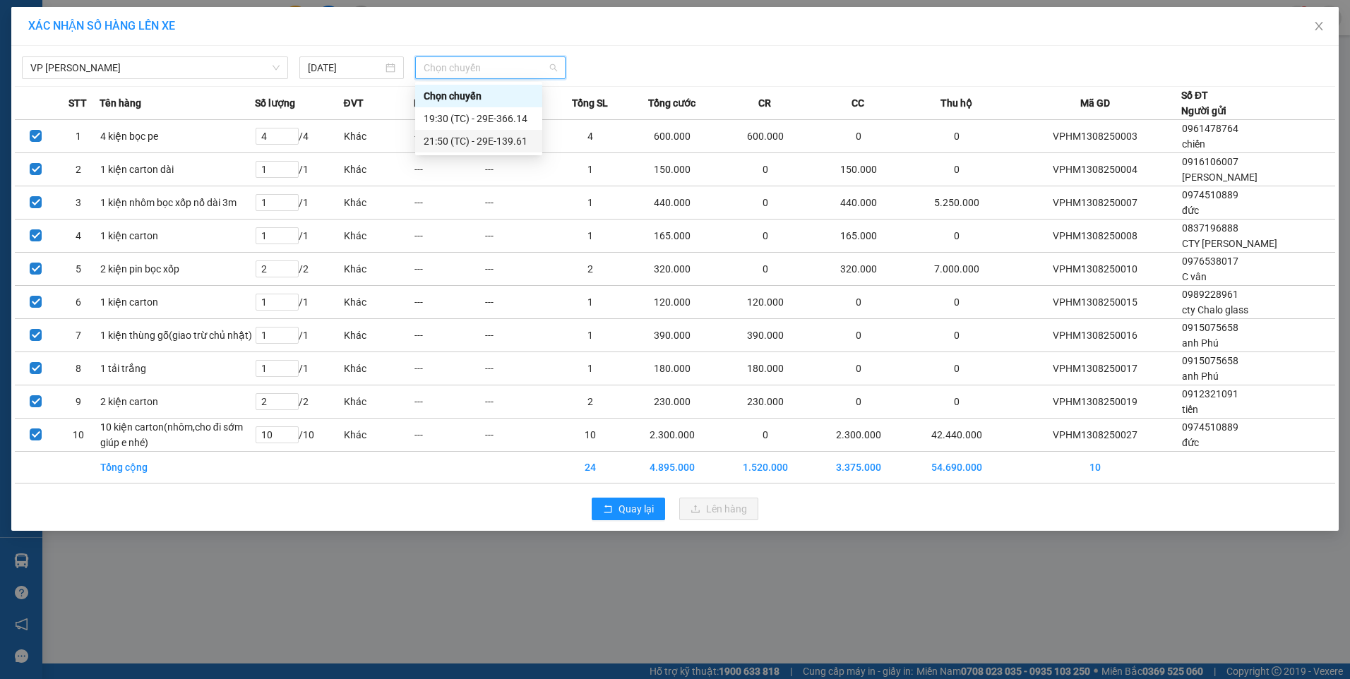
click at [451, 141] on div "21:50 (TC) - 29E-139.61" at bounding box center [479, 141] width 110 height 16
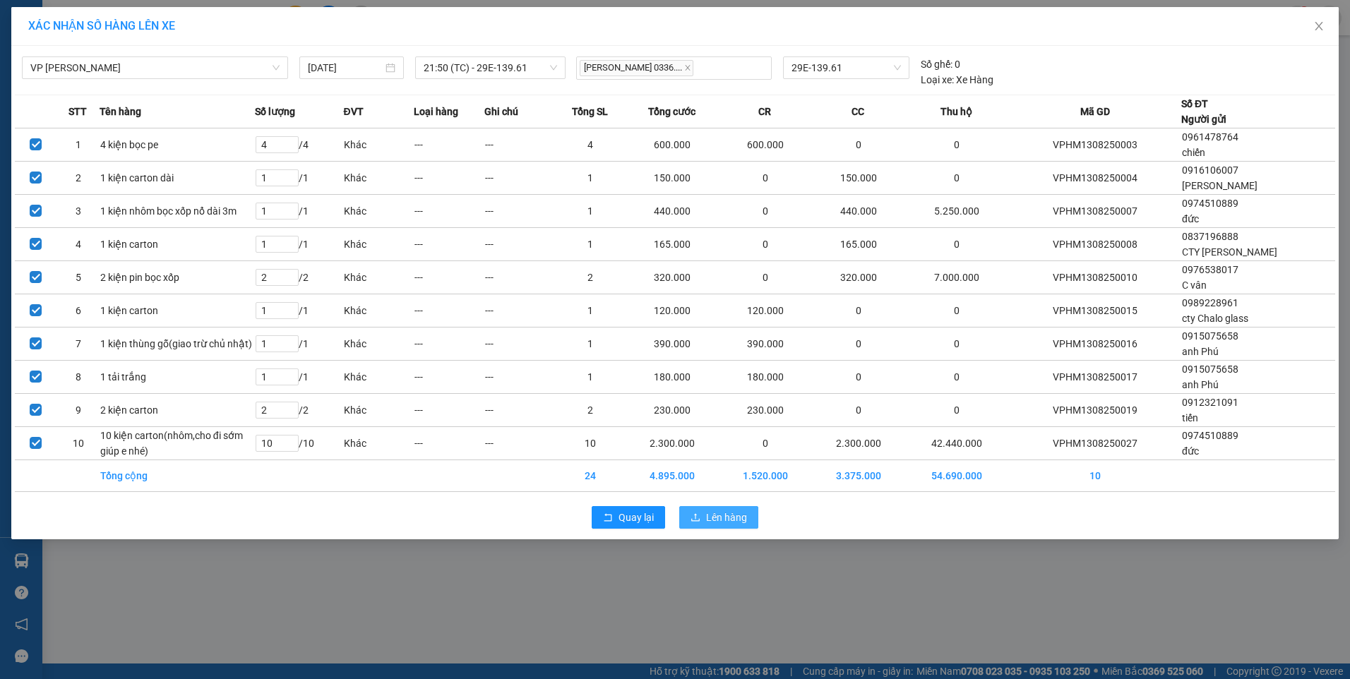
click at [725, 525] on span "Lên hàng" at bounding box center [726, 518] width 41 height 16
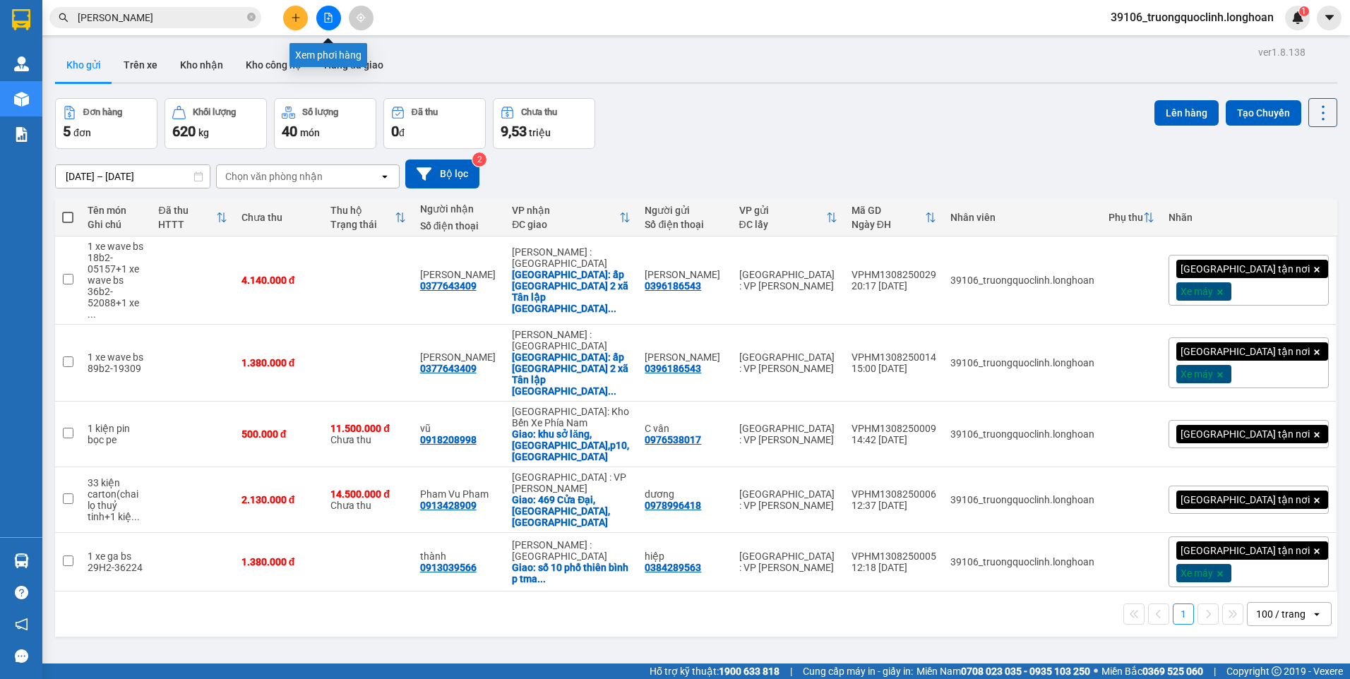
click at [326, 23] on button at bounding box center [328, 18] width 25 height 25
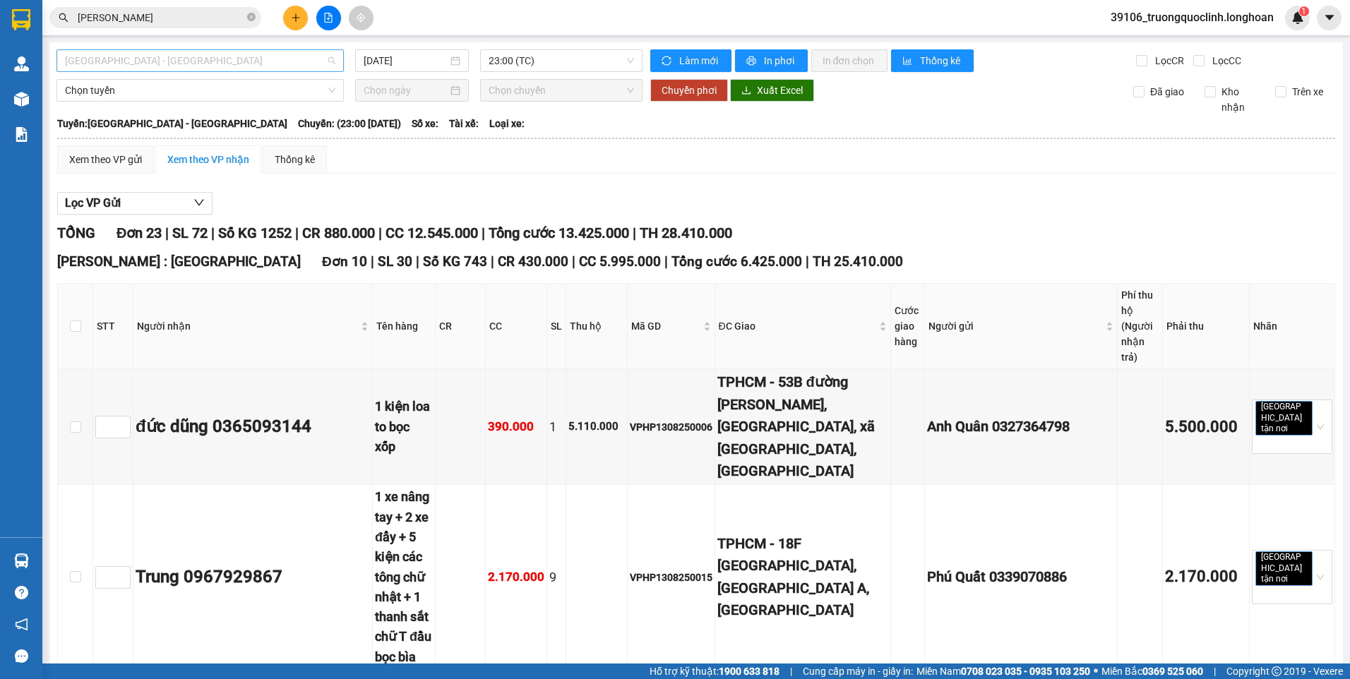
click at [275, 52] on span "Hải Phòng - Hà Nội" at bounding box center [200, 60] width 270 height 21
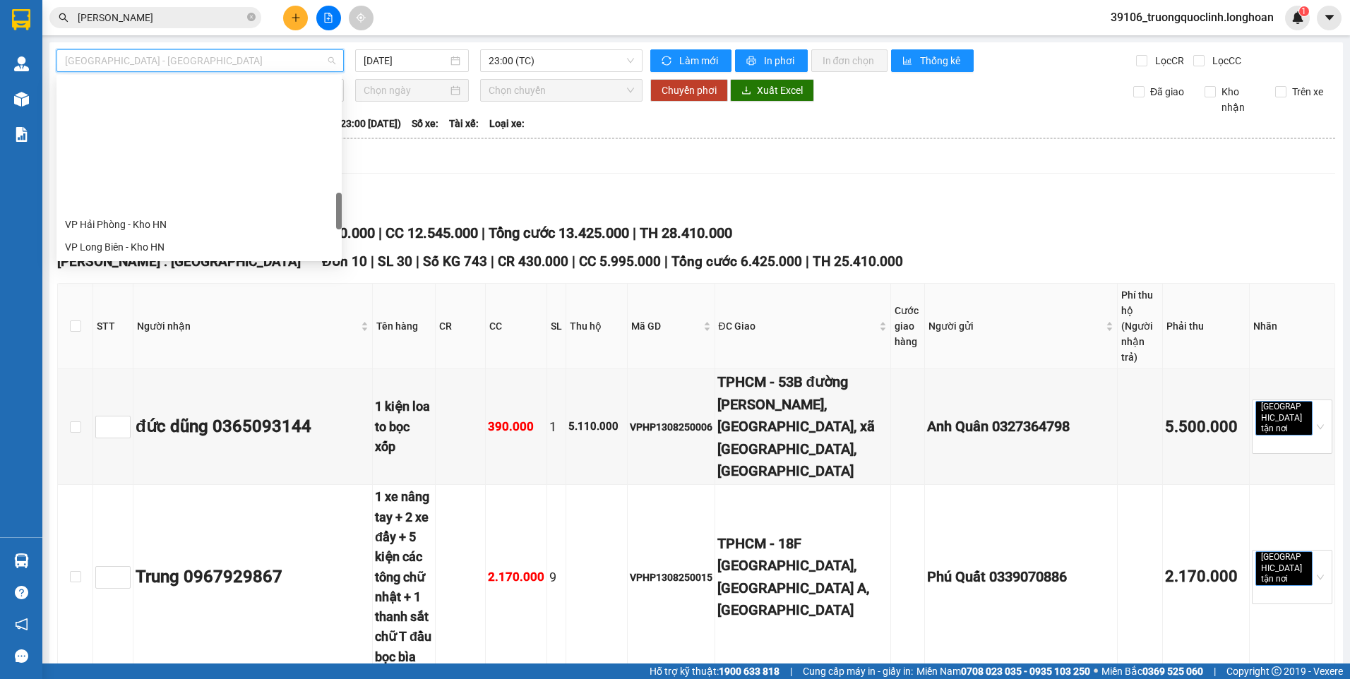
scroll to position [706, 0]
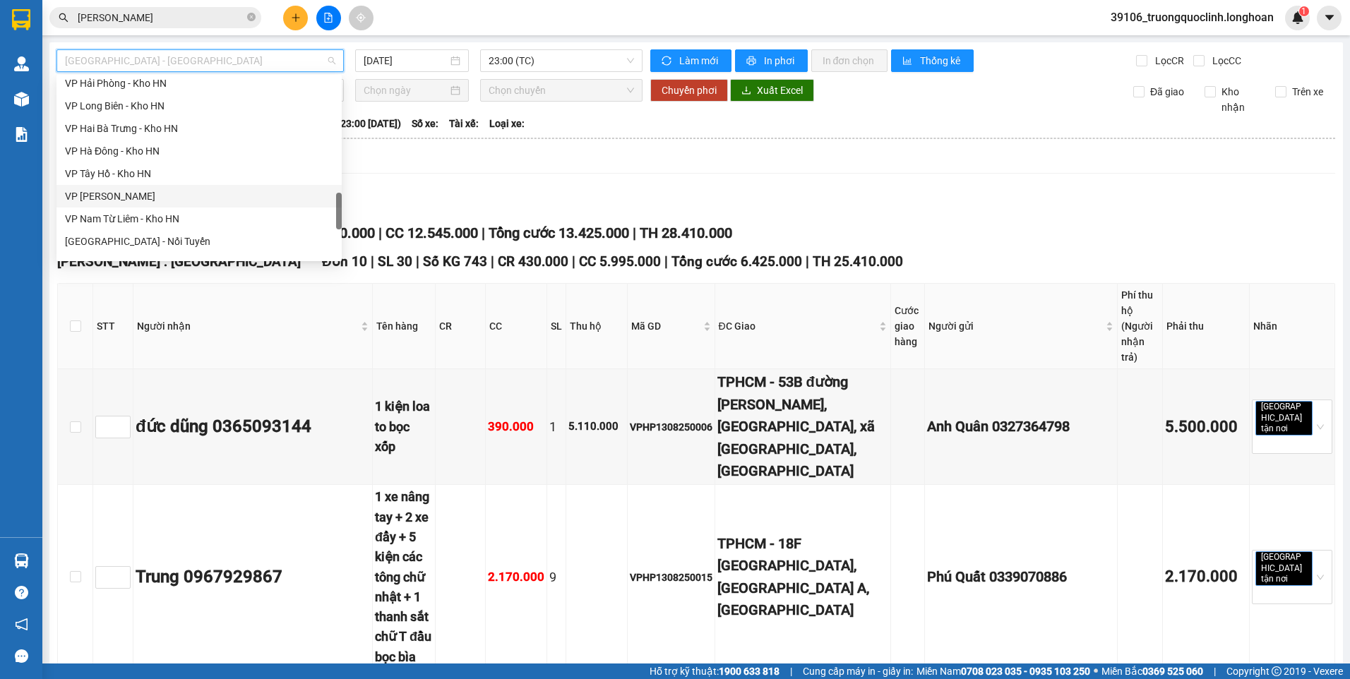
click at [135, 194] on div "VP Hoàng Mai - Kho HN" at bounding box center [199, 197] width 268 height 16
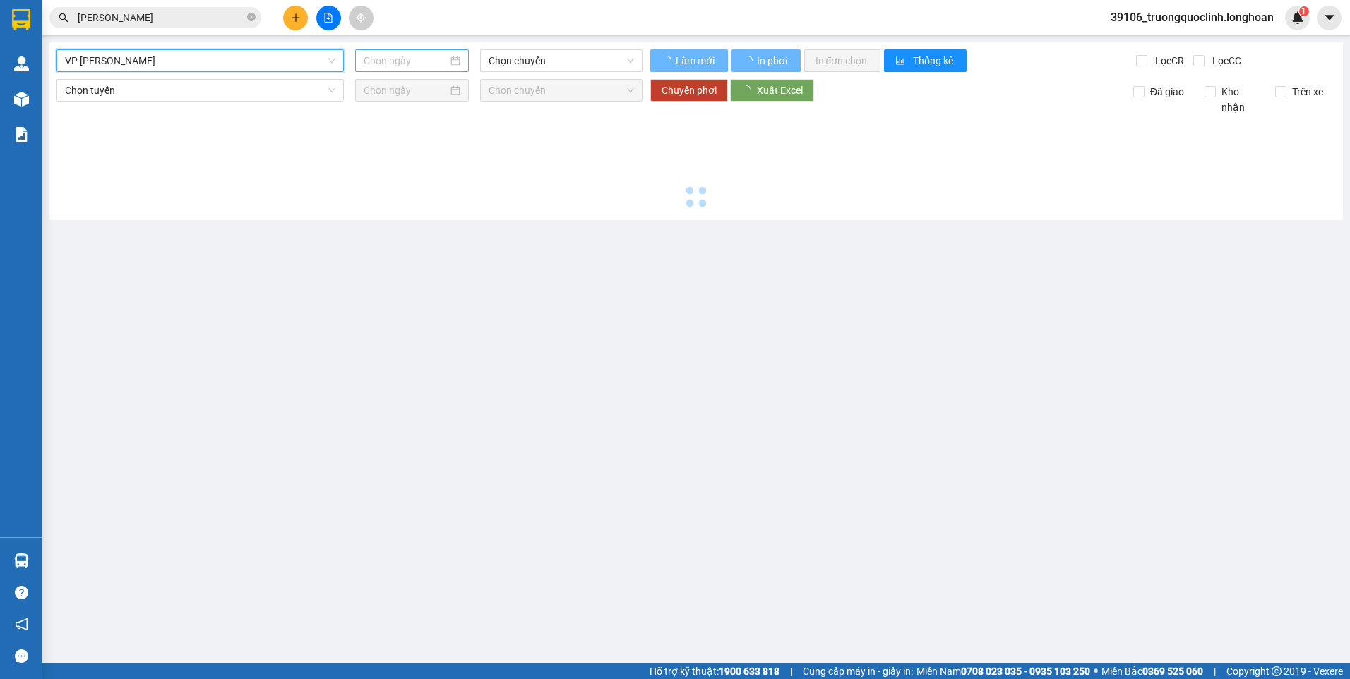
type input "13/08/2025"
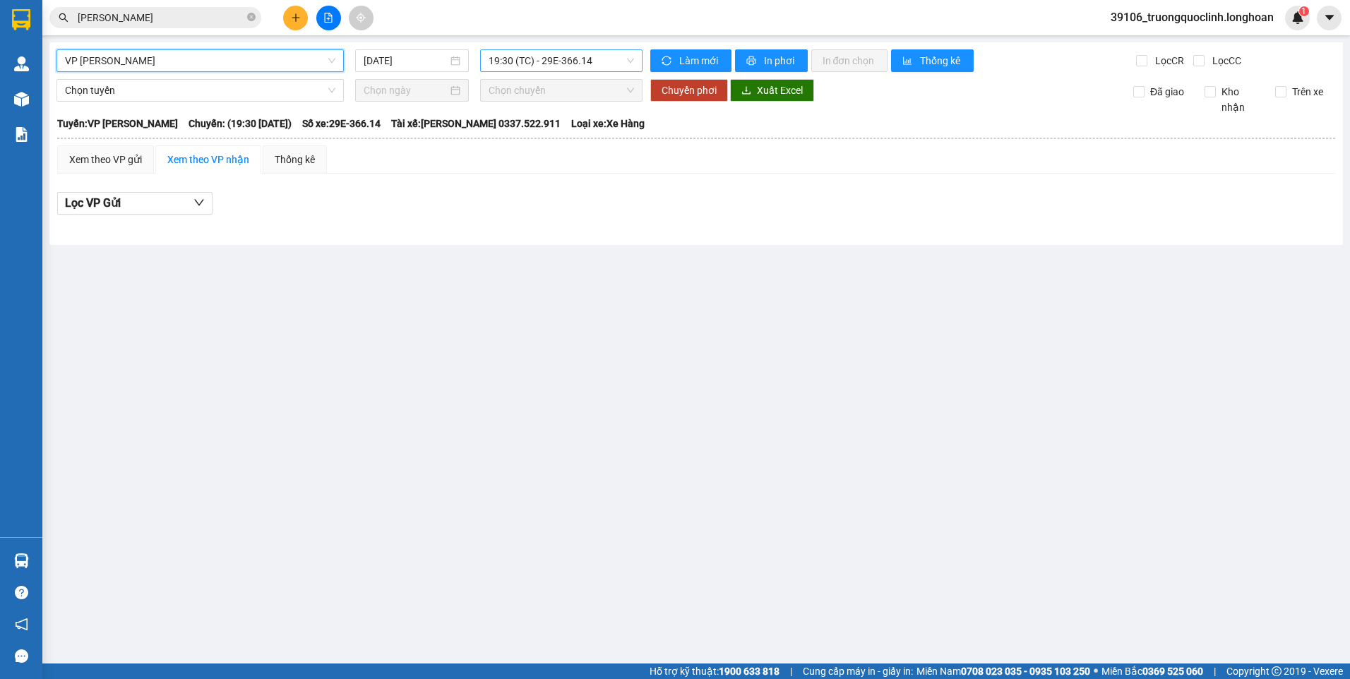
click at [541, 60] on span "19:30 (TC) - 29E-366.14" at bounding box center [562, 60] width 146 height 21
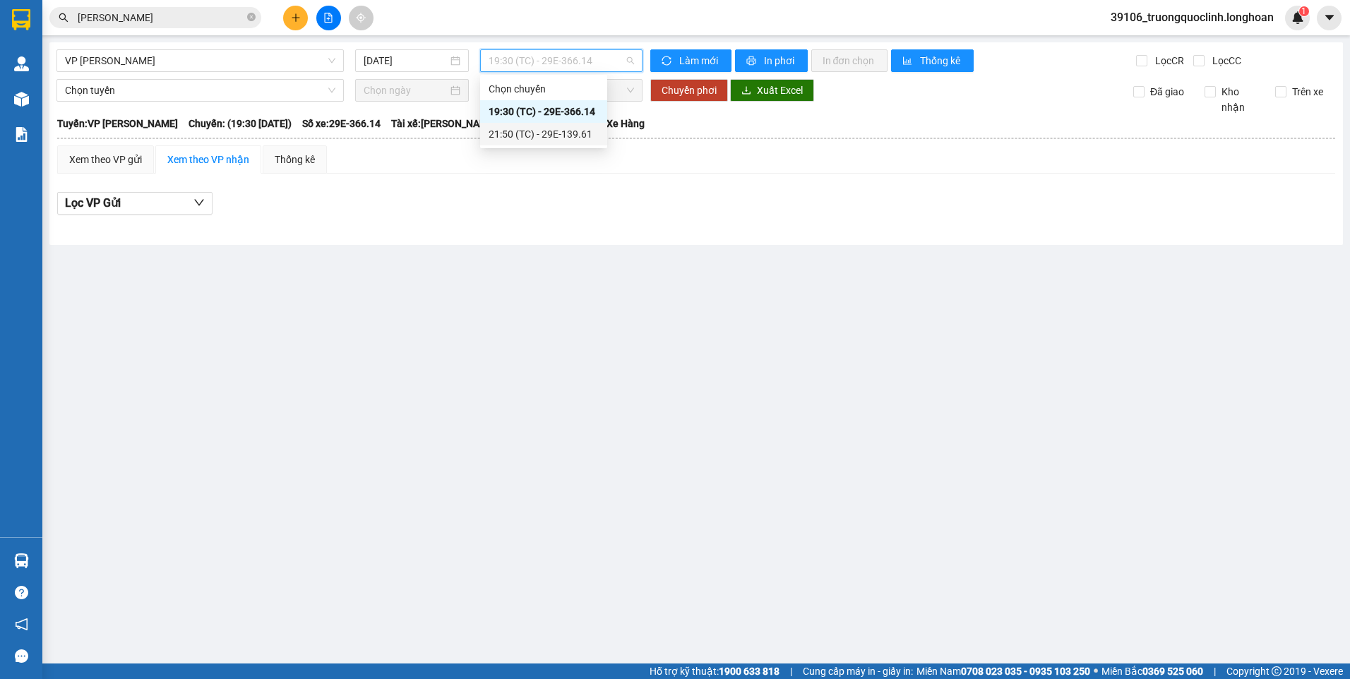
click at [528, 135] on div "21:50 (TC) - 29E-139.61" at bounding box center [544, 134] width 110 height 16
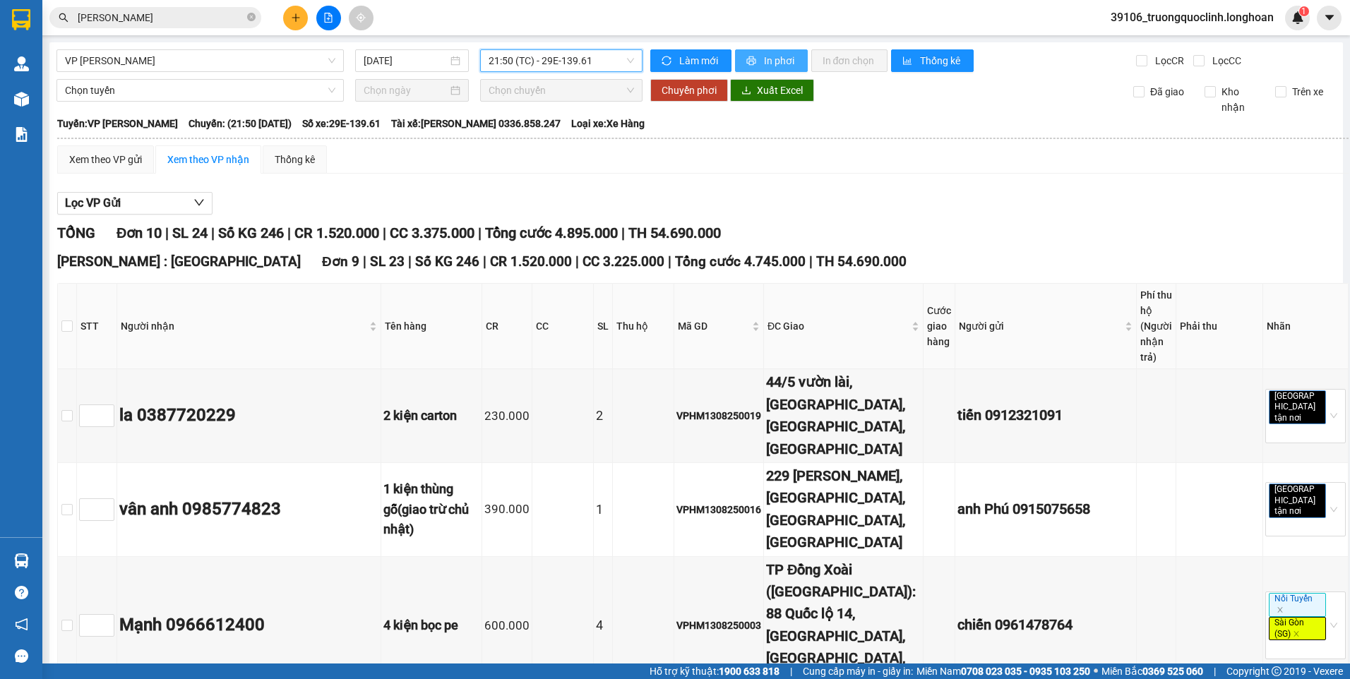
click at [783, 59] on span "In phơi" at bounding box center [780, 61] width 32 height 16
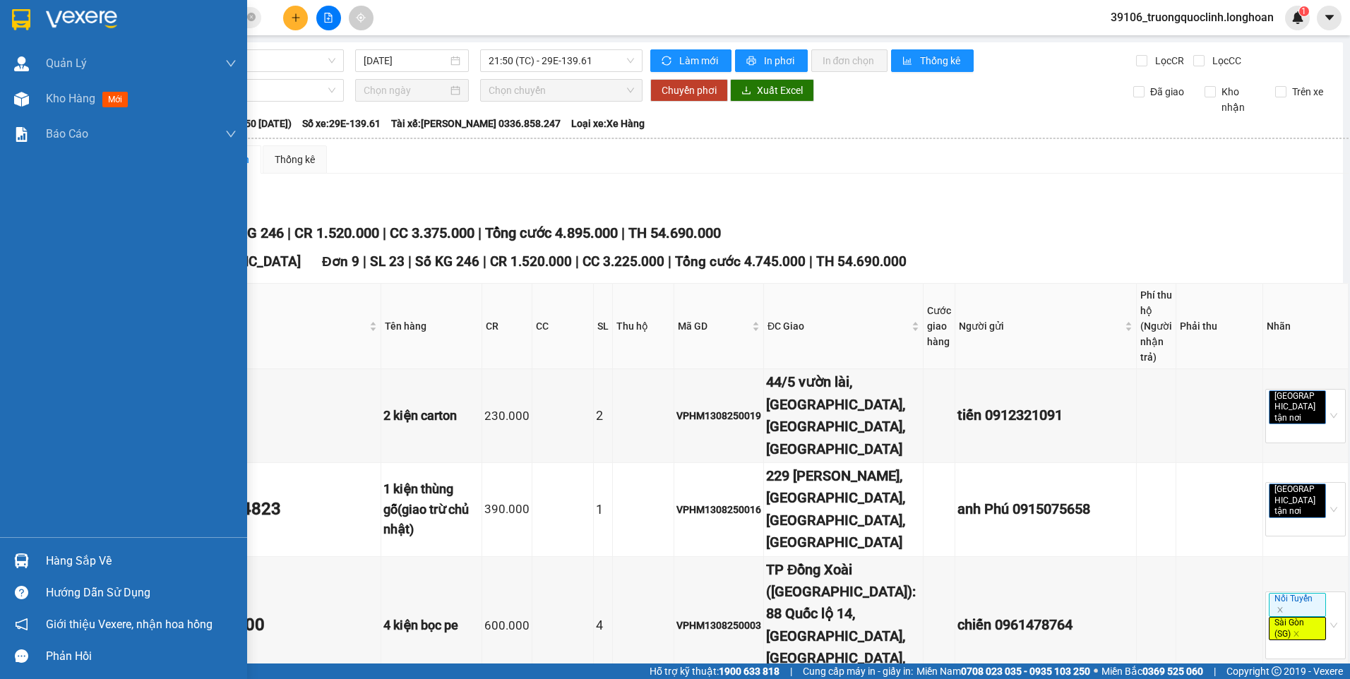
click at [13, 18] on img at bounding box center [21, 19] width 18 height 21
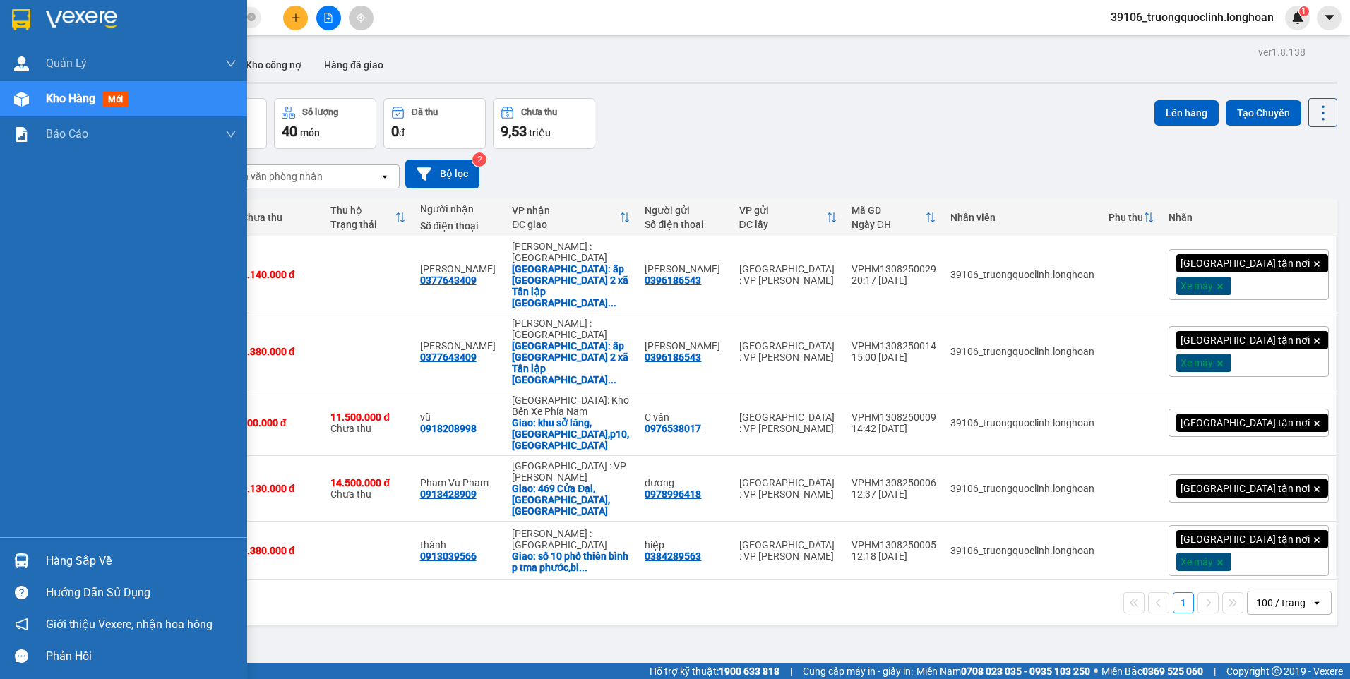
click at [19, 23] on img at bounding box center [21, 19] width 18 height 21
click at [32, 18] on div at bounding box center [21, 19] width 25 height 25
click at [20, 22] on img at bounding box center [21, 19] width 18 height 21
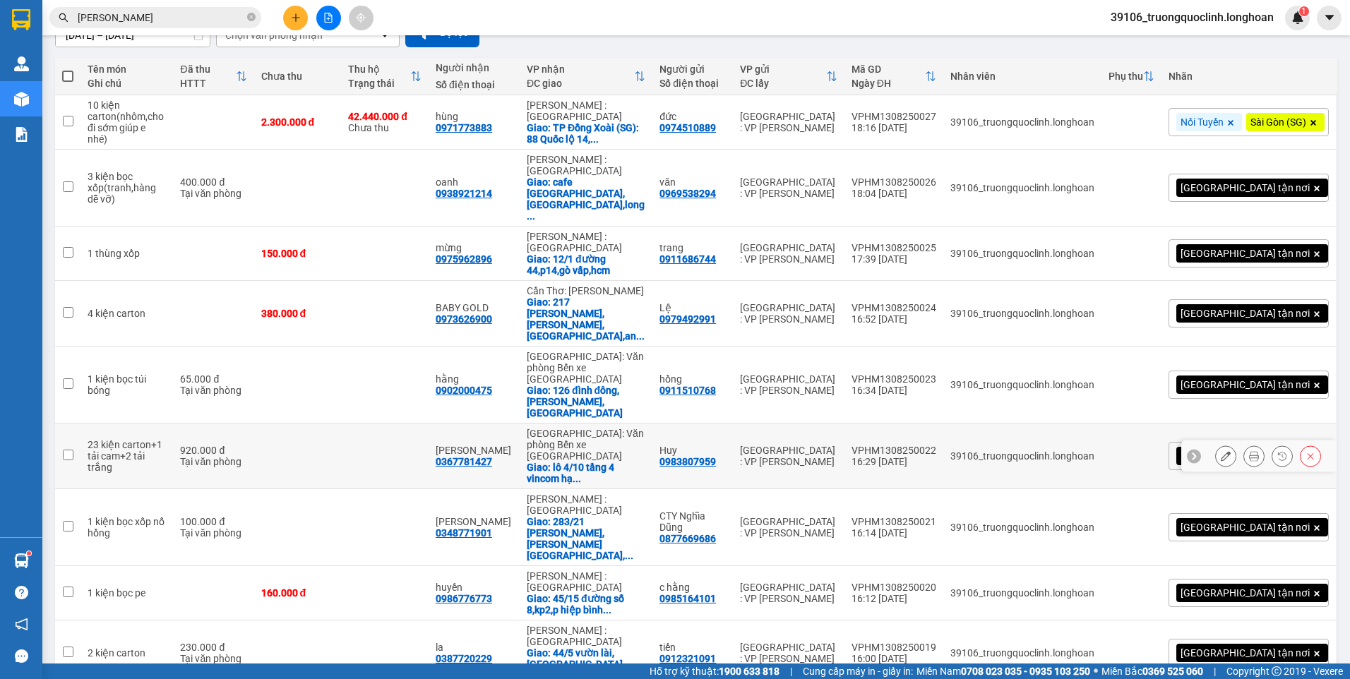
scroll to position [179, 0]
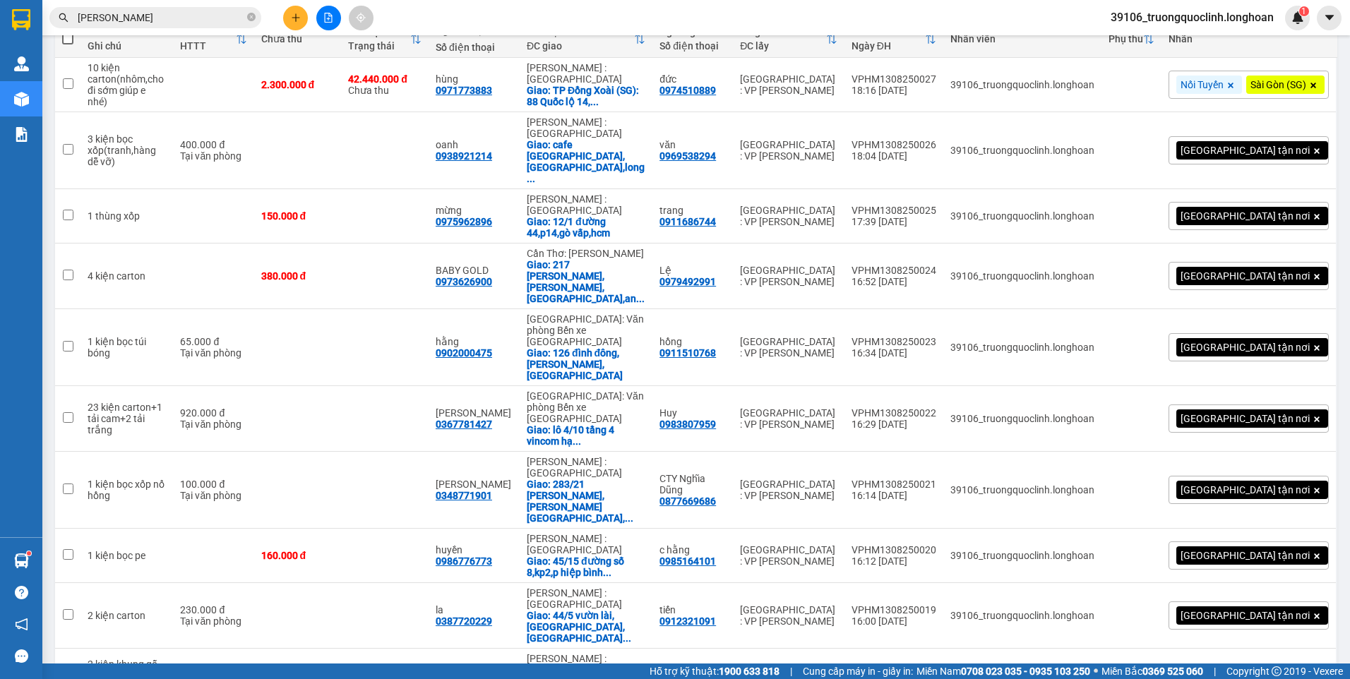
click at [1261, 596] on span "100 / trang" at bounding box center [1273, 597] width 51 height 14
